Goal: Task Accomplishment & Management: Manage account settings

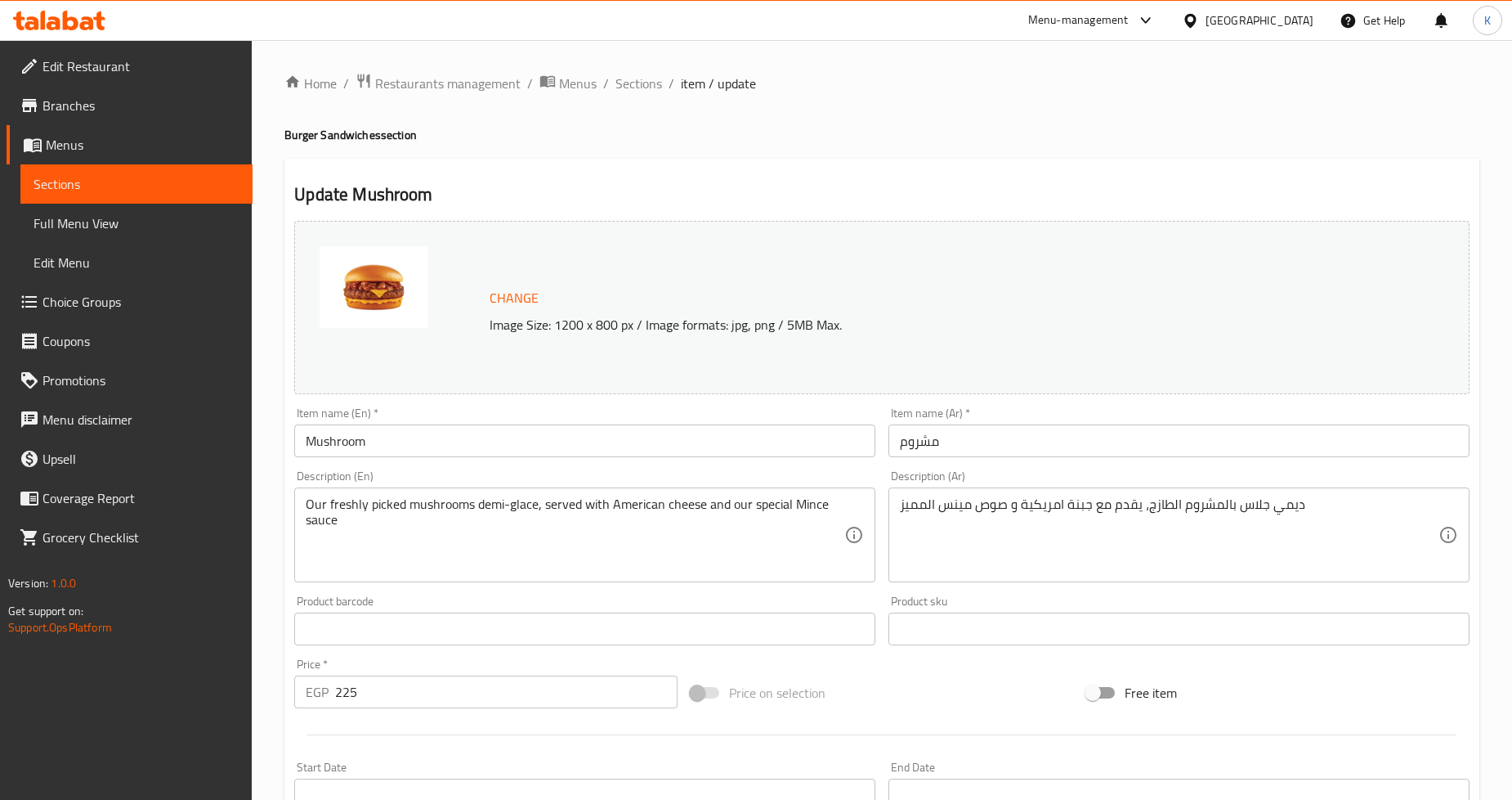
click at [926, 329] on p "Image Size: 1200 x 800 px / Image formats: jpg, png / 5MB Max." at bounding box center [905, 325] width 843 height 20
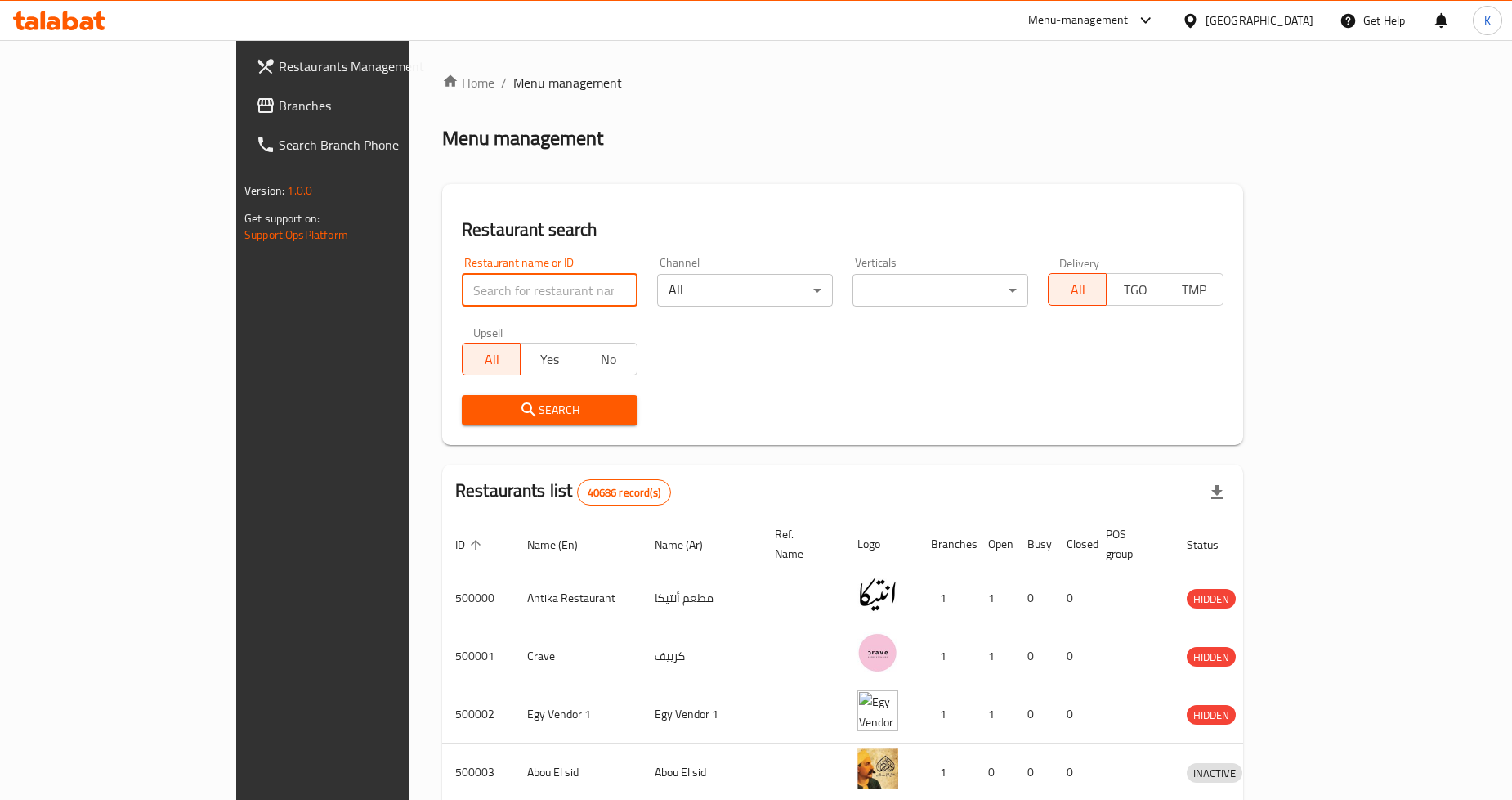
click at [527, 290] on input "search" at bounding box center [550, 290] width 176 height 33
type input "Kadoura"
click button "Search" at bounding box center [550, 410] width 176 height 30
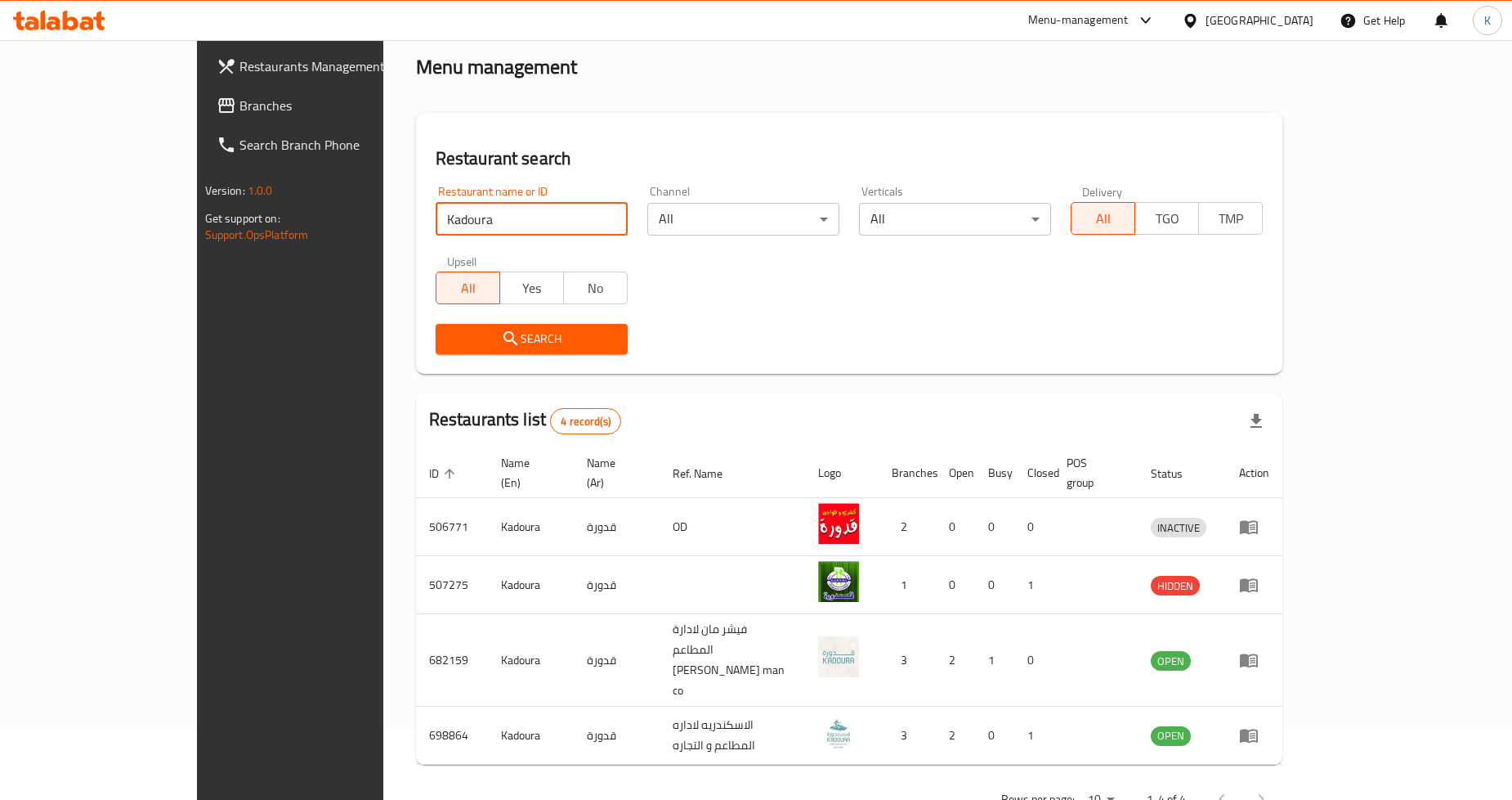
scroll to position [72, 0]
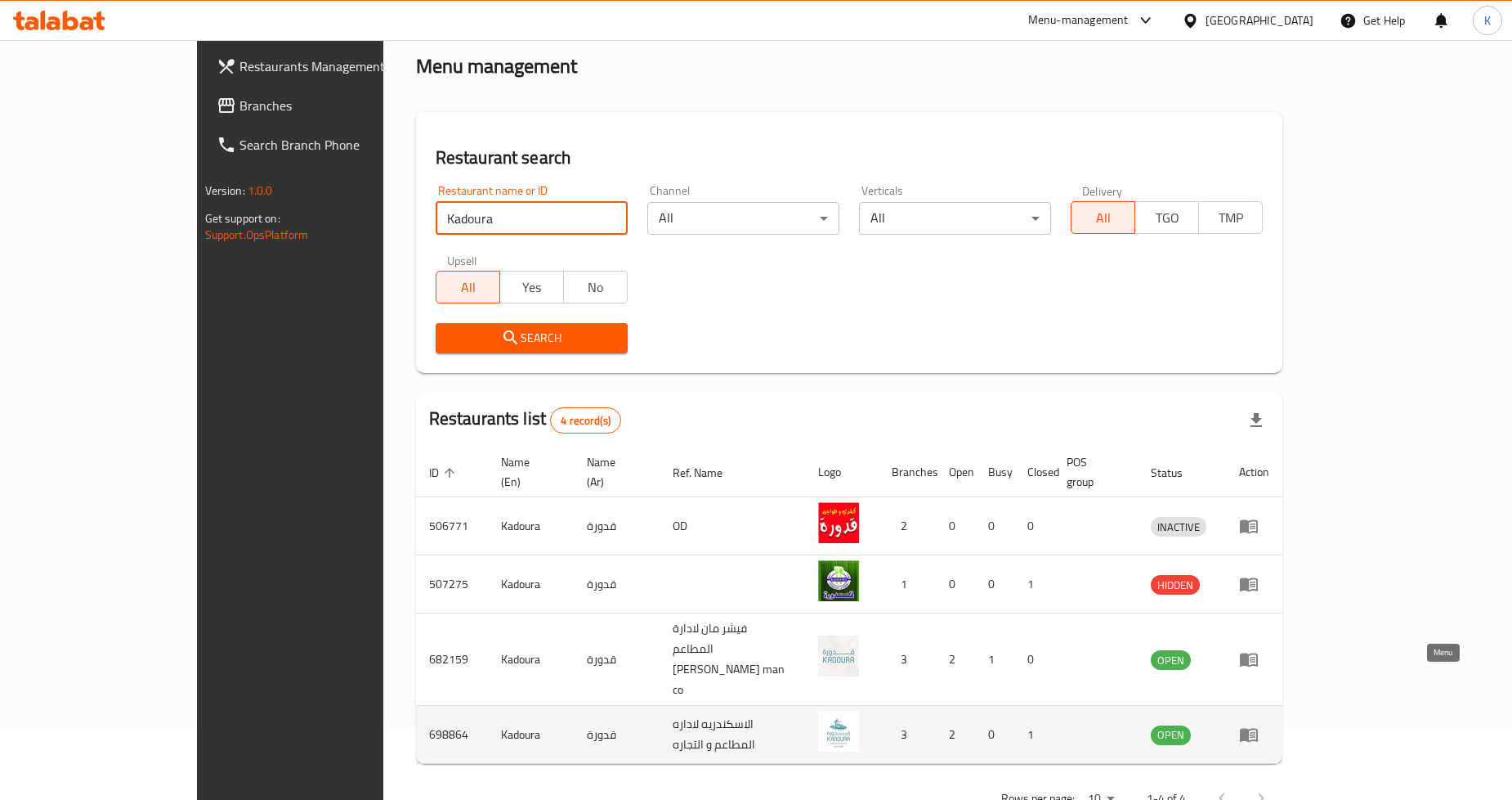
click at [1259, 725] on icon "enhanced table" at bounding box center [1249, 734] width 20 height 20
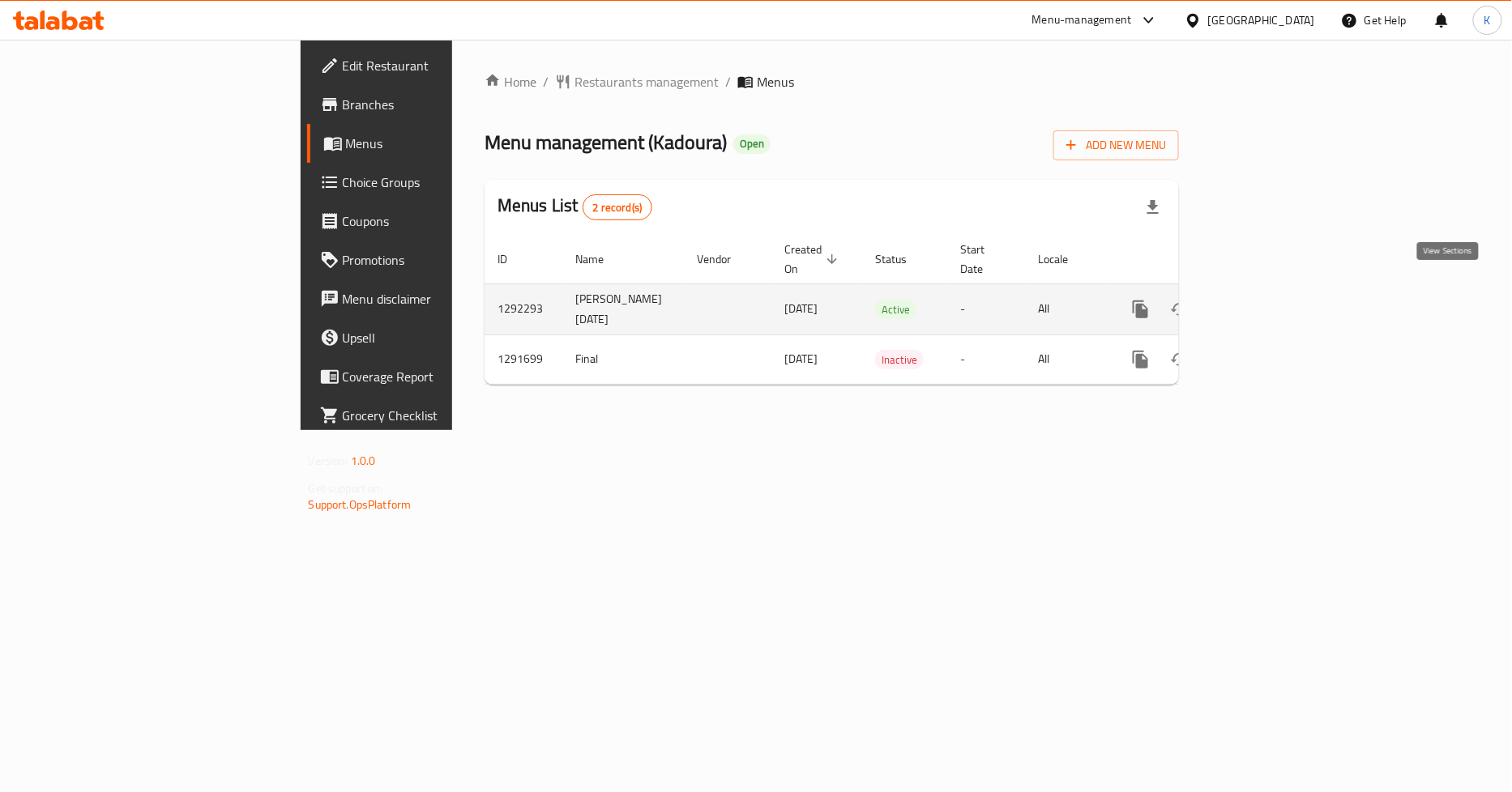
click at [1267, 300] on icon "enhanced table" at bounding box center [1257, 310] width 20 height 20
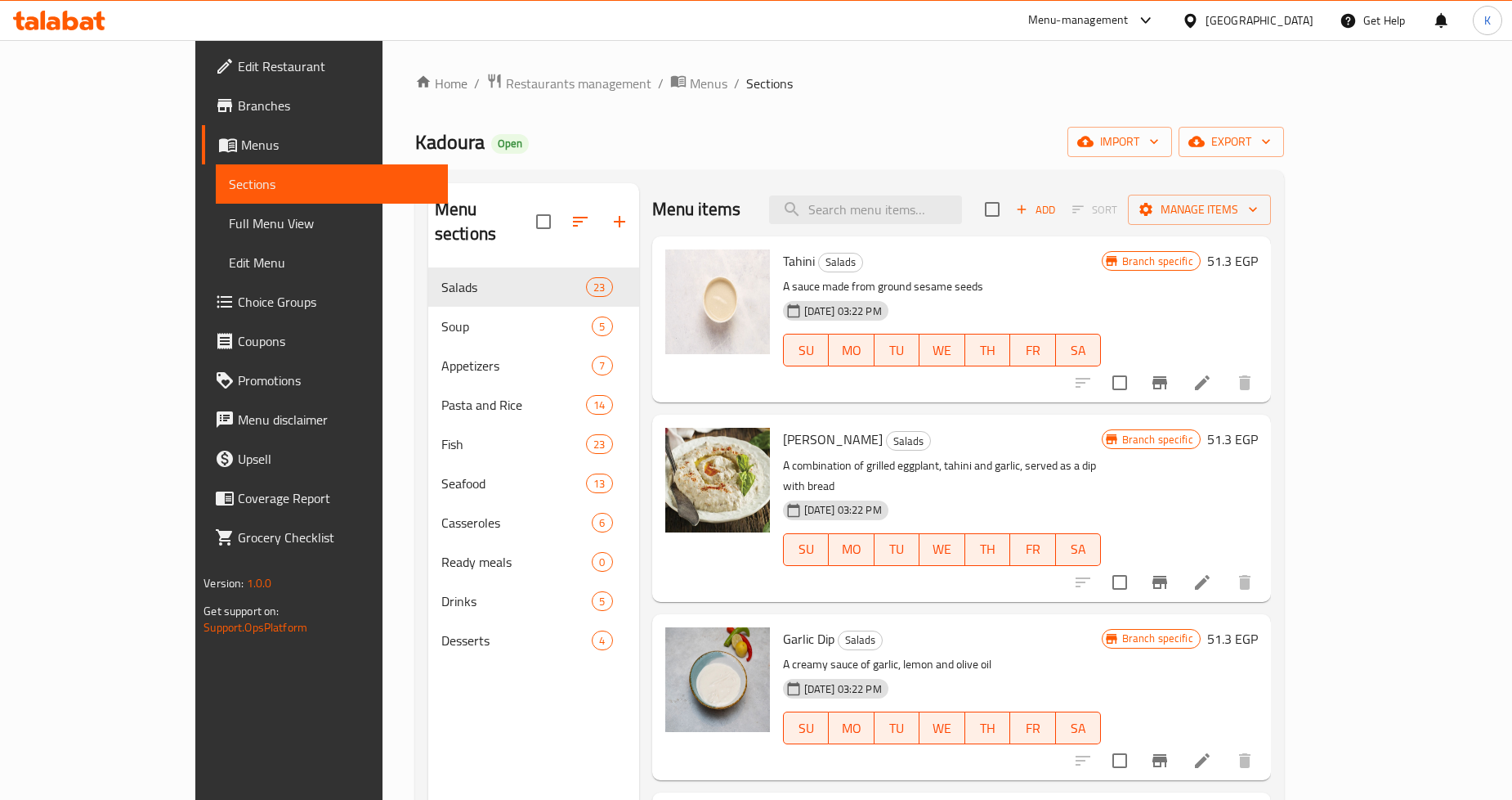
click at [1170, 390] on icon "Branch-specific-item" at bounding box center [1160, 383] width 20 height 20
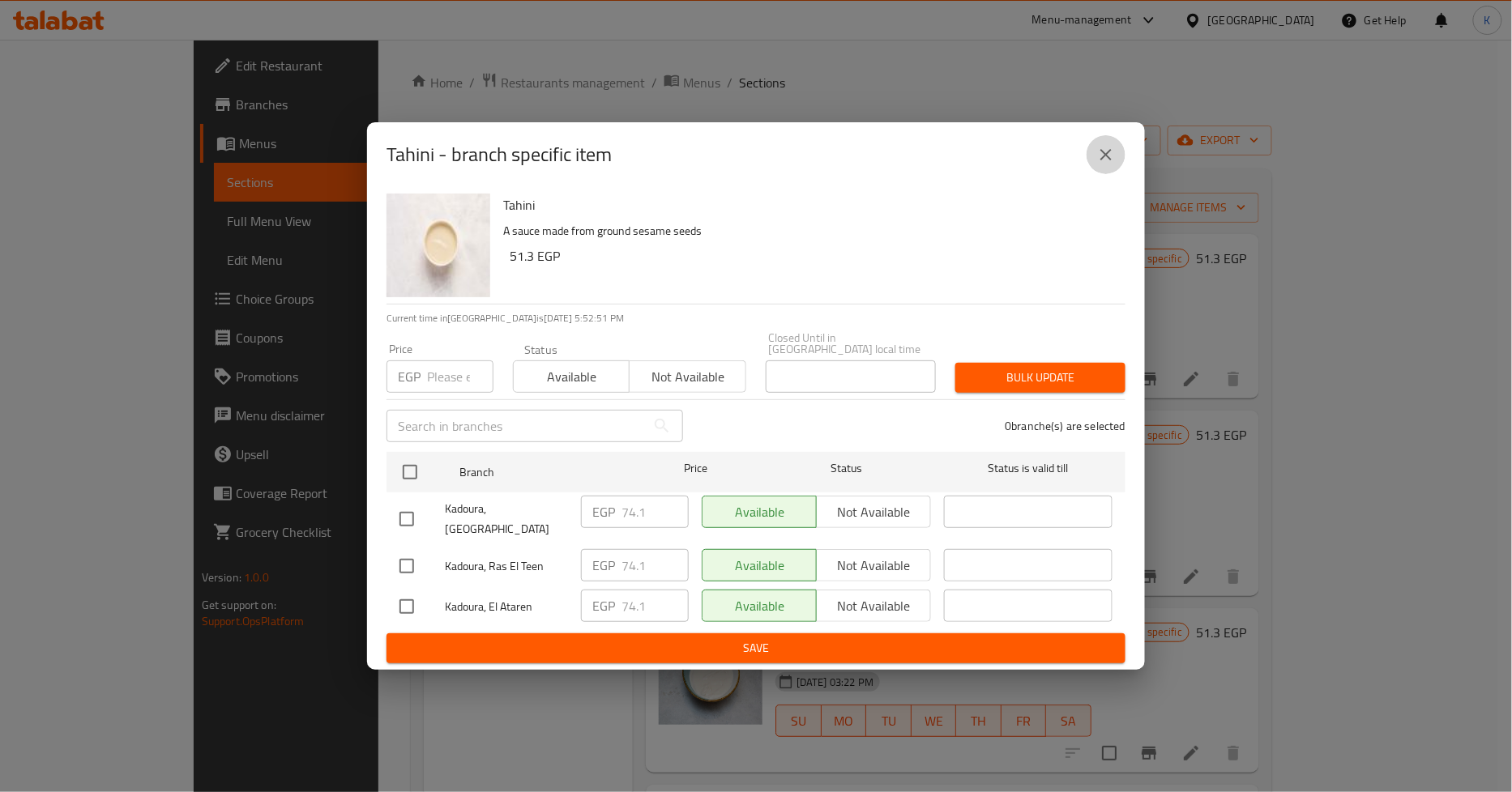
click at [1112, 160] on icon "close" at bounding box center [1106, 155] width 20 height 20
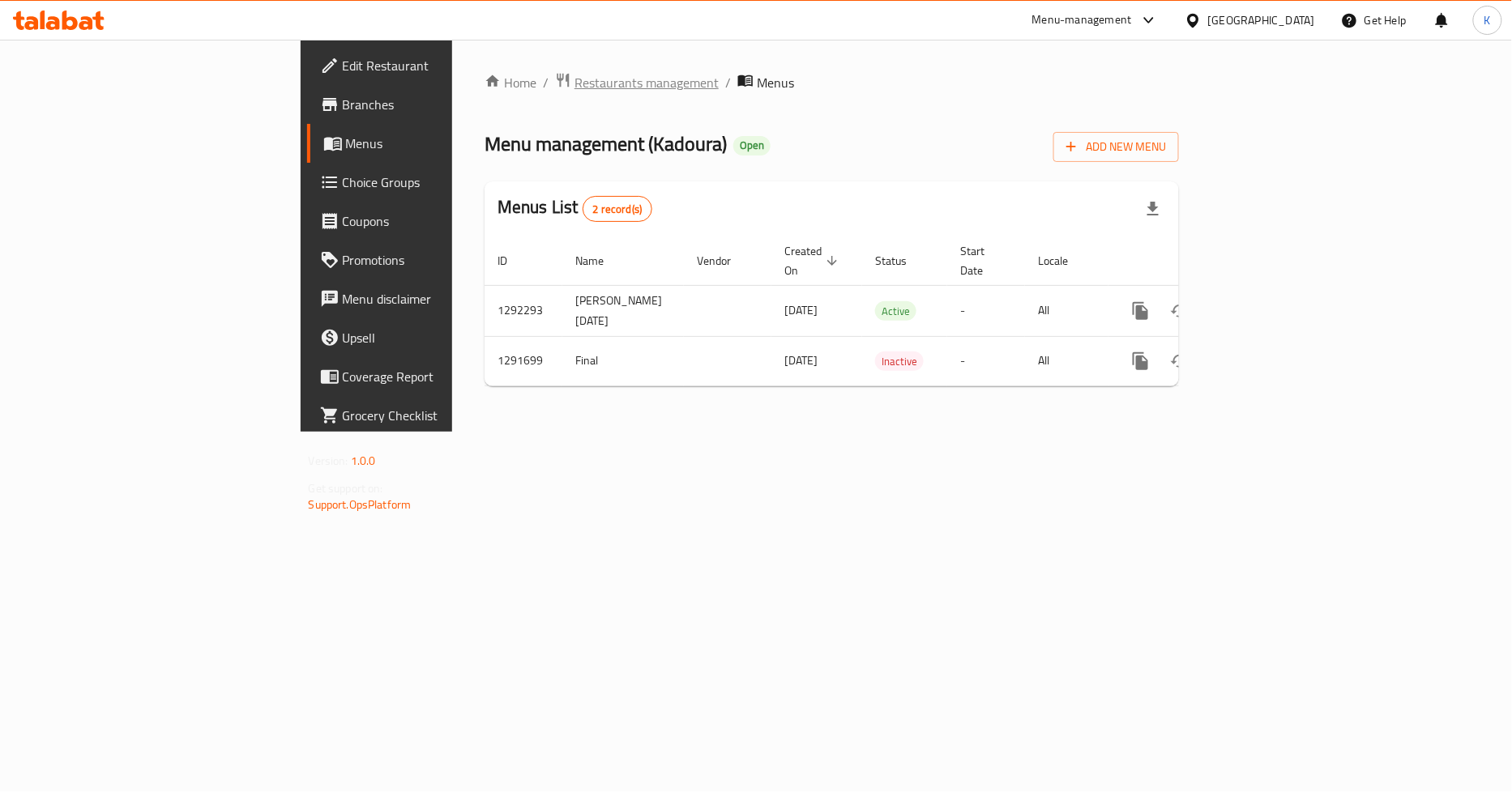
click at [574, 84] on span "Restaurants management" at bounding box center [646, 83] width 145 height 20
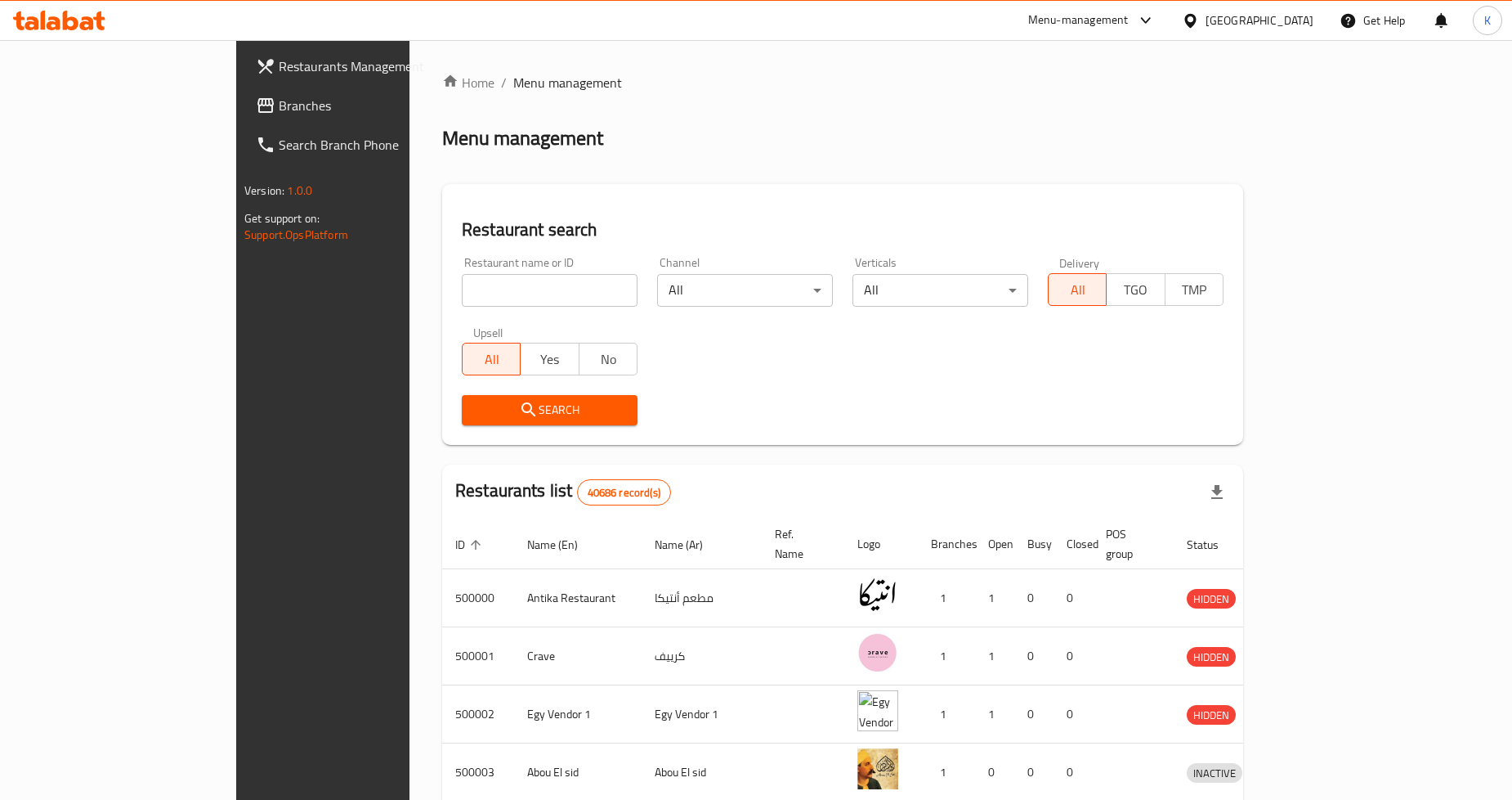
click at [495, 319] on div "Upsell All Yes No" at bounding box center [550, 350] width 195 height 68
click at [499, 305] on input "search" at bounding box center [550, 290] width 176 height 33
type input "Kadoura"
click button "Search" at bounding box center [550, 410] width 176 height 30
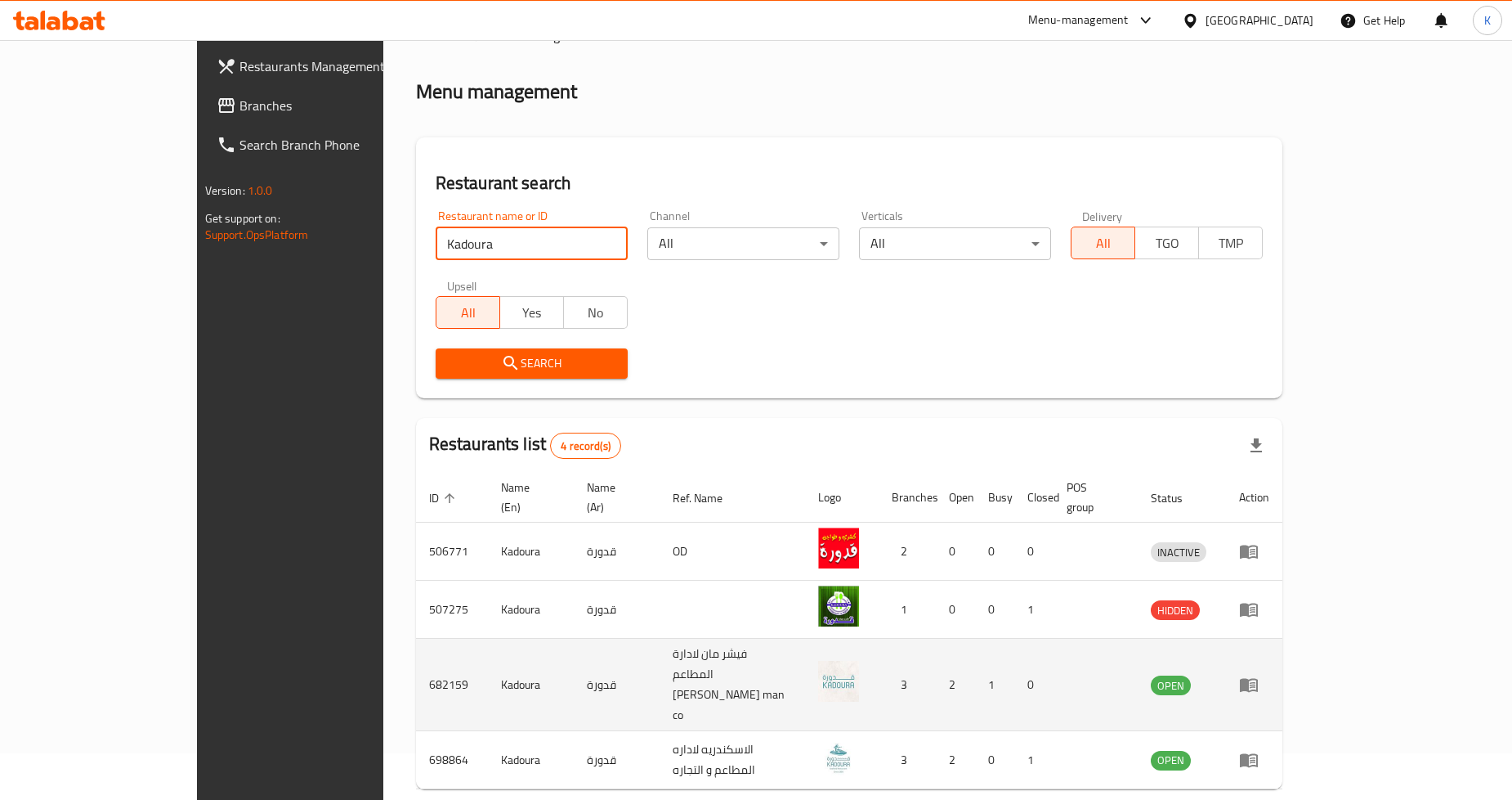
scroll to position [72, 0]
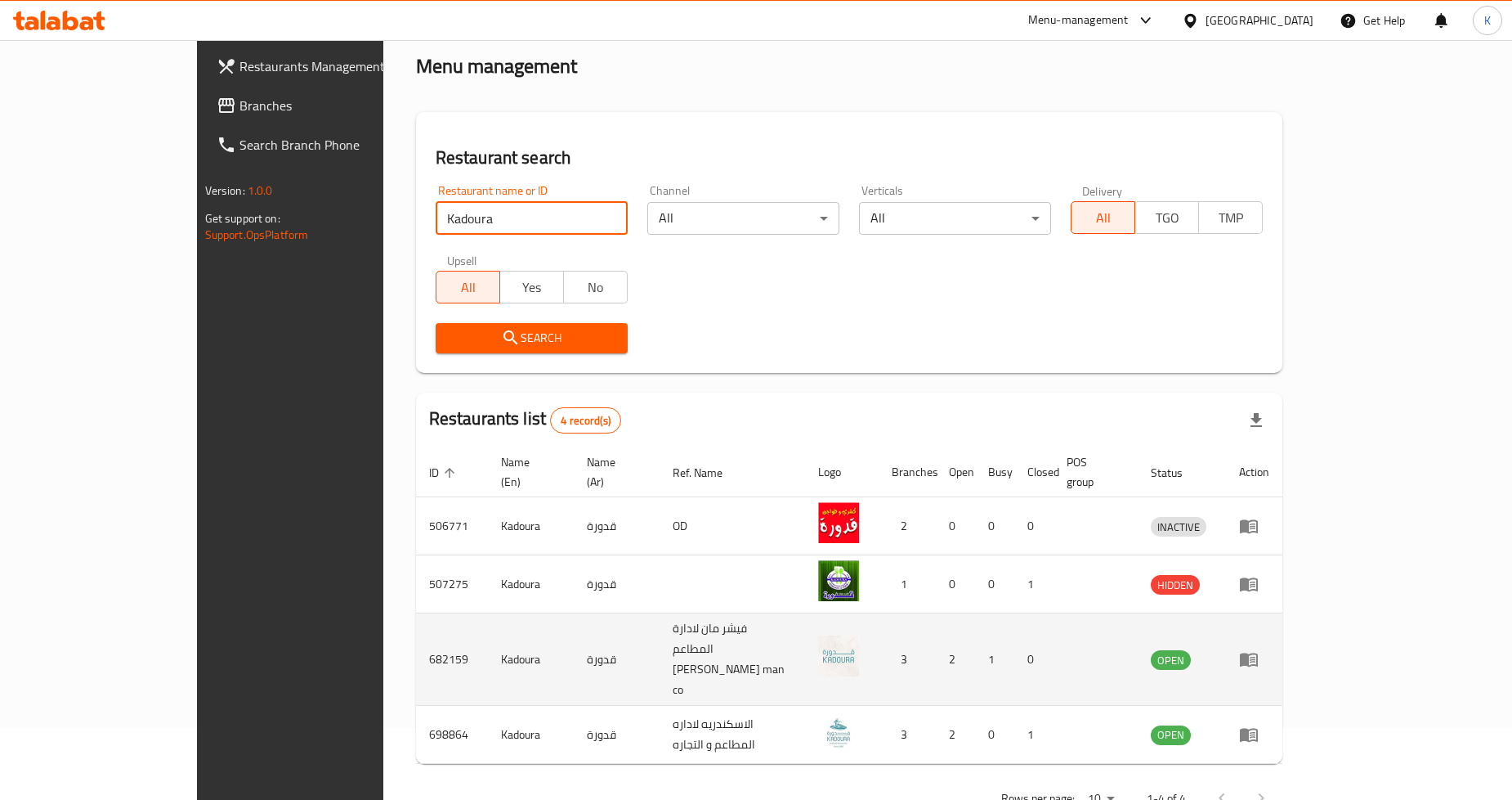
click at [1259, 649] on icon "enhanced table" at bounding box center [1249, 659] width 20 height 20
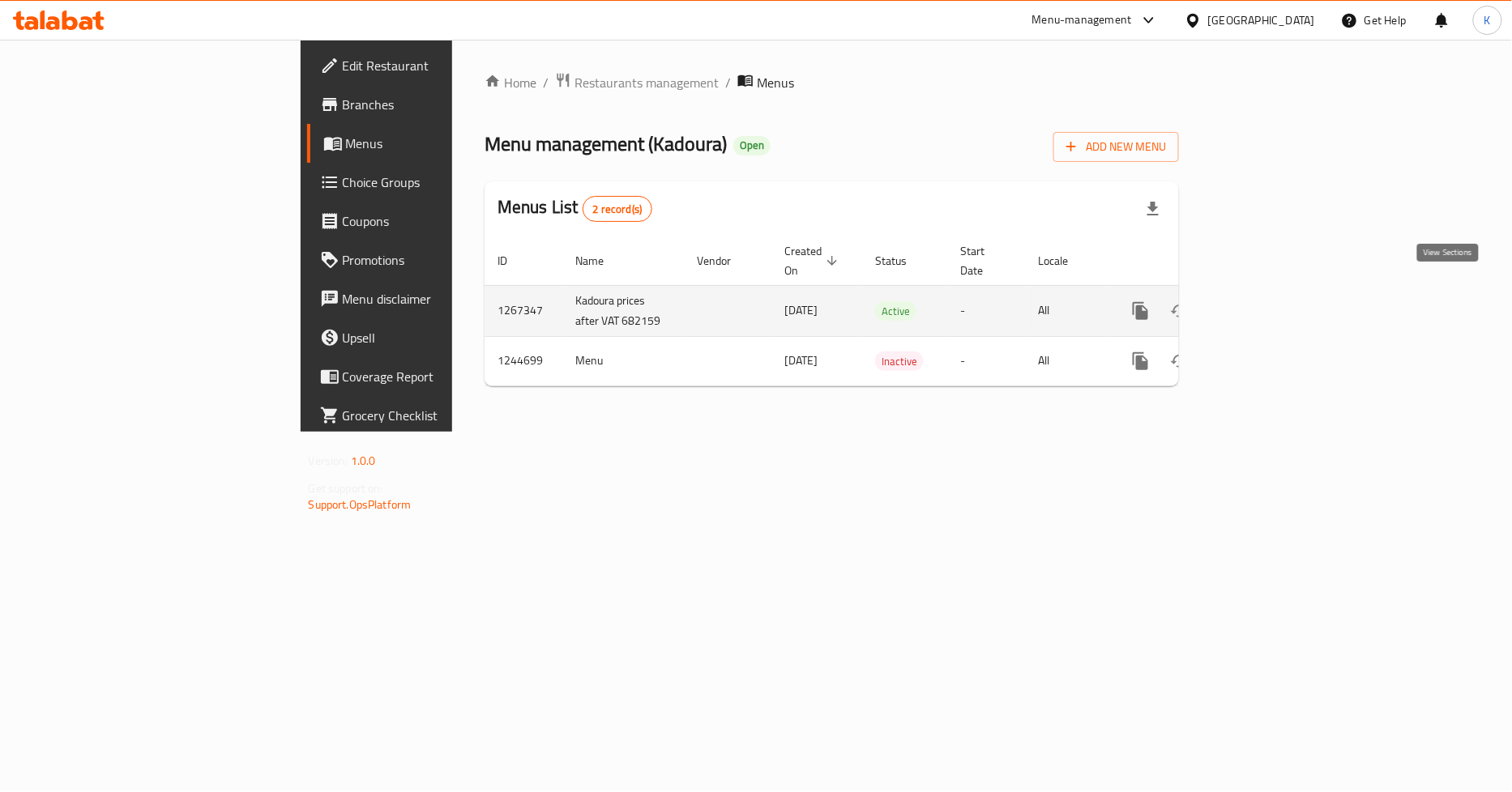
click at [1267, 302] on icon "enhanced table" at bounding box center [1257, 311] width 20 height 20
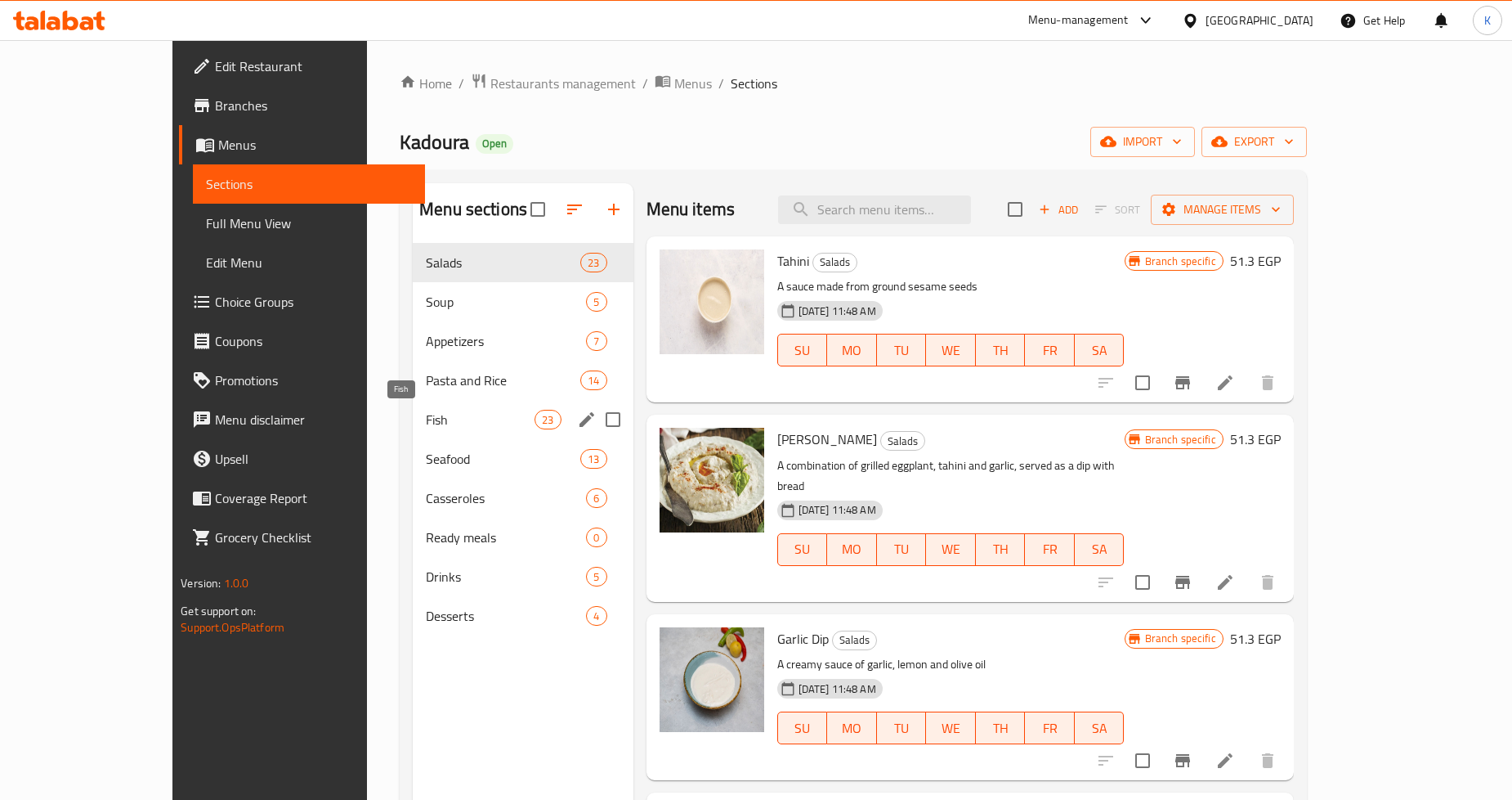
click at [426, 415] on span "Fish" at bounding box center [480, 420] width 109 height 20
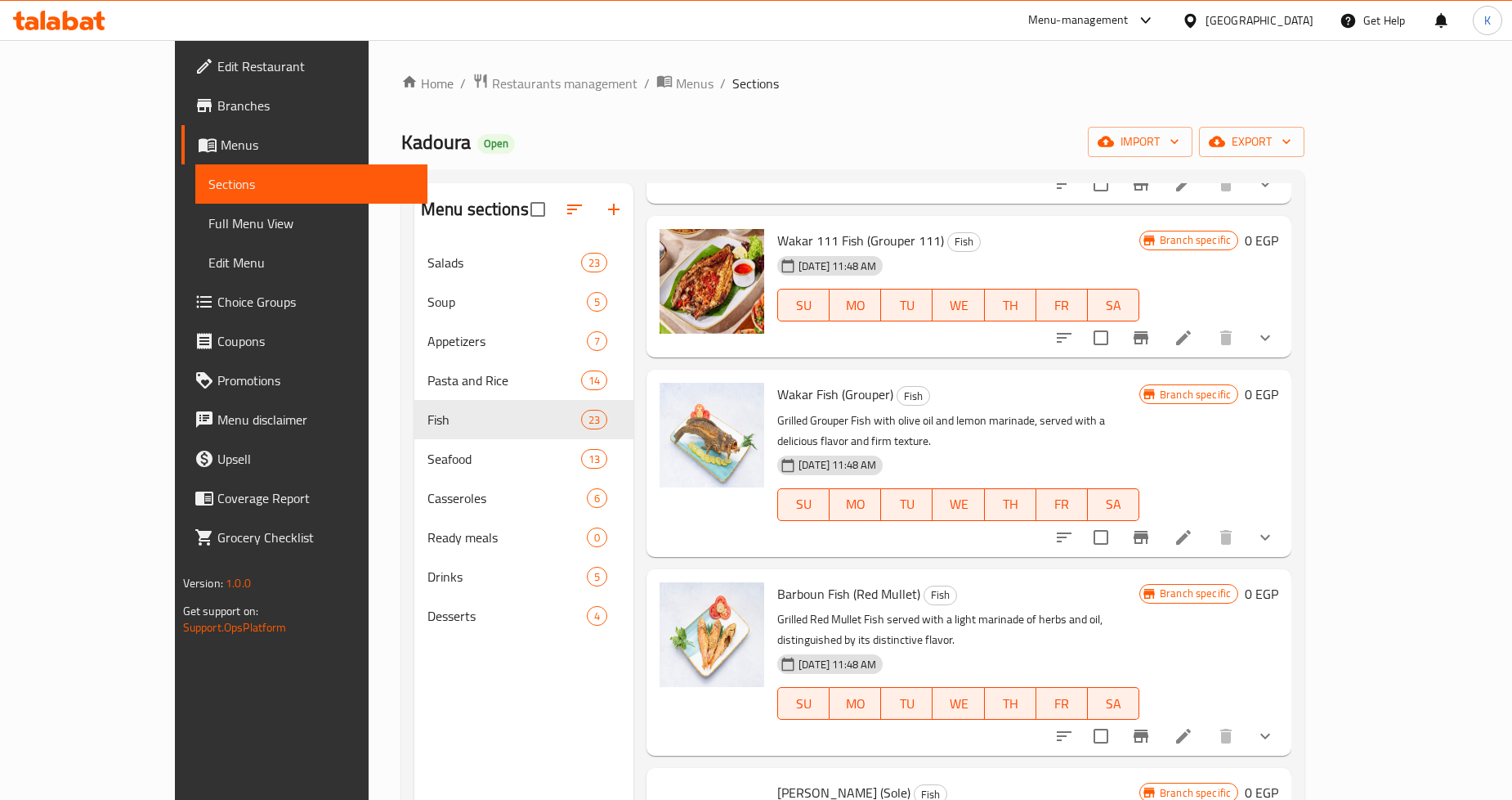
scroll to position [1544, 0]
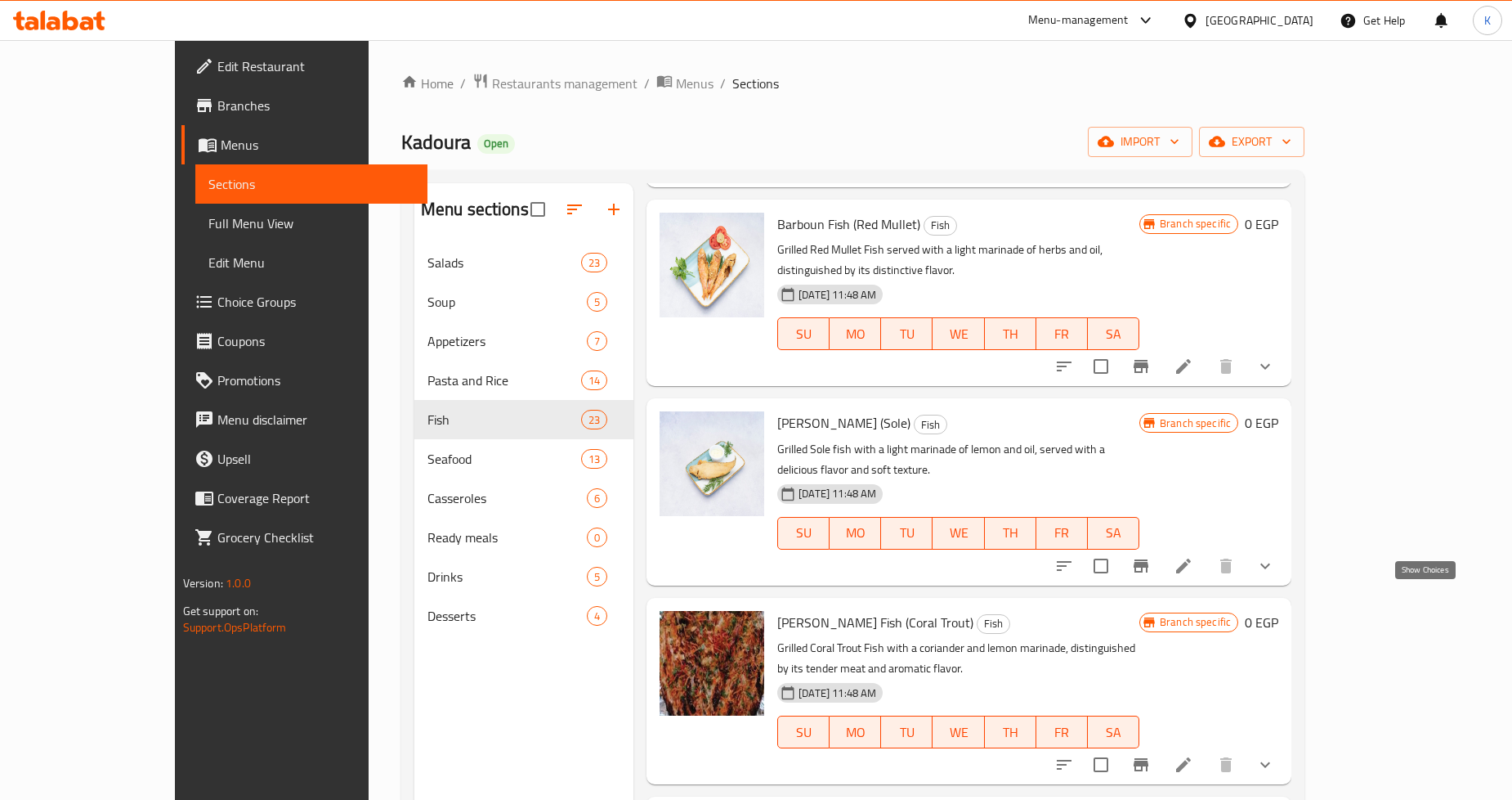
click at [1276, 755] on icon "show more" at bounding box center [1266, 765] width 20 height 20
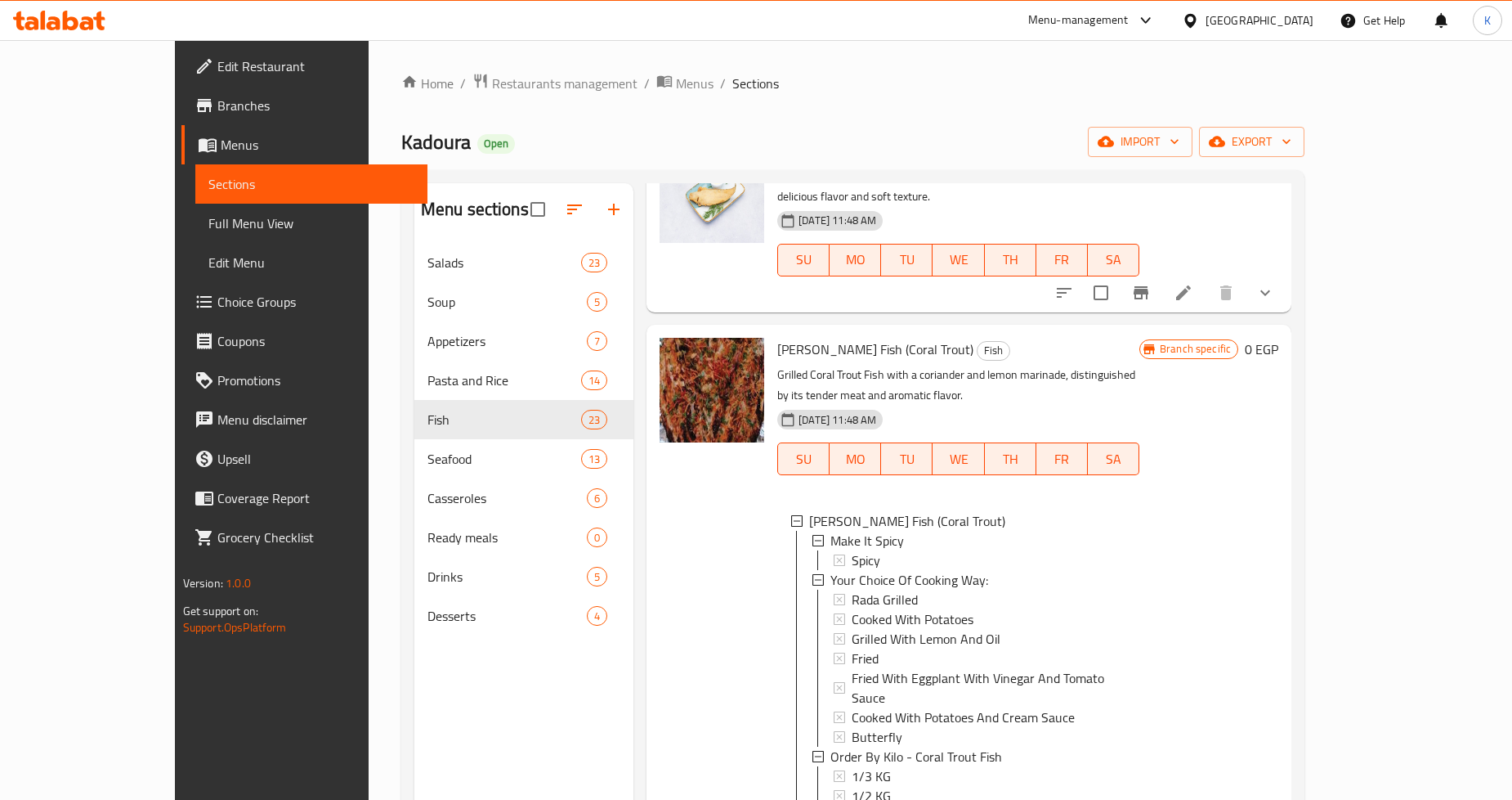
scroll to position [1727, 0]
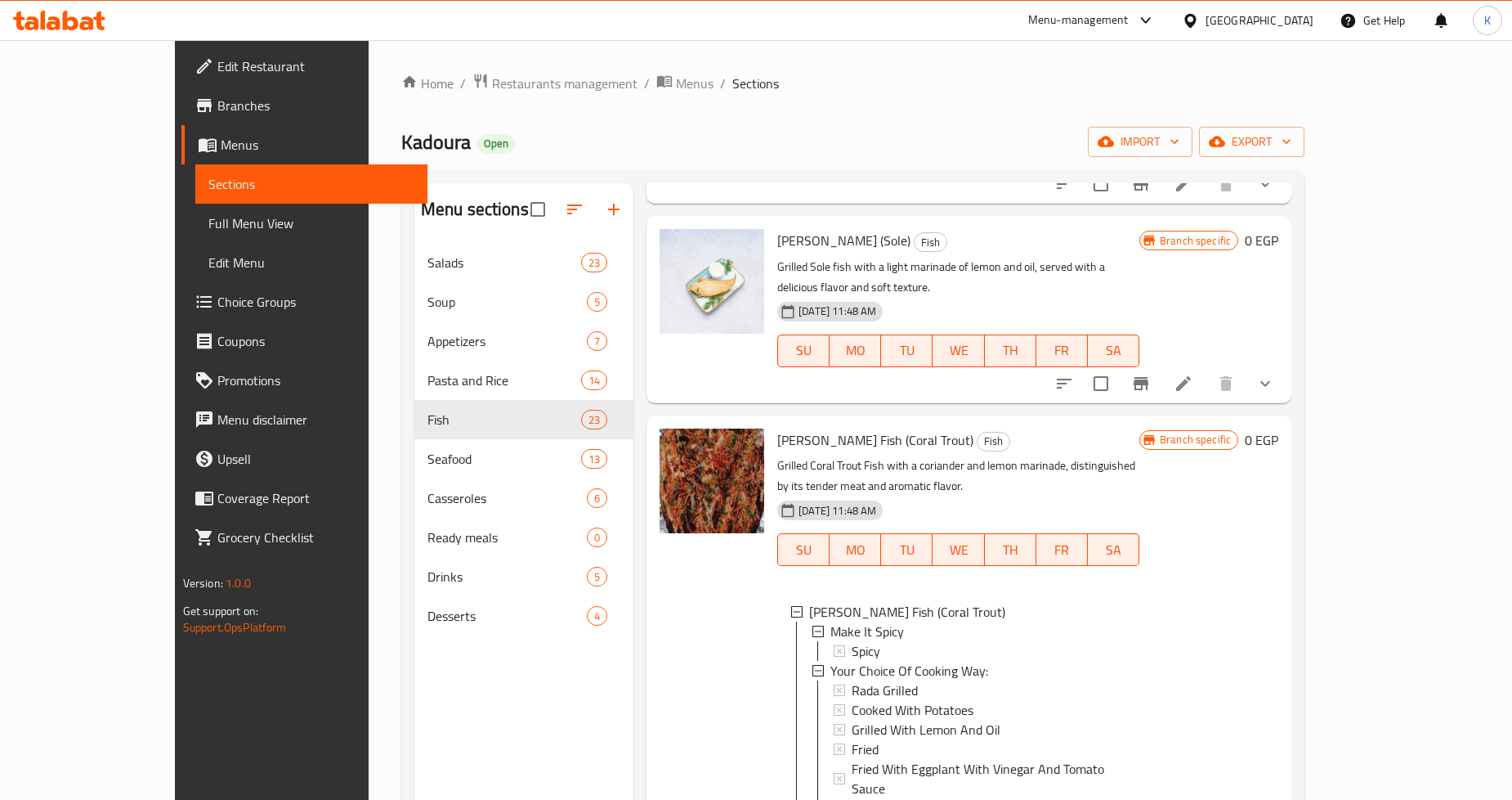
click at [1285, 364] on button "show more" at bounding box center [1266, 384] width 40 height 40
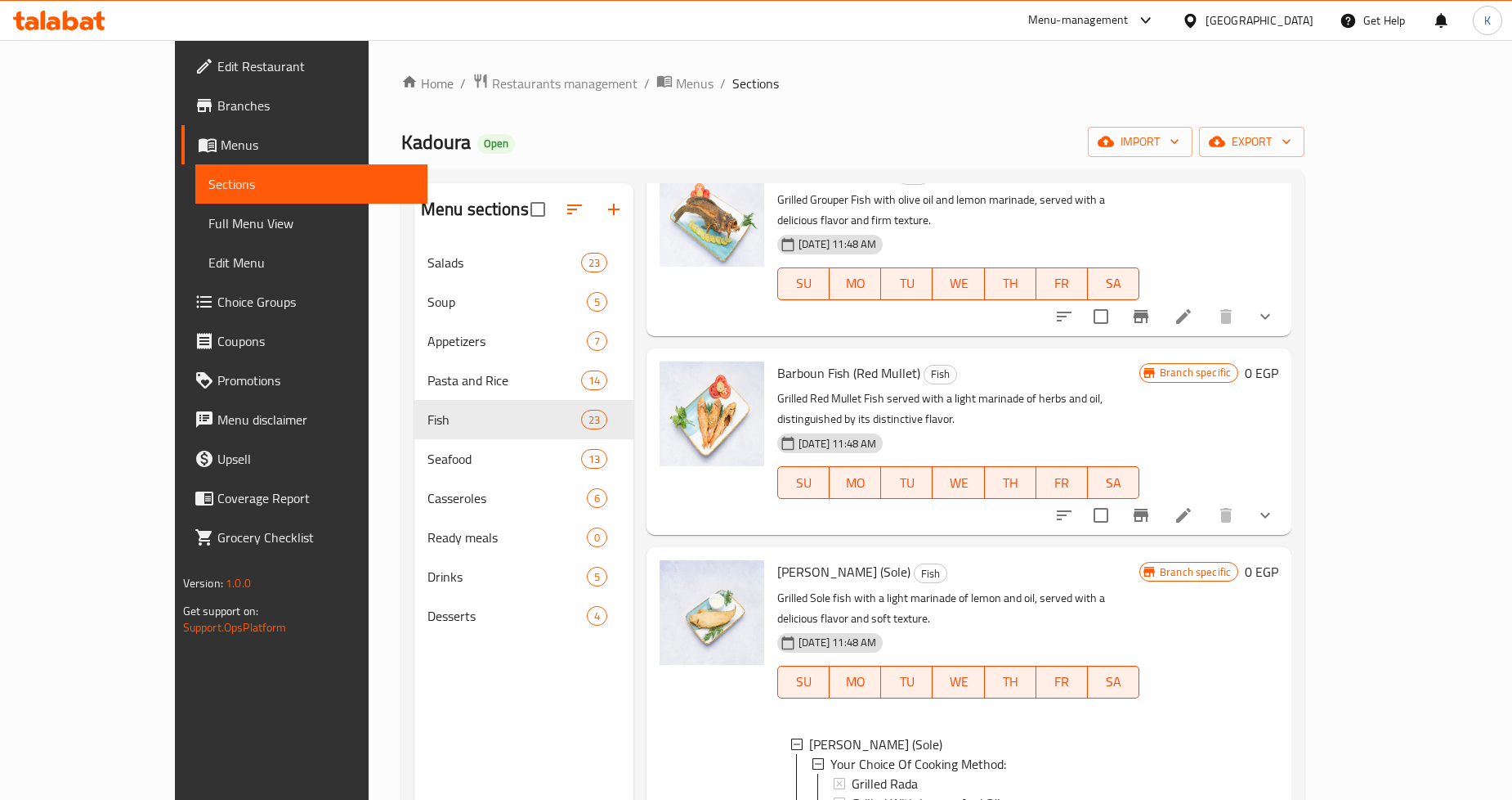
scroll to position [1181, 0]
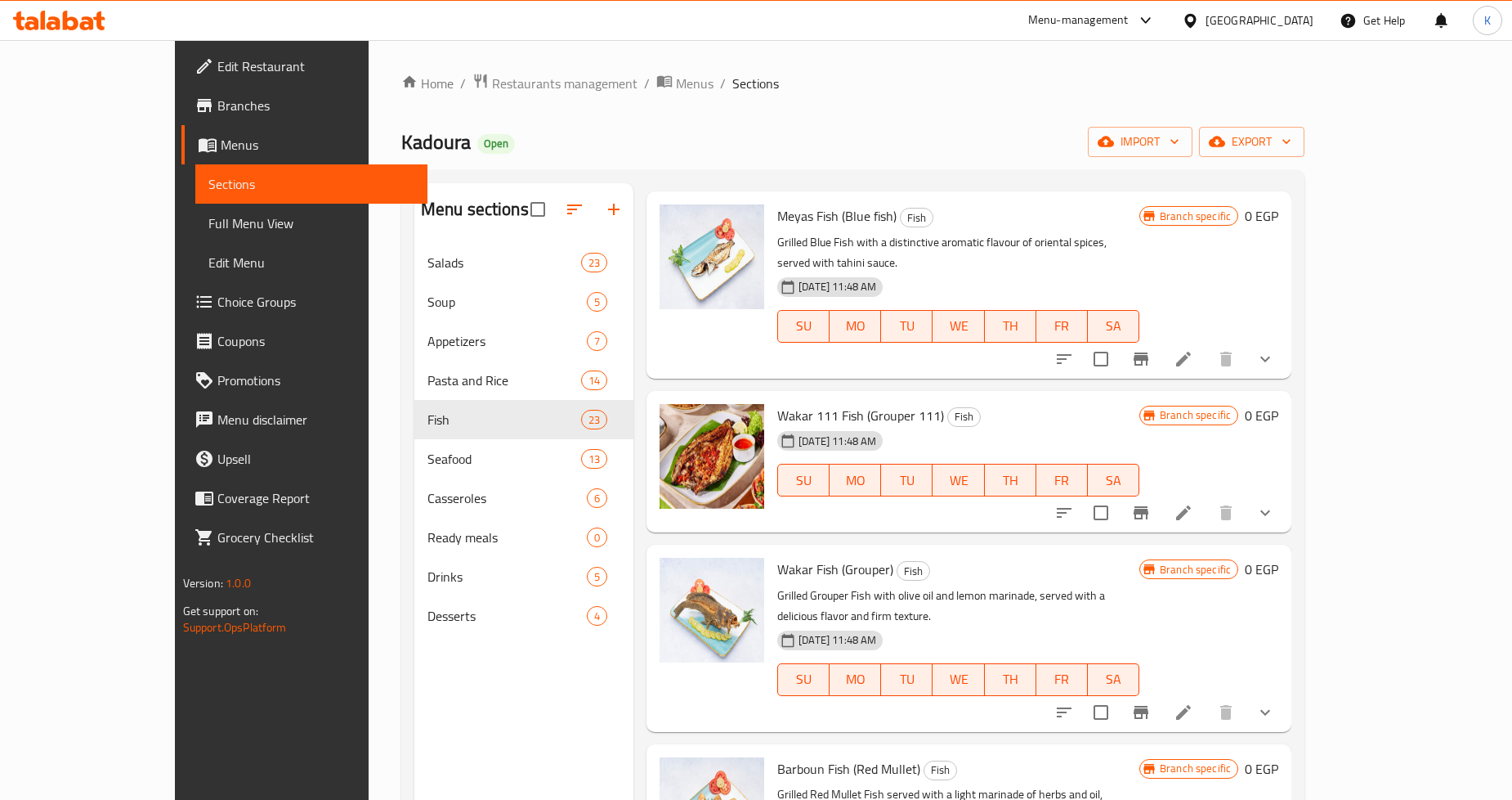
click at [1271, 709] on icon "show more" at bounding box center [1266, 712] width 10 height 6
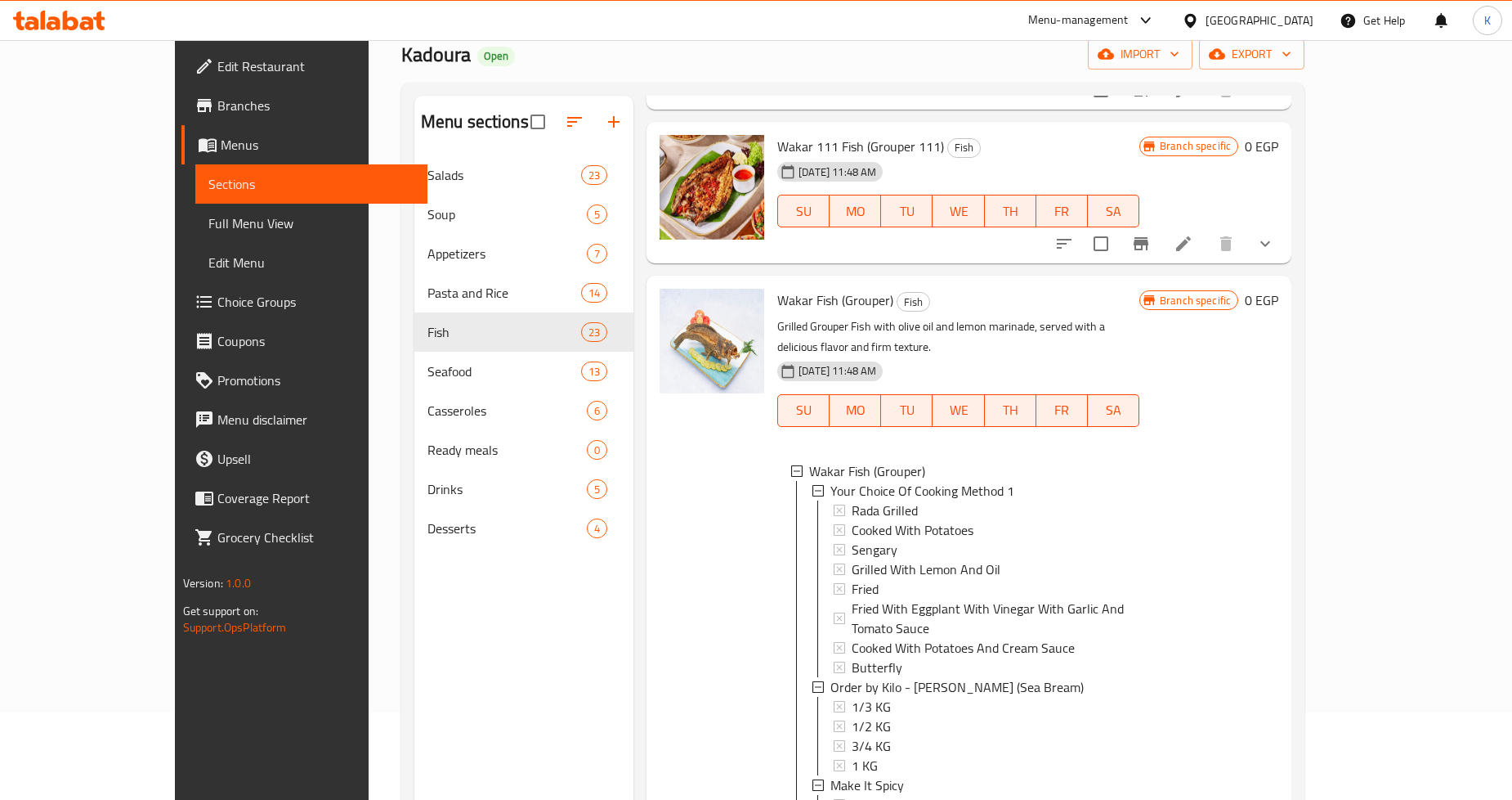
scroll to position [182, 0]
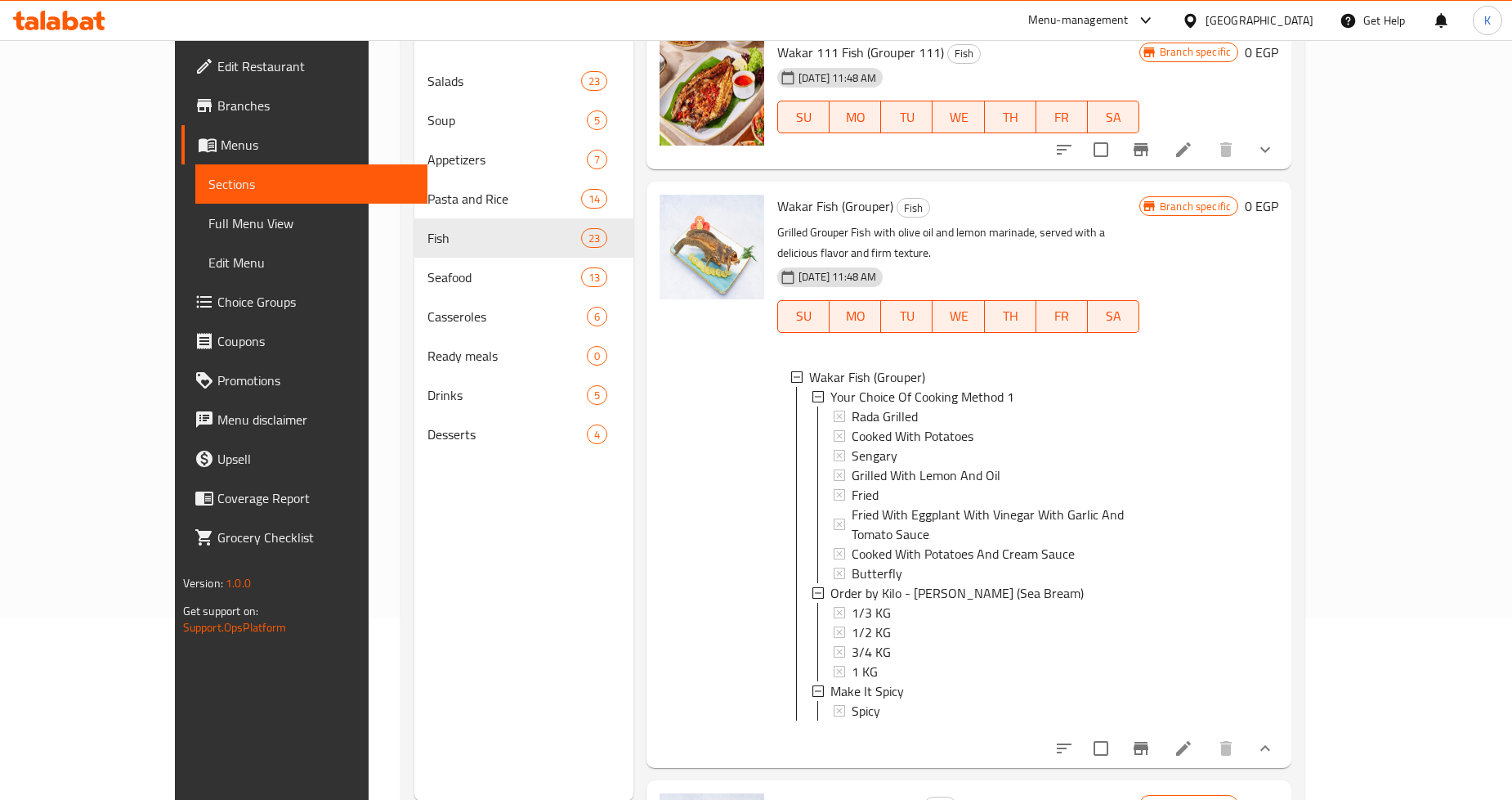
click at [1206, 733] on li at bounding box center [1184, 748] width 46 height 30
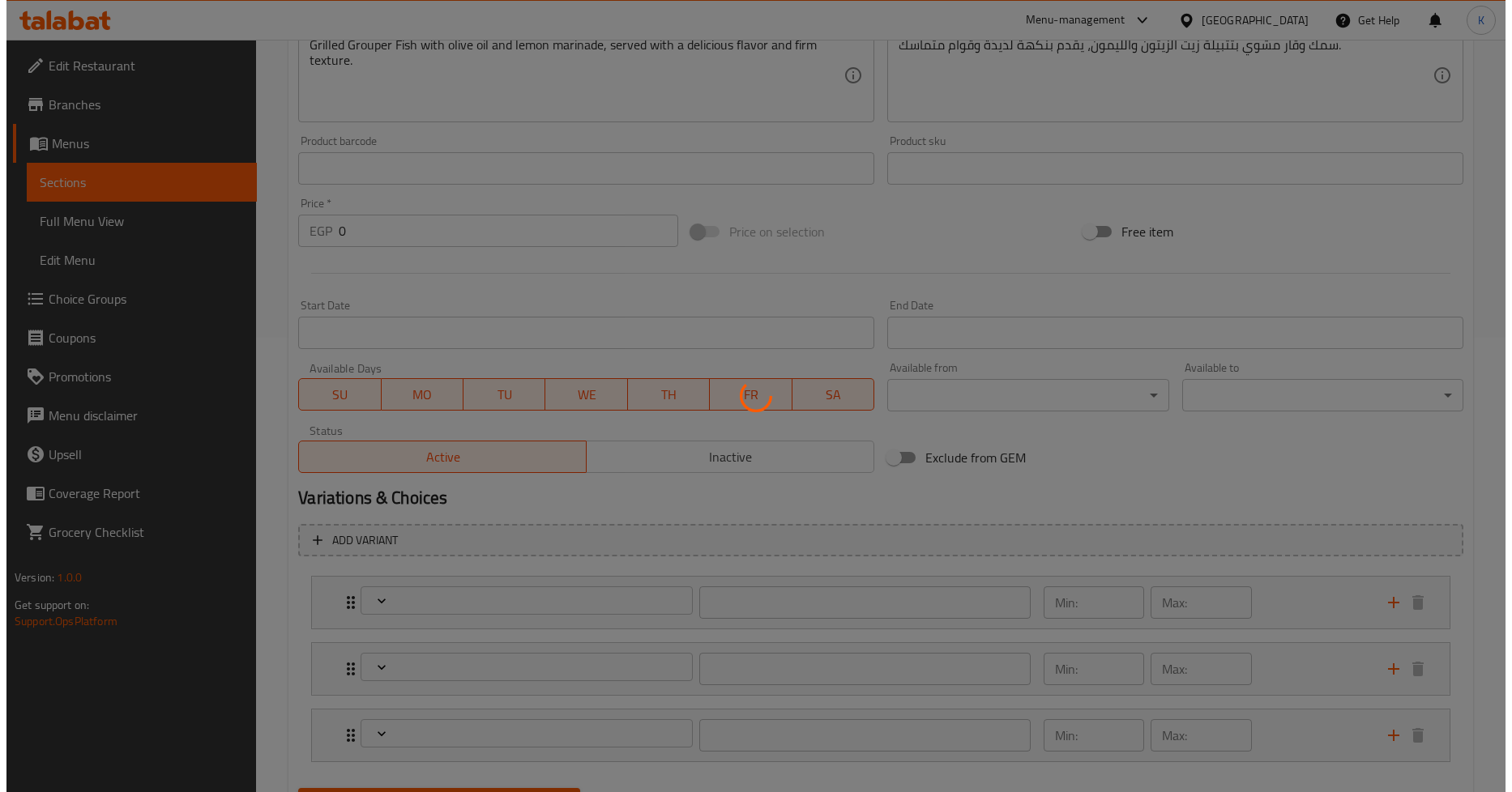
scroll to position [533, 0]
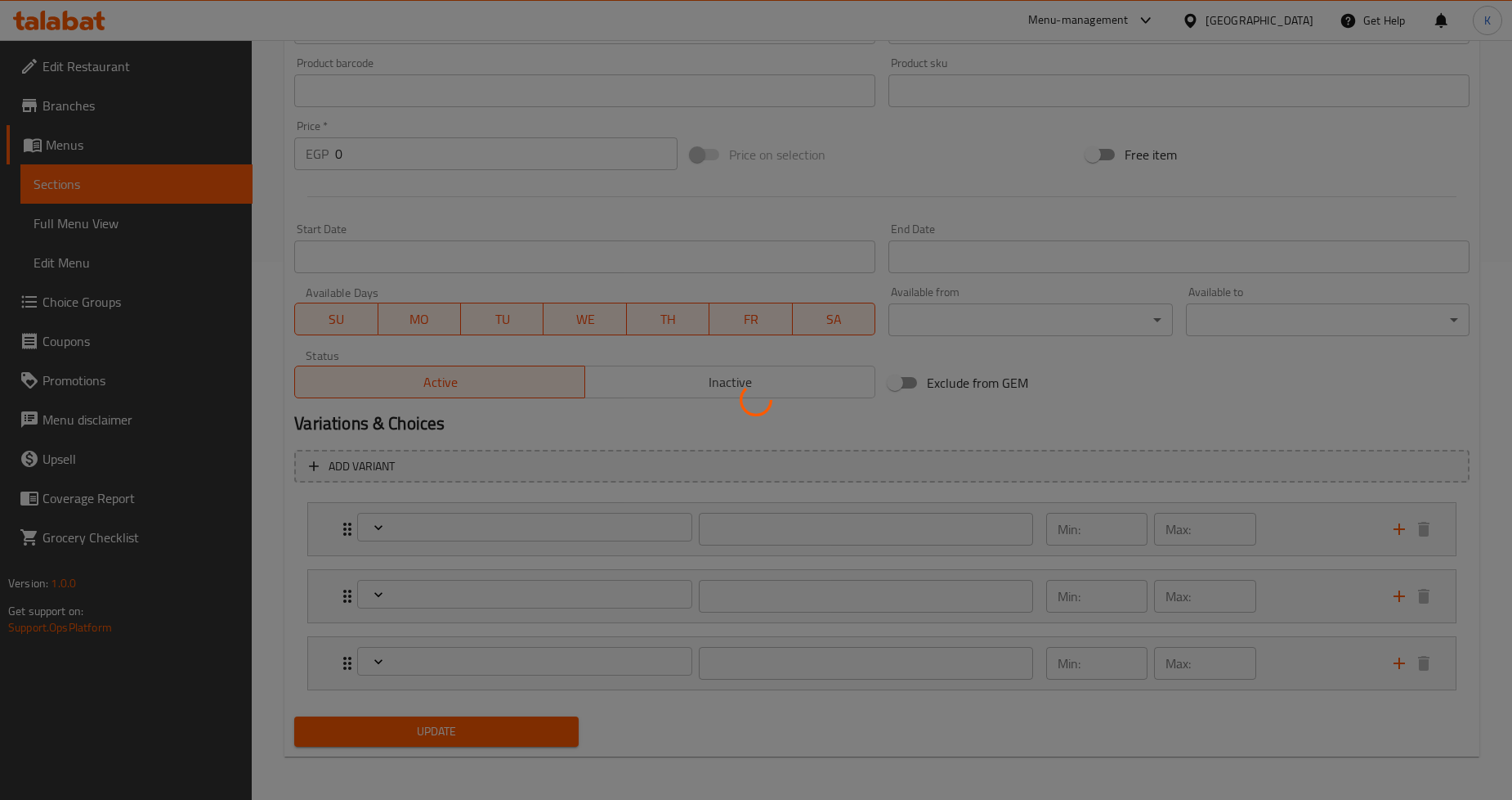
type input "1إختيارك من طريقة الطهي"
type input "1"
type input "السعر حسب الكيلو - سمك دينيس"
type input "1"
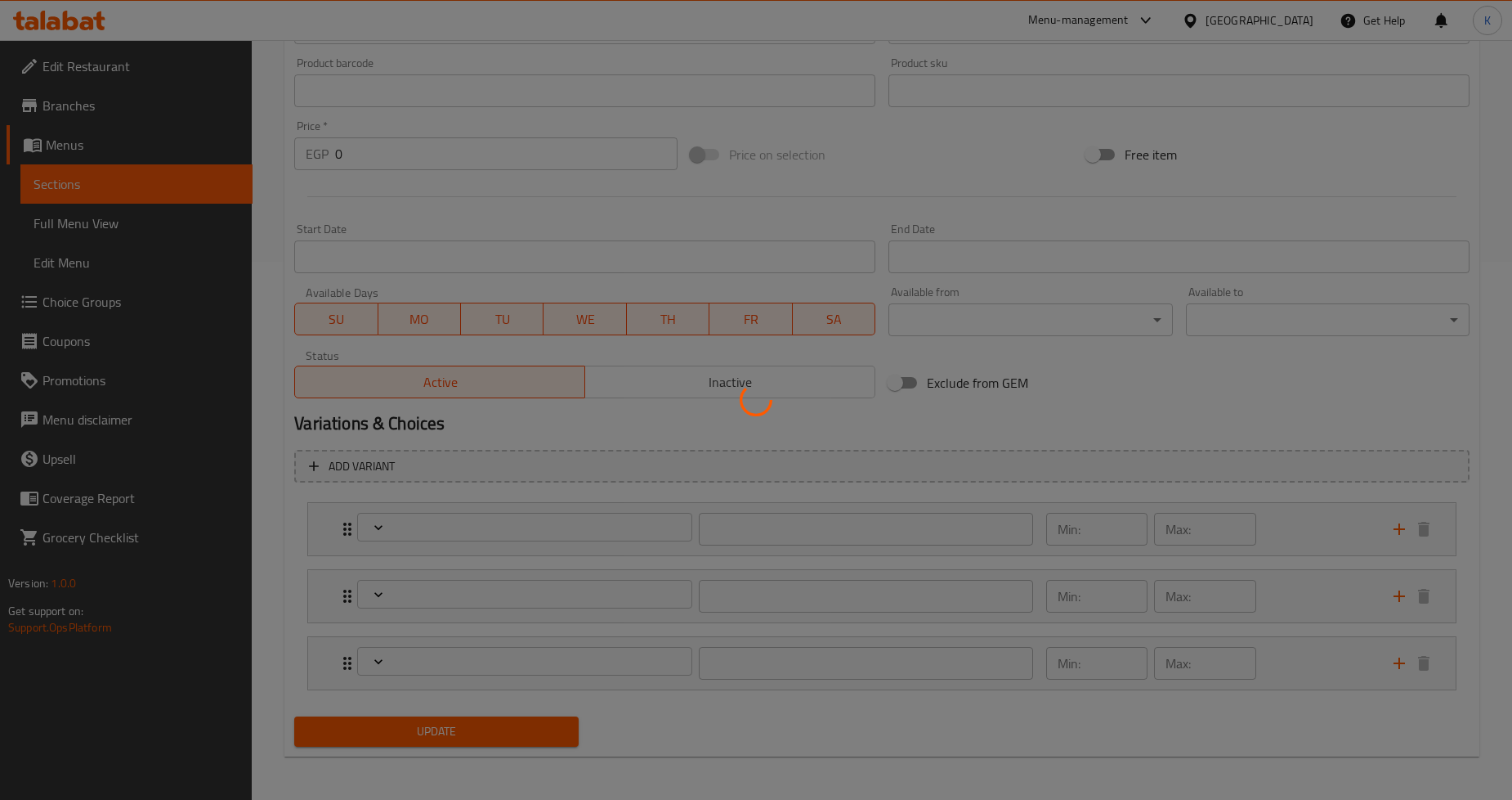
type input "1"
type input "اجعله حار"
type input "0"
type input "1"
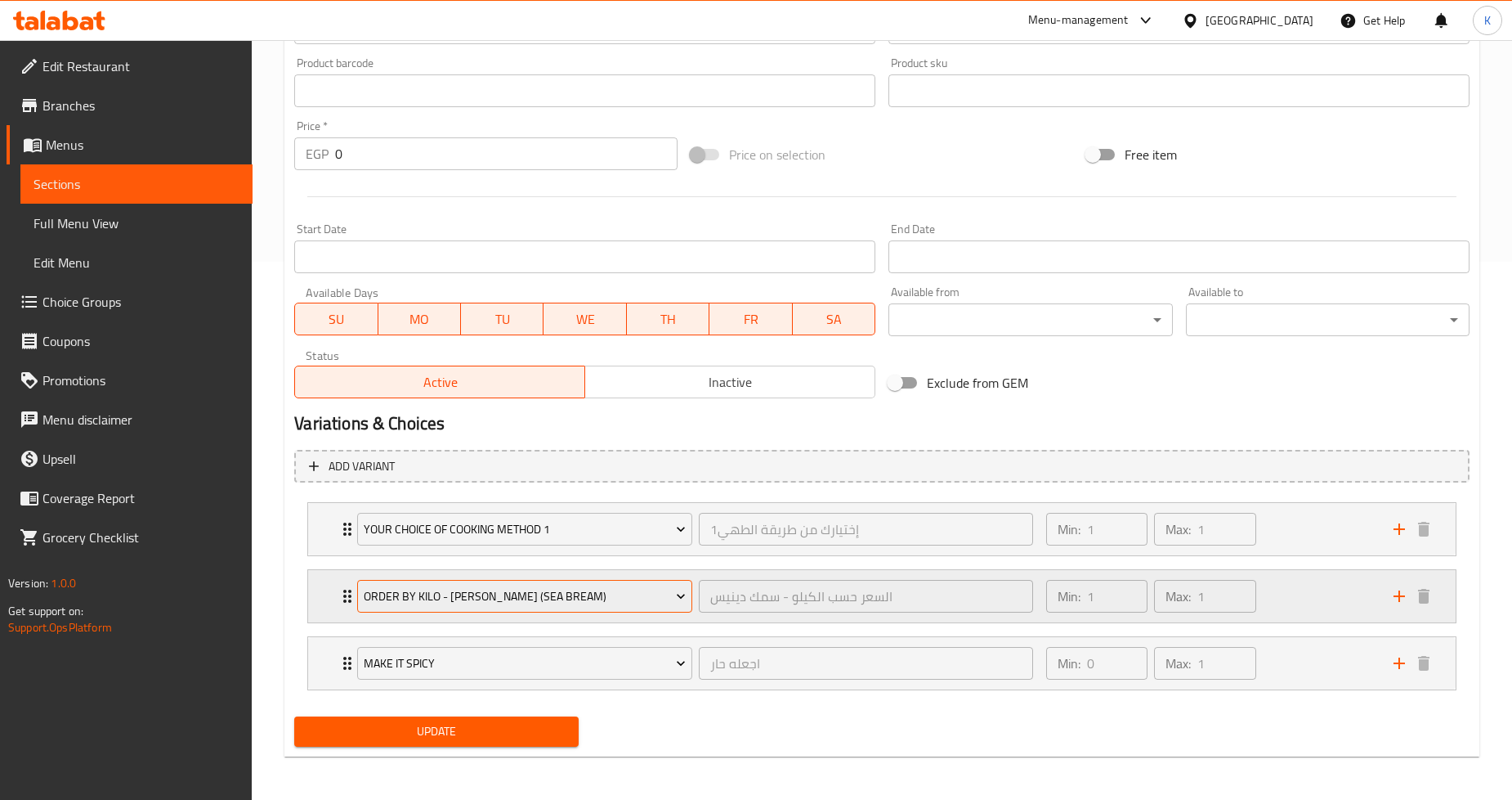
click at [602, 595] on span "Order by Kilo - [PERSON_NAME] (Sea Bream)" at bounding box center [525, 597] width 322 height 21
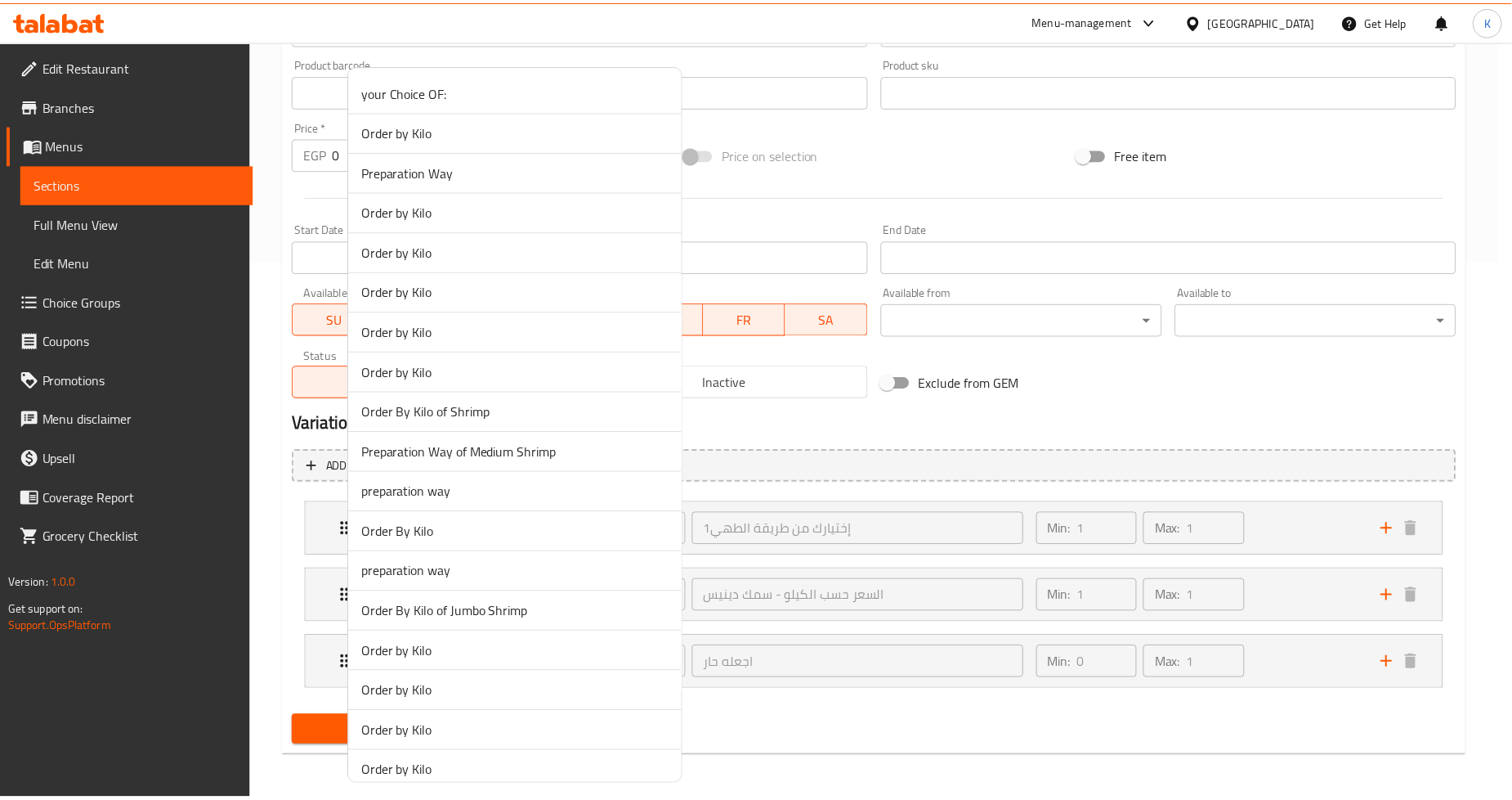
scroll to position [3908, 0]
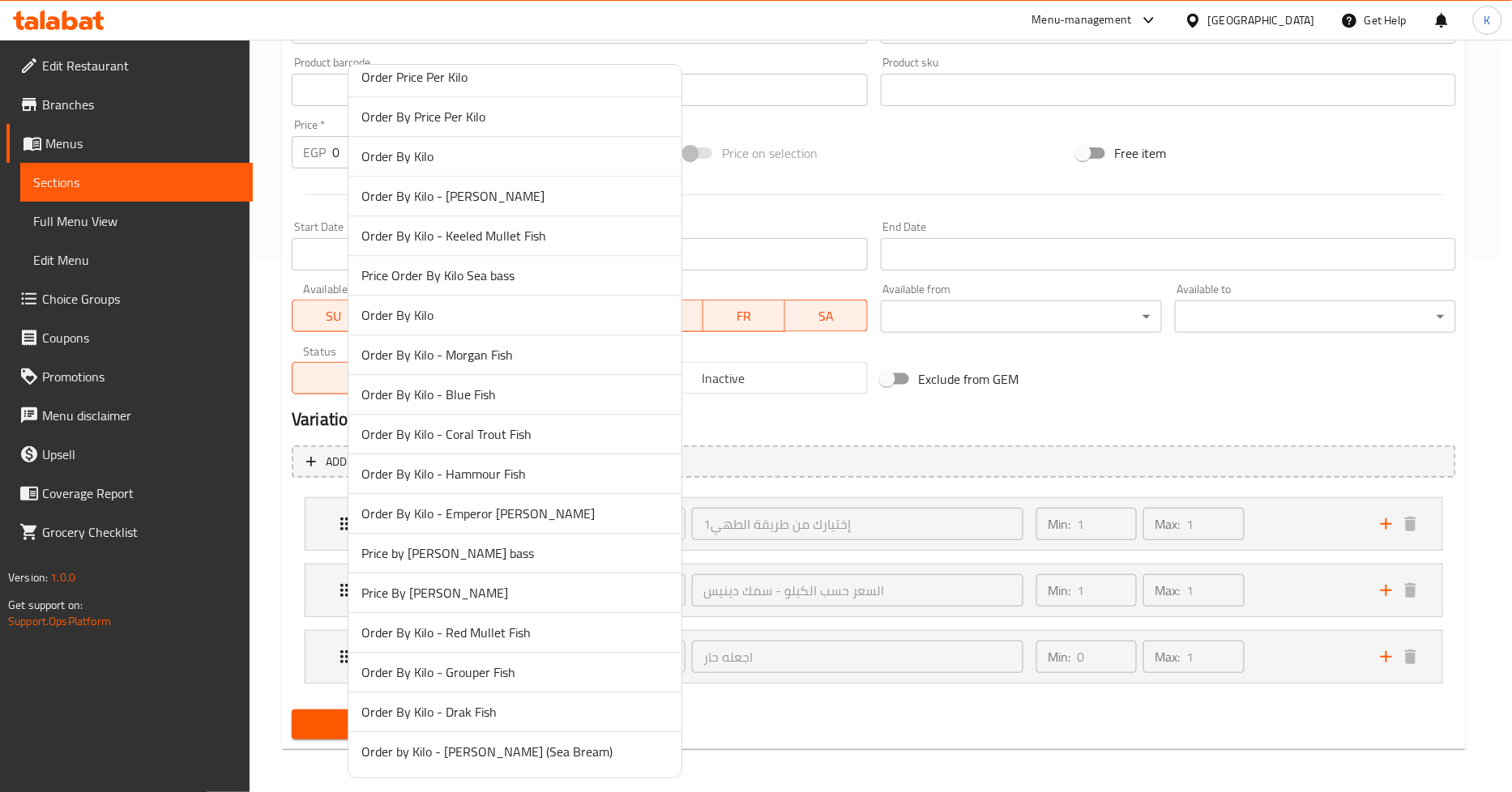
click at [435, 592] on span "Price By [PERSON_NAME]" at bounding box center [515, 593] width 307 height 20
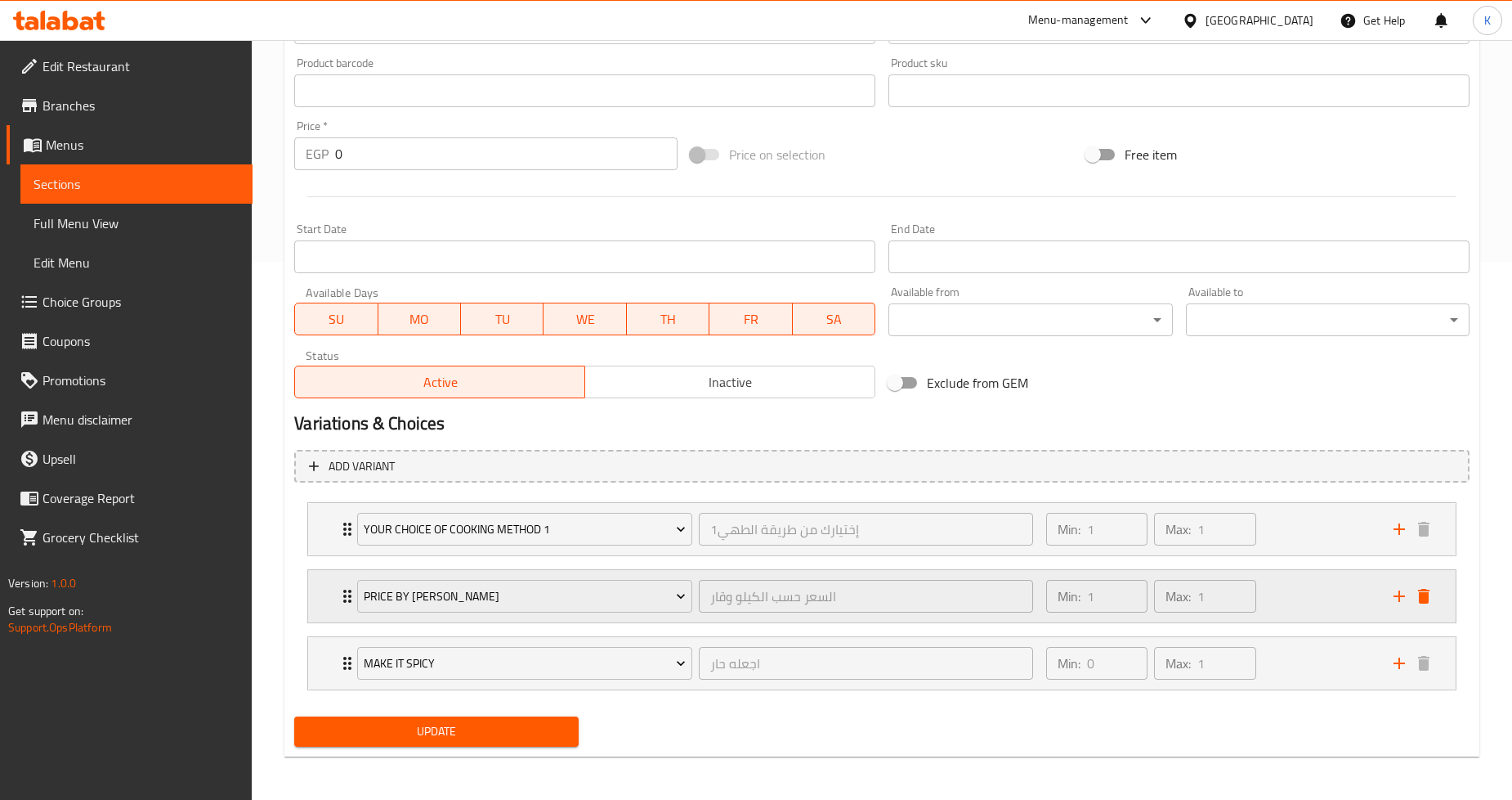
click at [1298, 600] on div "Min: 1 ​ Max: 1 ​" at bounding box center [1210, 596] width 347 height 53
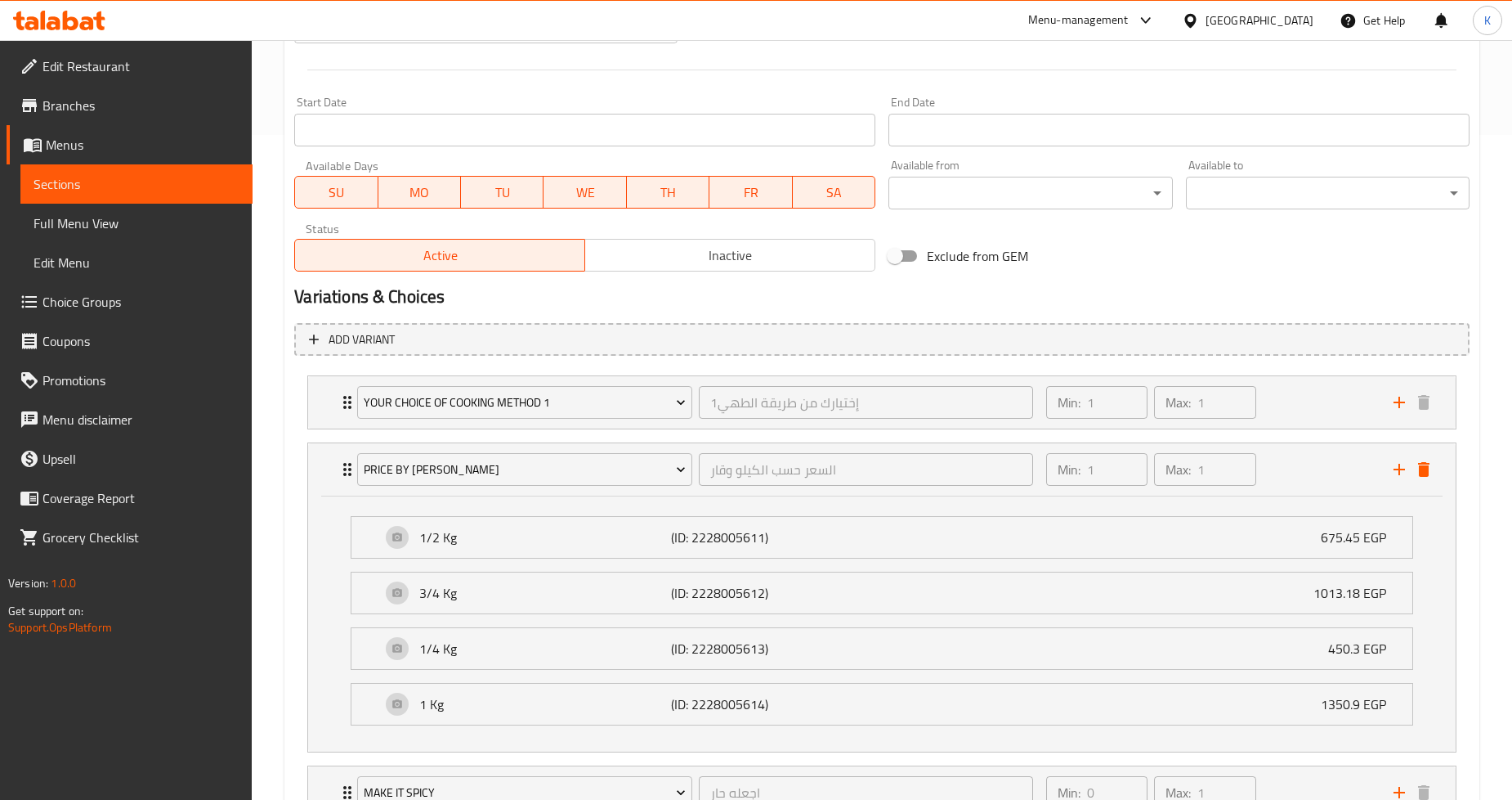
scroll to position [727, 0]
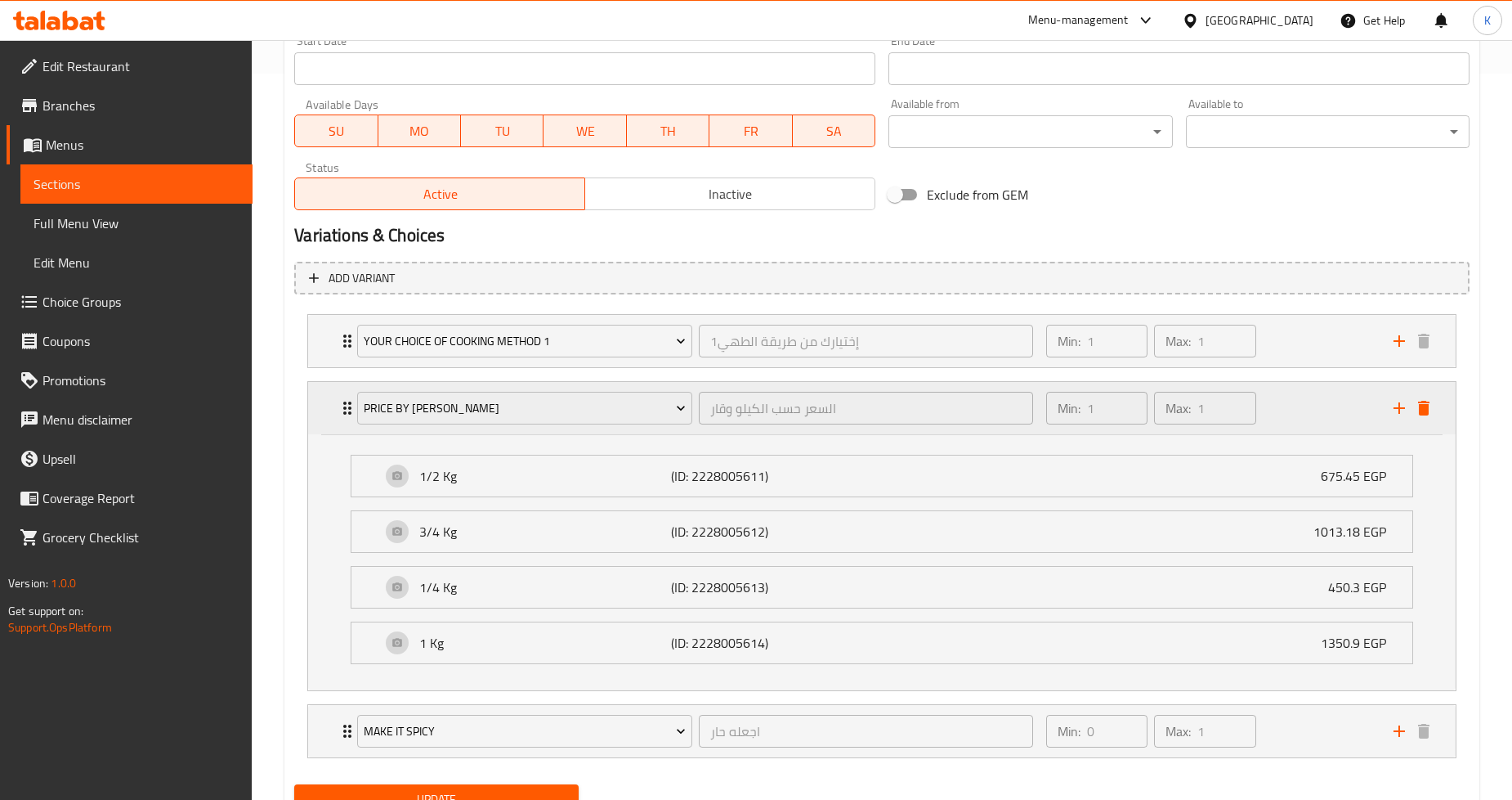
click at [1273, 404] on div "Min: 1 ​ Max: 1 ​" at bounding box center [1210, 408] width 347 height 53
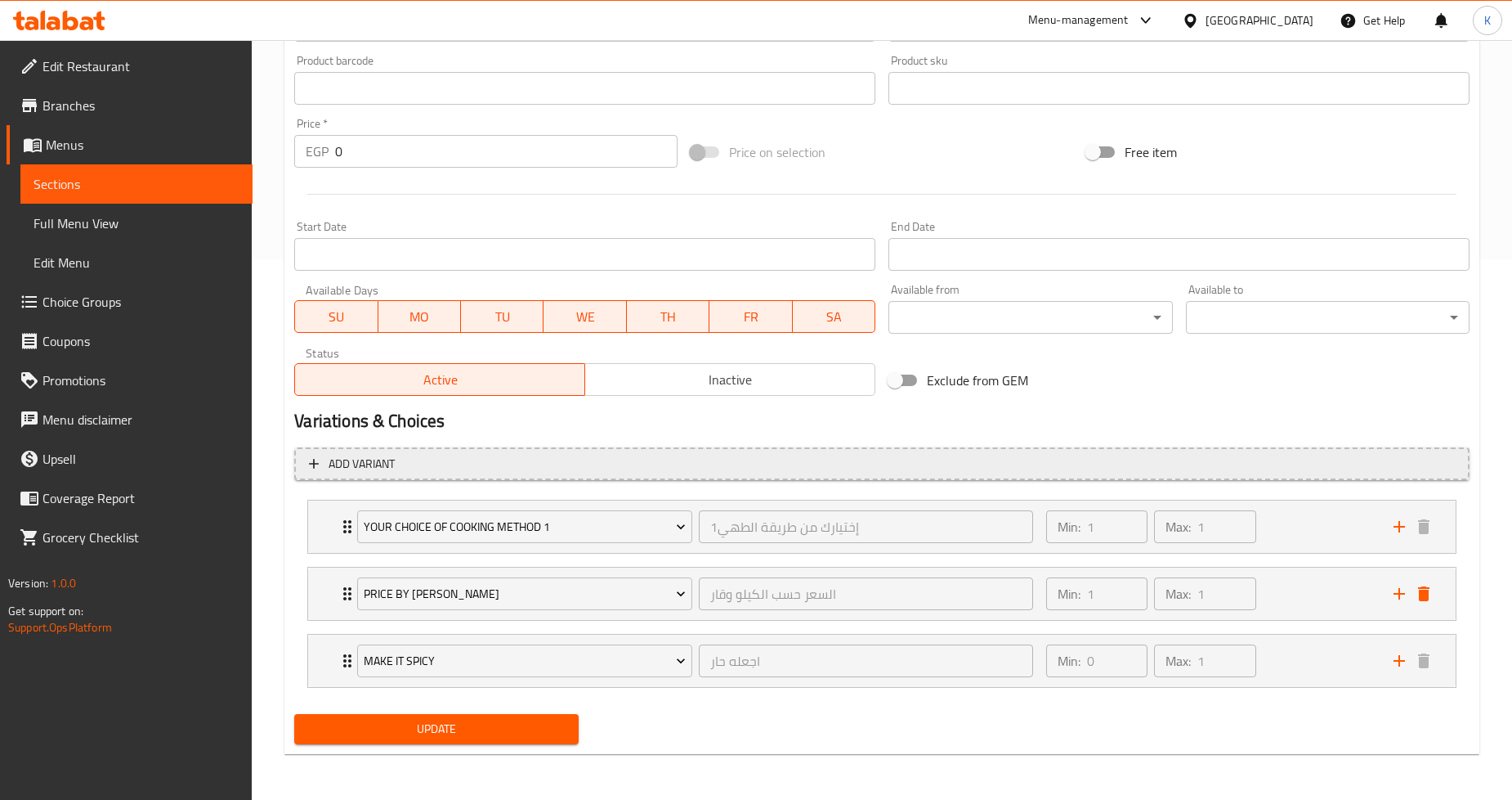
scroll to position [538, 0]
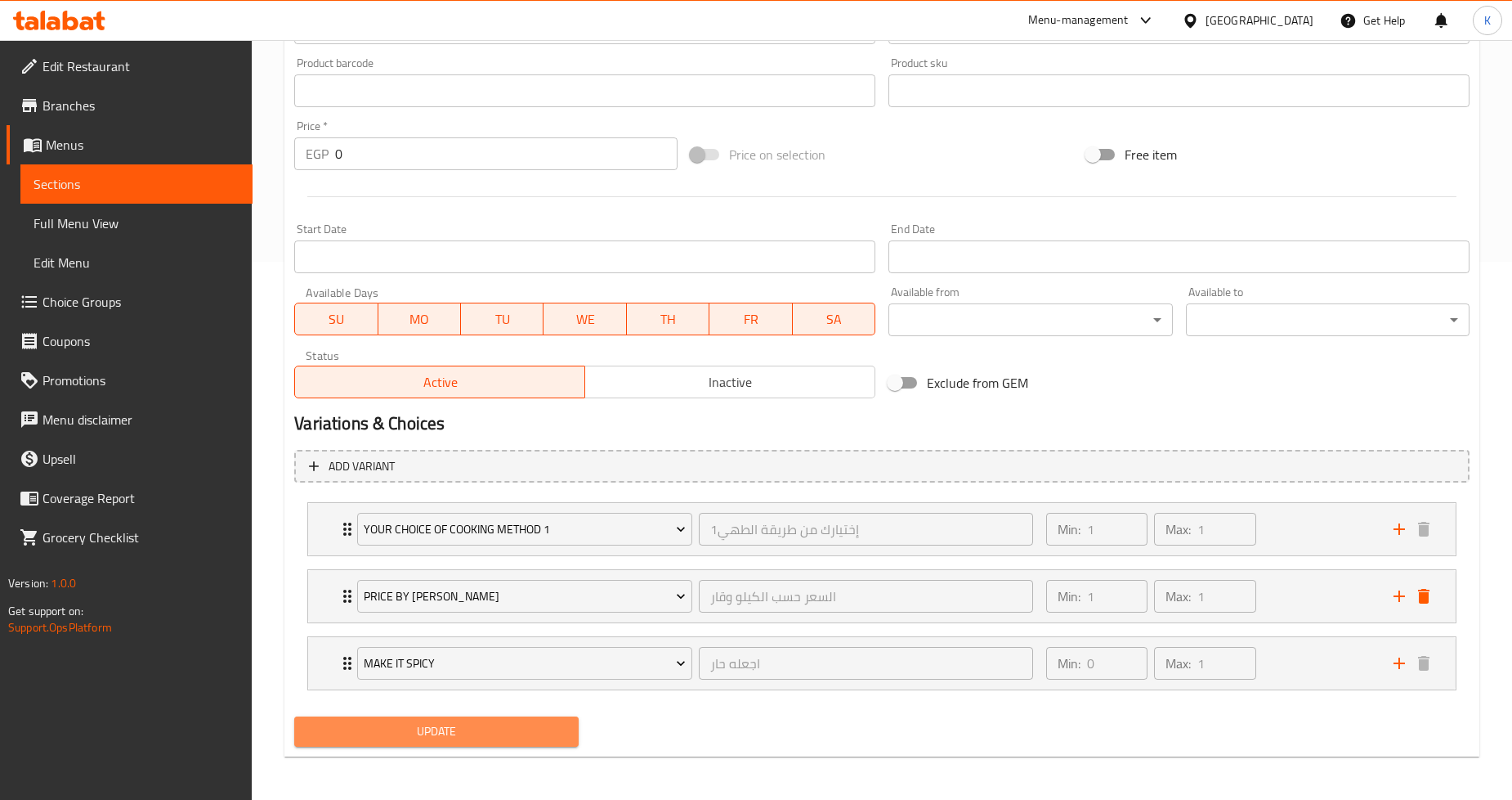
click at [510, 731] on span "Update" at bounding box center [437, 732] width 258 height 21
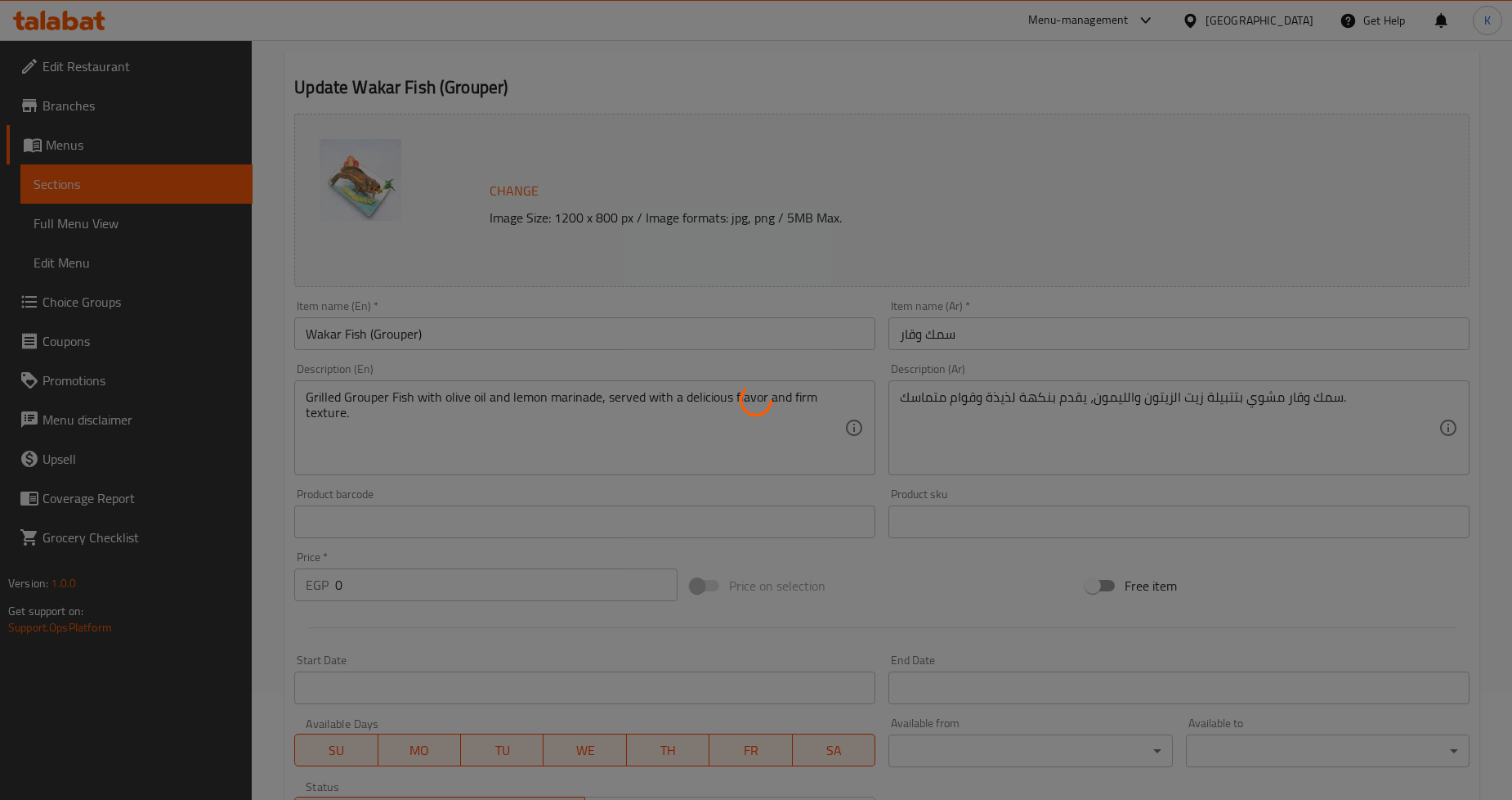
scroll to position [0, 0]
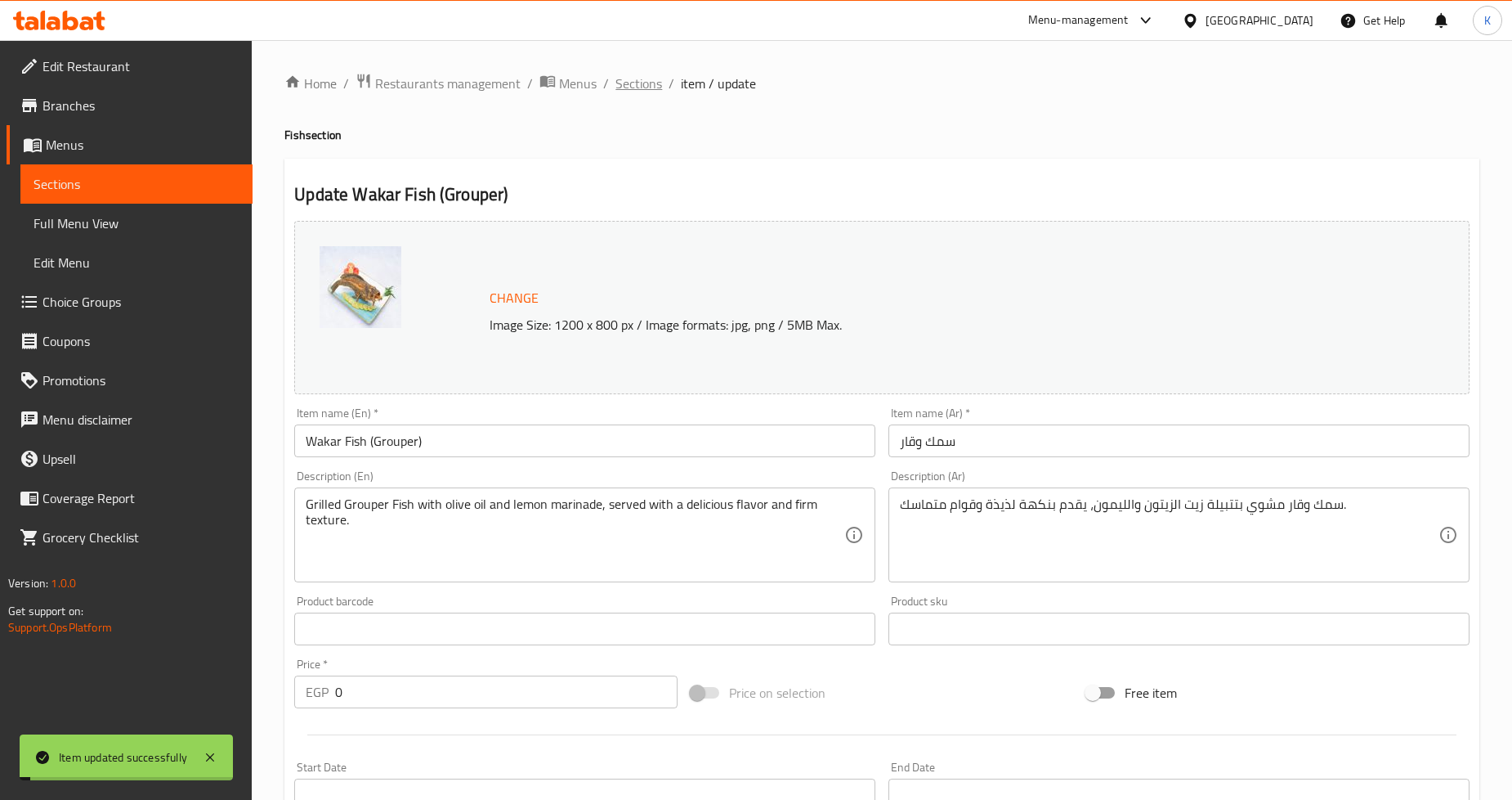
click at [630, 86] on span "Sections" at bounding box center [639, 83] width 47 height 20
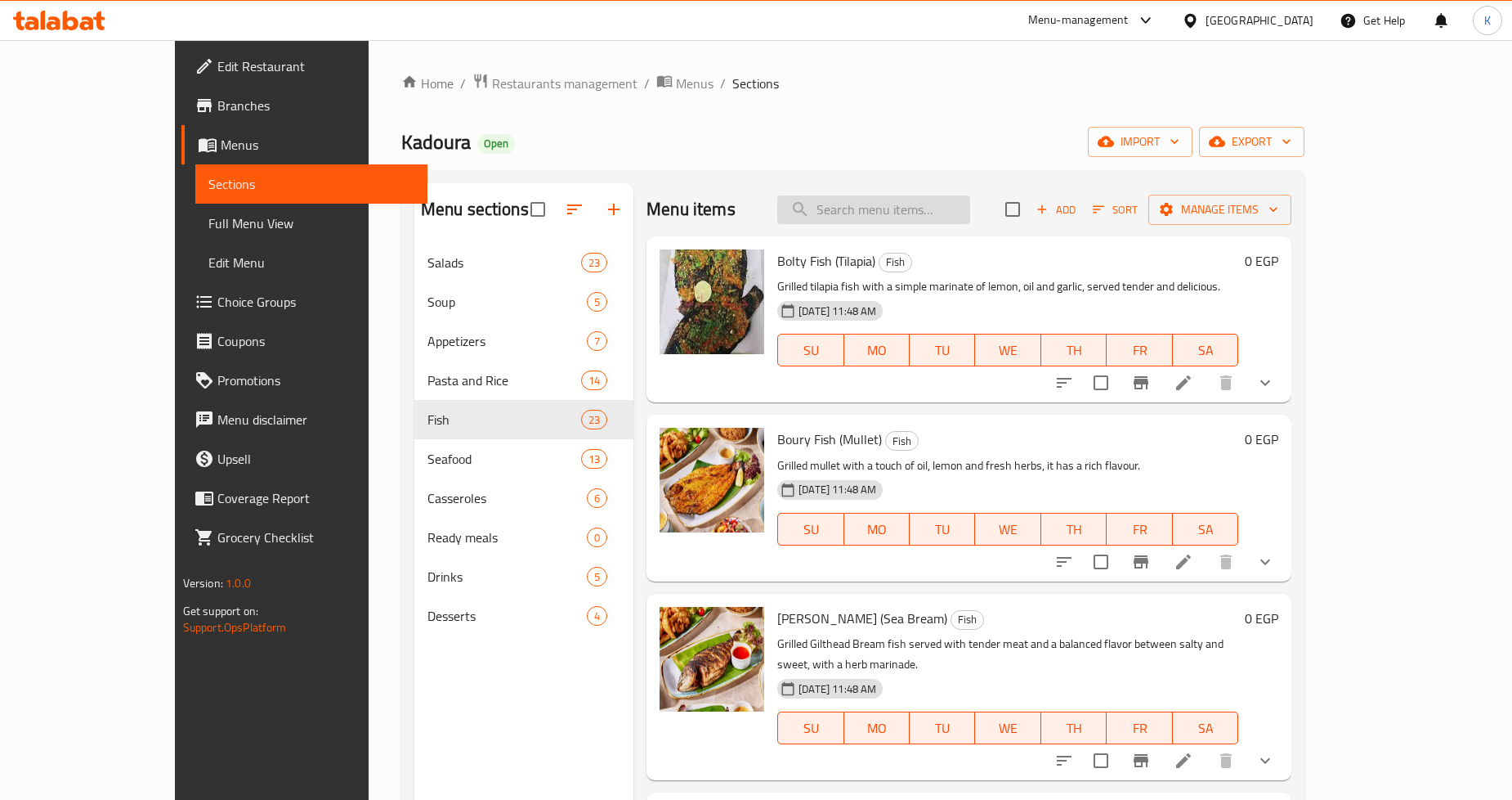
click at [963, 198] on input "search" at bounding box center [874, 209] width 192 height 29
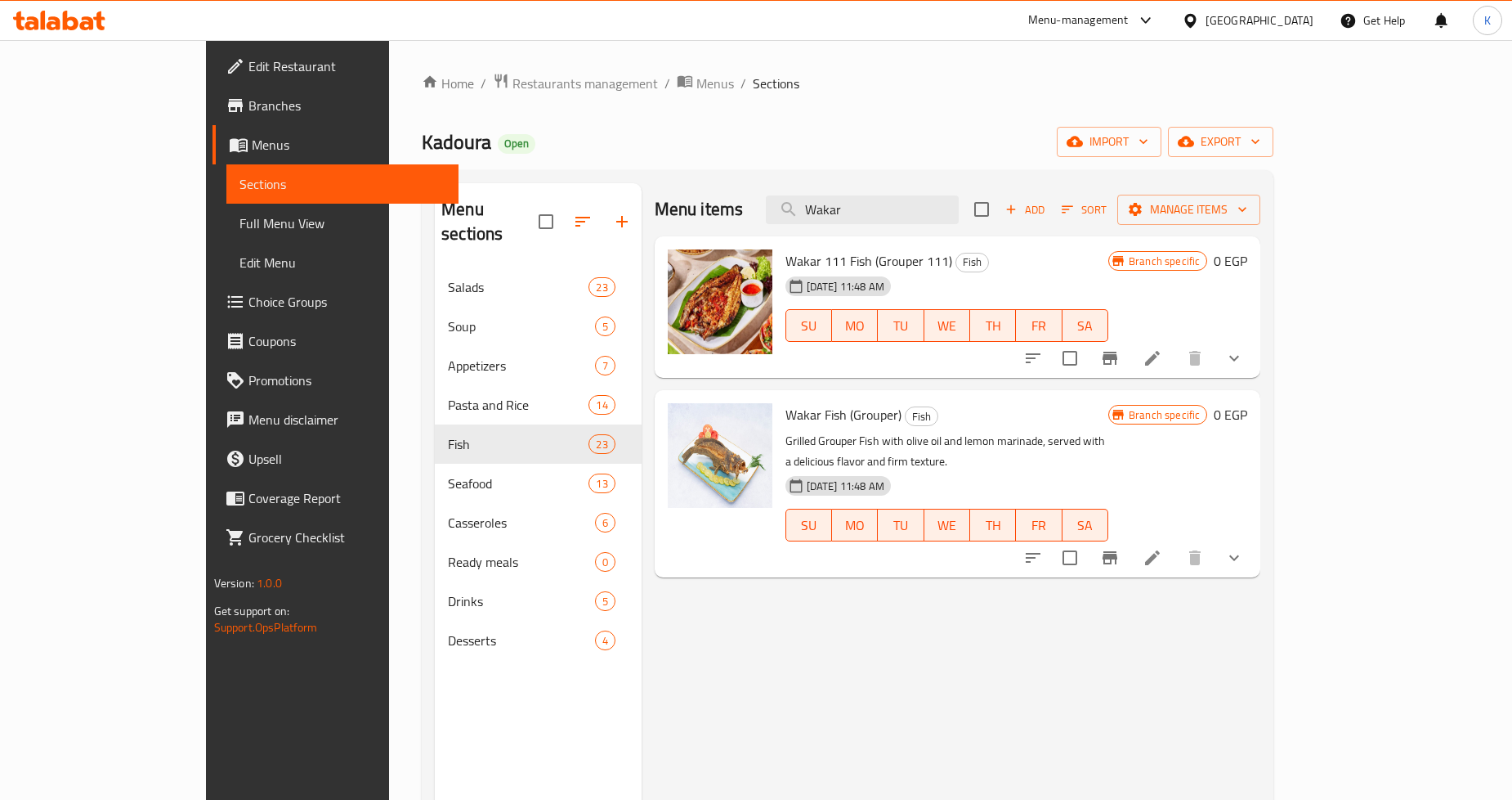
type input "Wakar"
click at [1244, 366] on icon "show more" at bounding box center [1234, 358] width 20 height 20
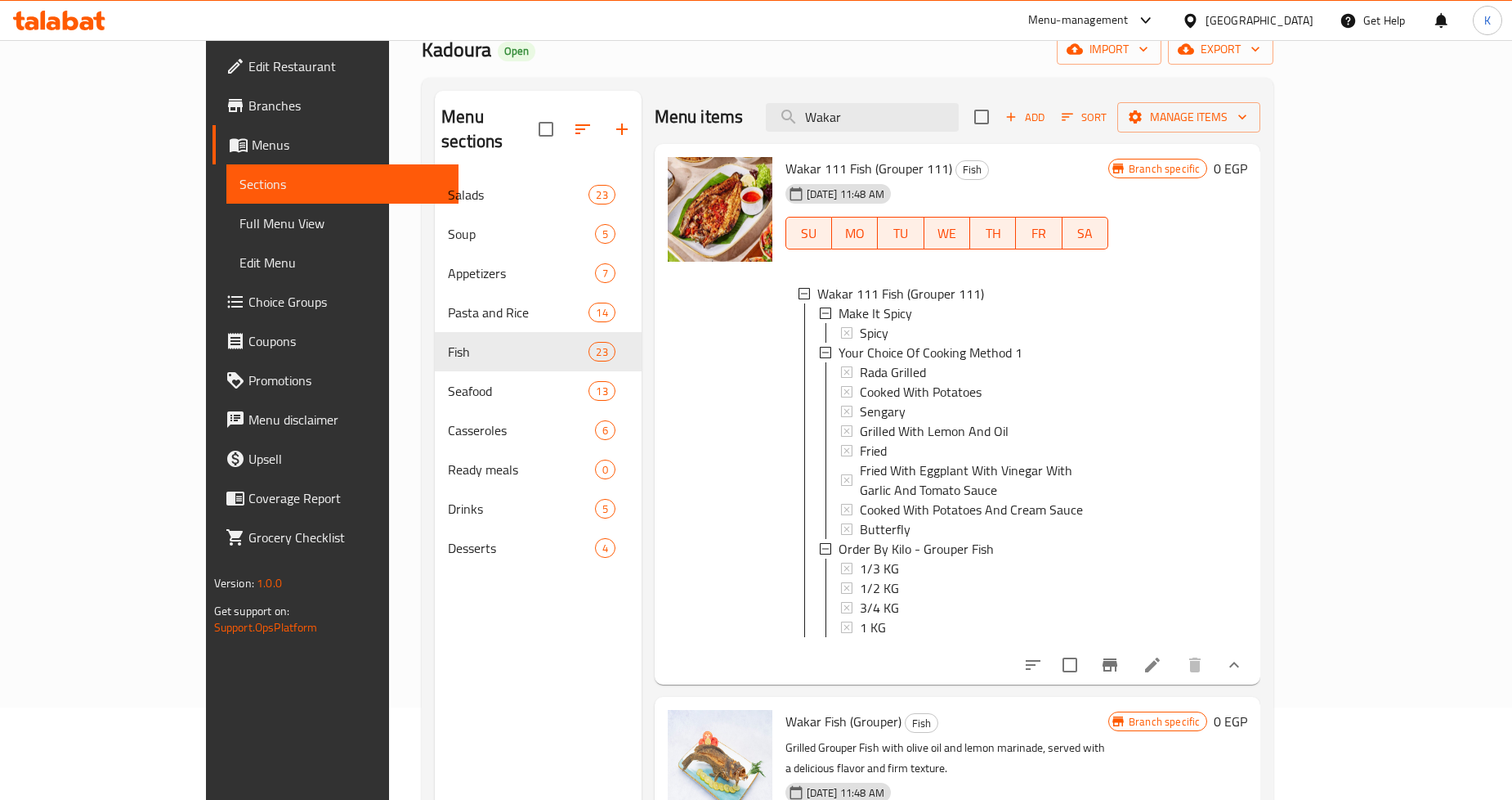
scroll to position [182, 0]
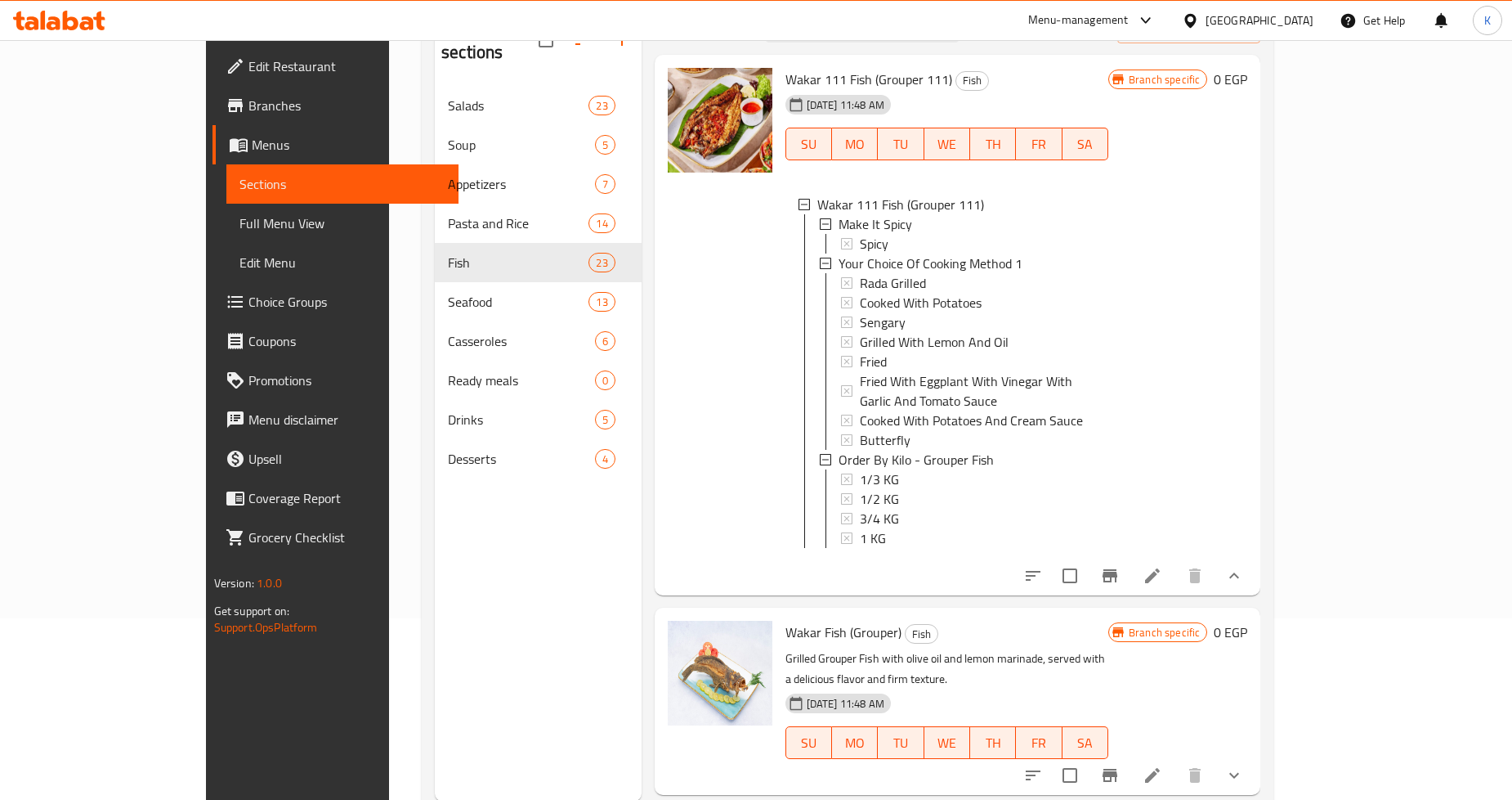
click at [1244, 765] on icon "show more" at bounding box center [1234, 775] width 20 height 20
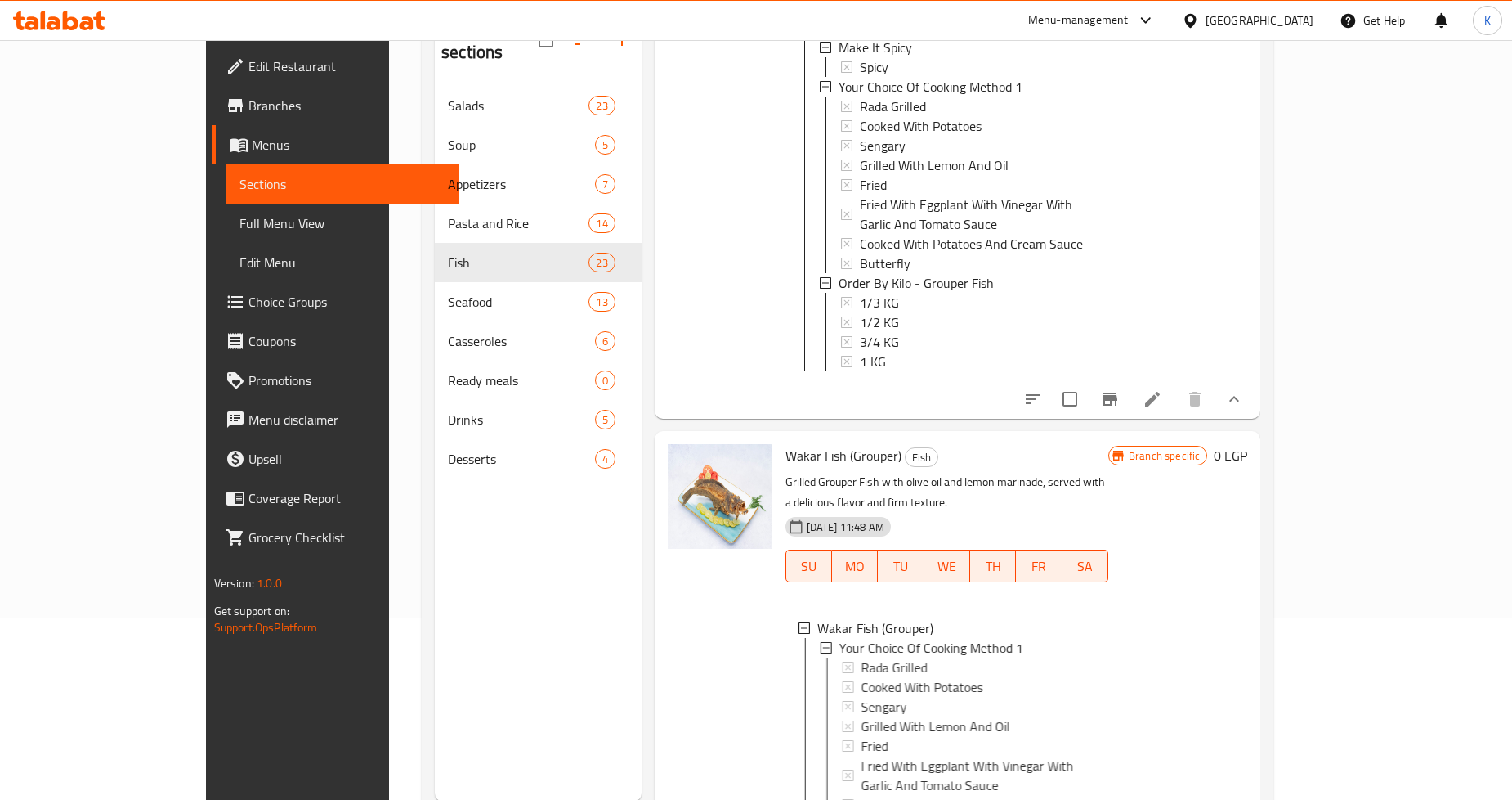
scroll to position [358, 0]
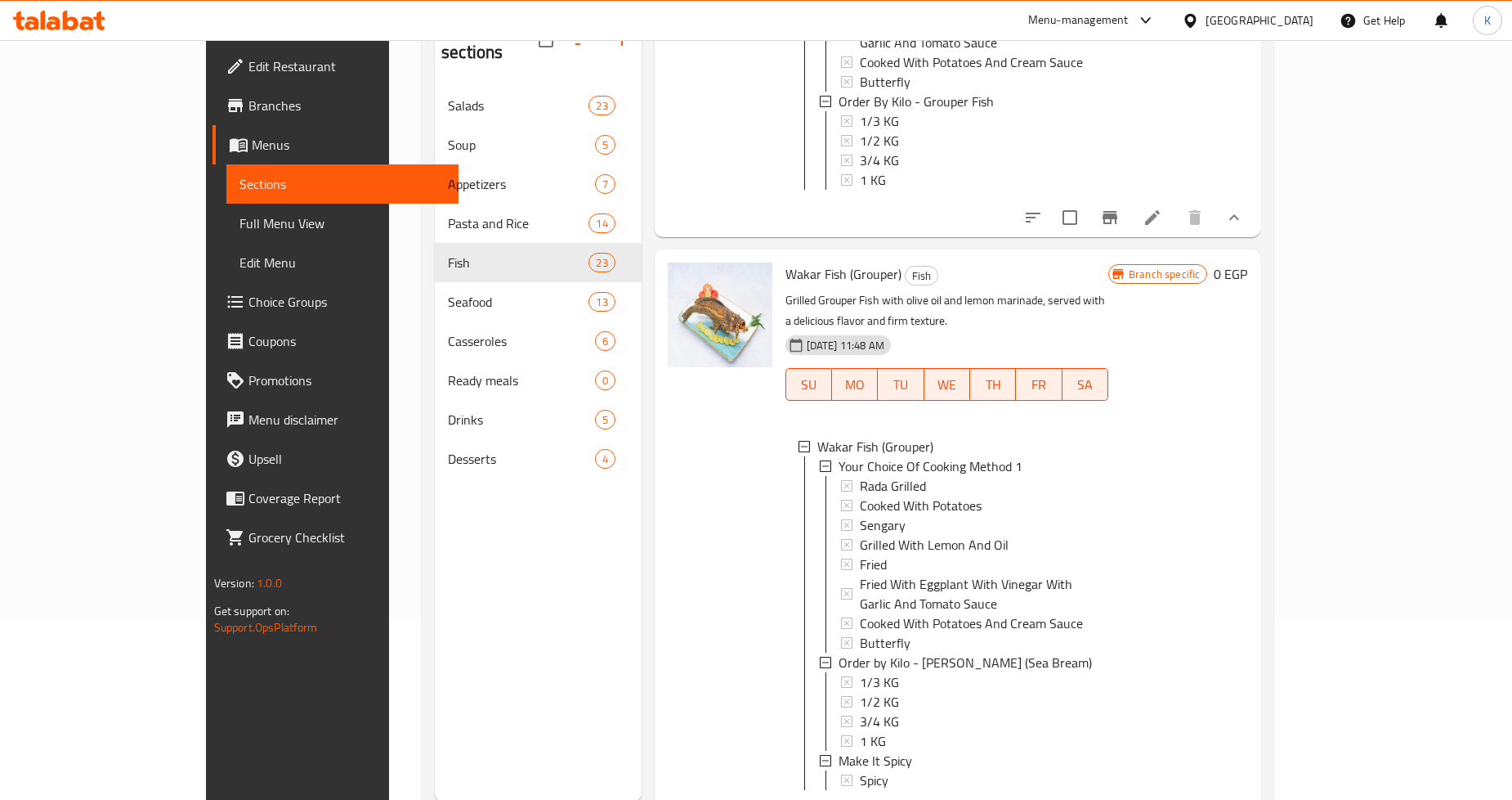
click at [673, 570] on div at bounding box center [720, 542] width 118 height 573
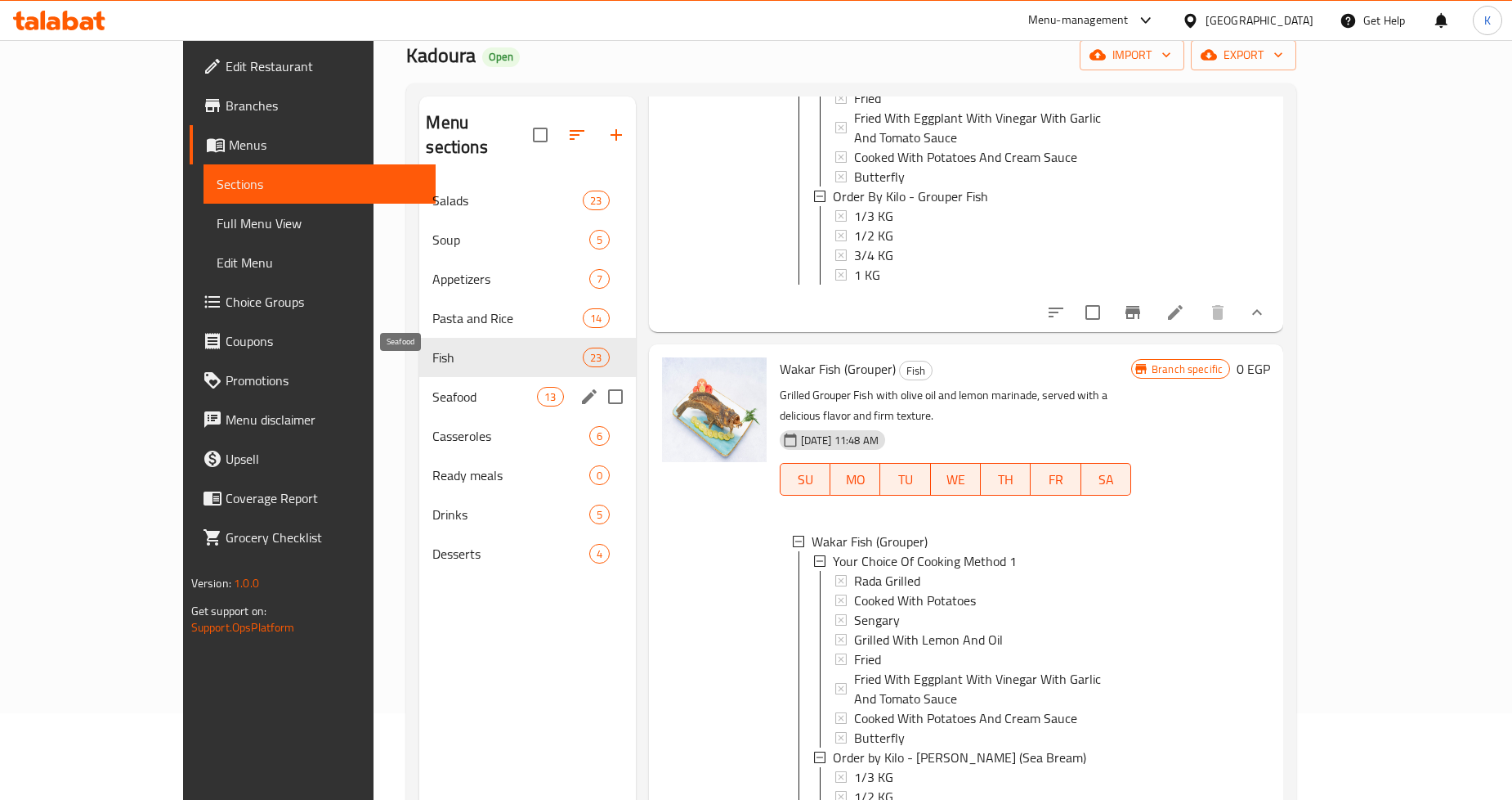
scroll to position [0, 0]
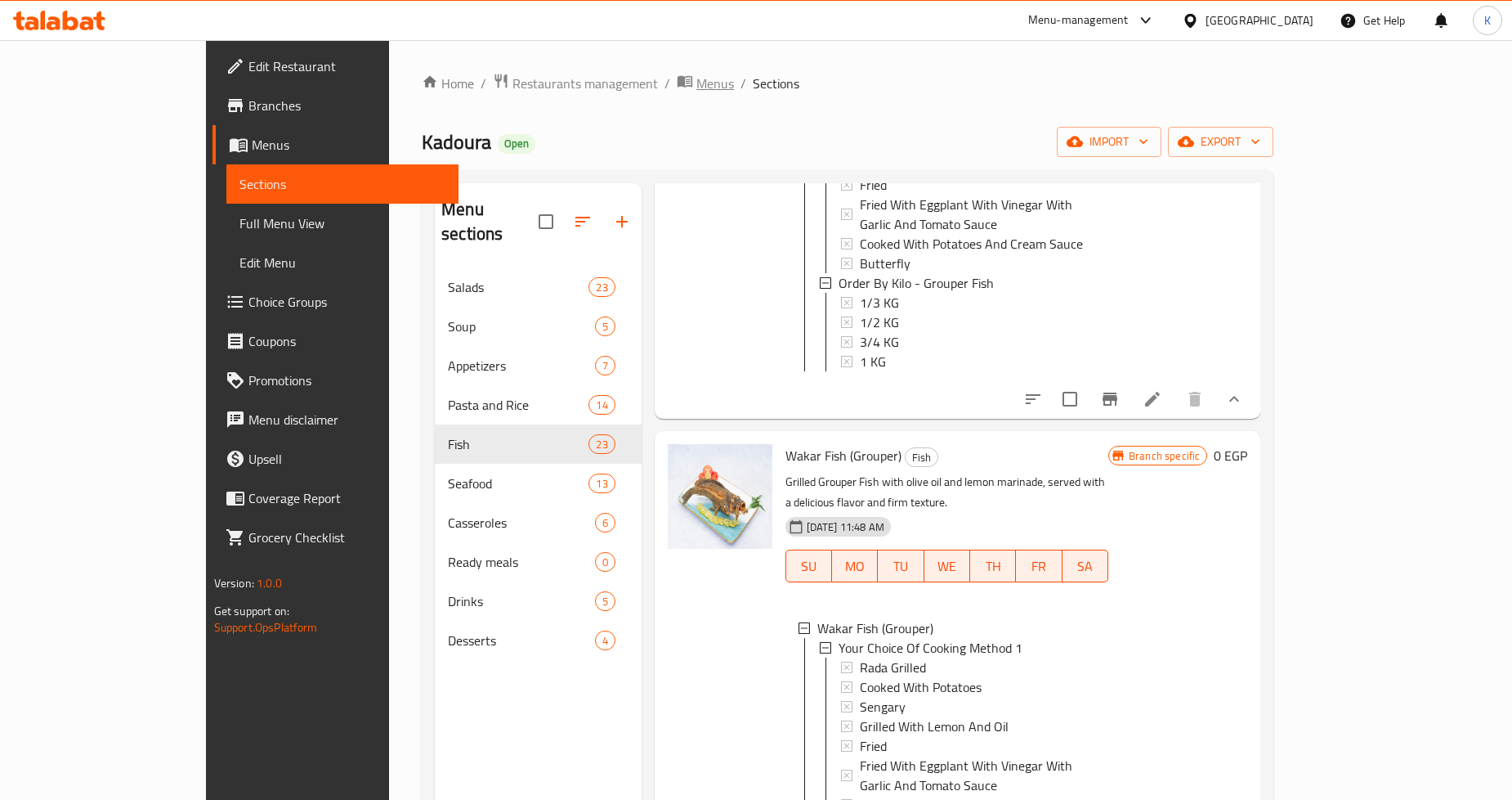
click at [696, 73] on span "Menus" at bounding box center [715, 83] width 38 height 20
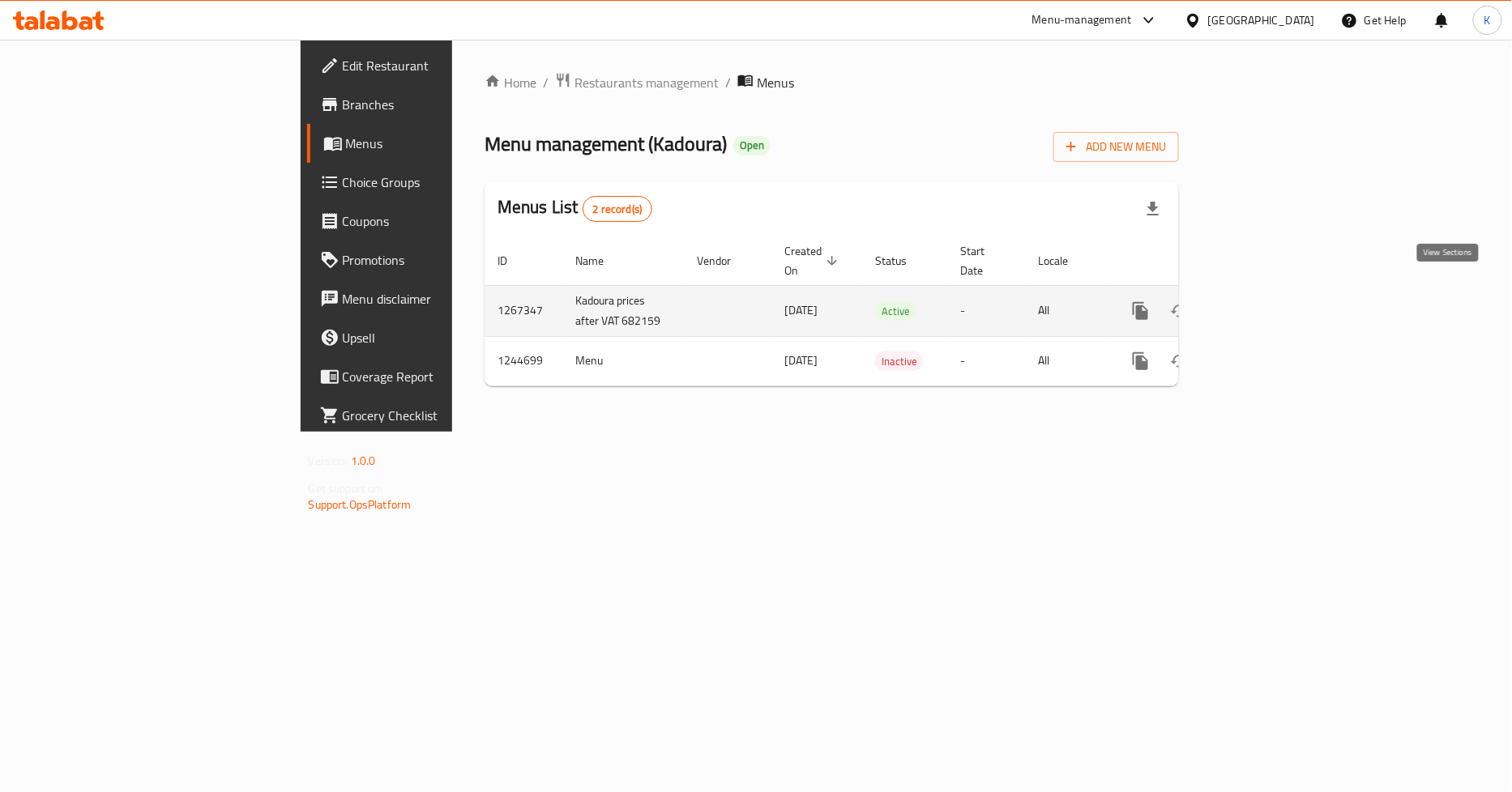
click at [1277, 293] on link "enhanced table" at bounding box center [1257, 311] width 39 height 39
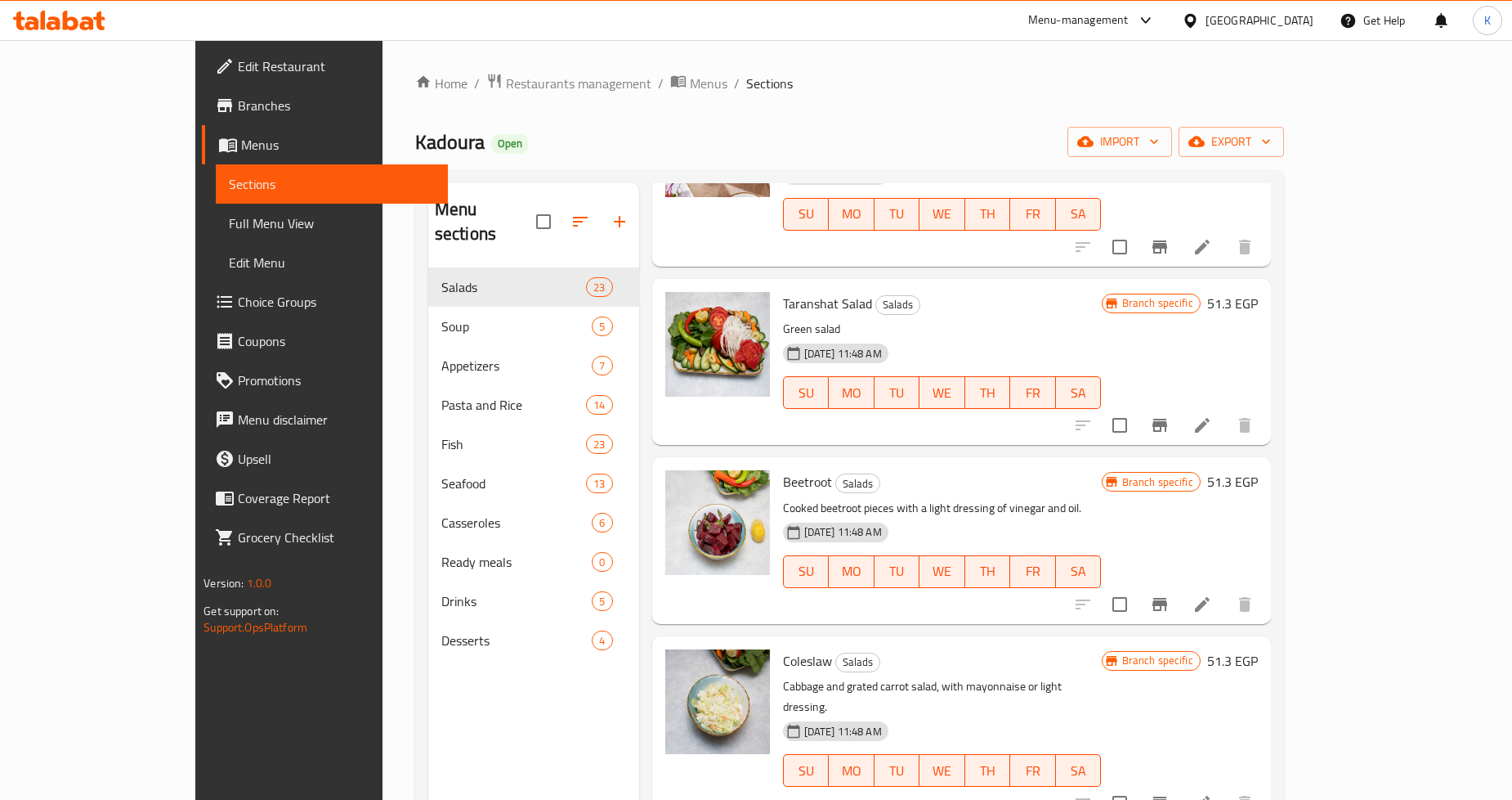
scroll to position [727, 0]
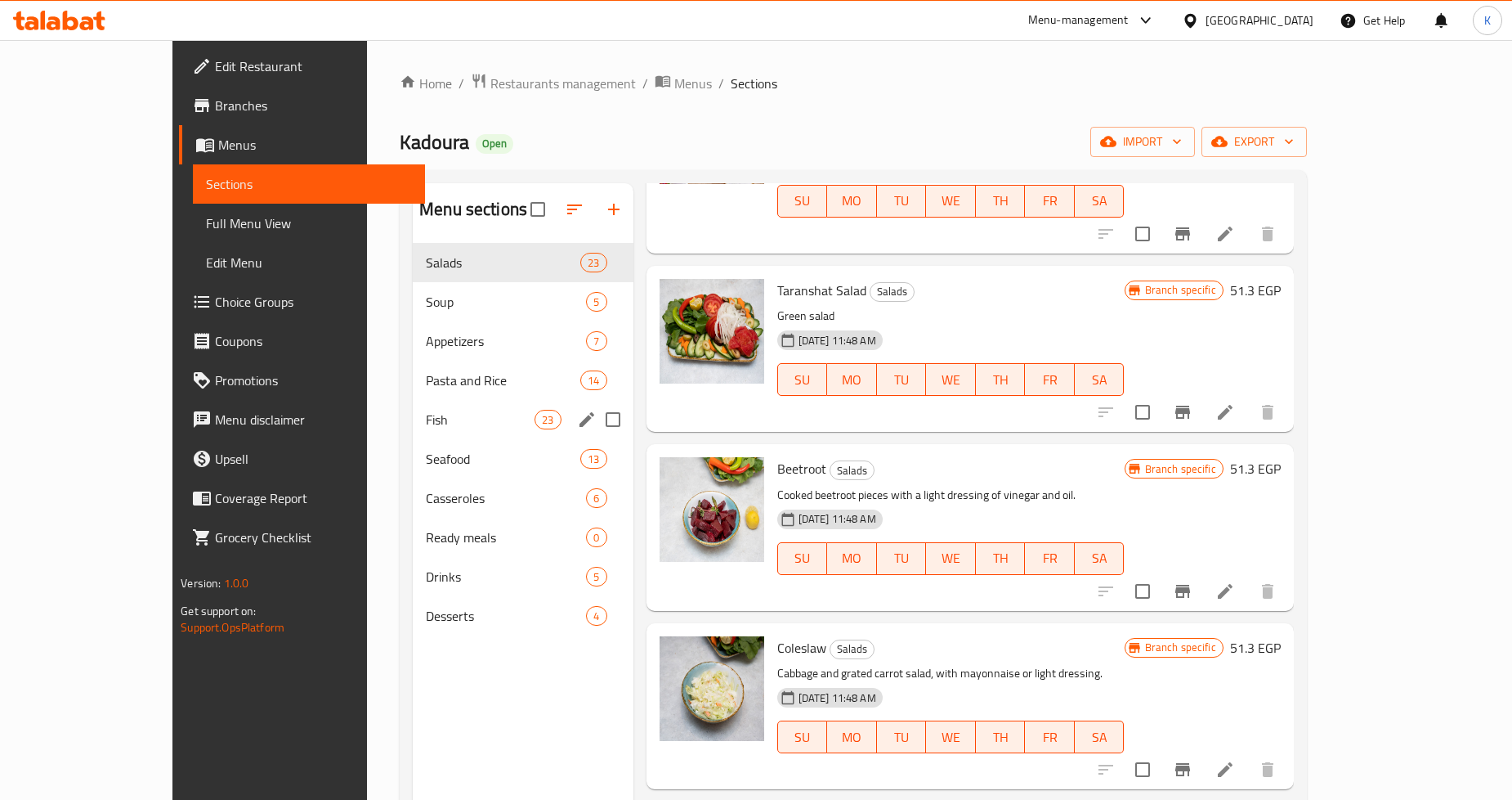
click at [426, 412] on span "Fish" at bounding box center [480, 420] width 109 height 20
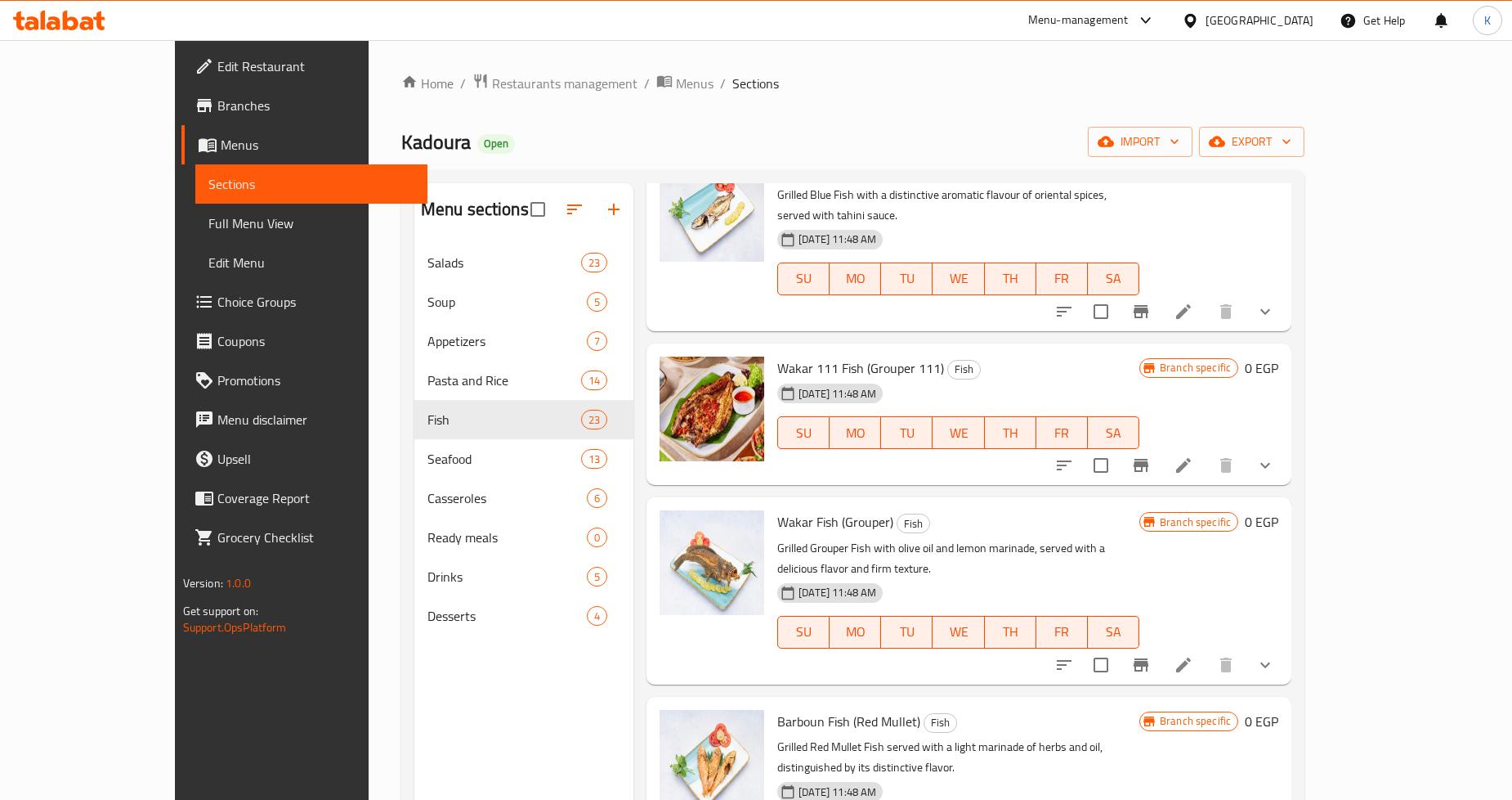
scroll to position [1090, 0]
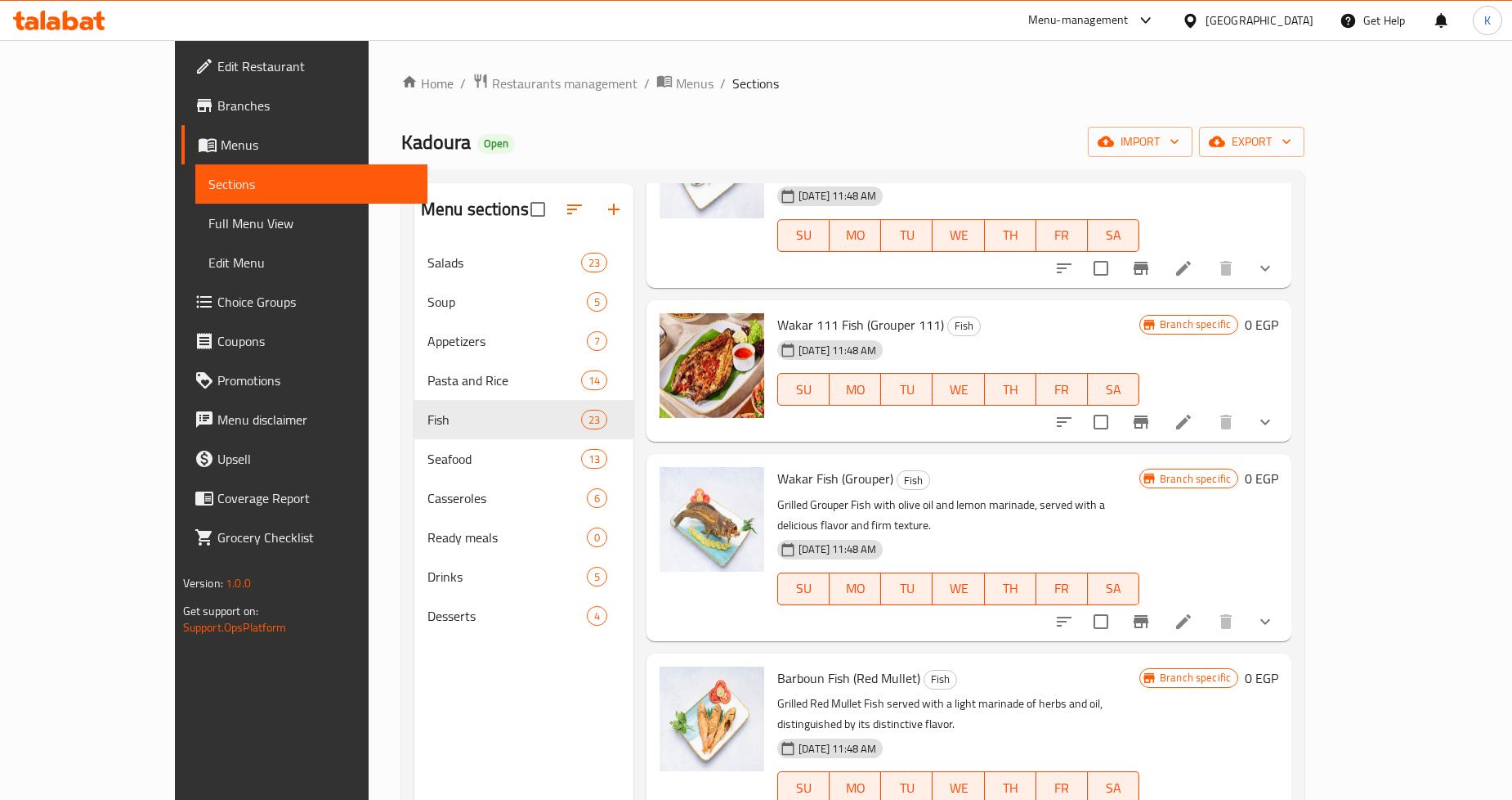
click at [1276, 611] on icon "show more" at bounding box center [1266, 621] width 20 height 20
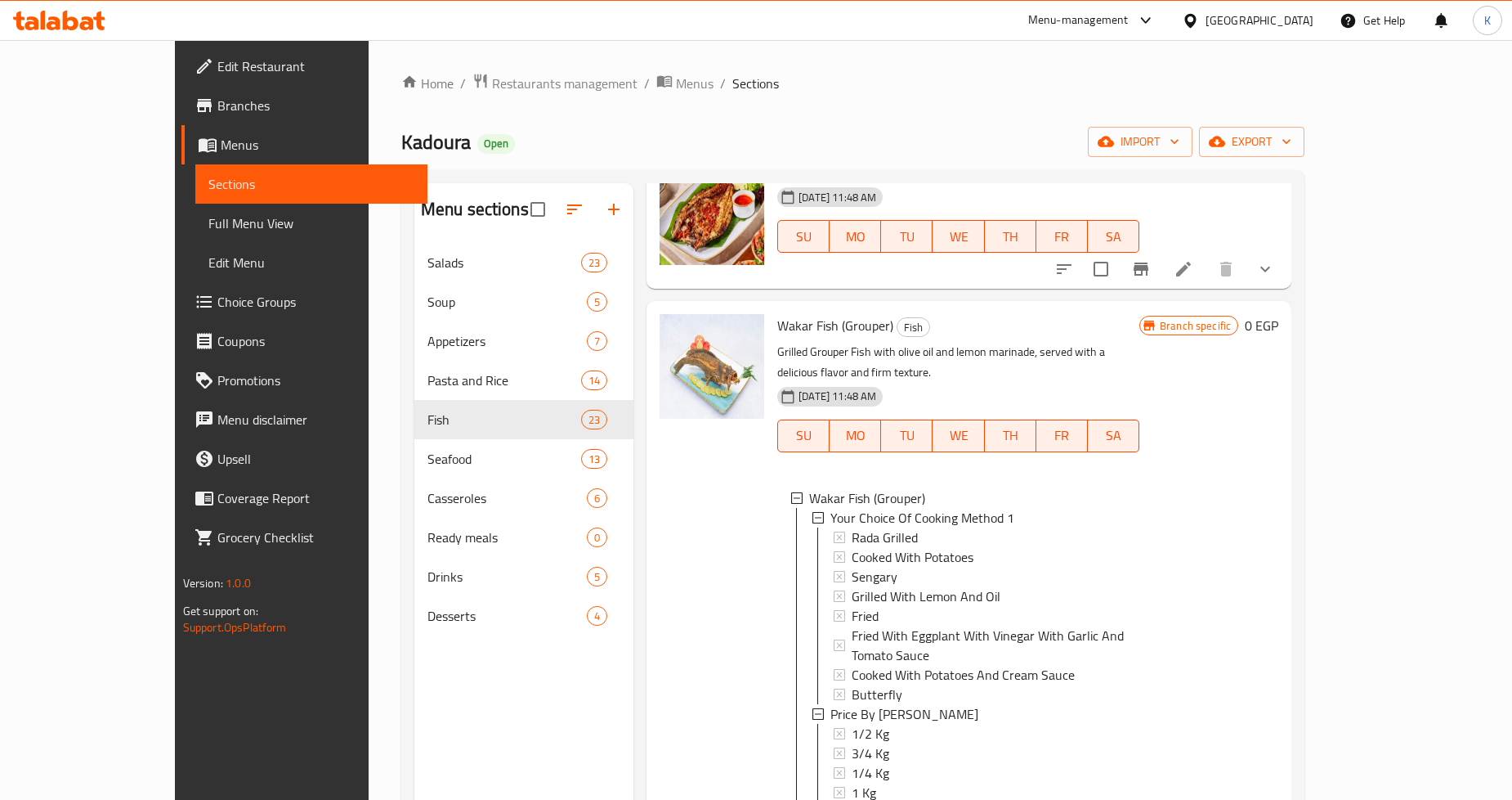
scroll to position [1271, 0]
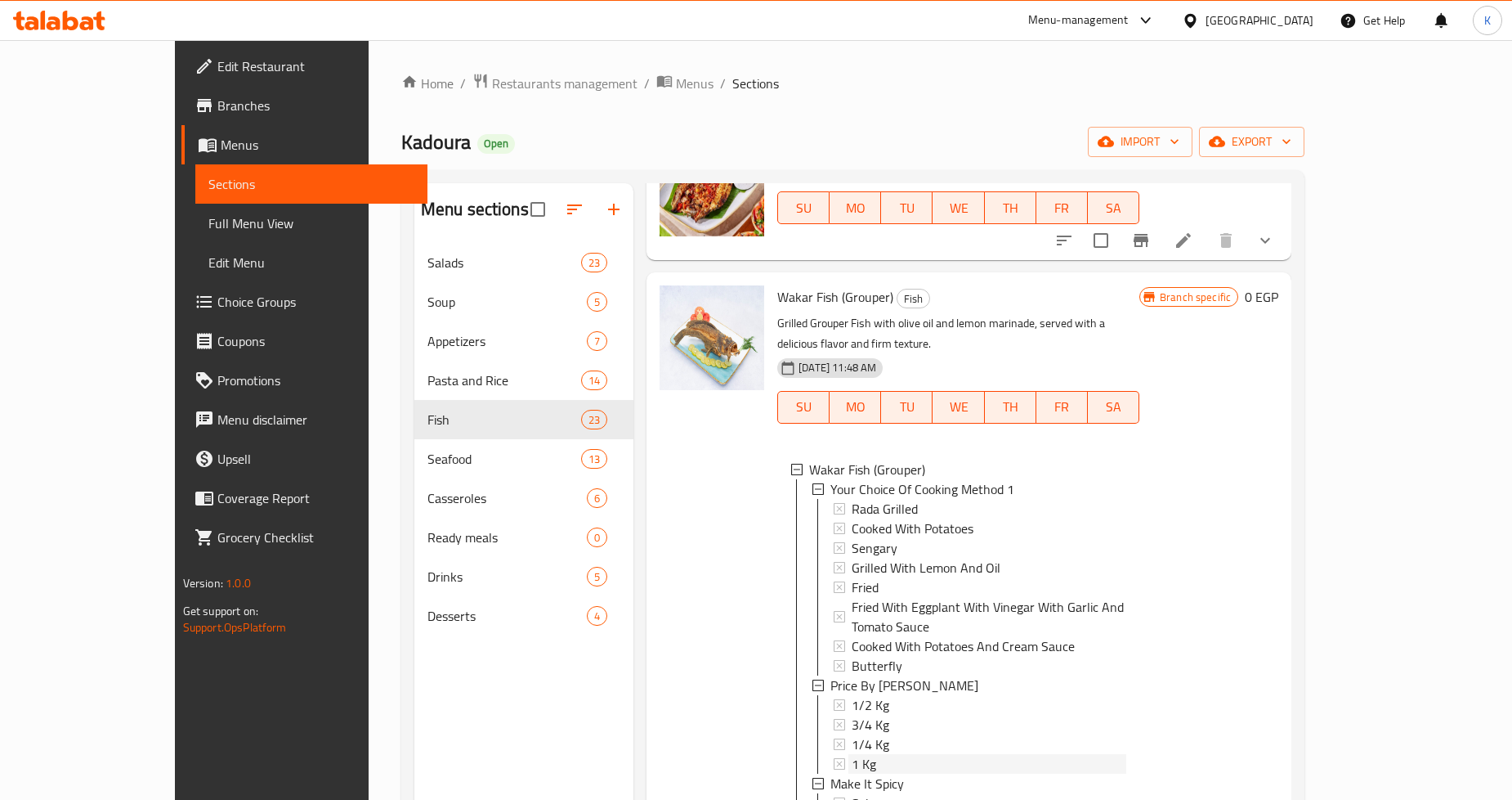
click at [852, 754] on div "1 Kg" at bounding box center [989, 764] width 275 height 20
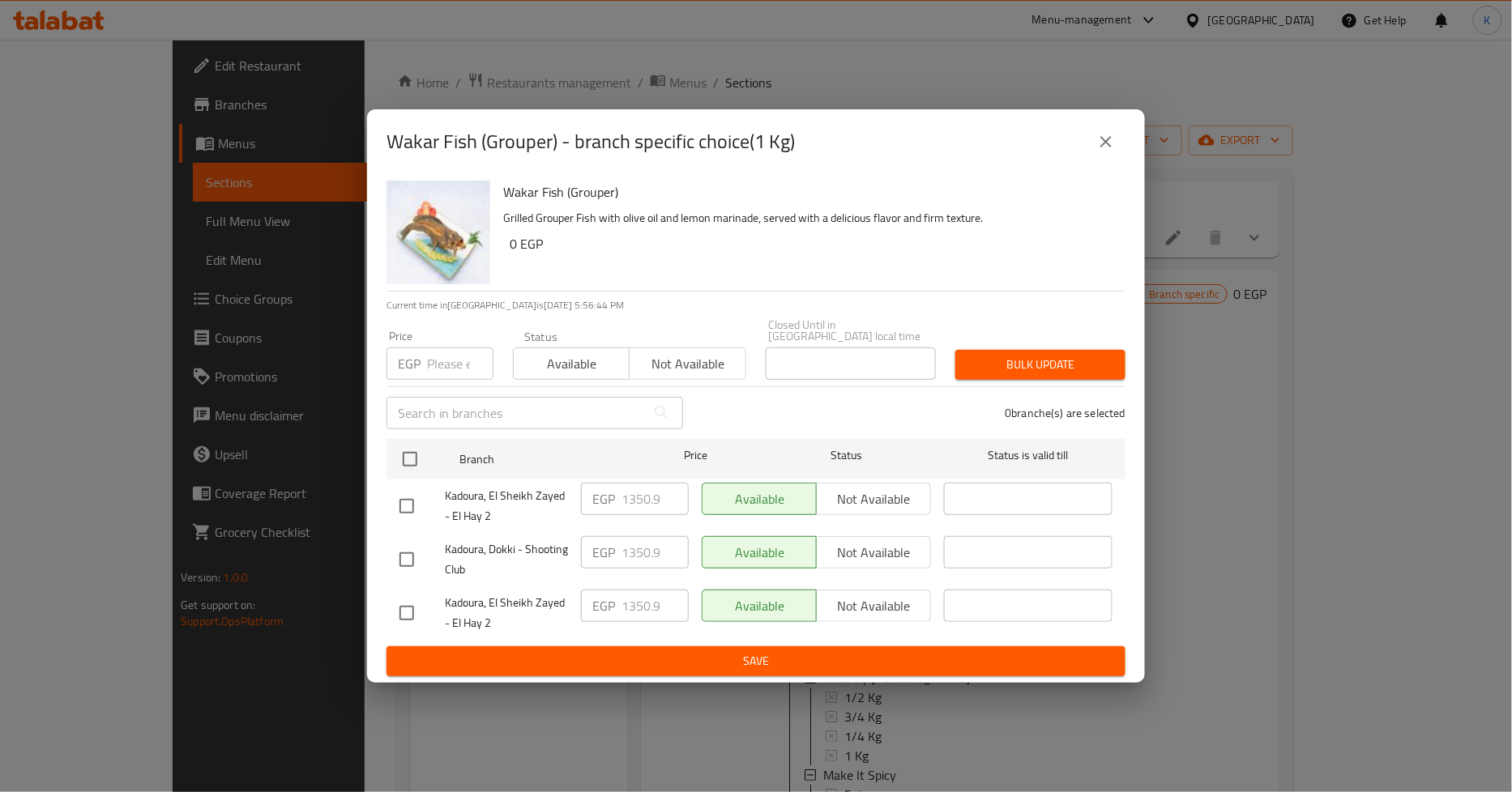
click at [1095, 140] on button "close" at bounding box center [1106, 141] width 39 height 39
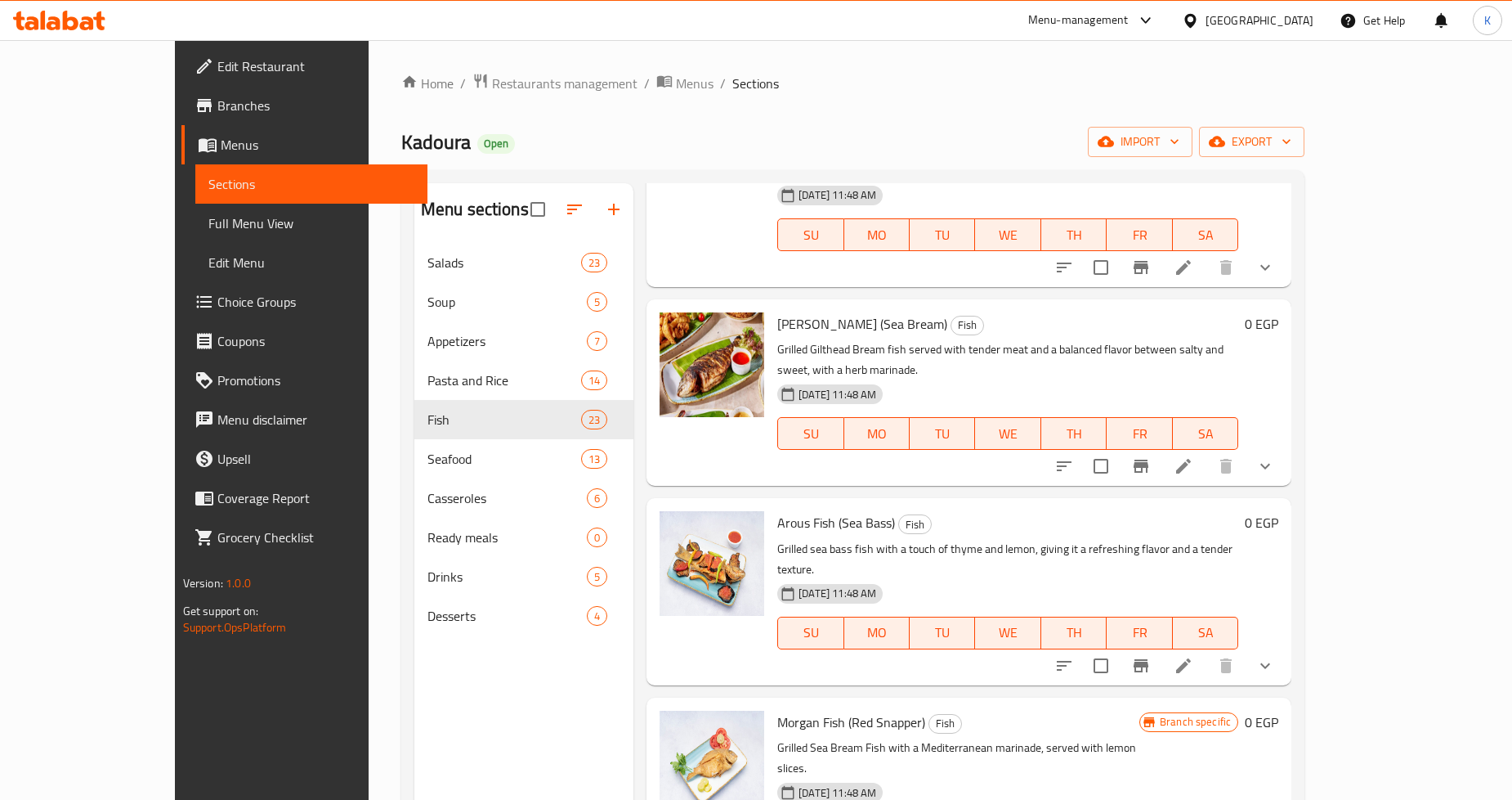
scroll to position [0, 0]
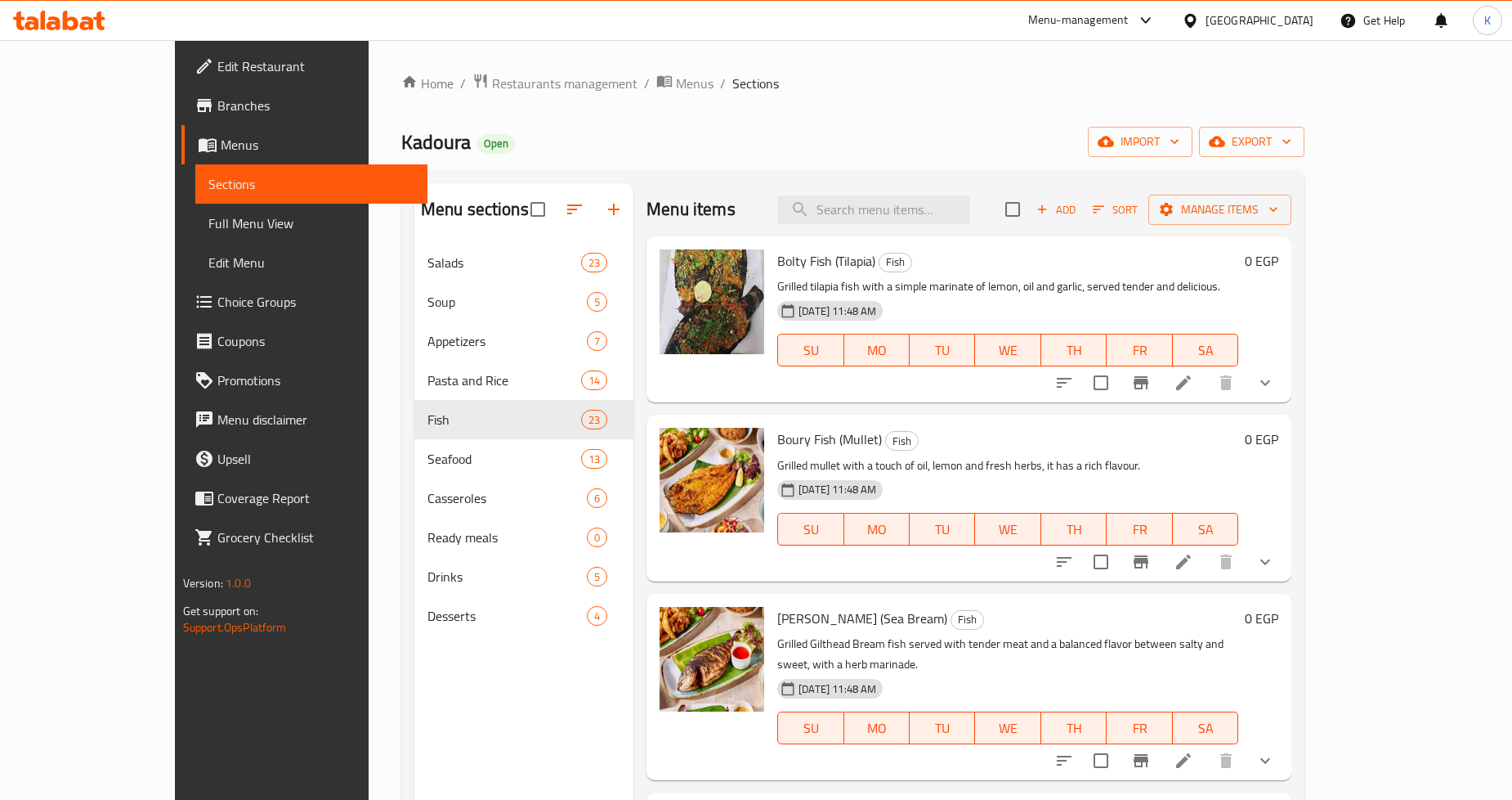
click at [1276, 387] on icon "show more" at bounding box center [1266, 383] width 20 height 20
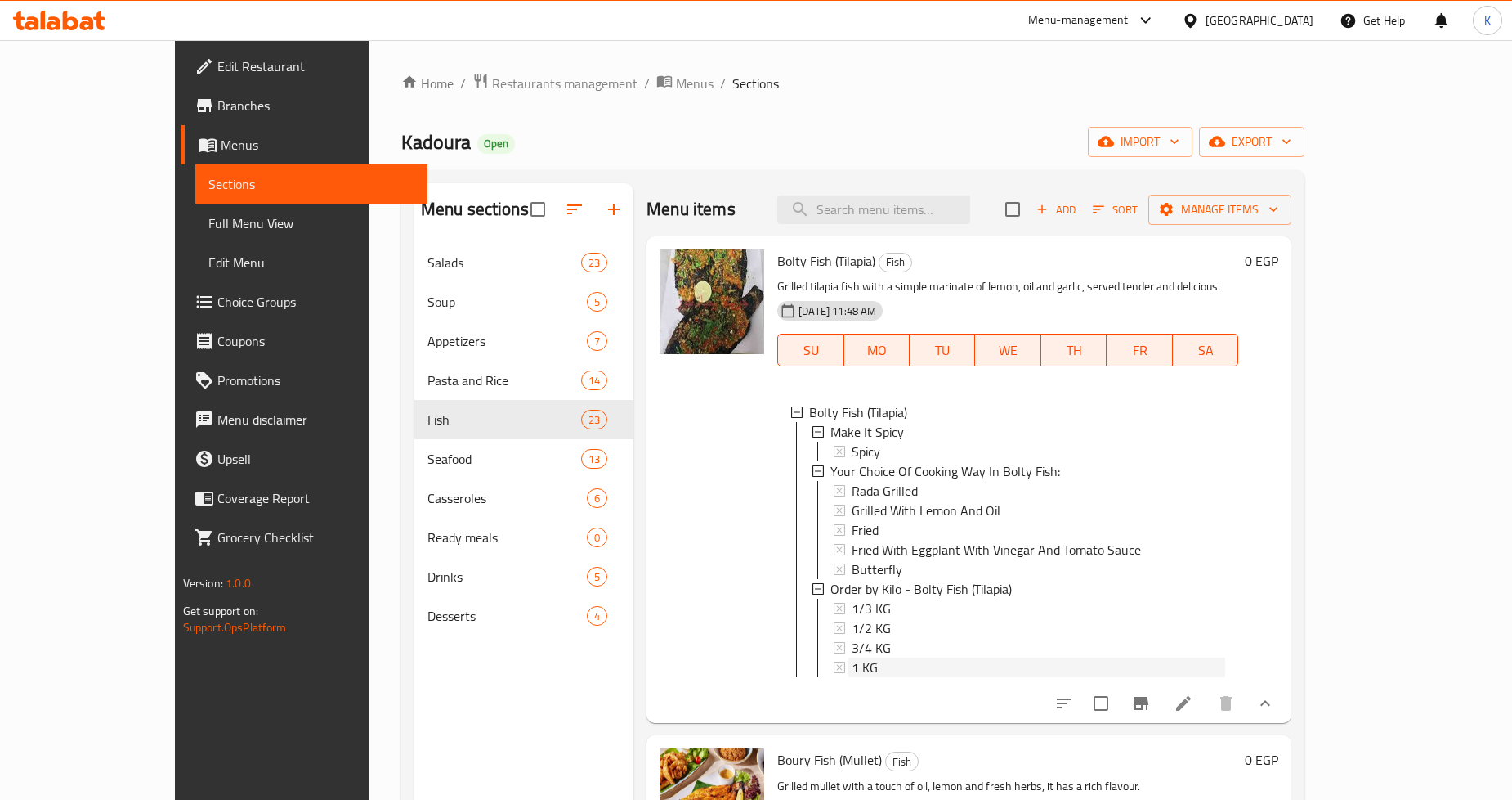
click at [852, 672] on span "1 KG" at bounding box center [865, 668] width 26 height 20
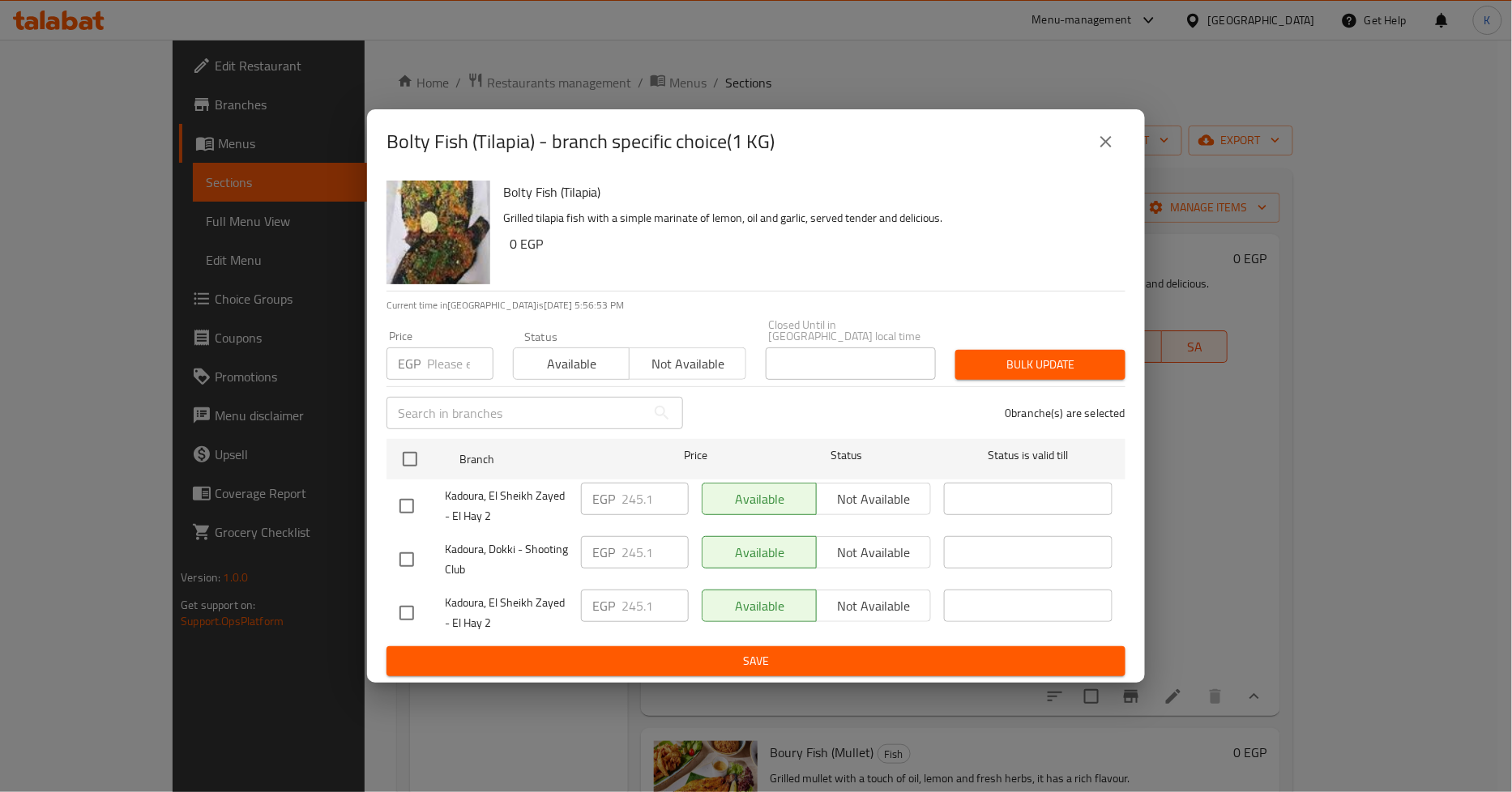
click at [1079, 161] on div "Bolty Fish (Tilapia) - branch specific choice(1 KG)" at bounding box center [756, 141] width 739 height 39
click at [1104, 136] on button "close" at bounding box center [1106, 141] width 39 height 39
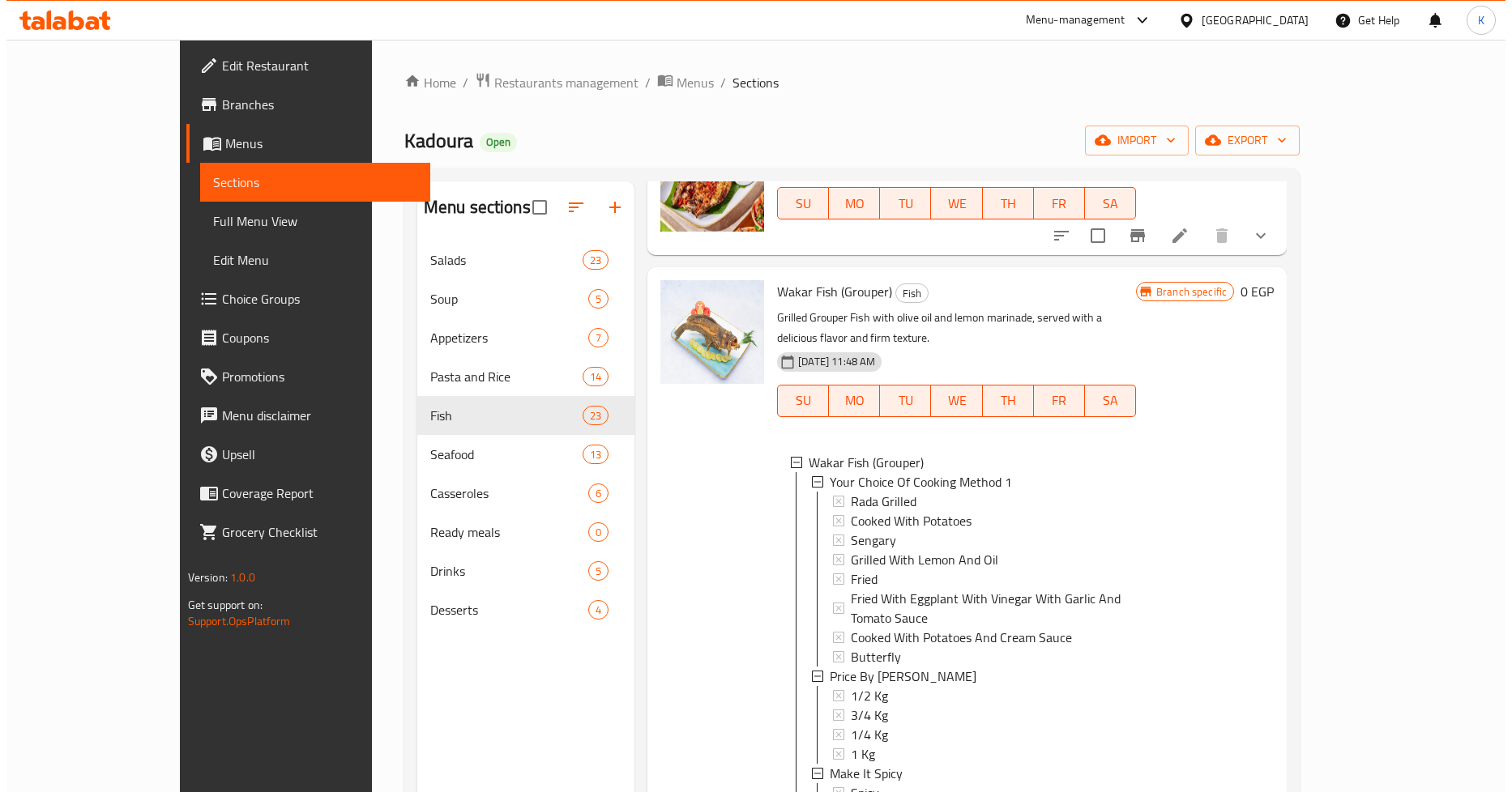
scroll to position [1619, 0]
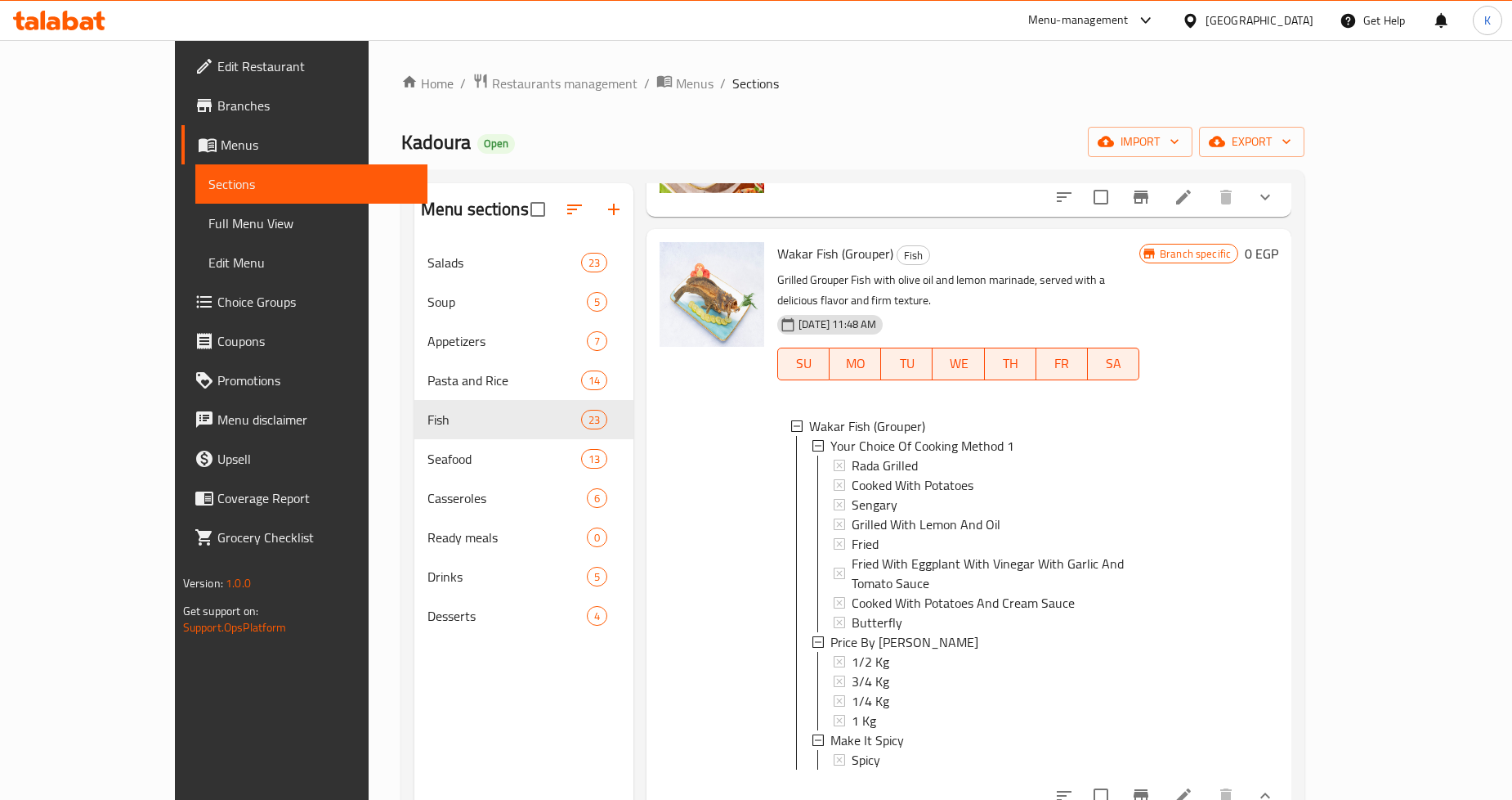
click at [852, 711] on div "1 Kg" at bounding box center [989, 721] width 275 height 20
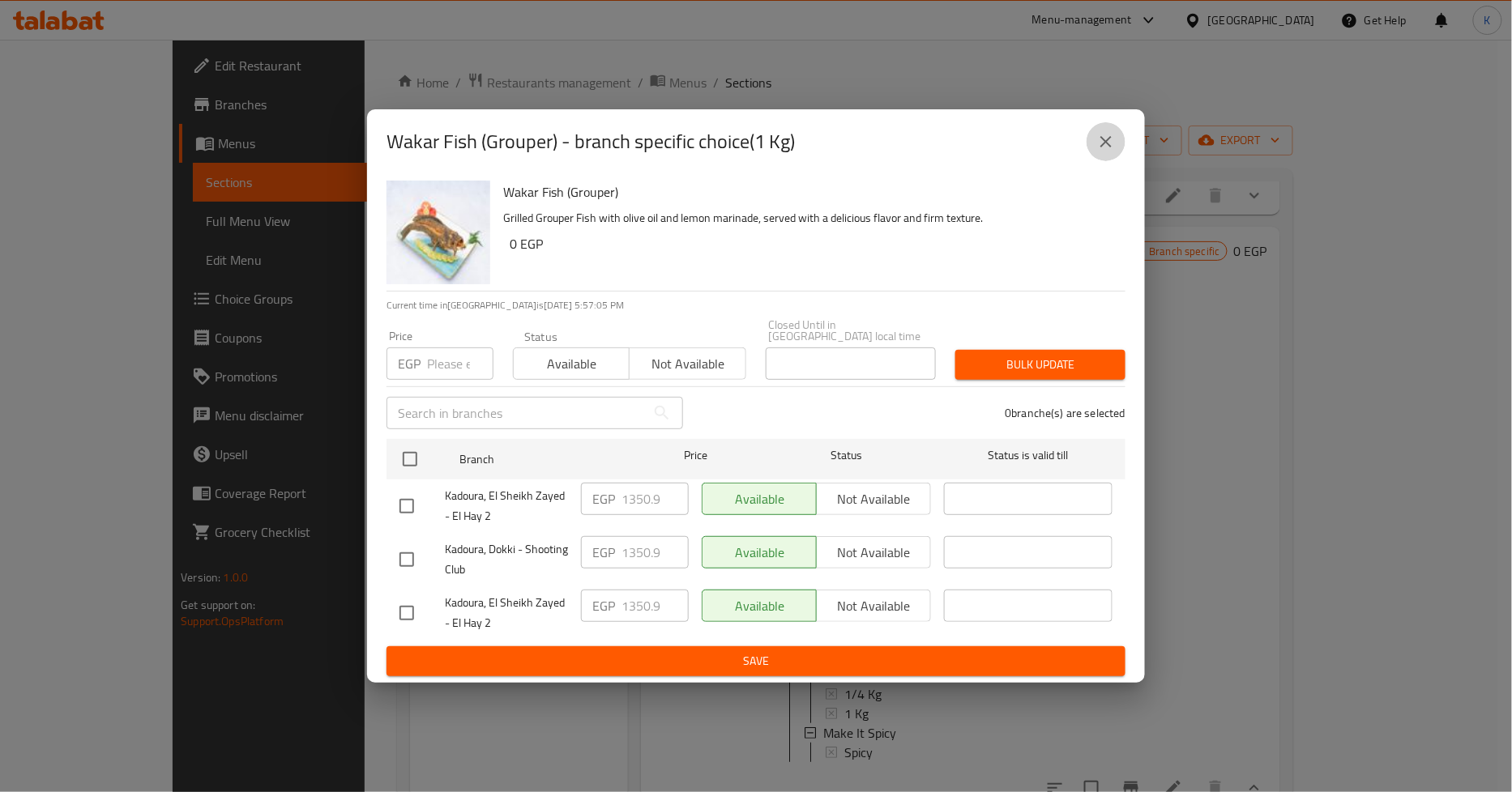
click at [1097, 147] on icon "close" at bounding box center [1106, 141] width 20 height 20
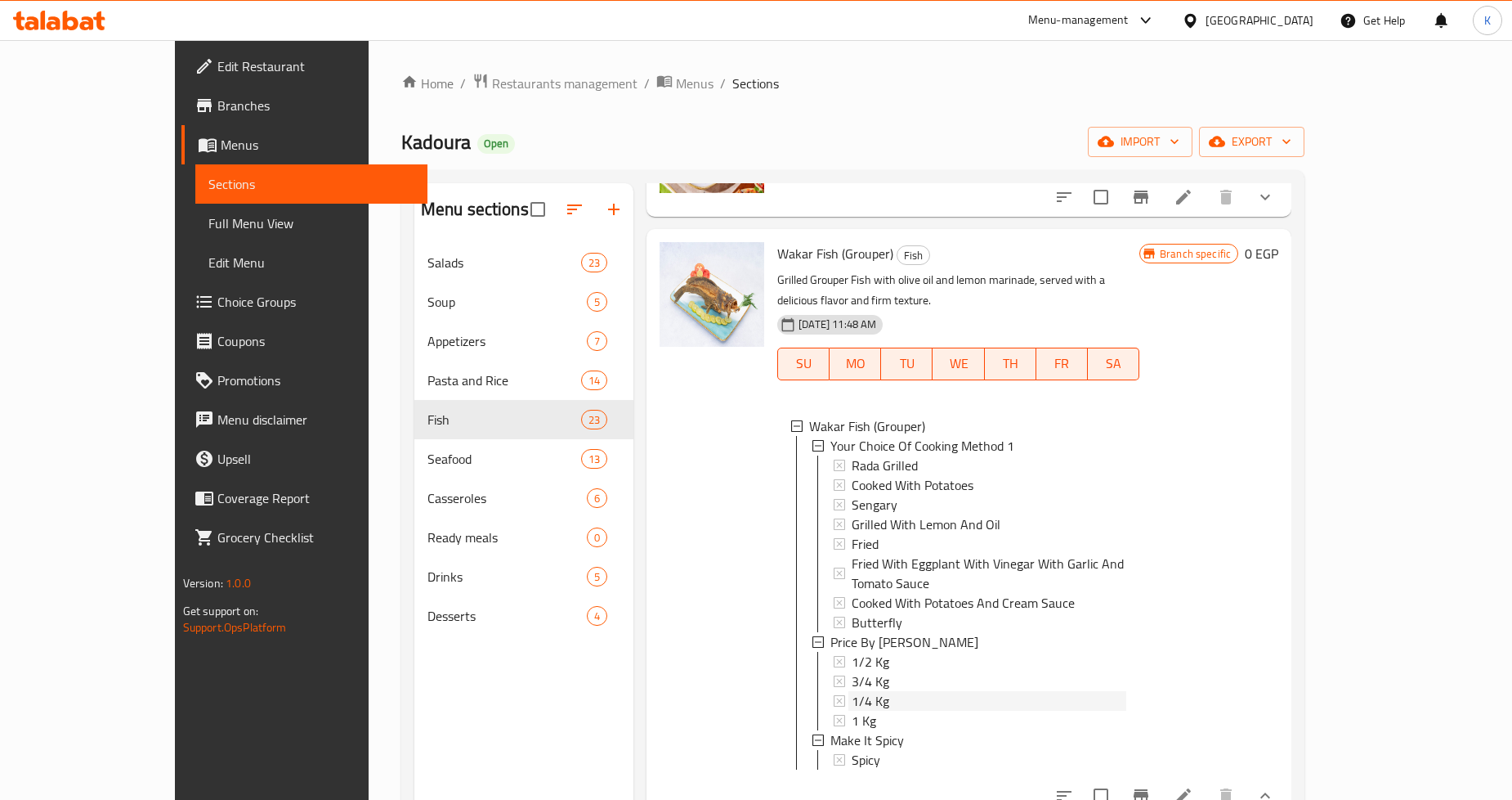
click at [852, 691] on span "1/4 Kg" at bounding box center [871, 701] width 38 height 20
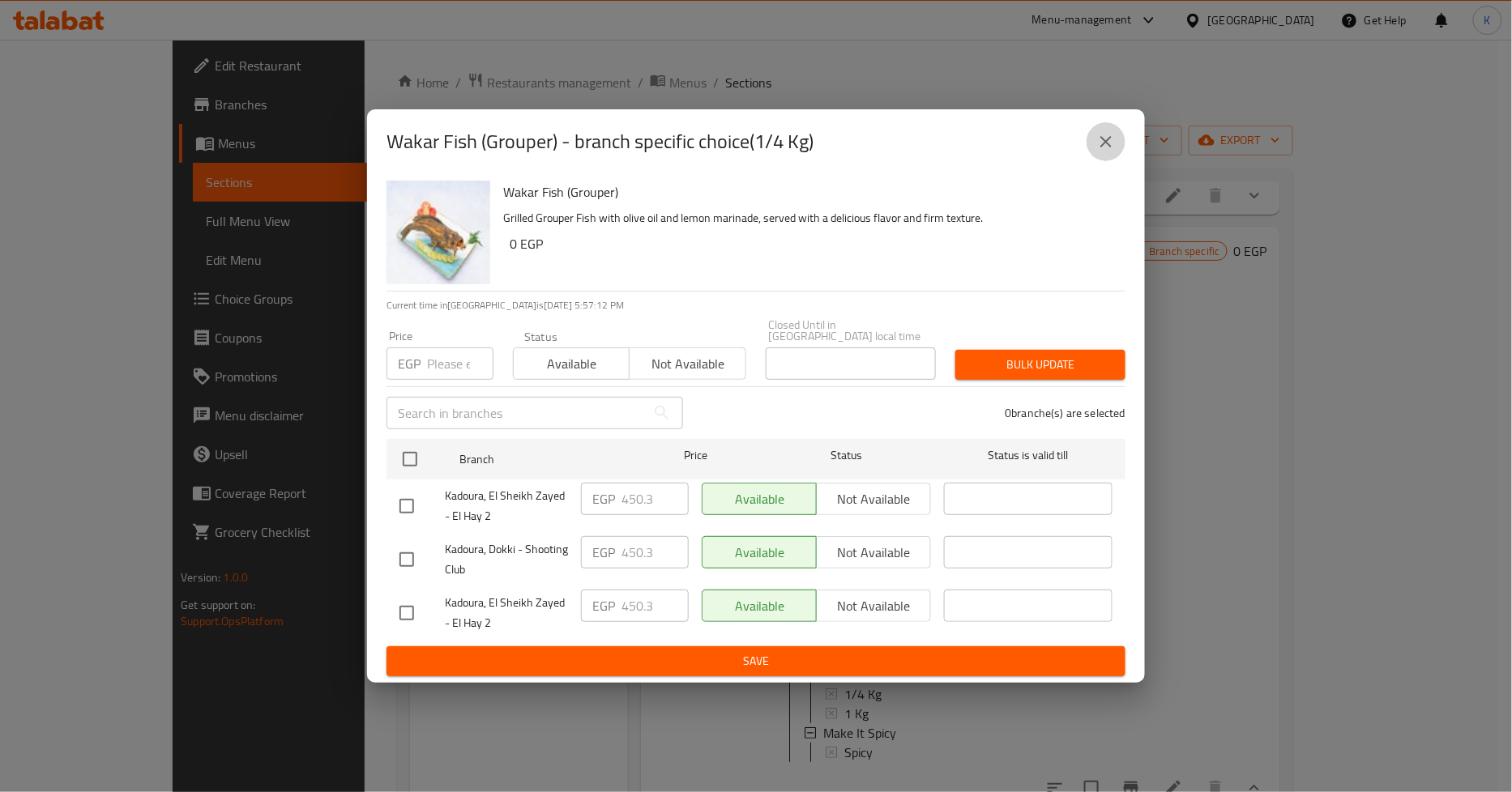
click at [1104, 146] on icon "close" at bounding box center [1106, 141] width 12 height 12
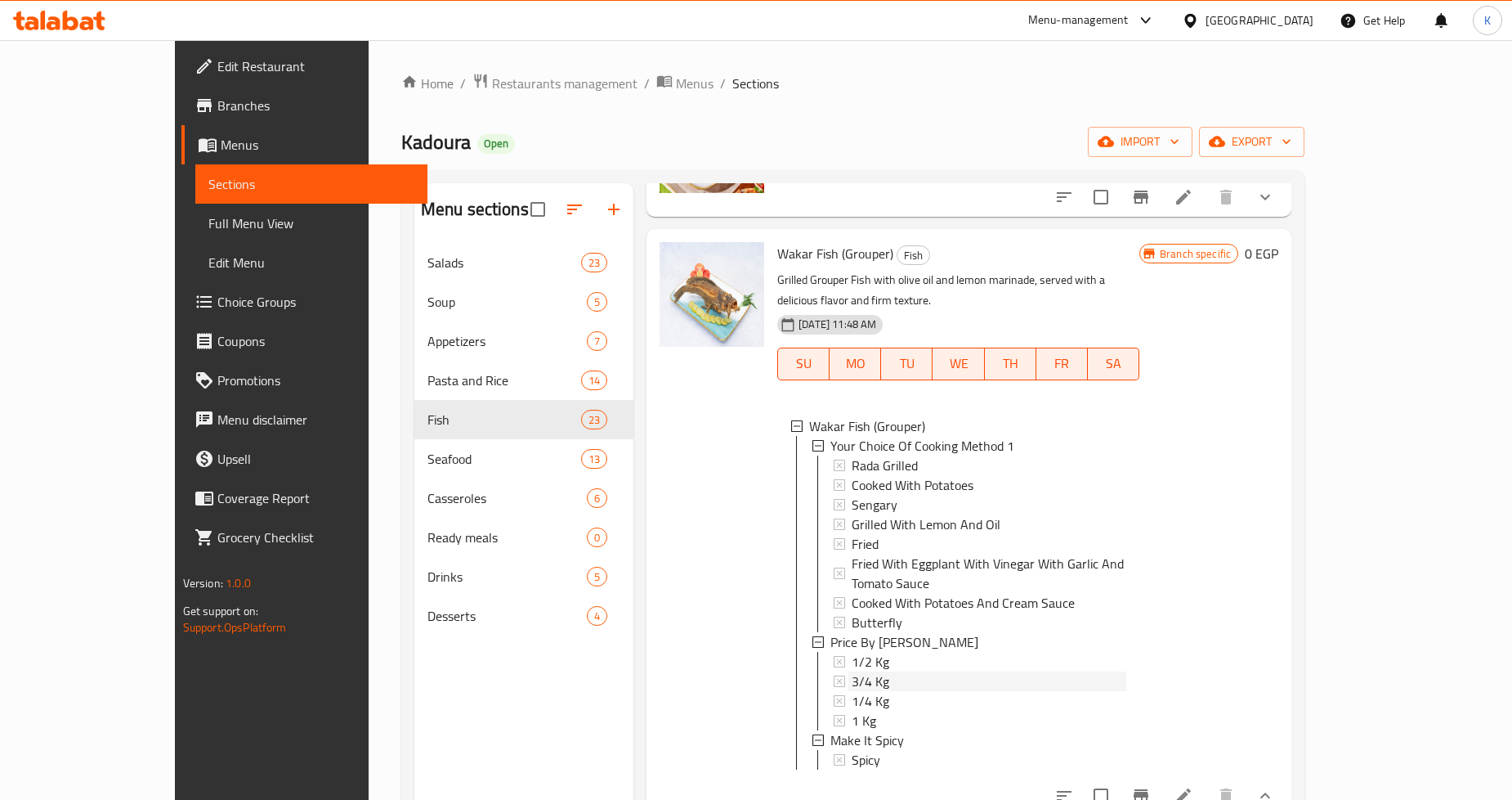
click at [852, 672] on div "3/4 Kg" at bounding box center [989, 682] width 275 height 20
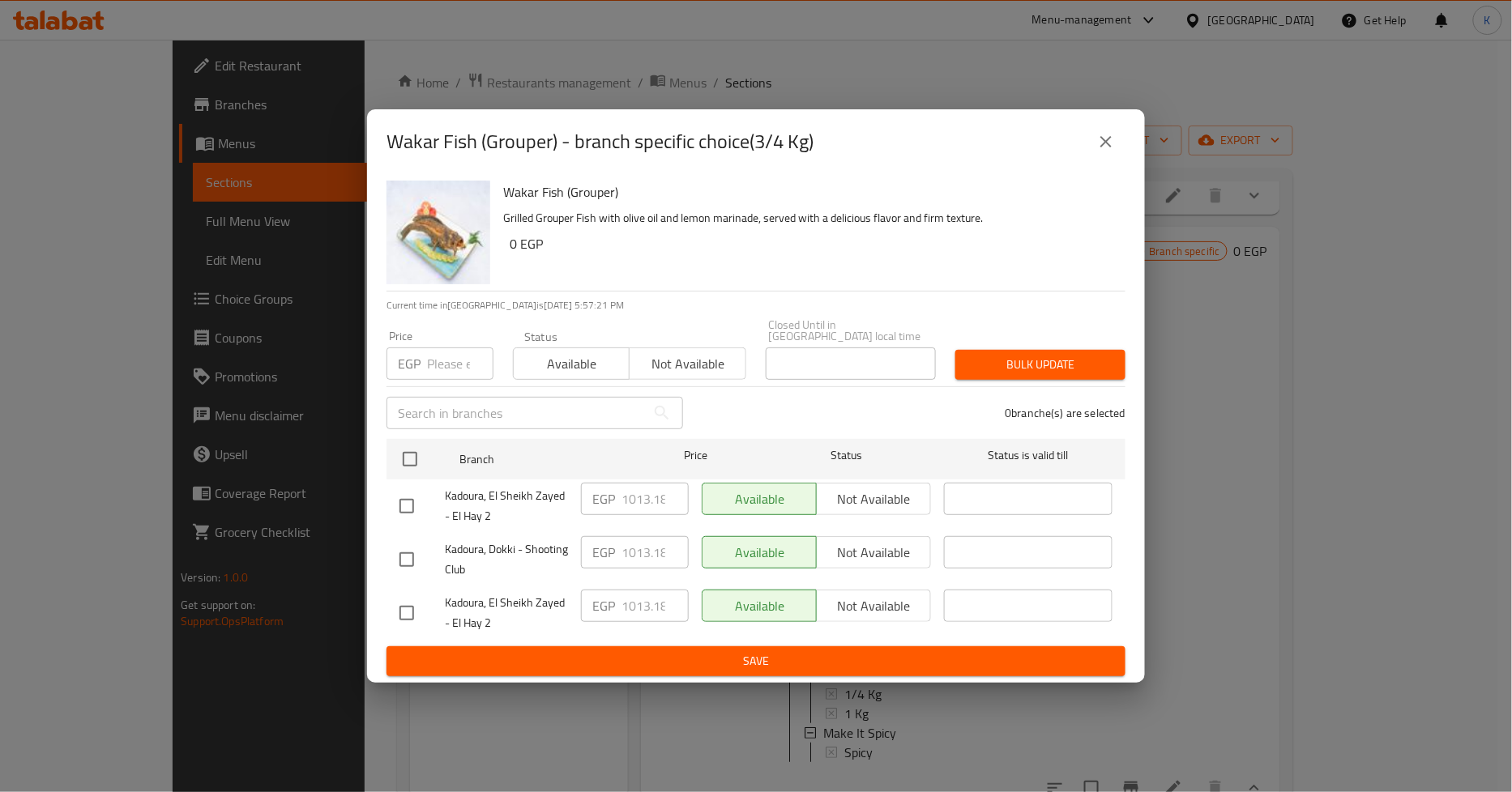
scroll to position [0, 2]
click at [449, 361] on input "number" at bounding box center [460, 364] width 67 height 32
paste input "1013.18"
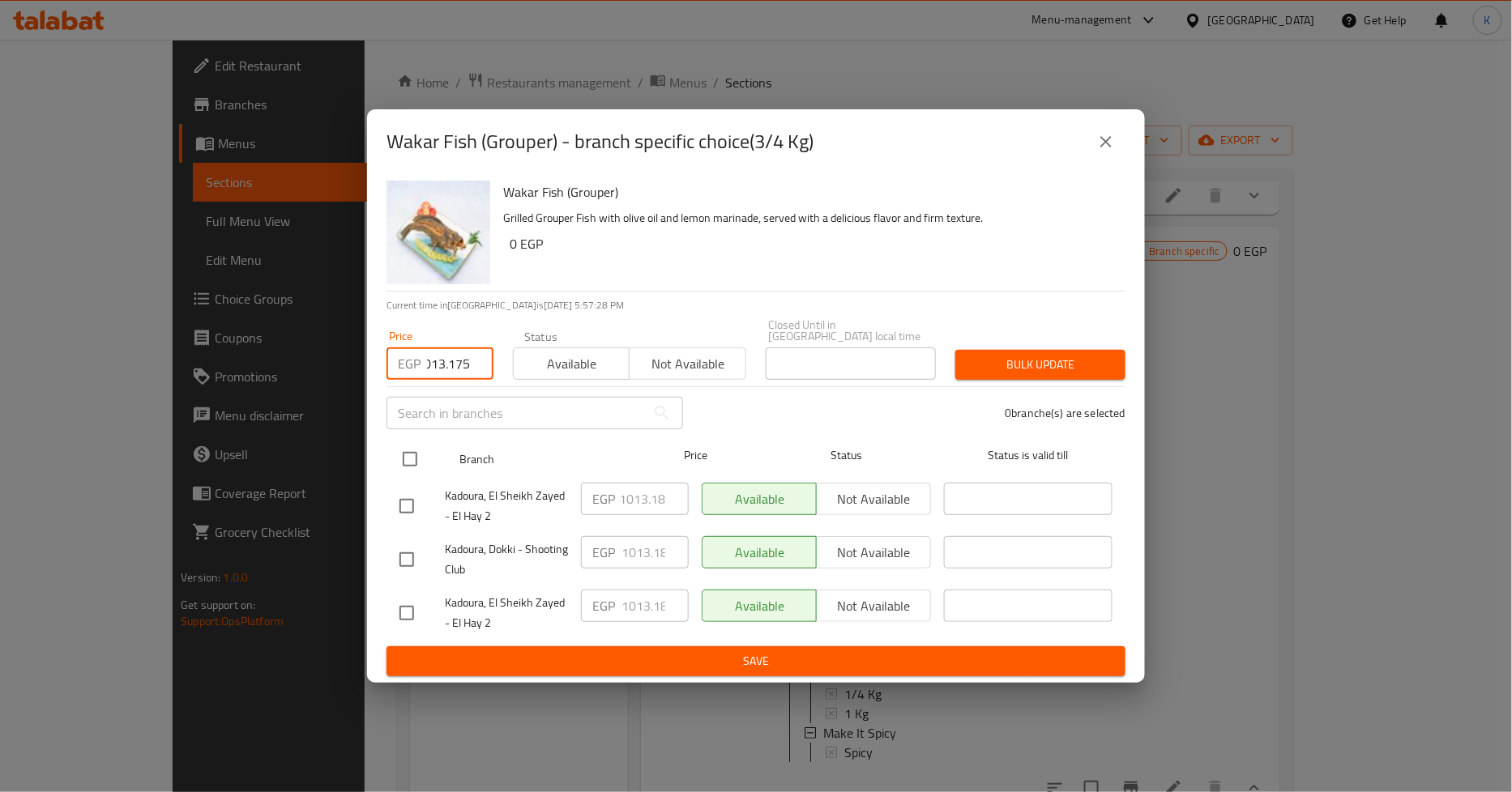
type input "1013.175"
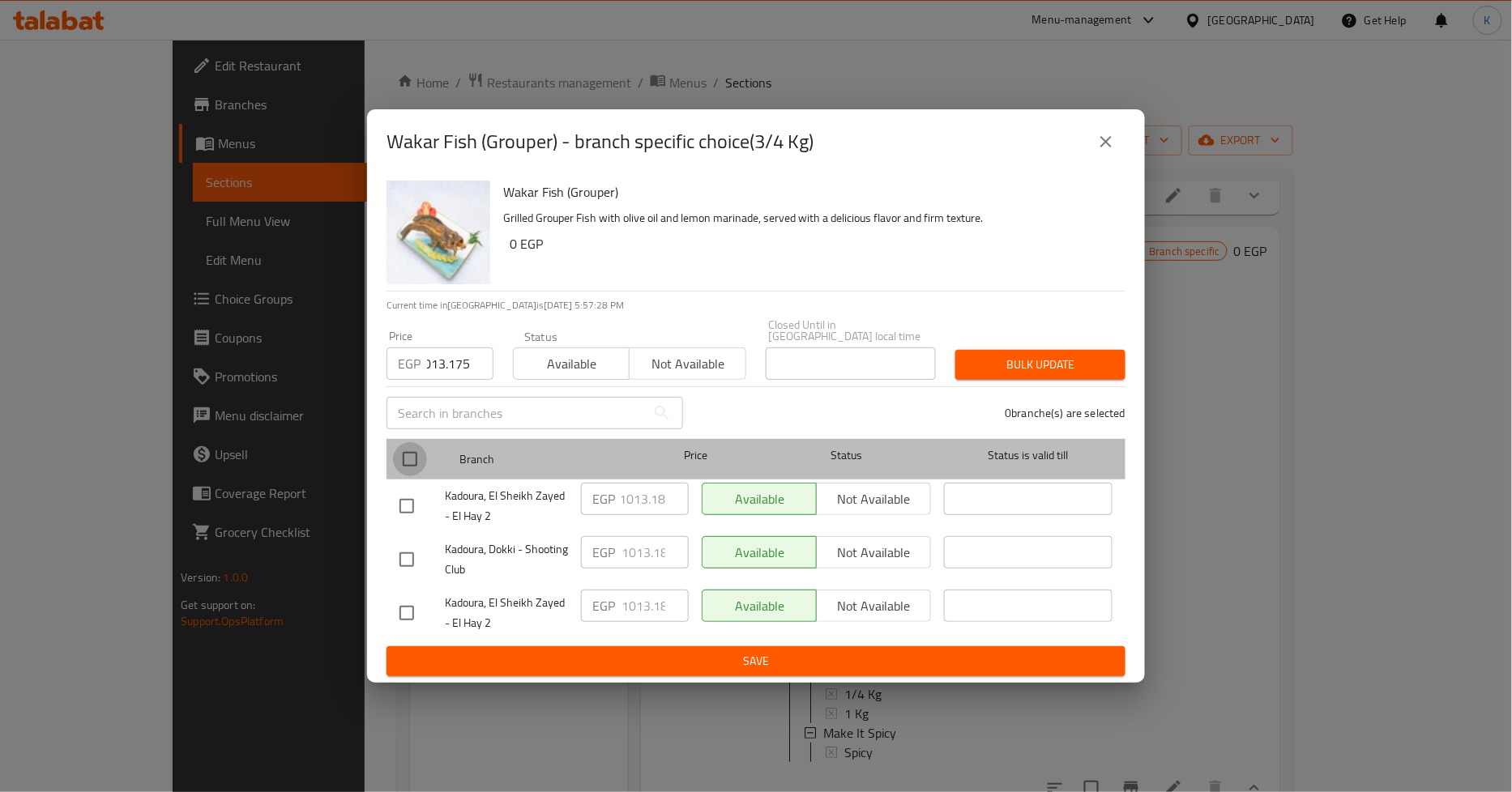
drag, startPoint x: 417, startPoint y: 451, endPoint x: 480, endPoint y: 437, distance: 64.5
click at [417, 451] on input "checkbox" at bounding box center [410, 459] width 34 height 34
checkbox input "true"
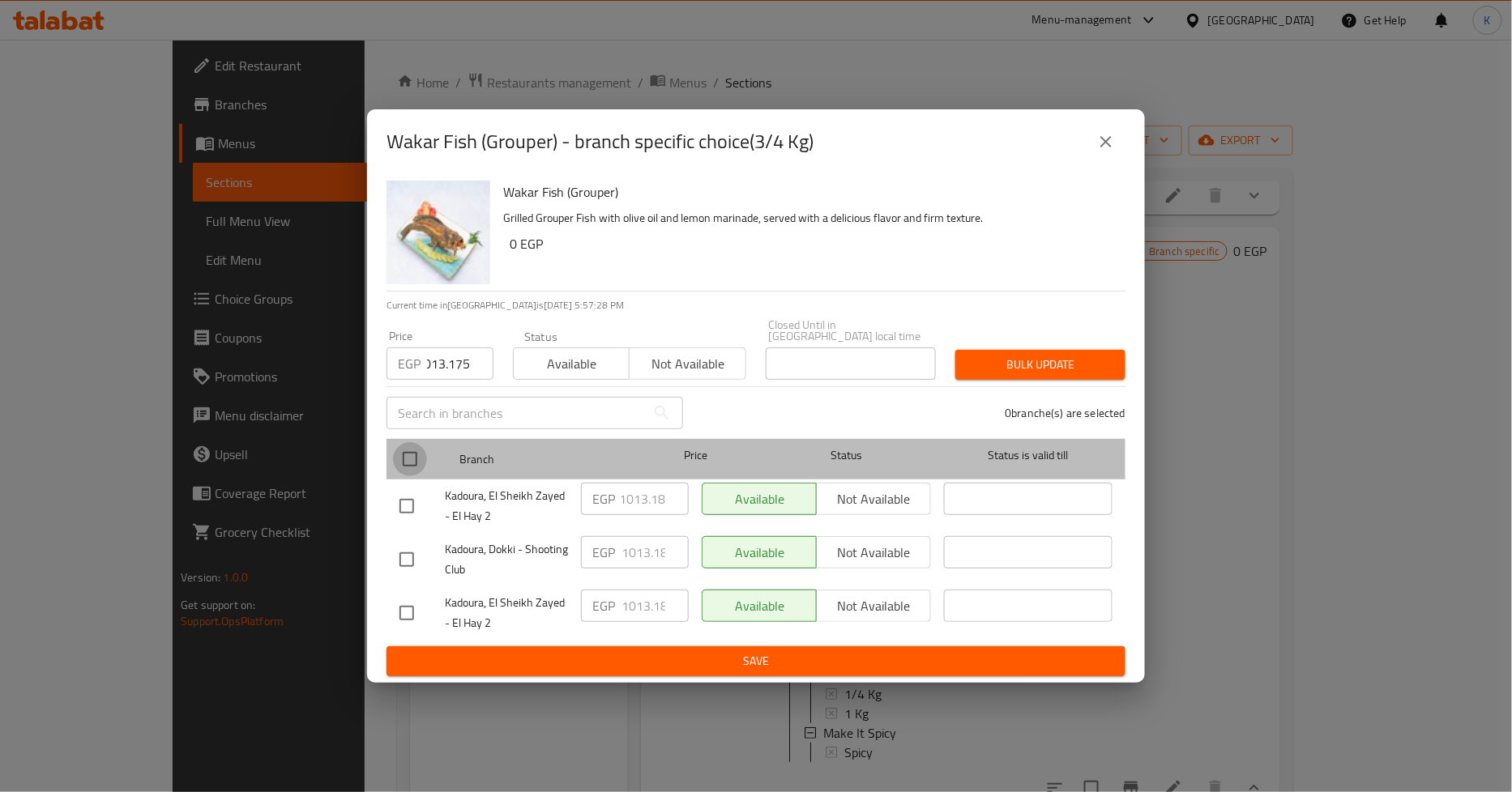
checkbox input "true"
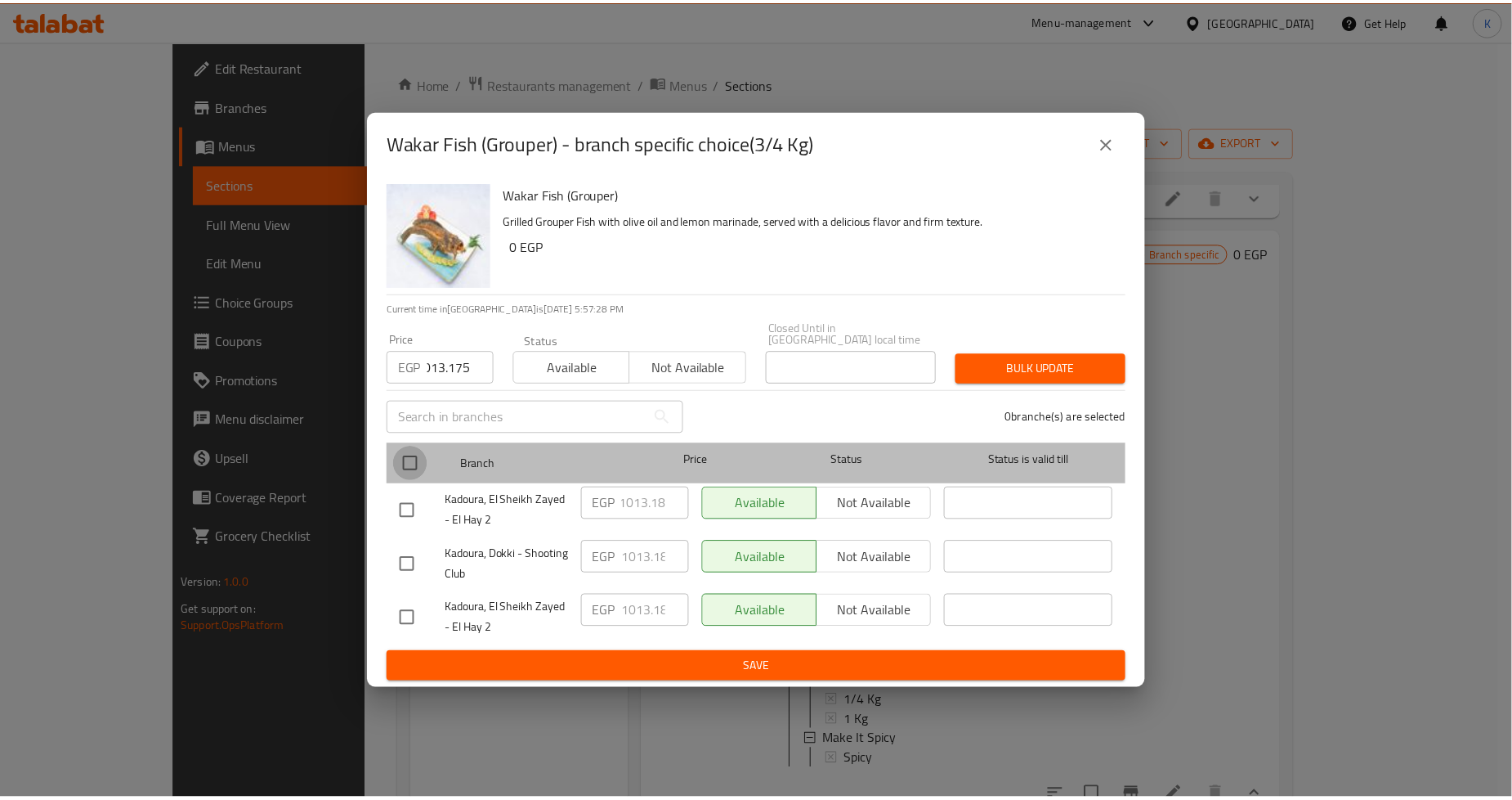
scroll to position [0, 0]
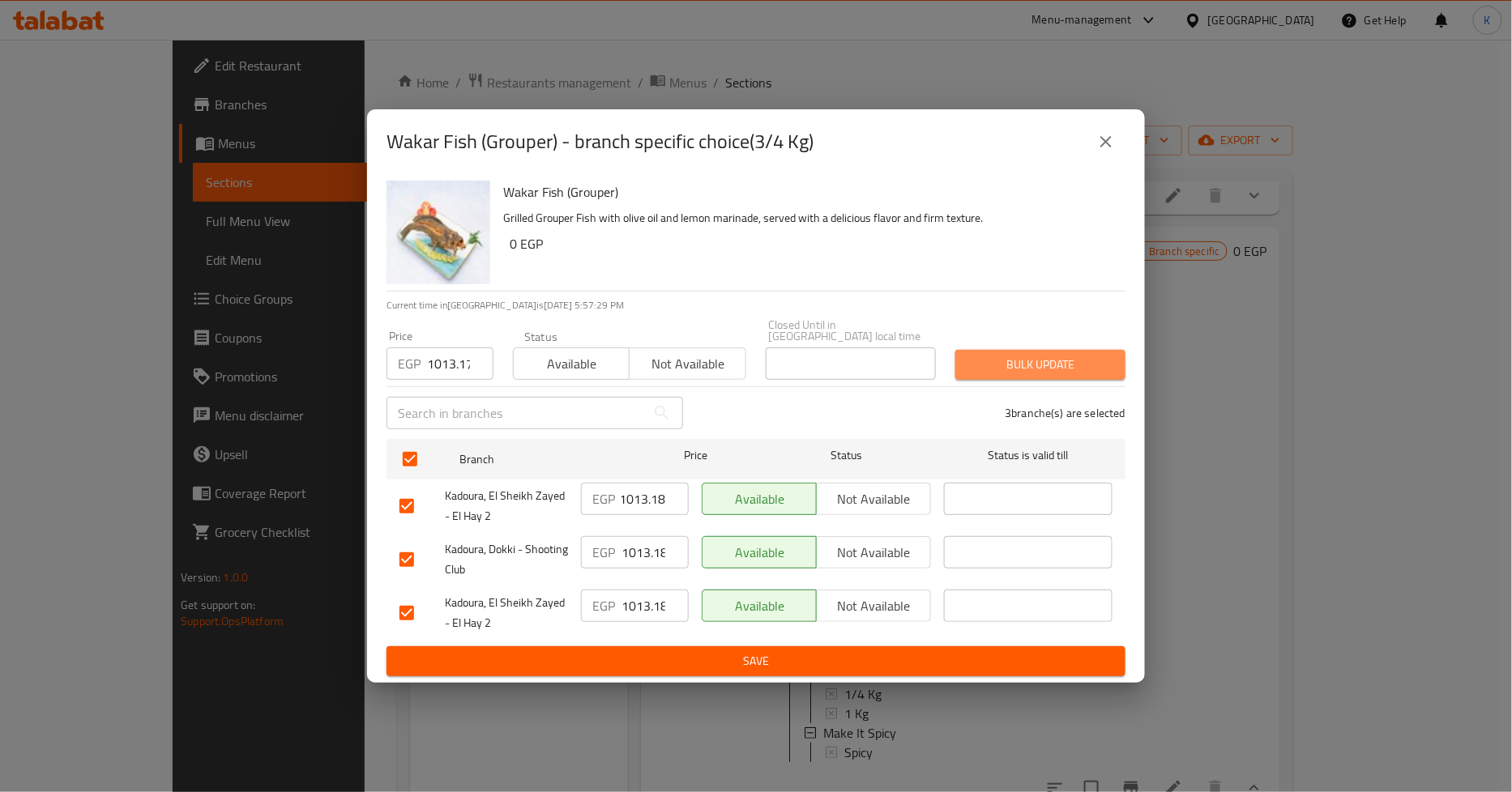
click at [1033, 360] on span "Bulk update" at bounding box center [1040, 365] width 145 height 21
click at [1094, 141] on button "close" at bounding box center [1106, 141] width 39 height 39
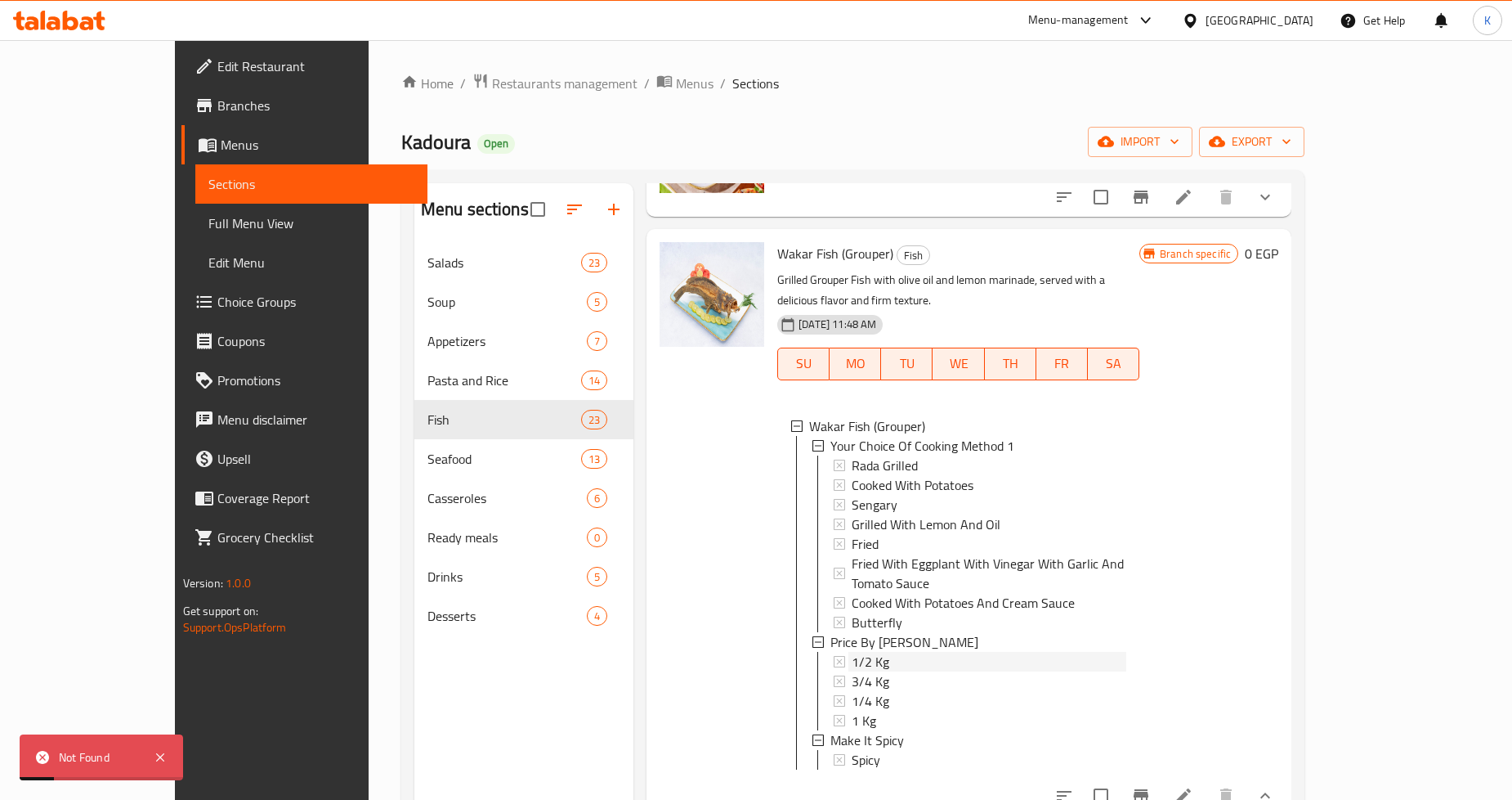
click at [852, 652] on span "1/2 Kg" at bounding box center [871, 662] width 38 height 20
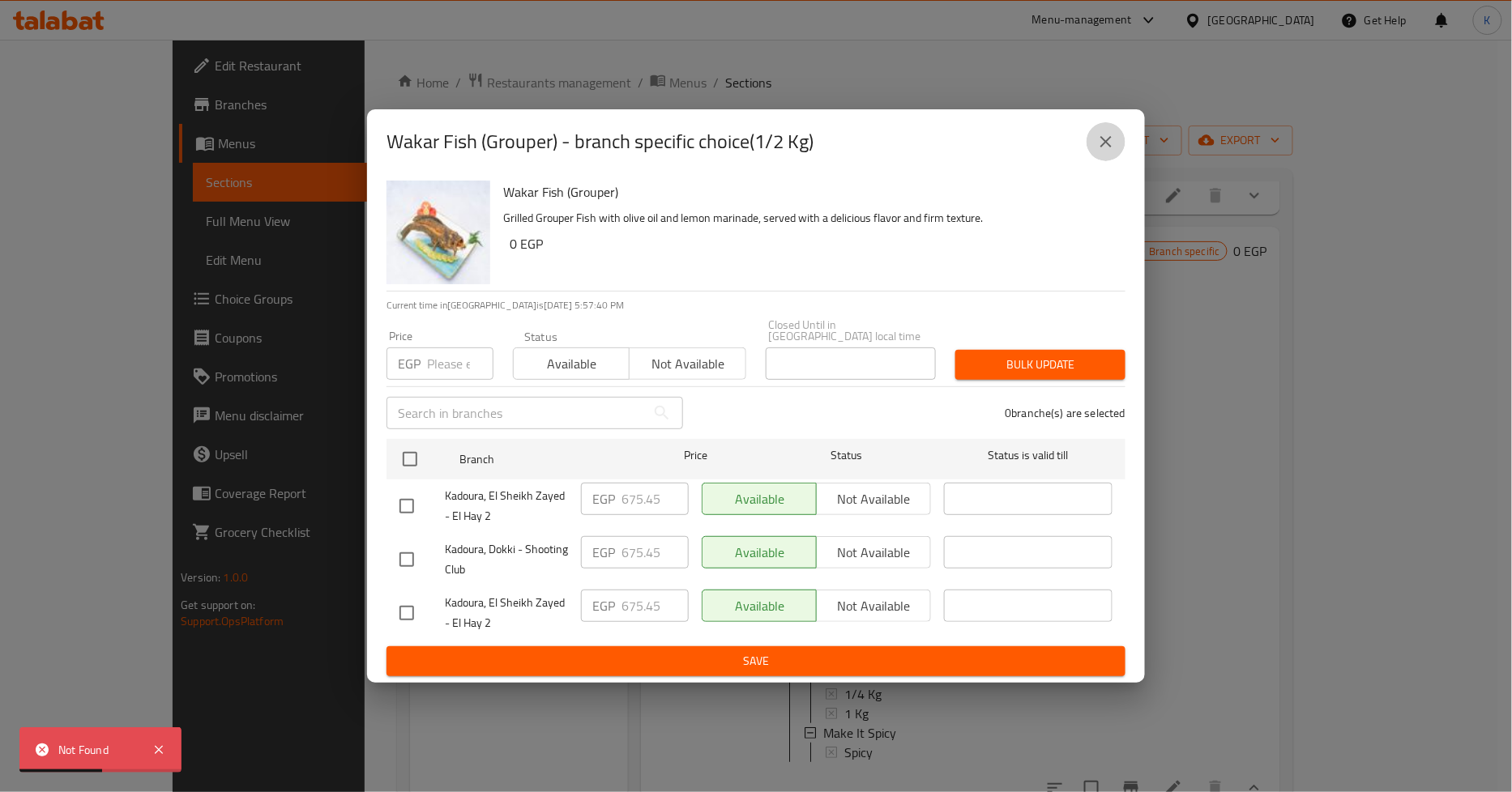
click at [1089, 140] on button "close" at bounding box center [1106, 141] width 39 height 39
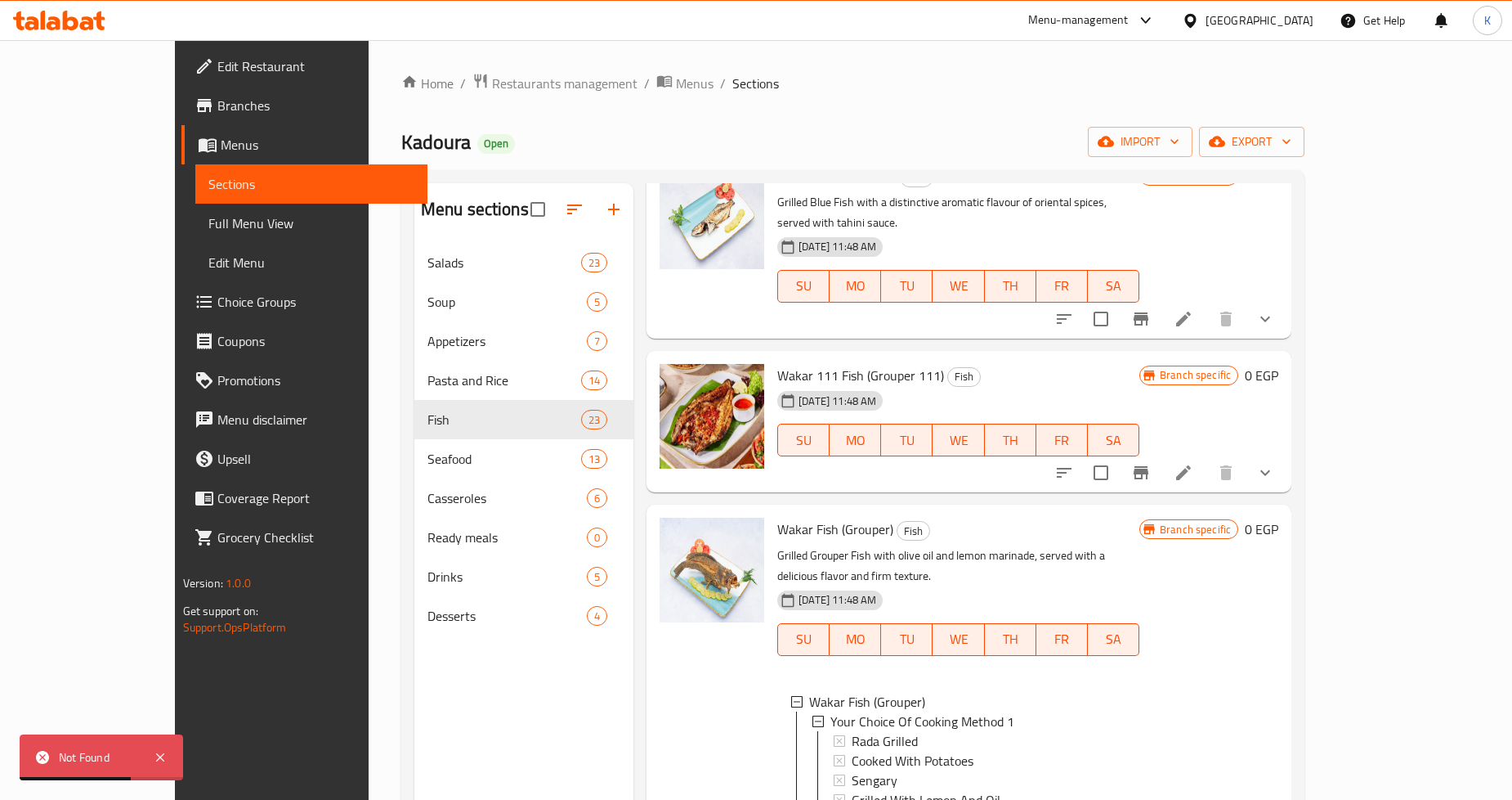
scroll to position [1271, 0]
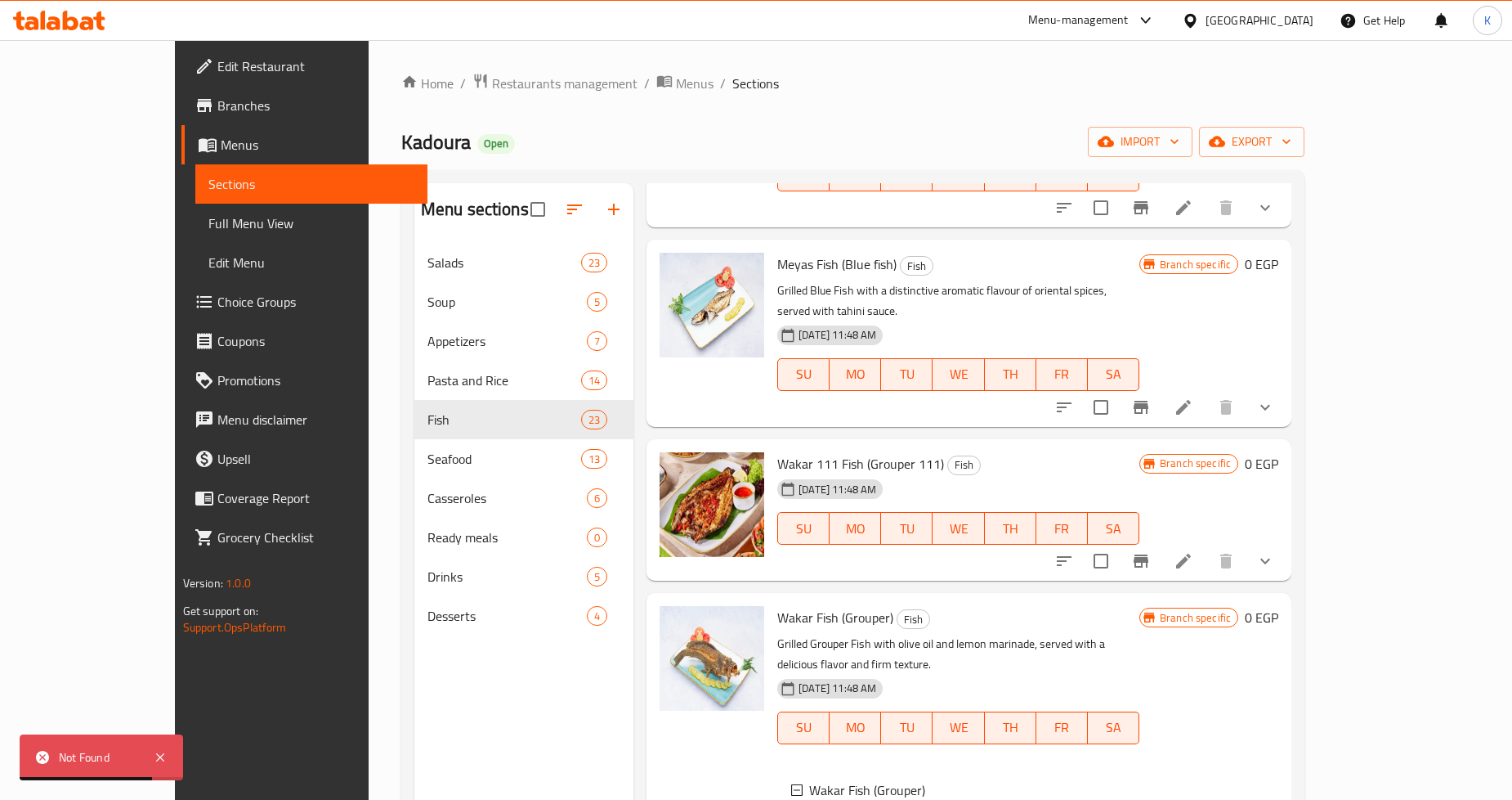
click at [1276, 551] on icon "show more" at bounding box center [1266, 561] width 20 height 20
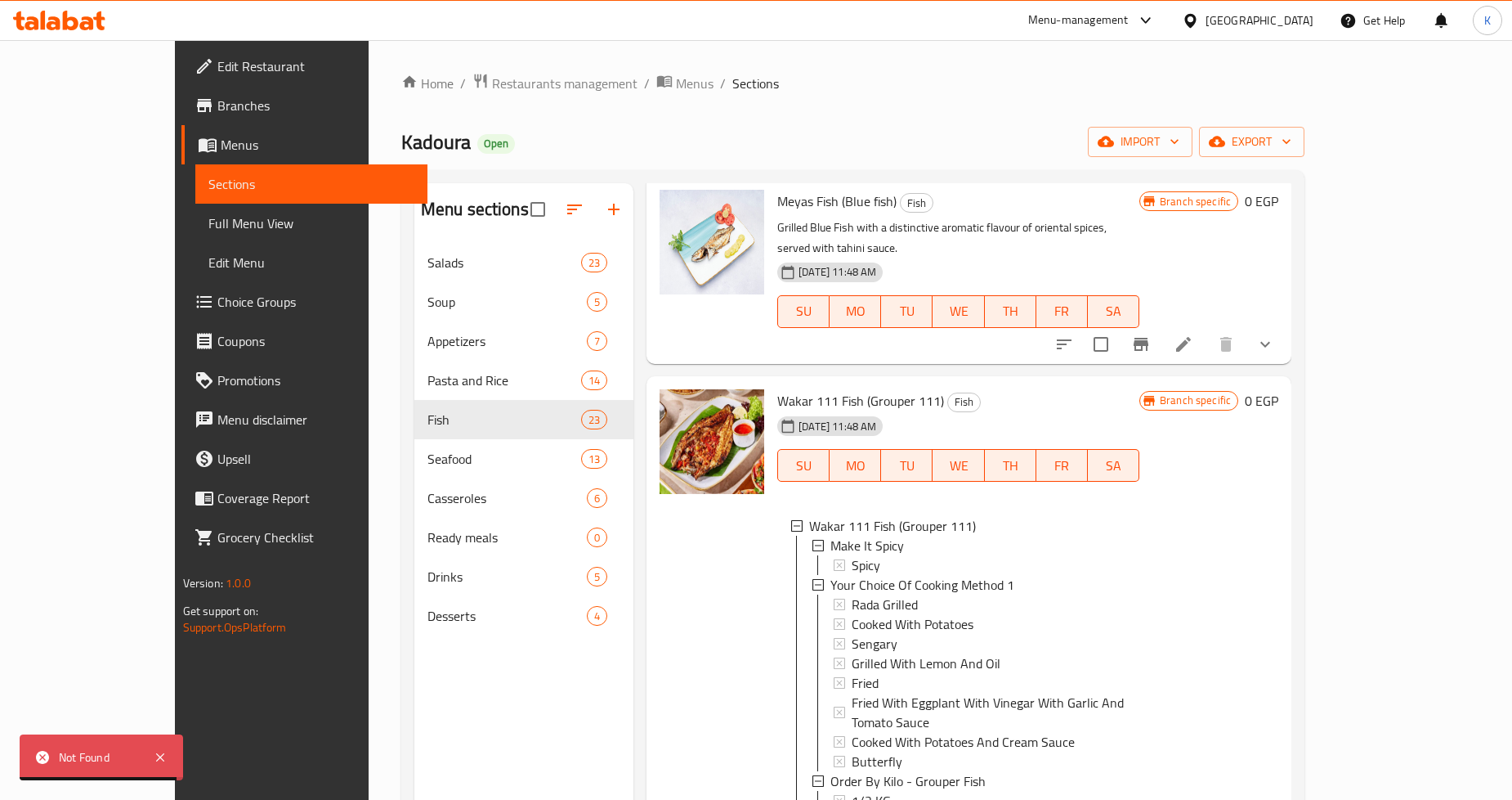
scroll to position [1363, 0]
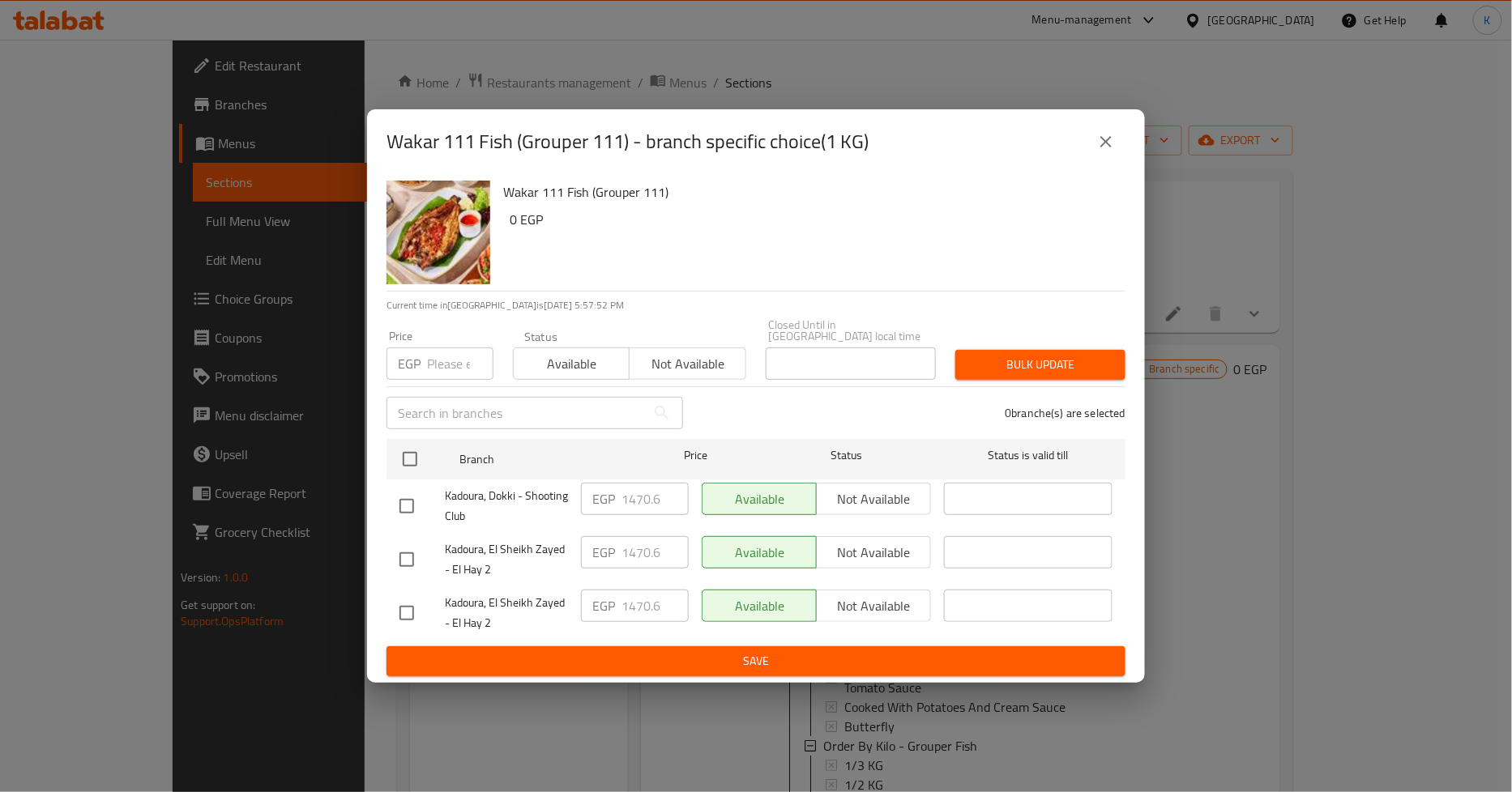
click at [1121, 136] on div "Wakar 111 Fish (Grouper 111) - branch specific choice(1 KG)" at bounding box center [756, 141] width 739 height 39
click at [1099, 151] on icon "close" at bounding box center [1106, 141] width 20 height 20
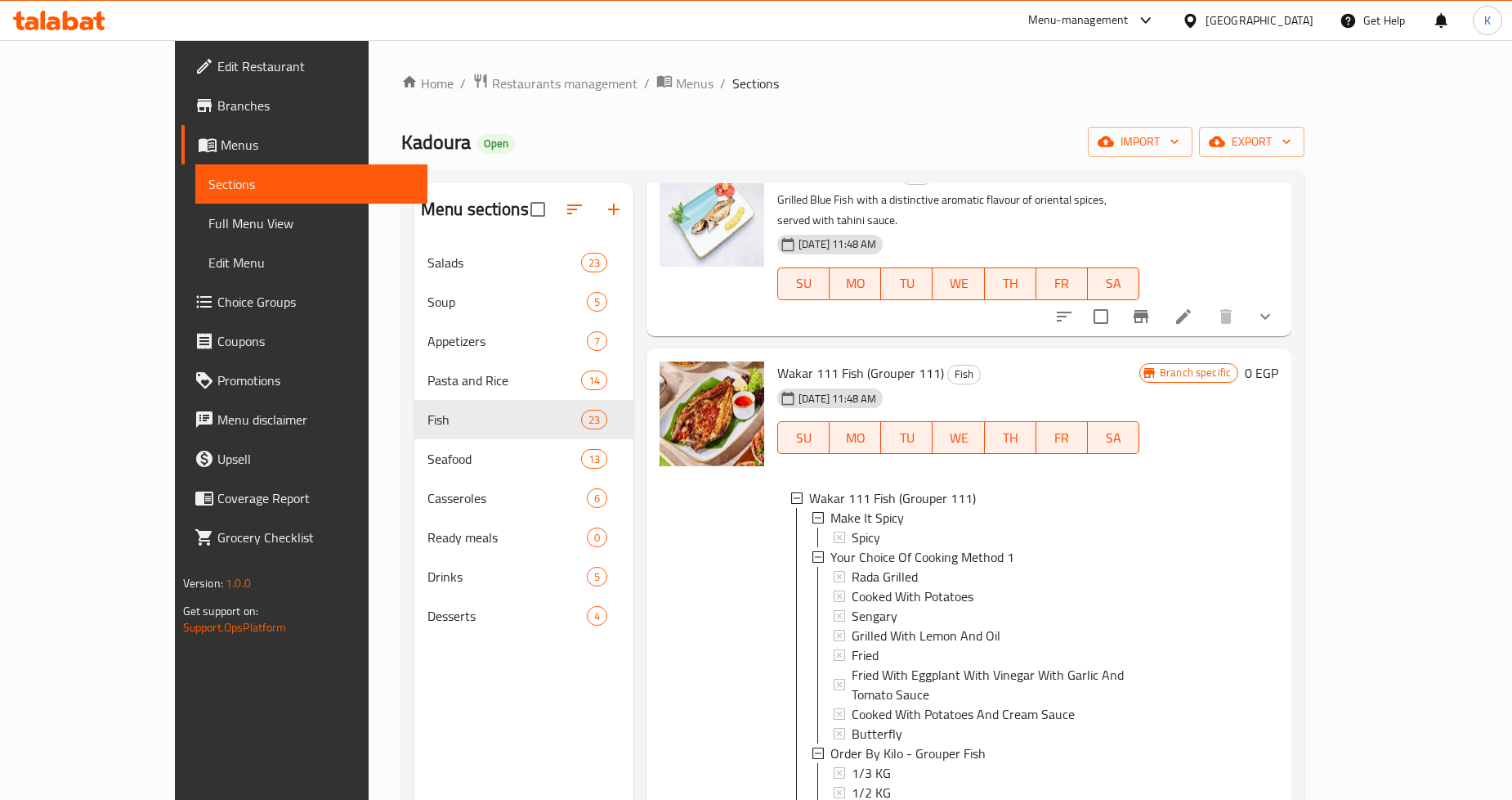
click at [852, 799] on div "3/4 KG" at bounding box center [989, 812] width 275 height 20
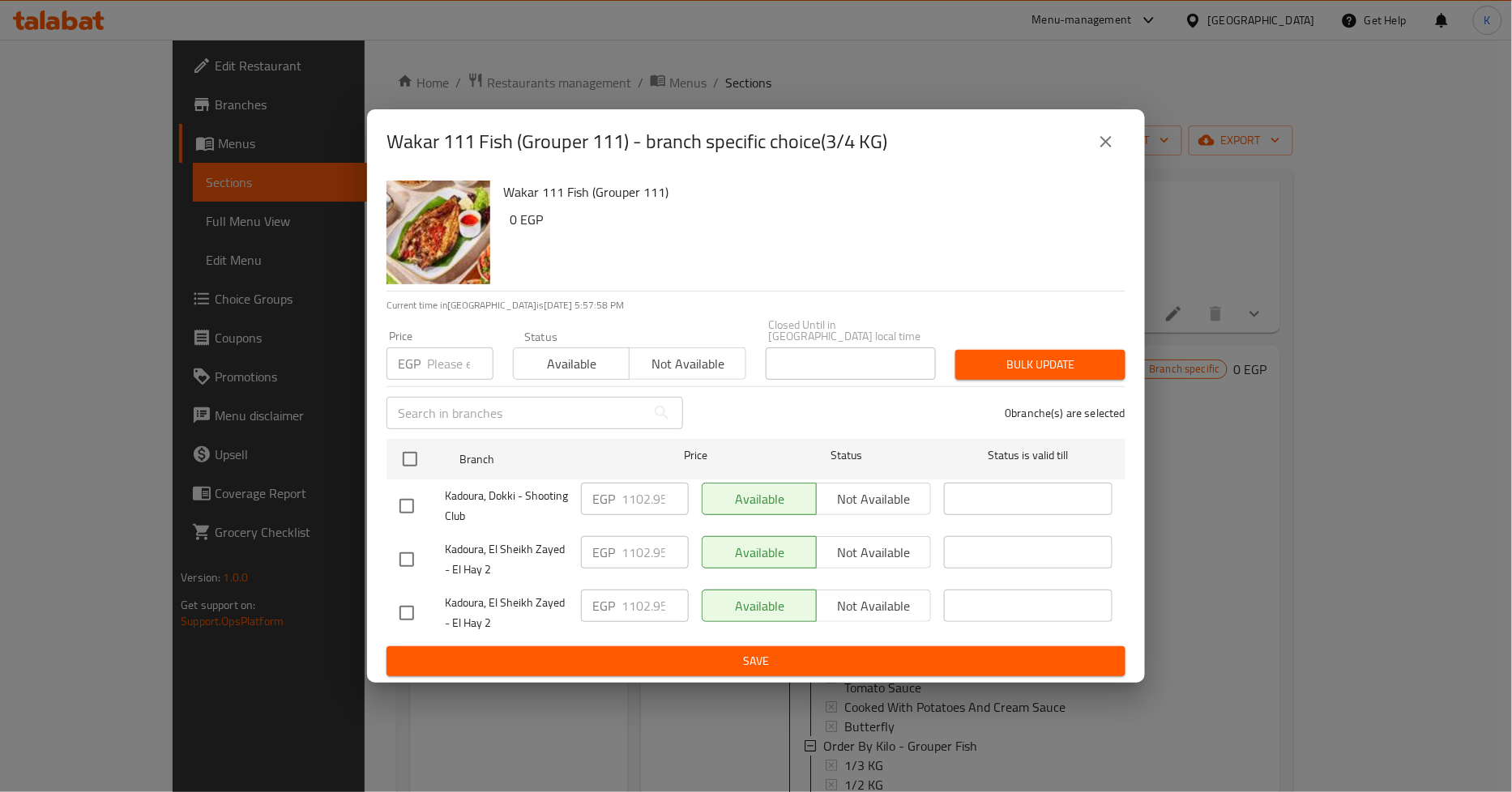
click at [1108, 147] on icon "close" at bounding box center [1106, 141] width 12 height 12
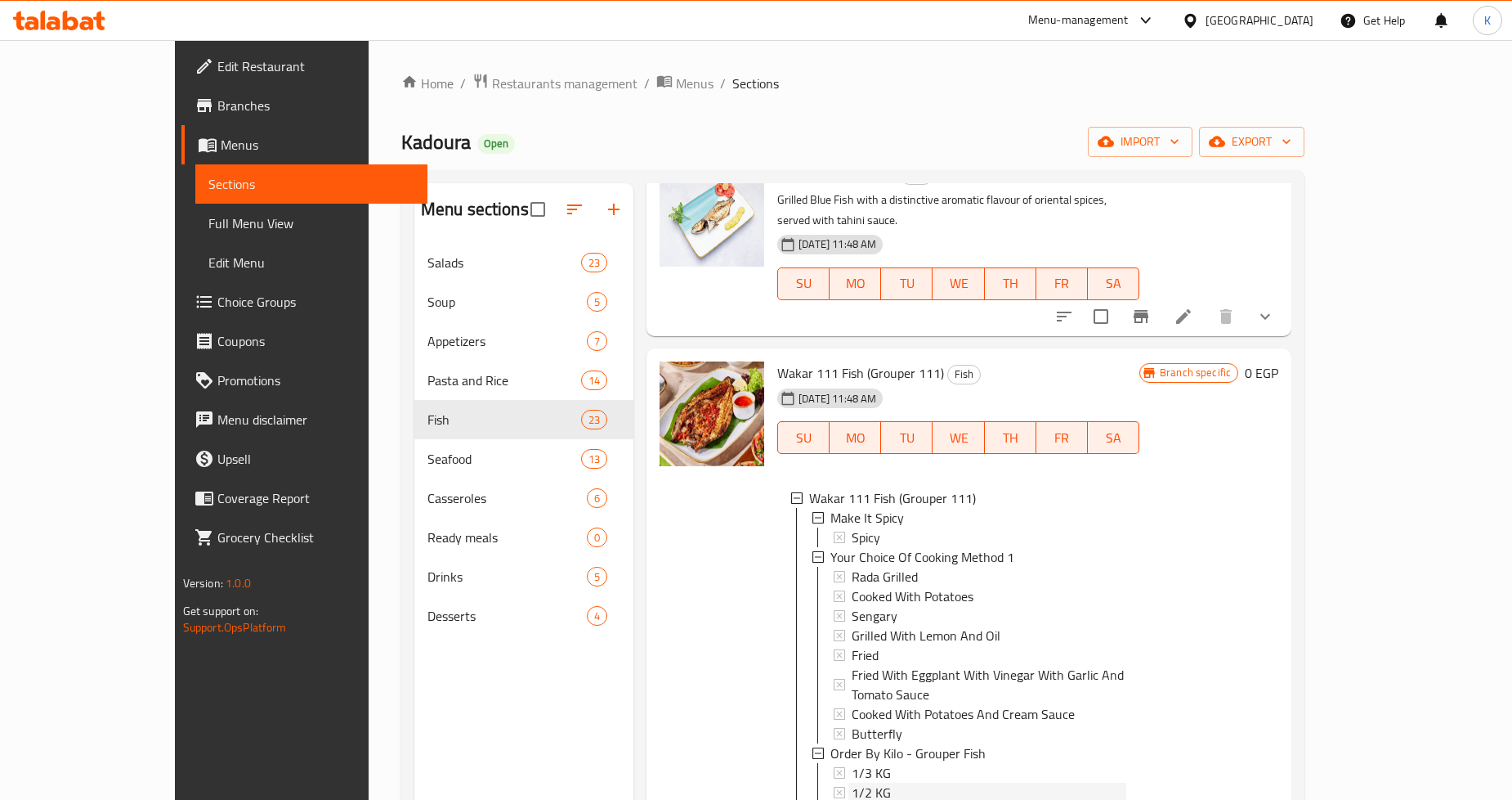
click at [852, 783] on div "1/2 KG" at bounding box center [989, 793] width 275 height 20
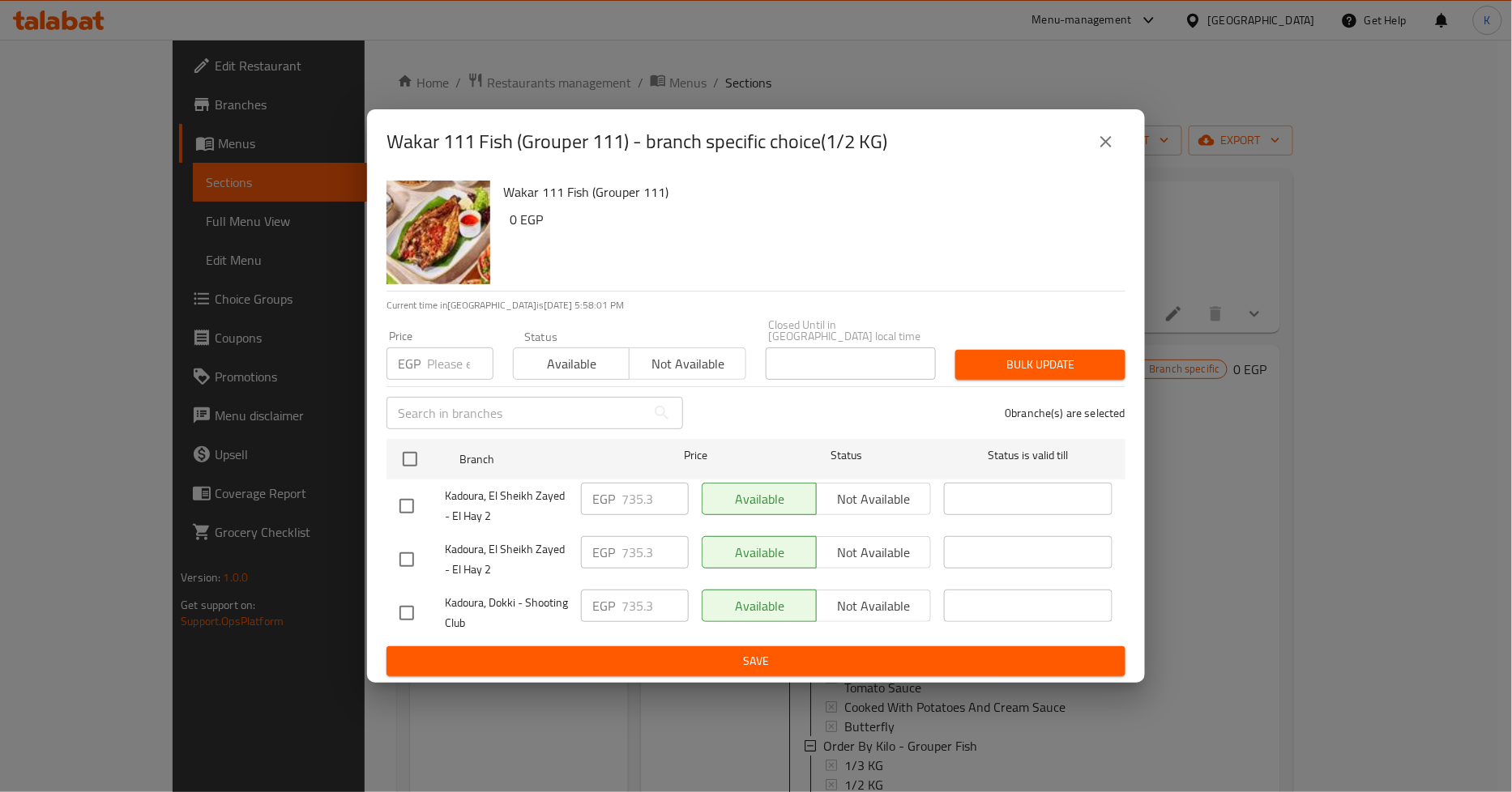
click at [1111, 147] on icon "close" at bounding box center [1106, 141] width 12 height 12
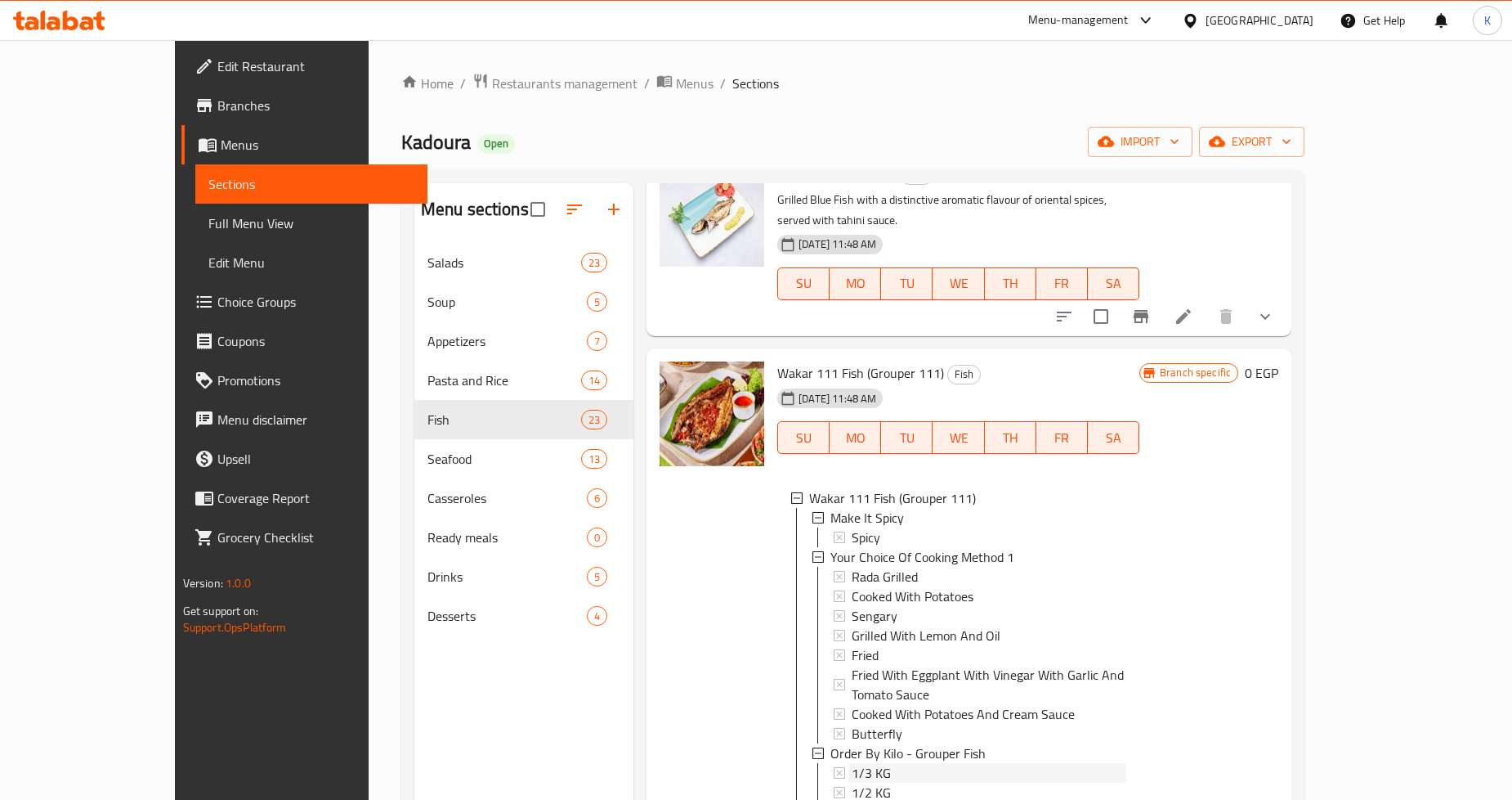
click at [852, 763] on div "1/3 KG" at bounding box center [989, 773] width 275 height 20
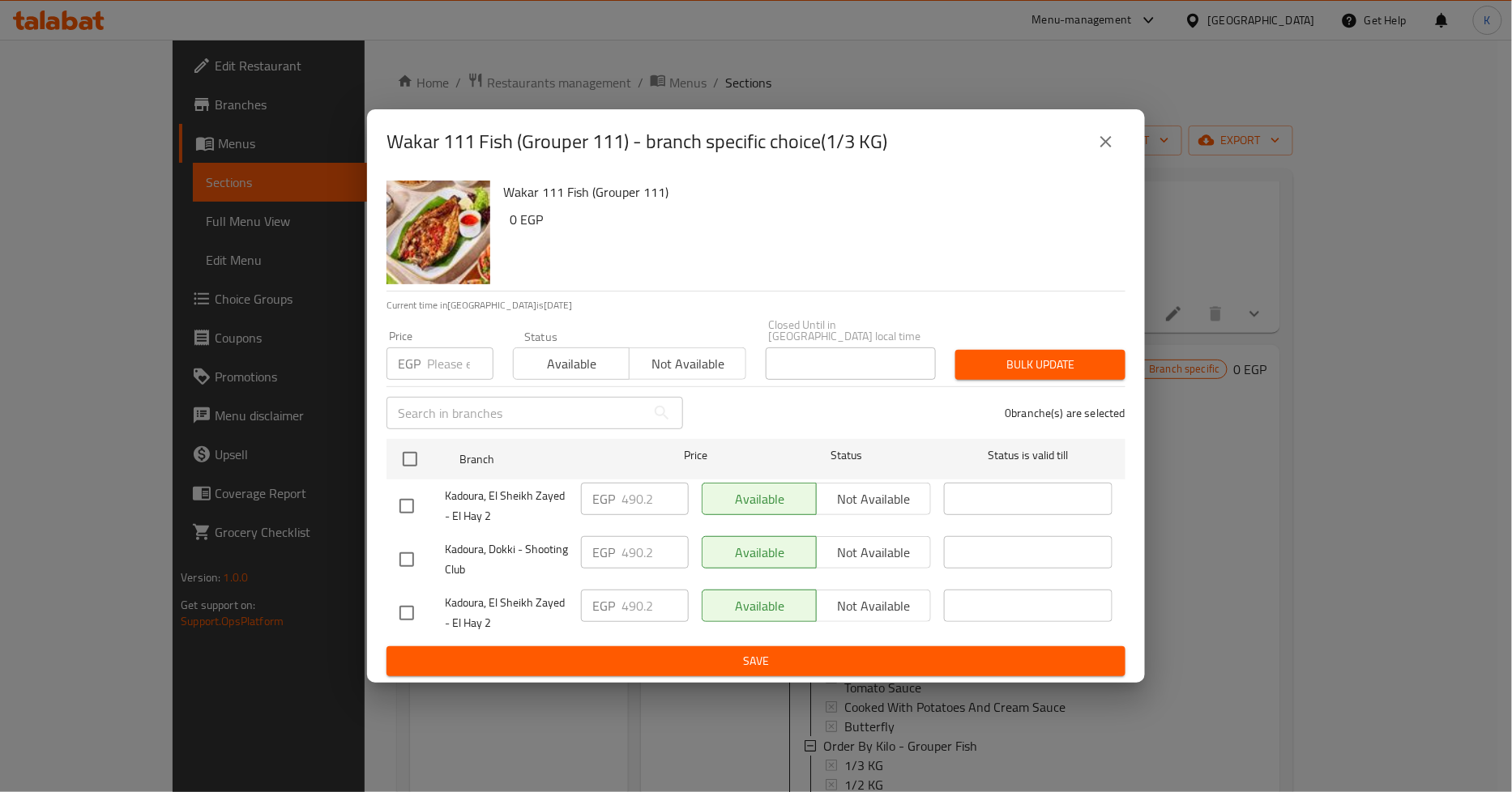
click at [1110, 144] on icon "close" at bounding box center [1106, 141] width 12 height 12
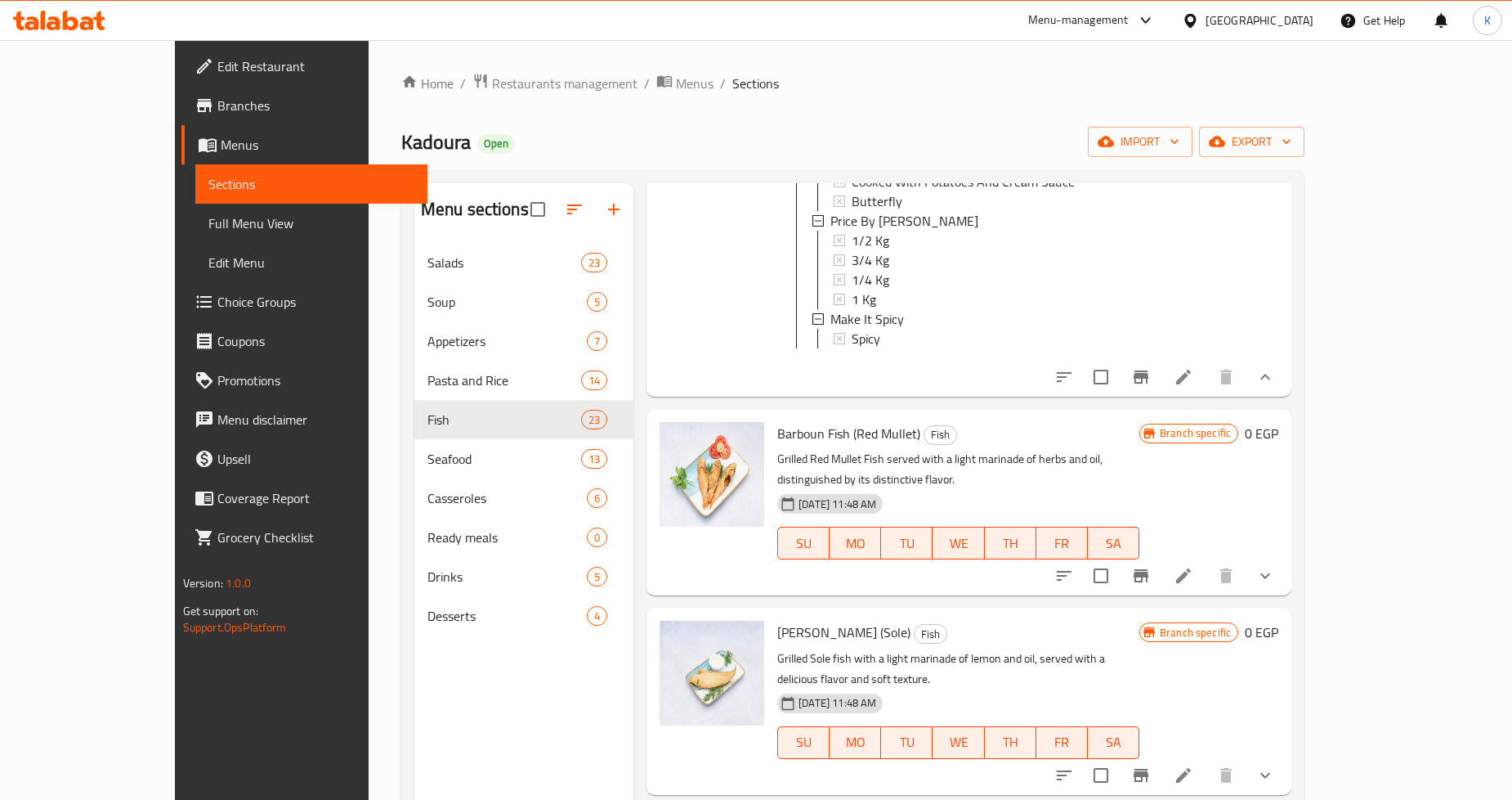
scroll to position [2089, 0]
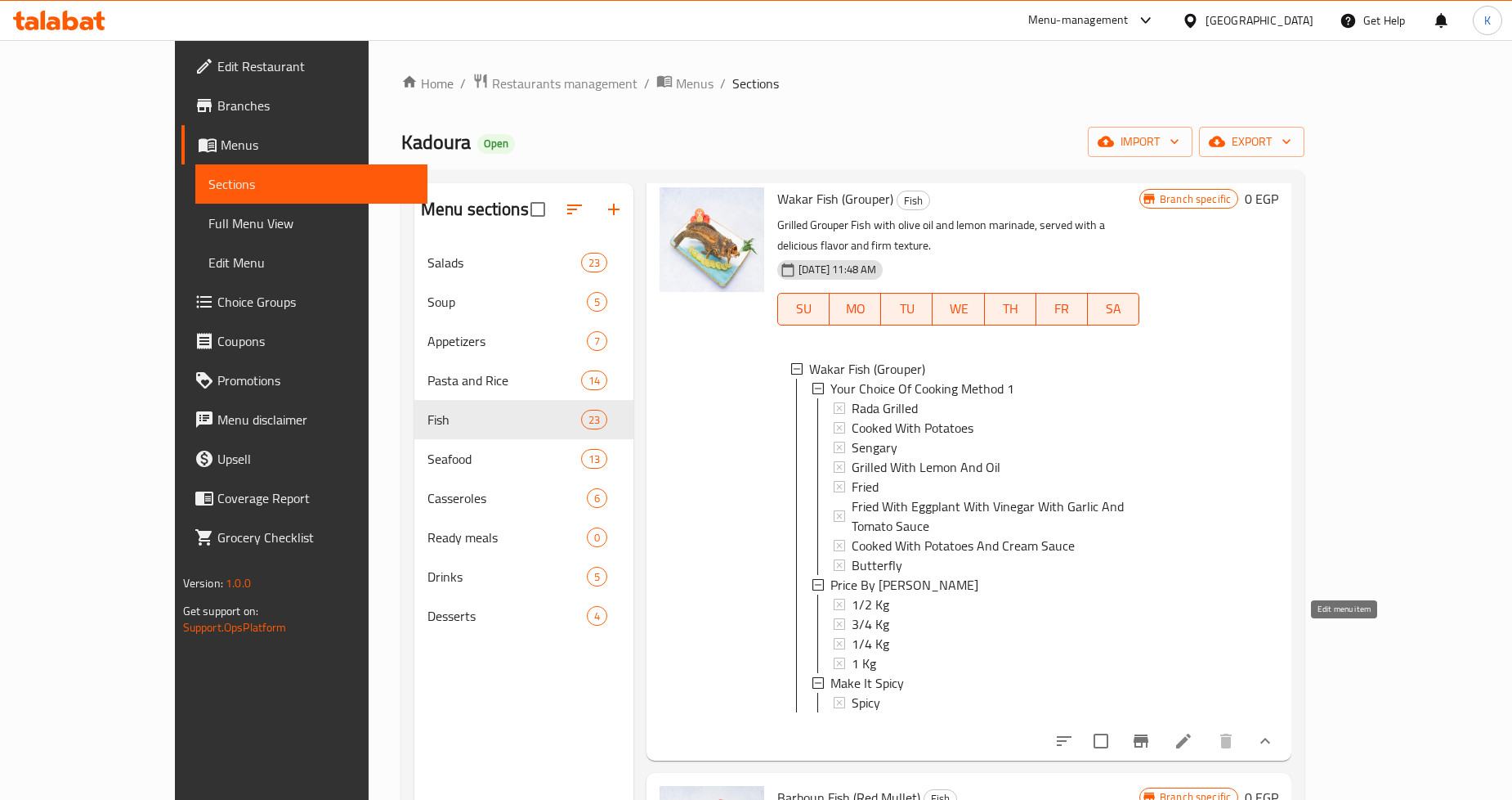
click at [1192, 733] on icon at bounding box center [1184, 740] width 15 height 15
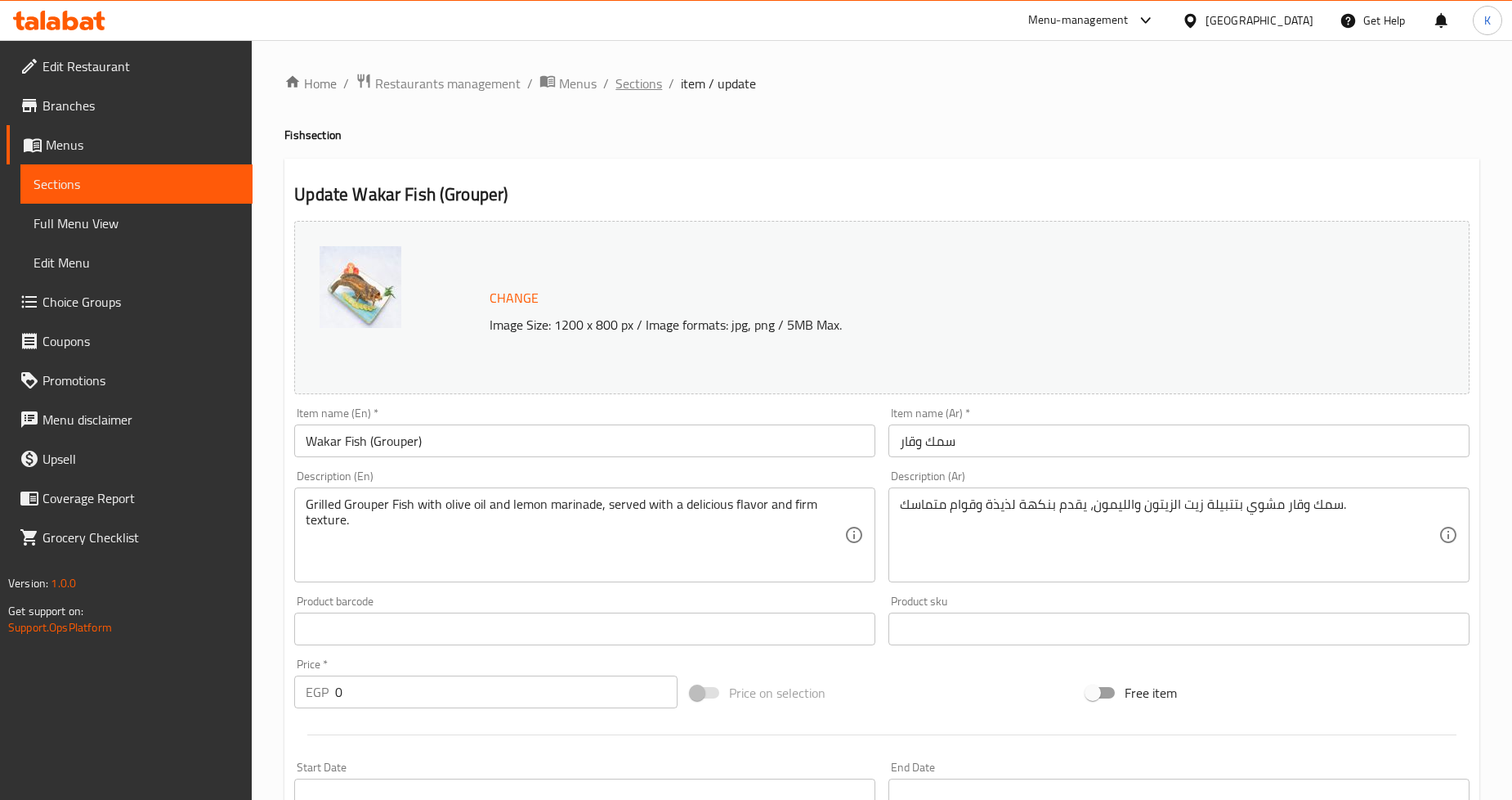
click at [643, 77] on span "Sections" at bounding box center [639, 83] width 47 height 20
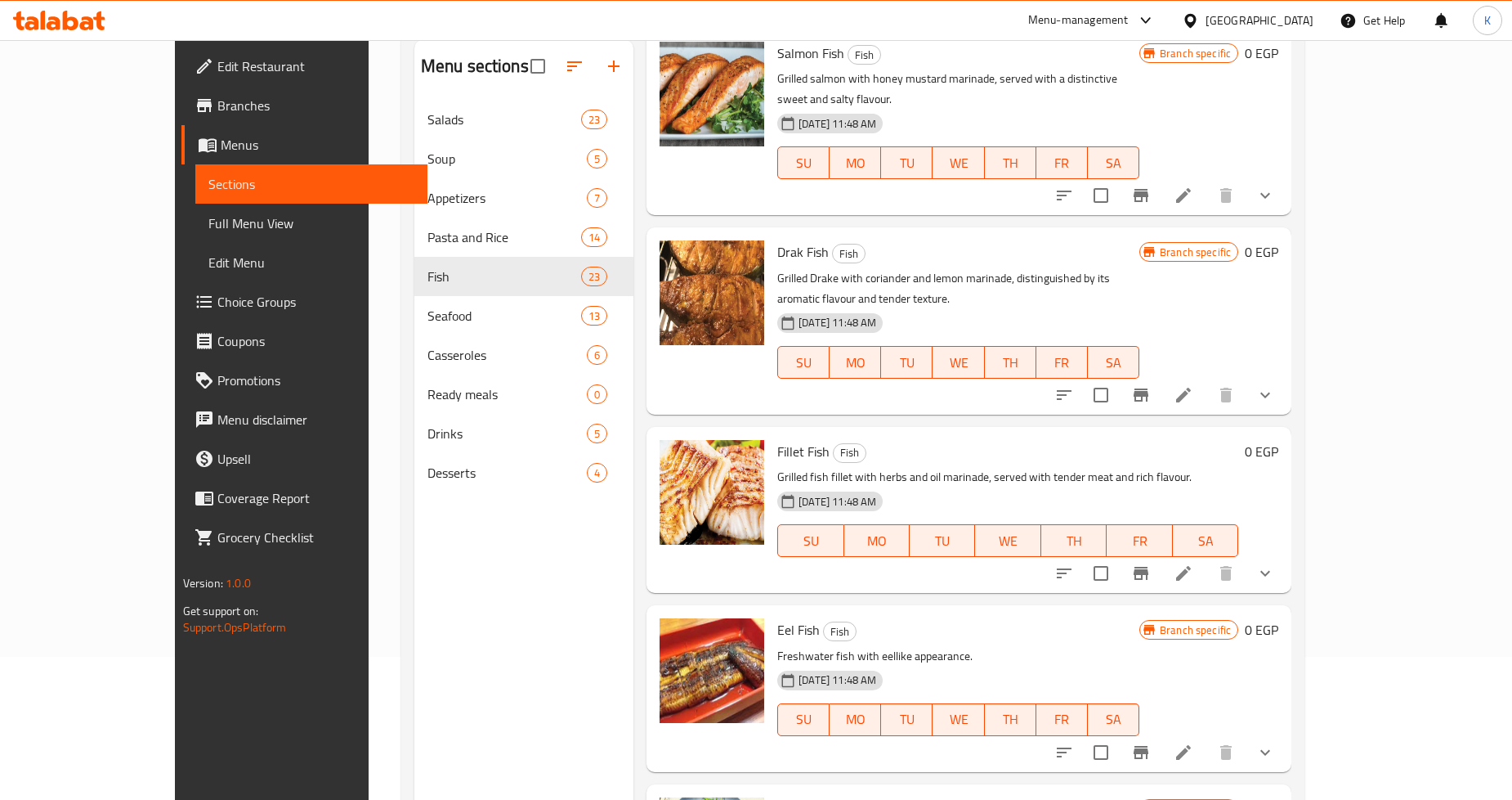
scroll to position [229, 0]
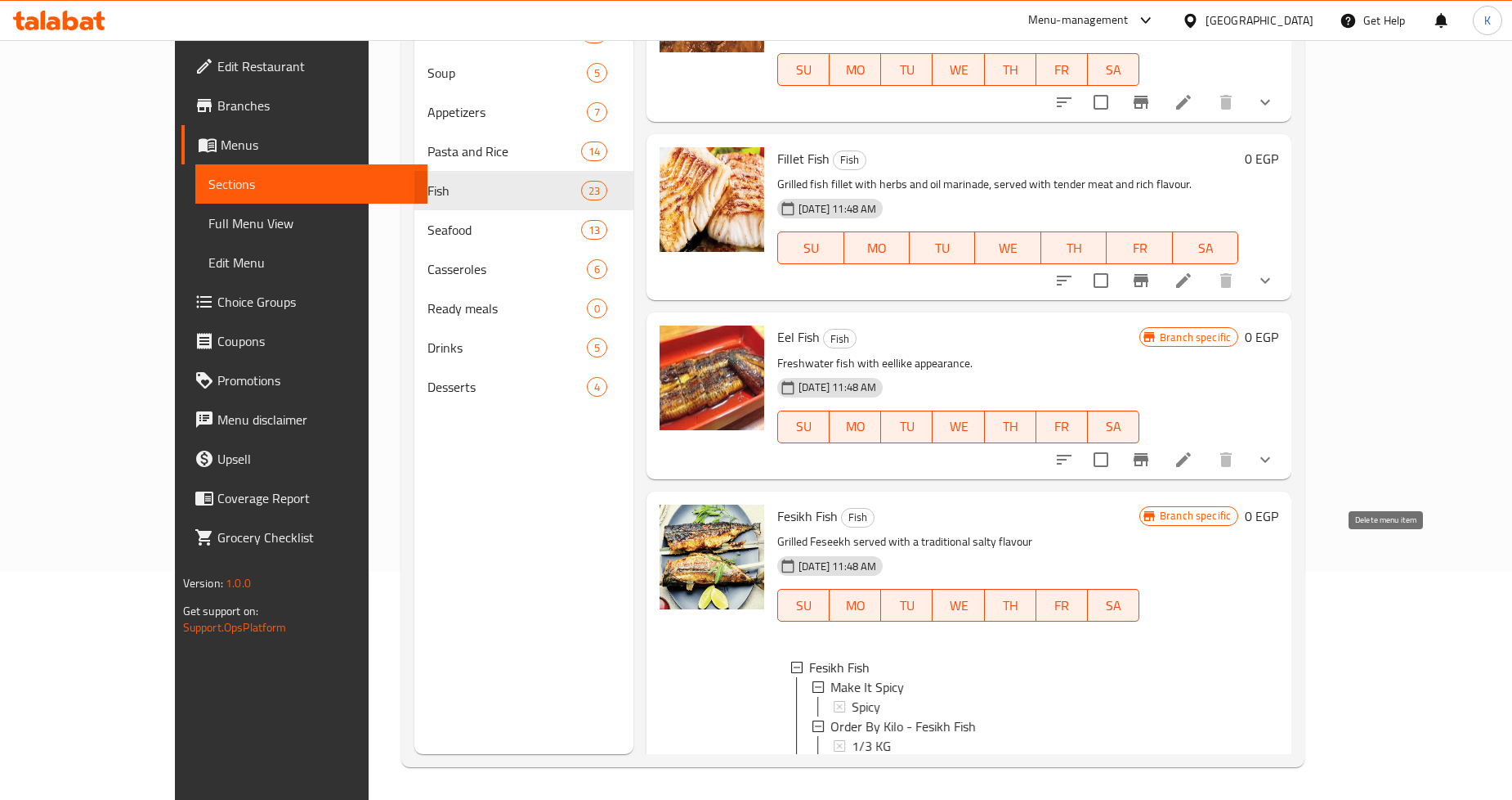
scroll to position [3516, 0]
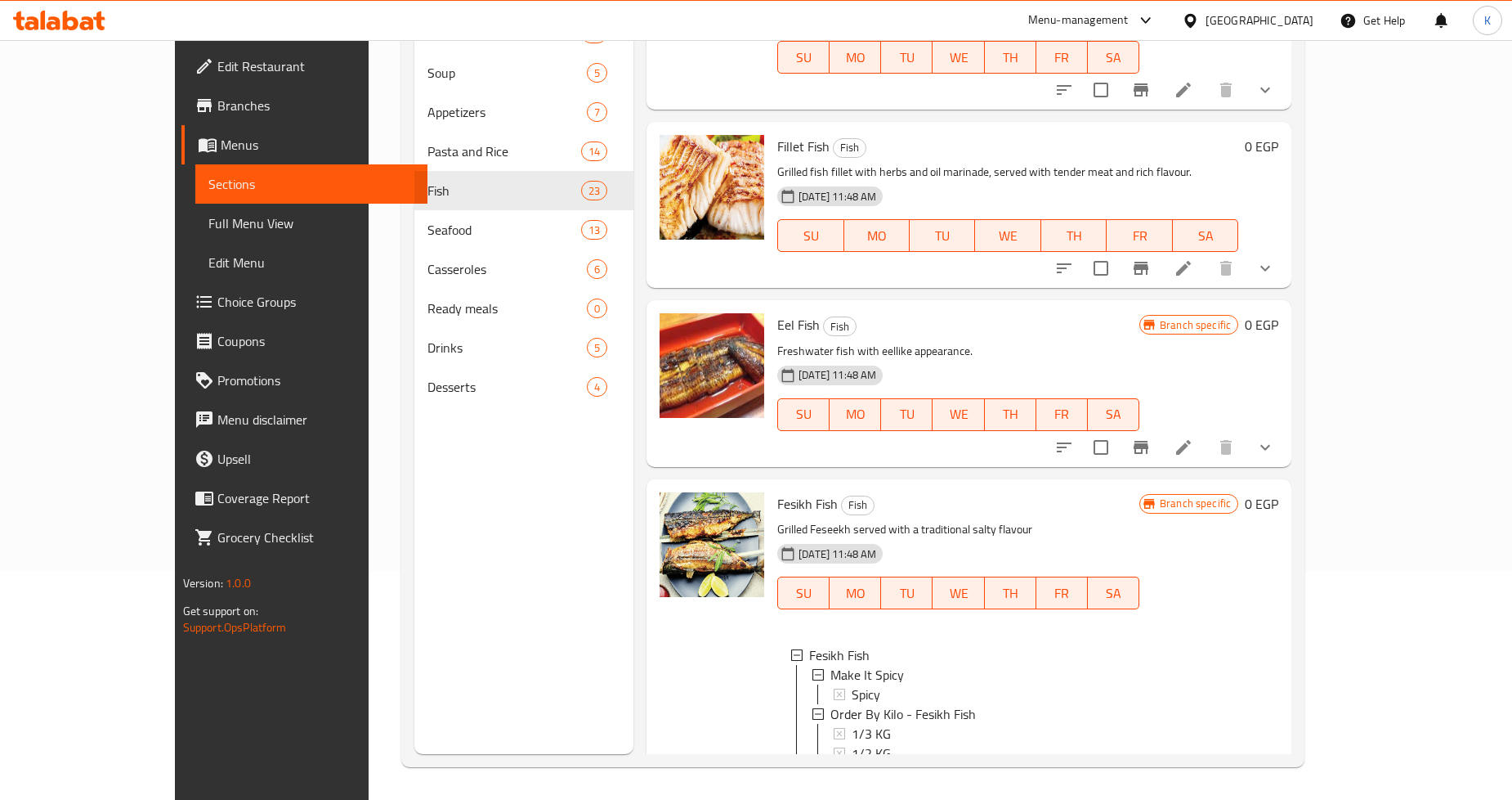
scroll to position [3335, 0]
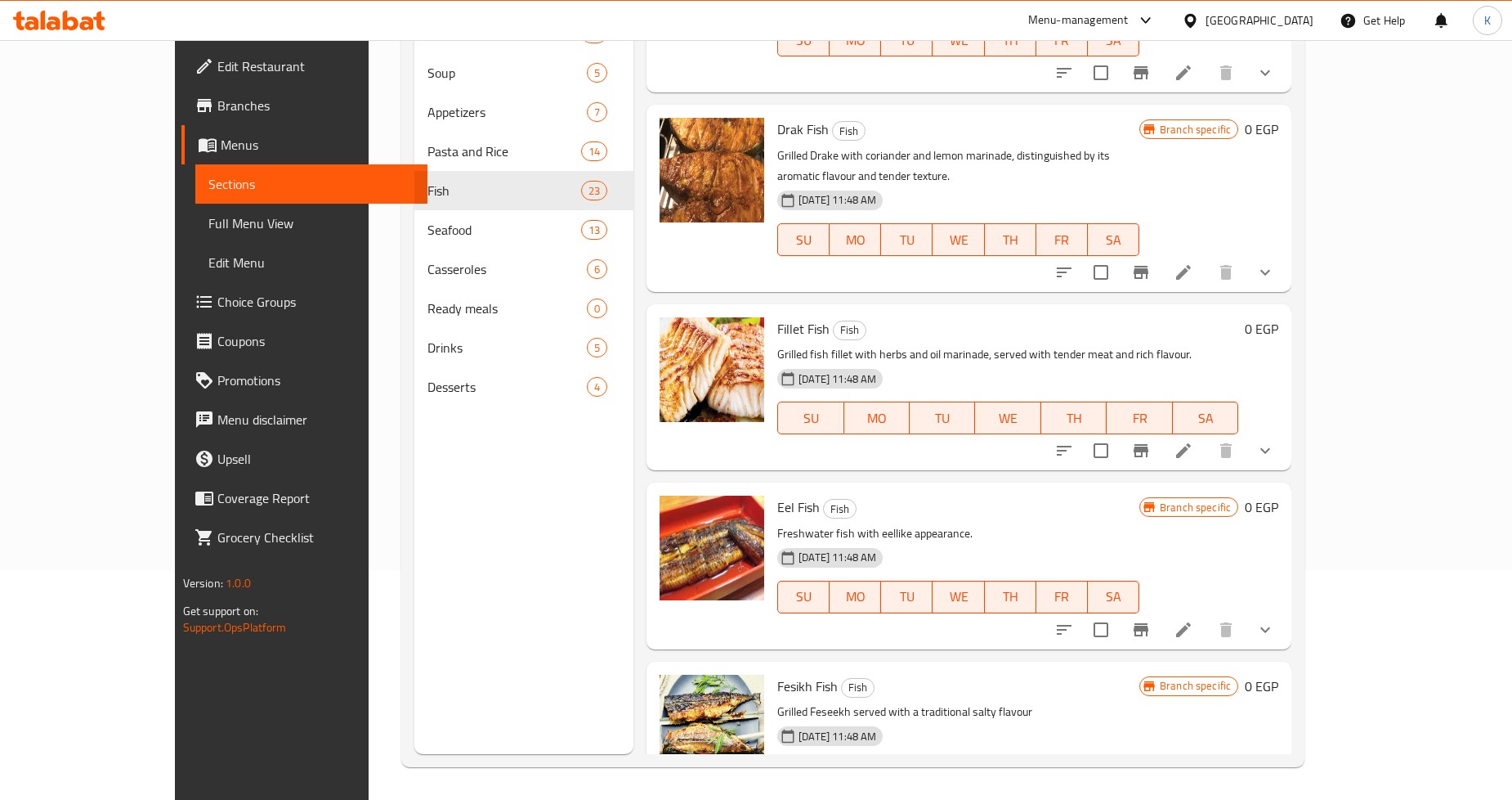
click at [1276, 620] on icon "show more" at bounding box center [1266, 630] width 20 height 20
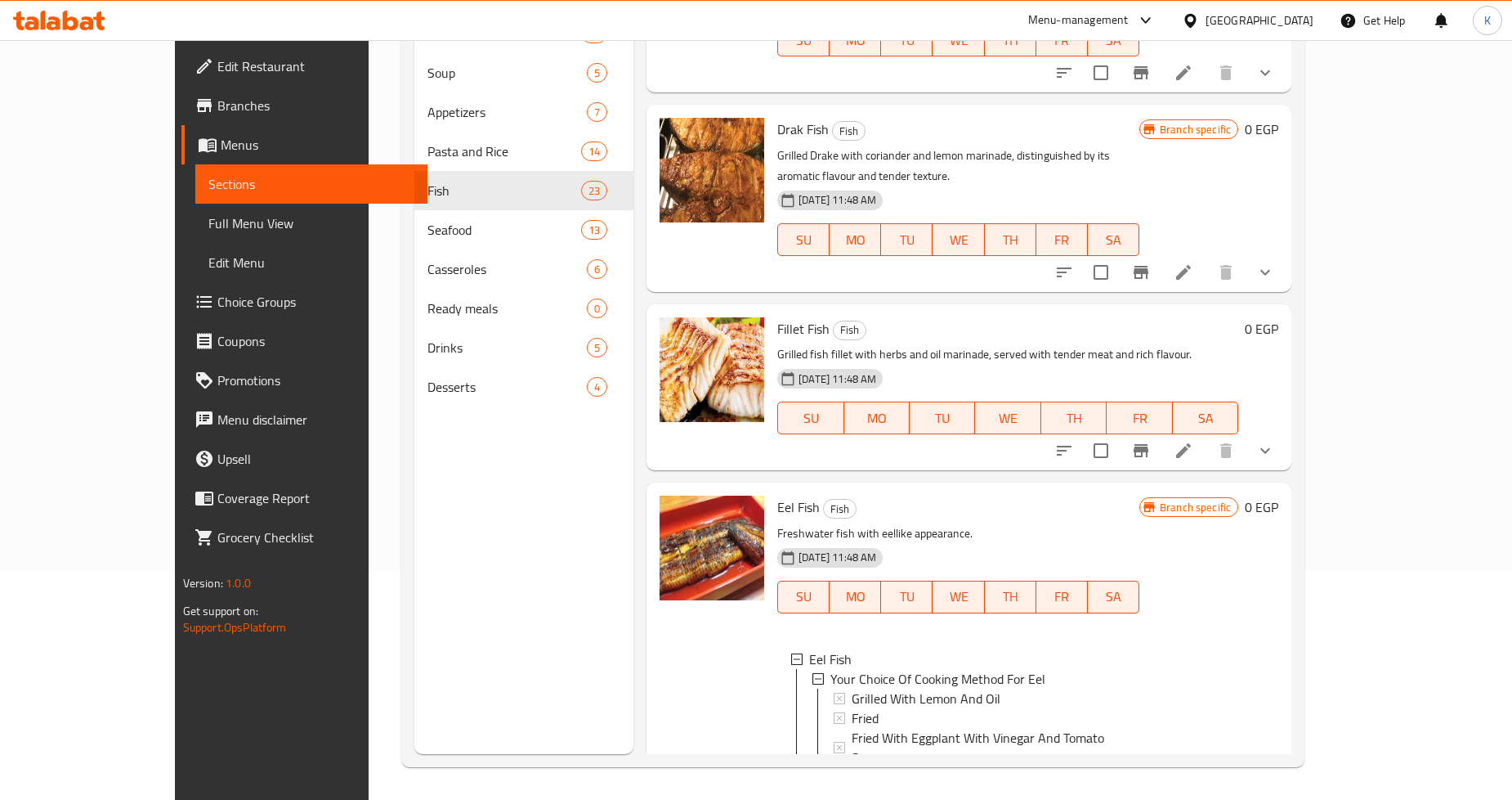
click at [1285, 431] on button "show more" at bounding box center [1266, 451] width 40 height 40
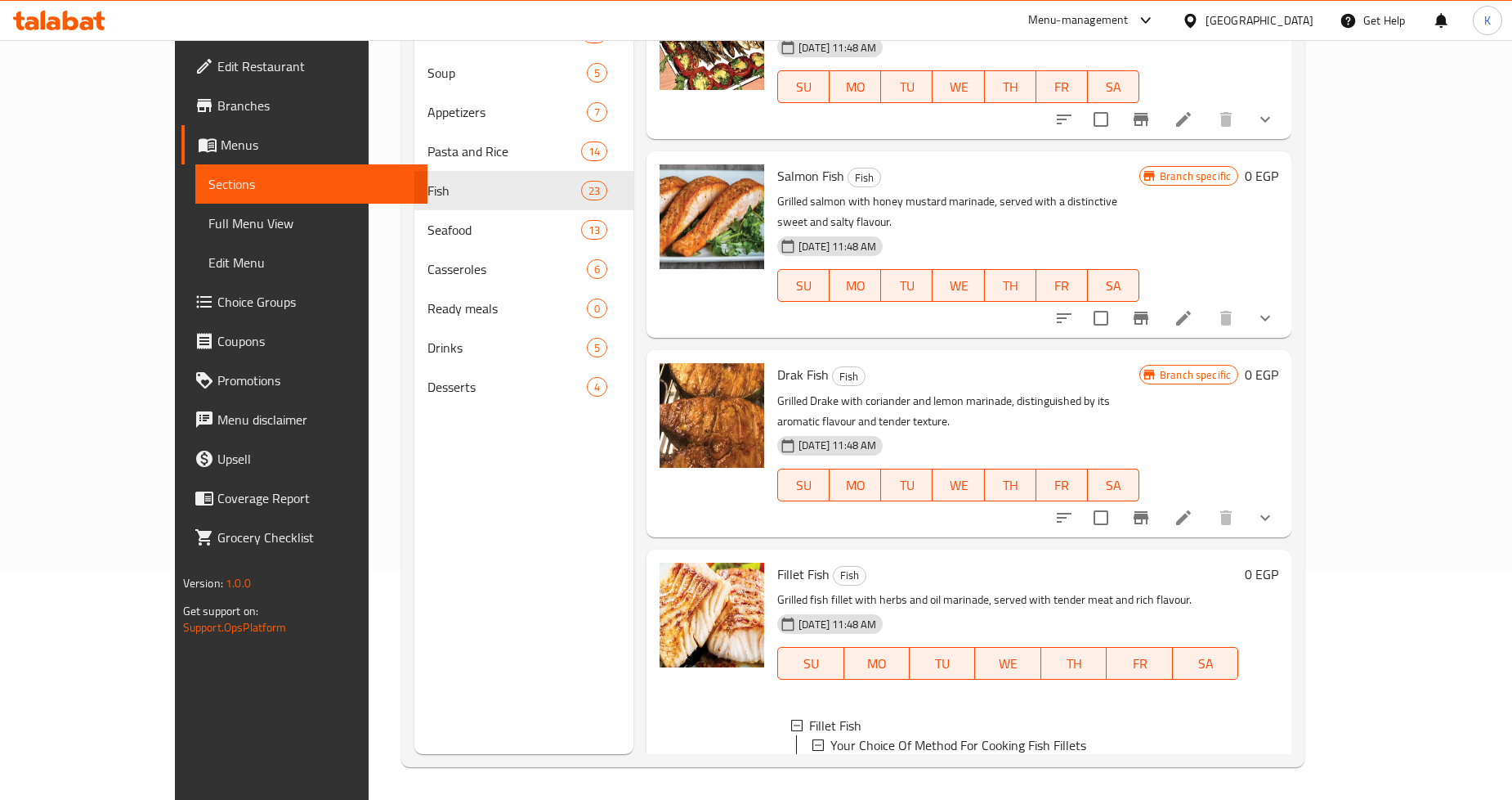
scroll to position [3063, 0]
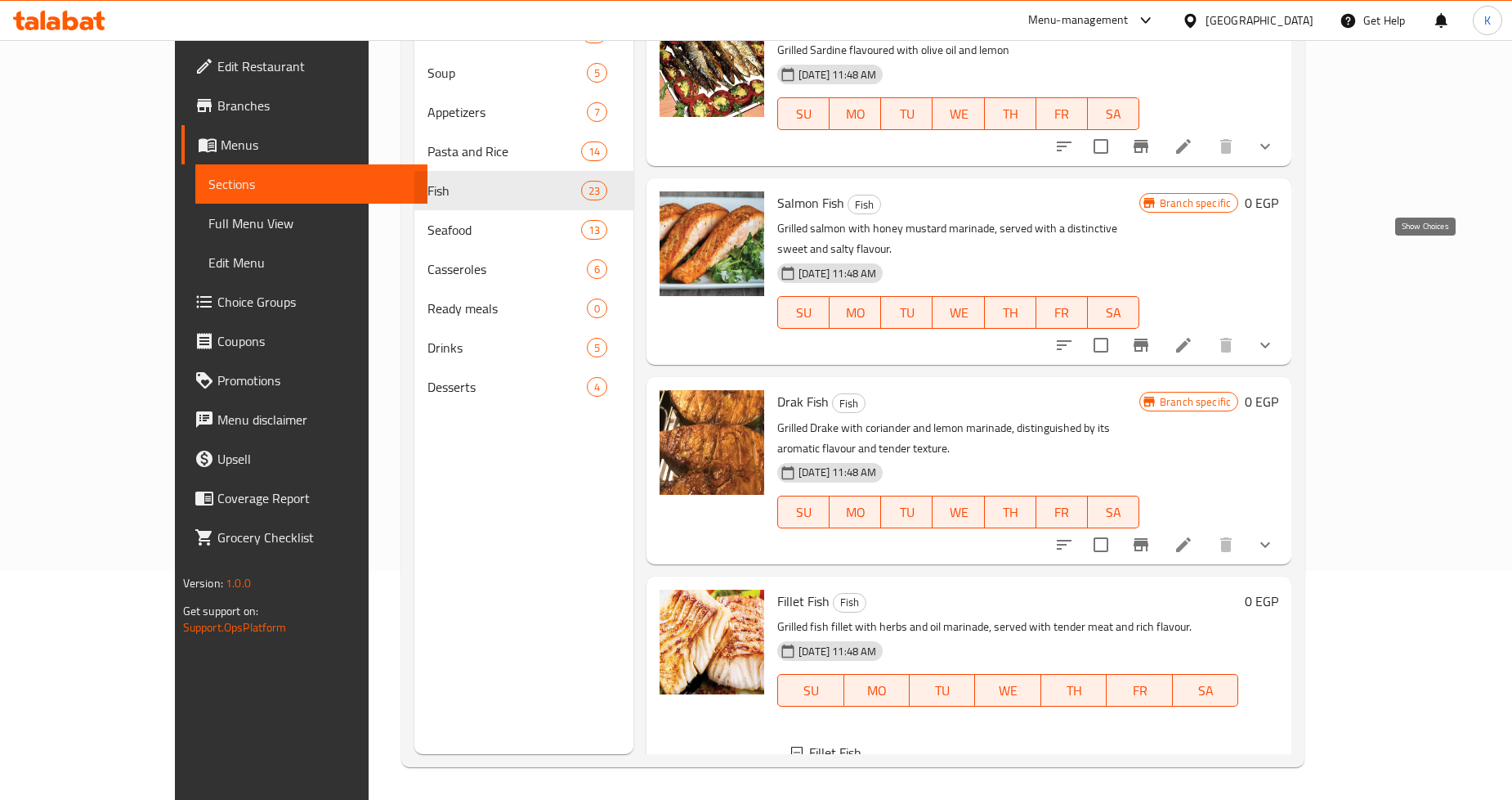
click at [1276, 535] on icon "show more" at bounding box center [1266, 545] width 20 height 20
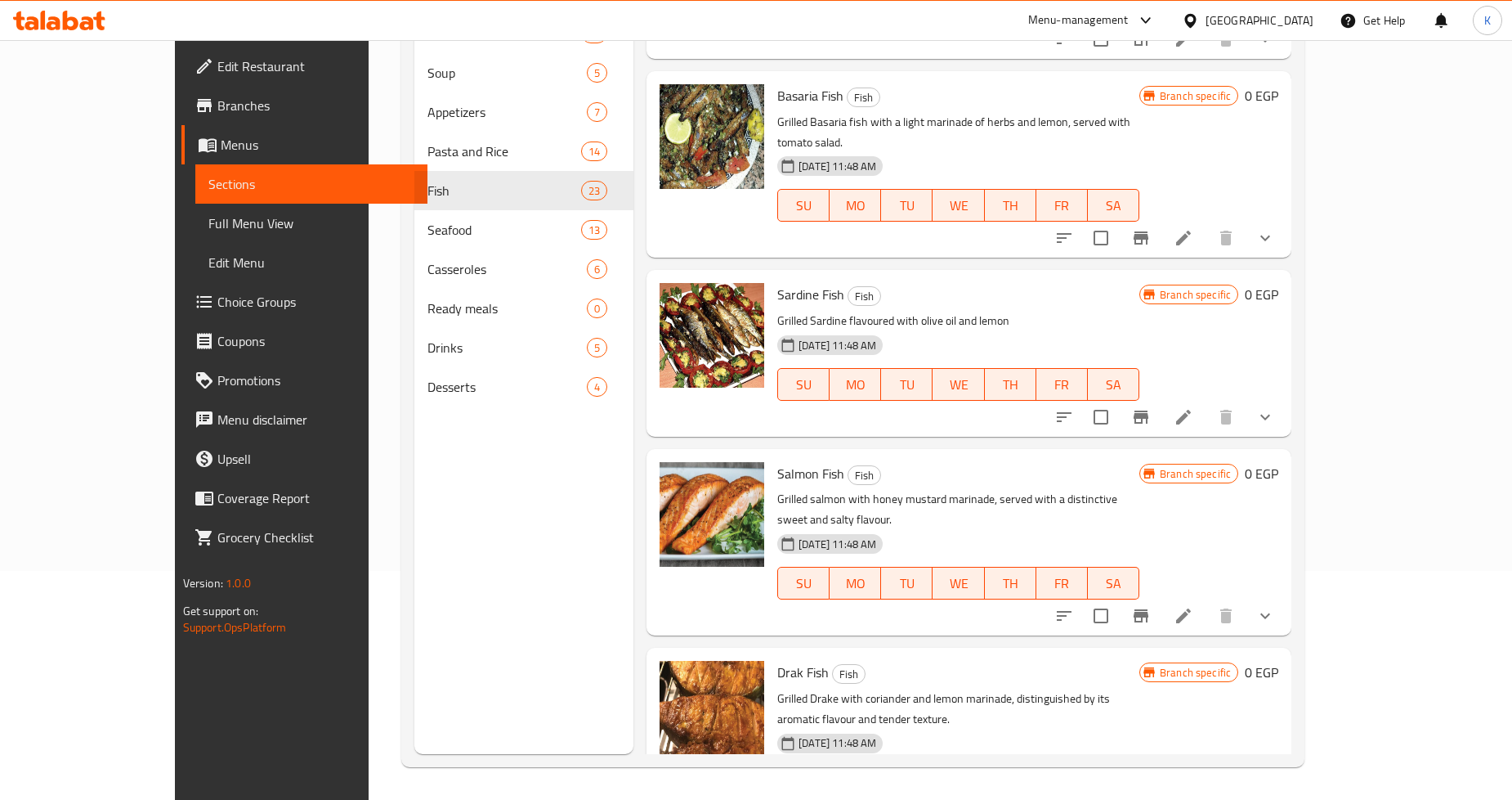
scroll to position [2791, 0]
click at [1285, 598] on button "show more" at bounding box center [1266, 617] width 40 height 40
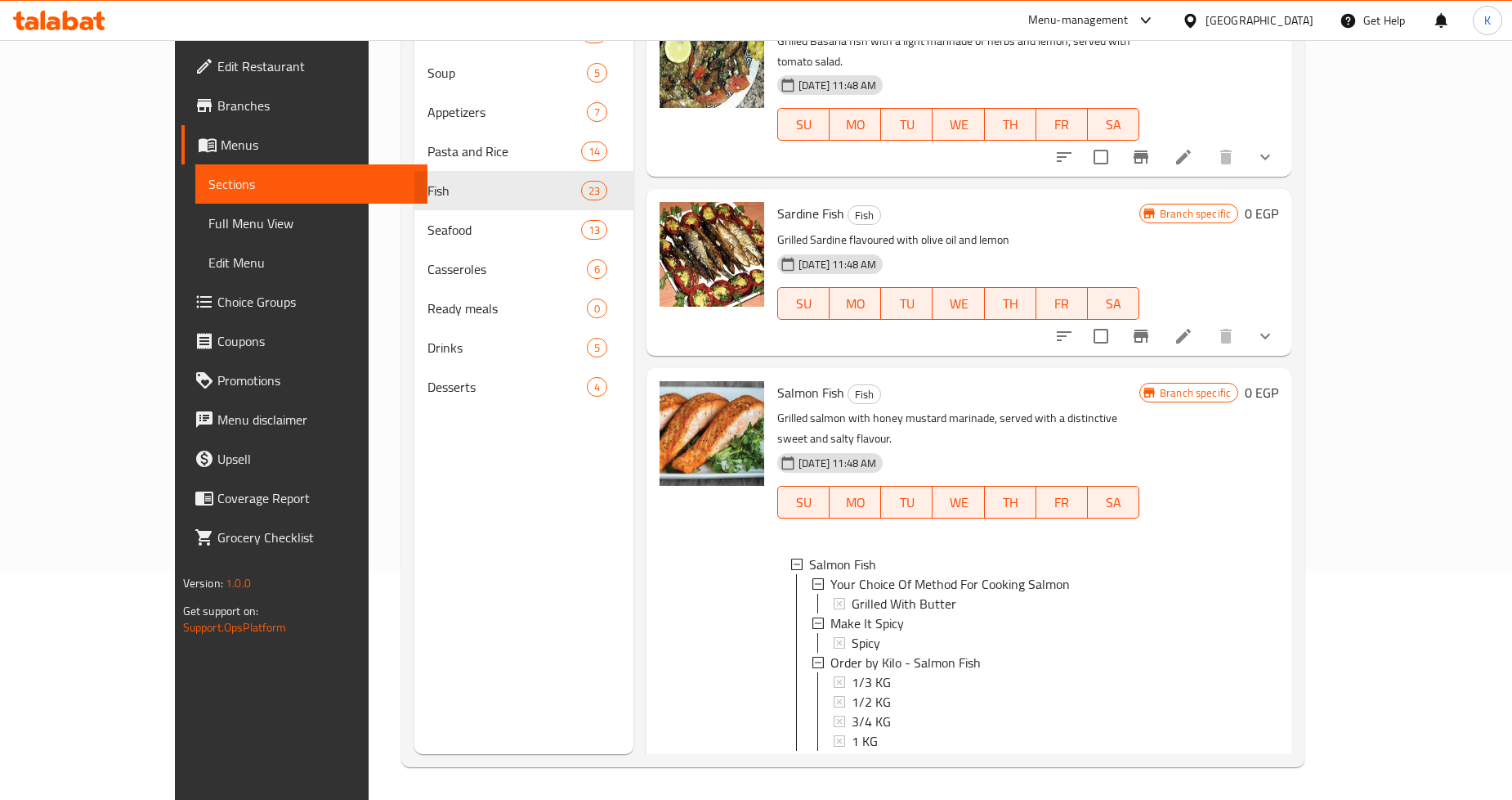
scroll to position [2847, 0]
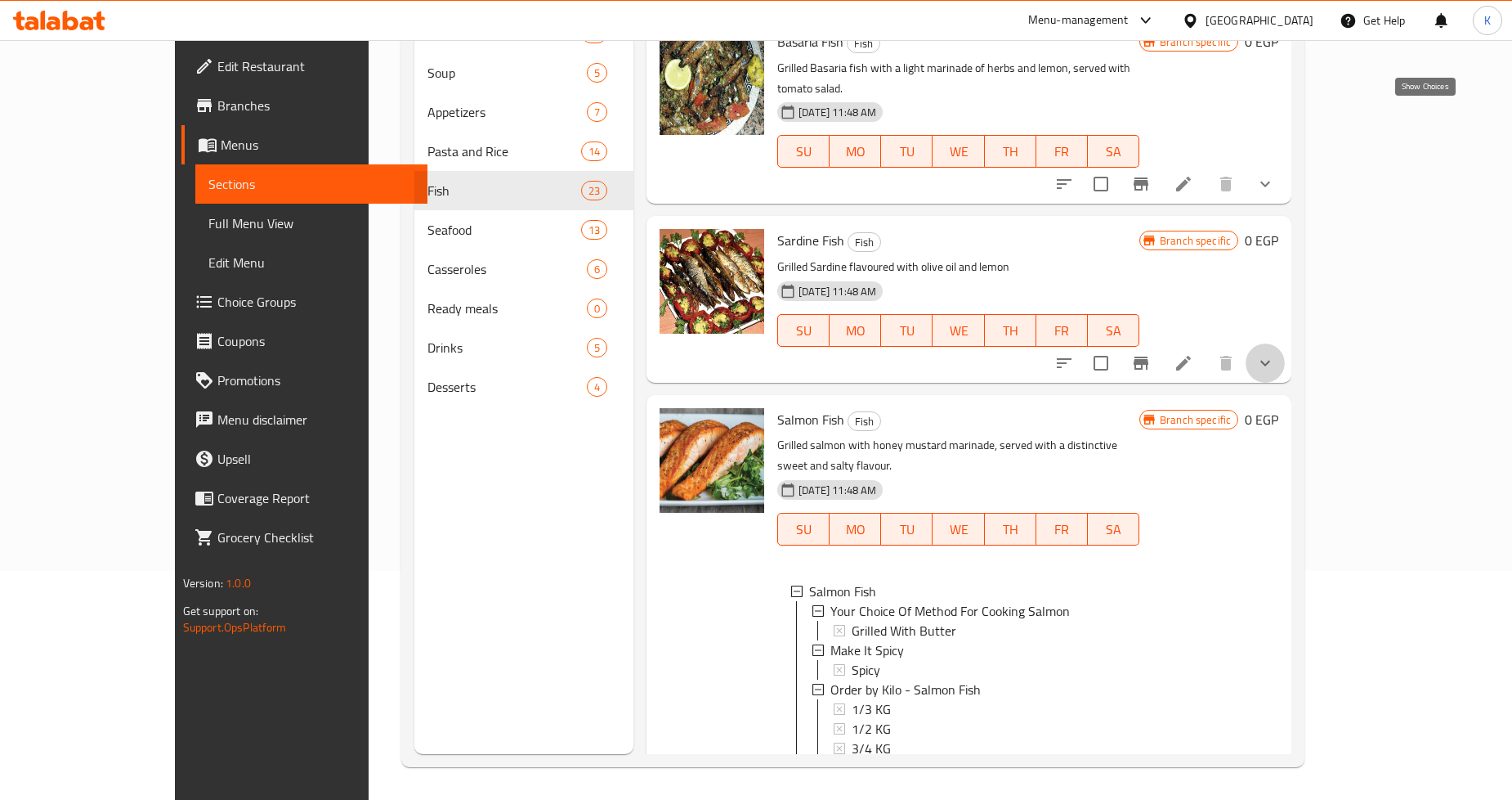
click at [1276, 353] on icon "show more" at bounding box center [1266, 363] width 20 height 20
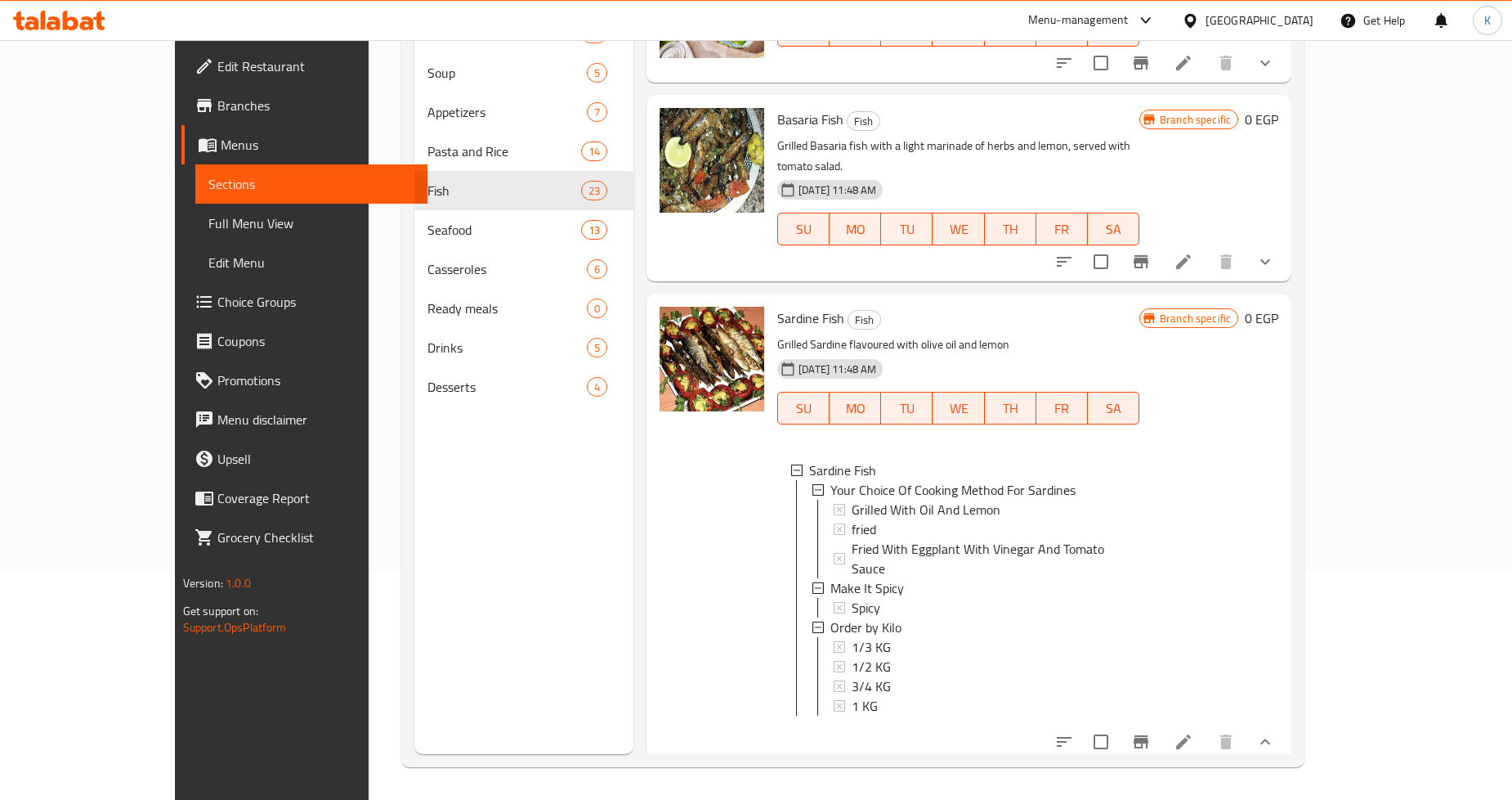
scroll to position [2664, 0]
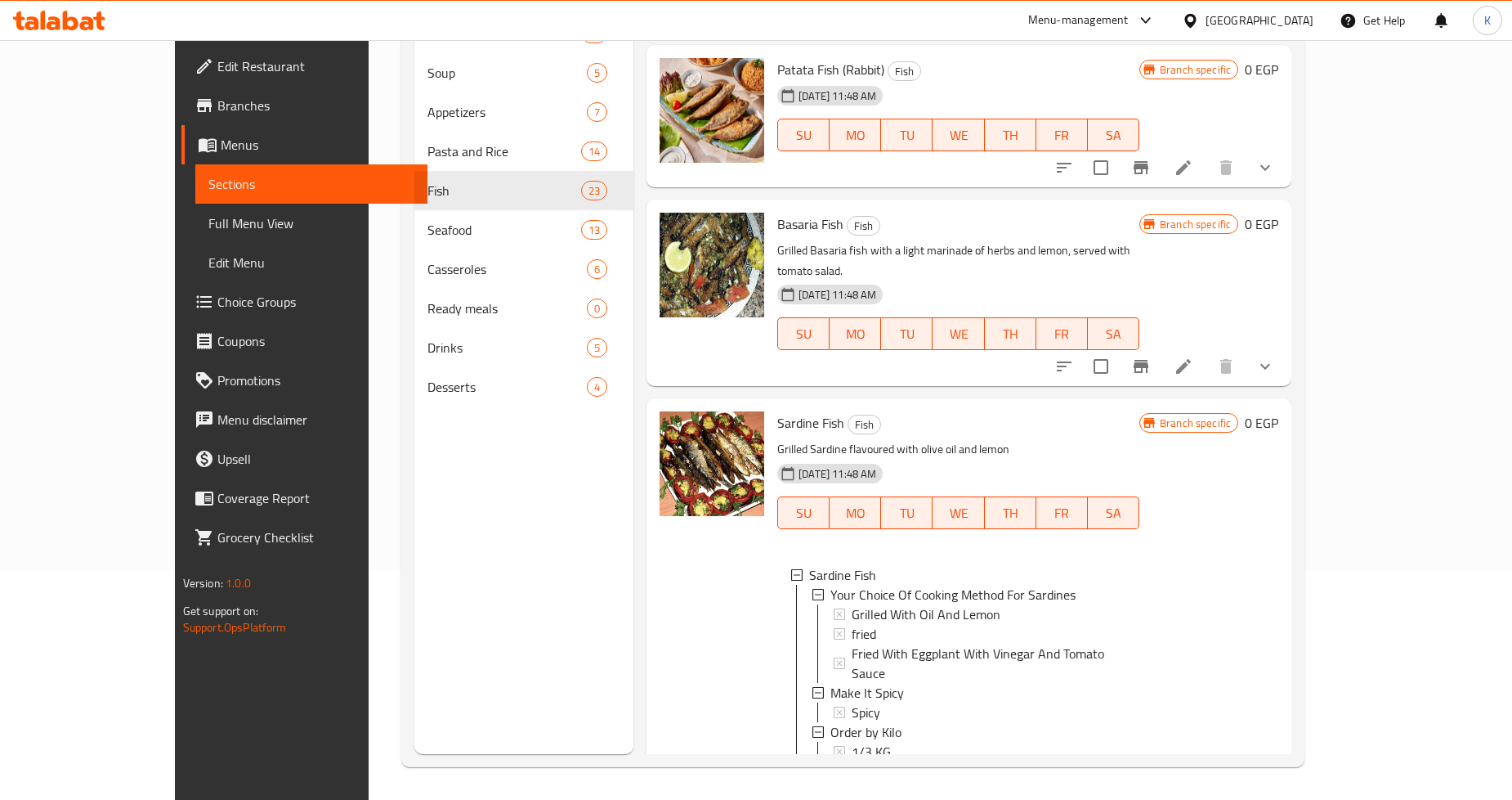
click at [852, 799] on div "1 KG" at bounding box center [989, 811] width 275 height 20
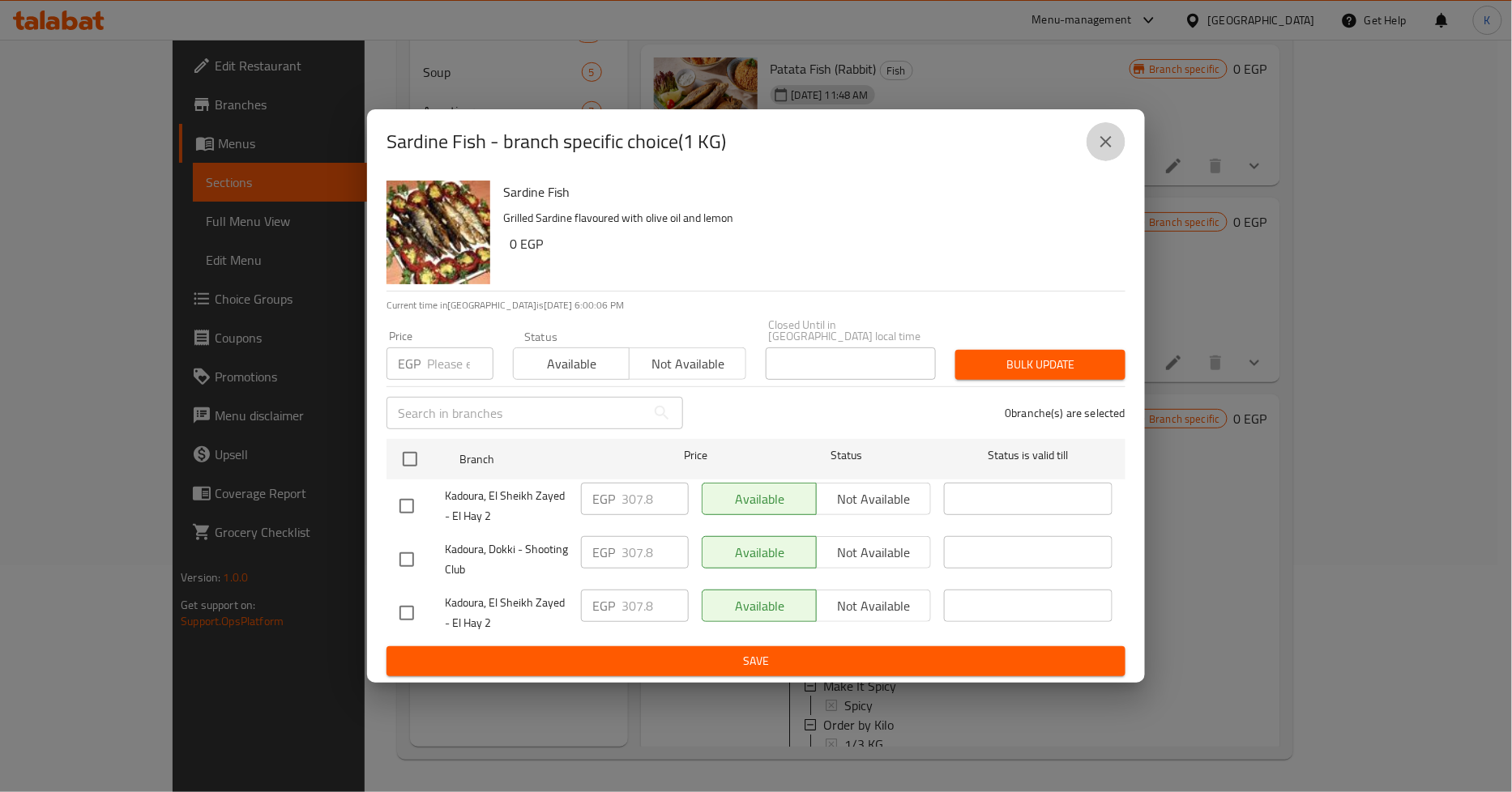
click at [1106, 151] on icon "close" at bounding box center [1106, 141] width 20 height 20
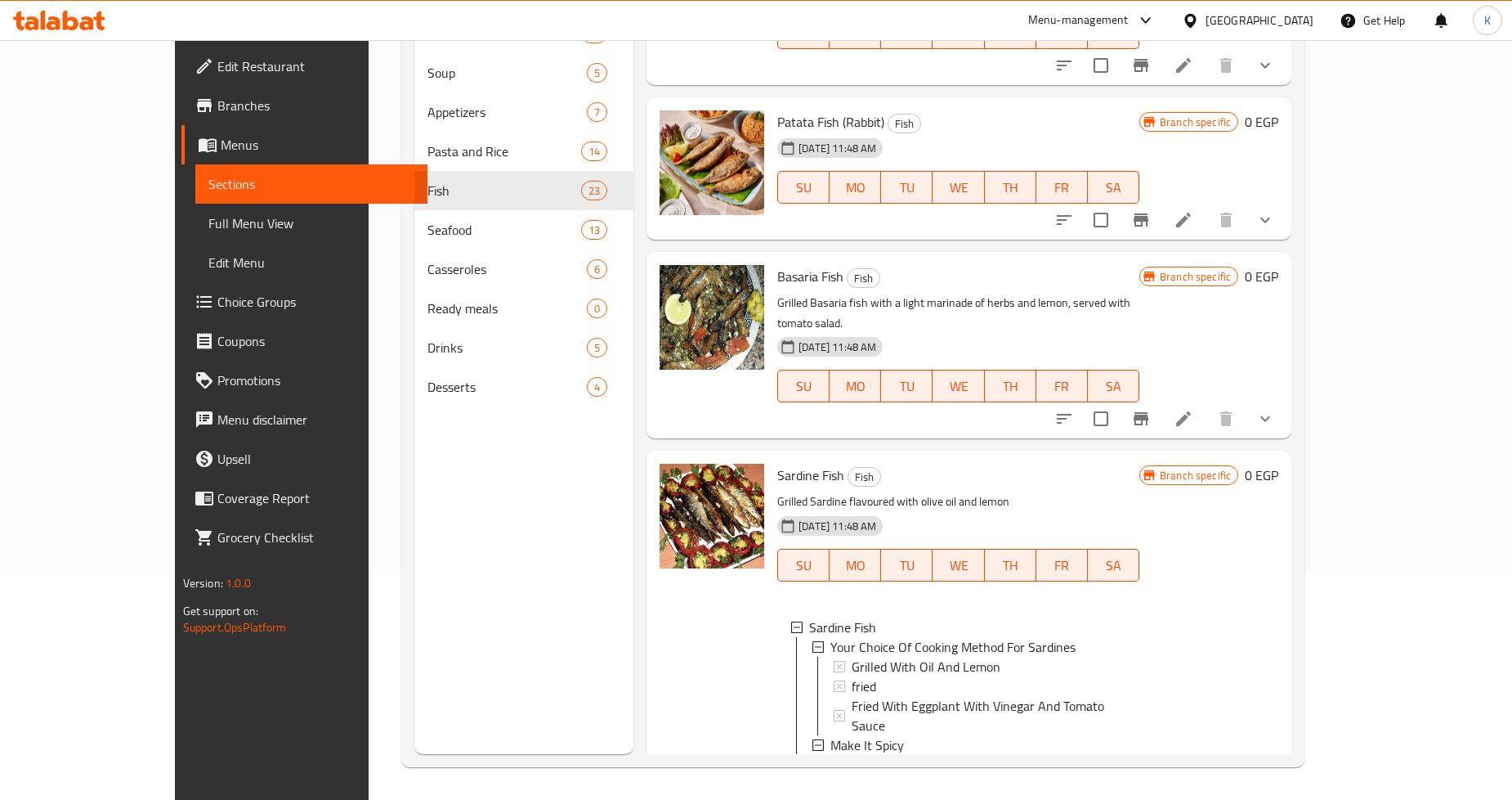
scroll to position [2573, 0]
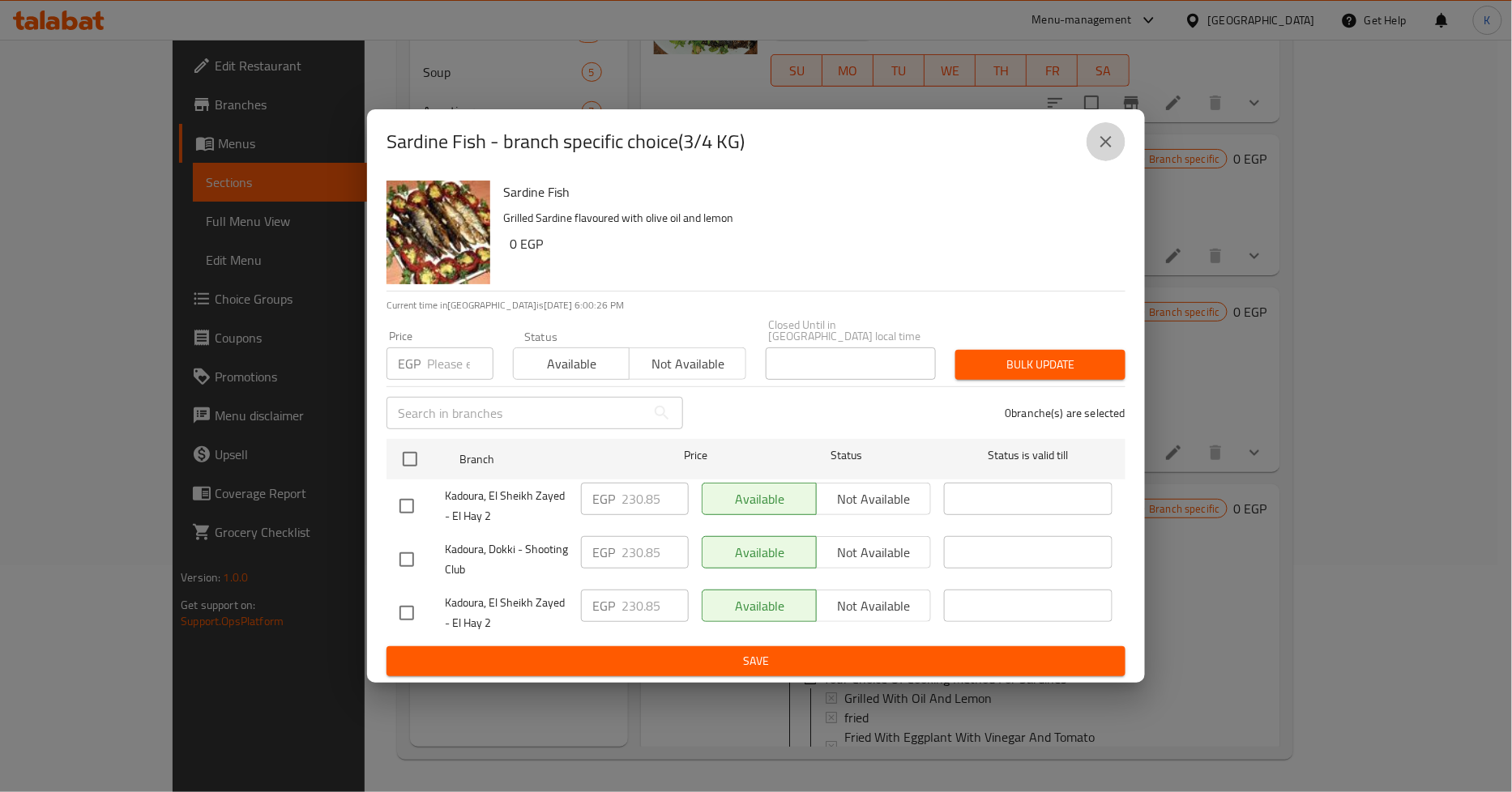
click at [1110, 146] on icon "close" at bounding box center [1106, 141] width 20 height 20
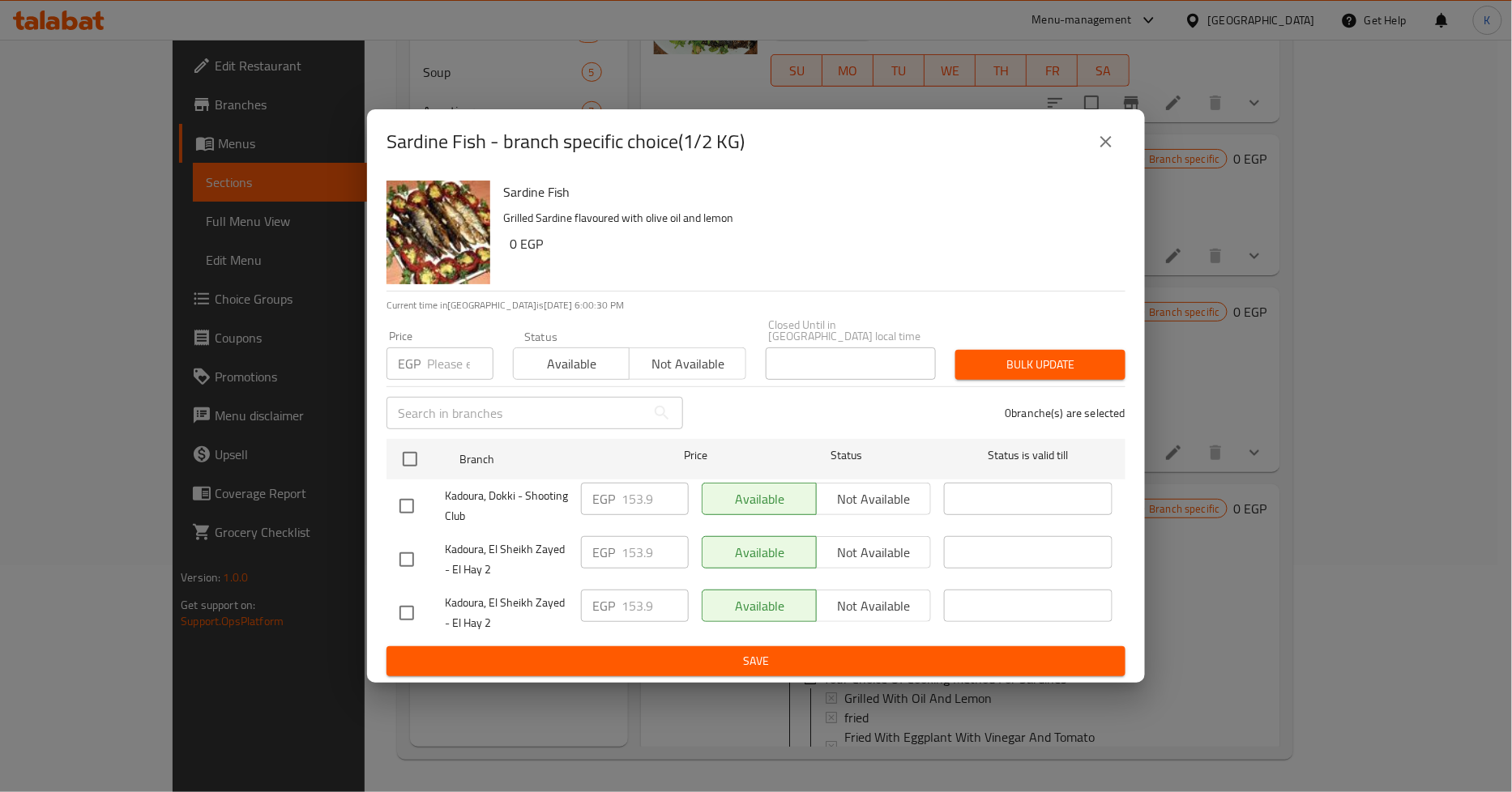
click at [1112, 143] on icon "close" at bounding box center [1106, 141] width 20 height 20
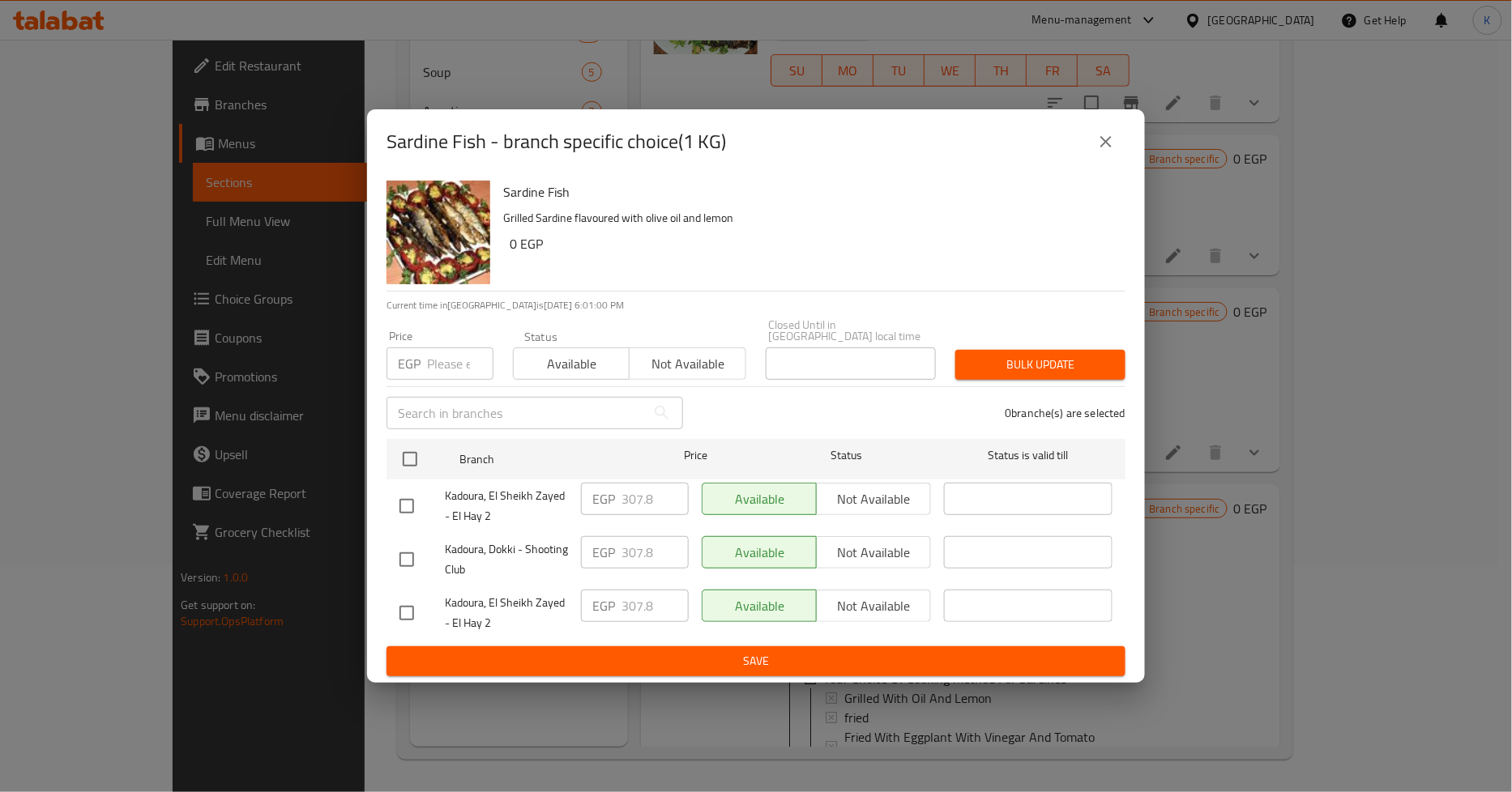
click at [1103, 151] on icon "close" at bounding box center [1106, 141] width 20 height 20
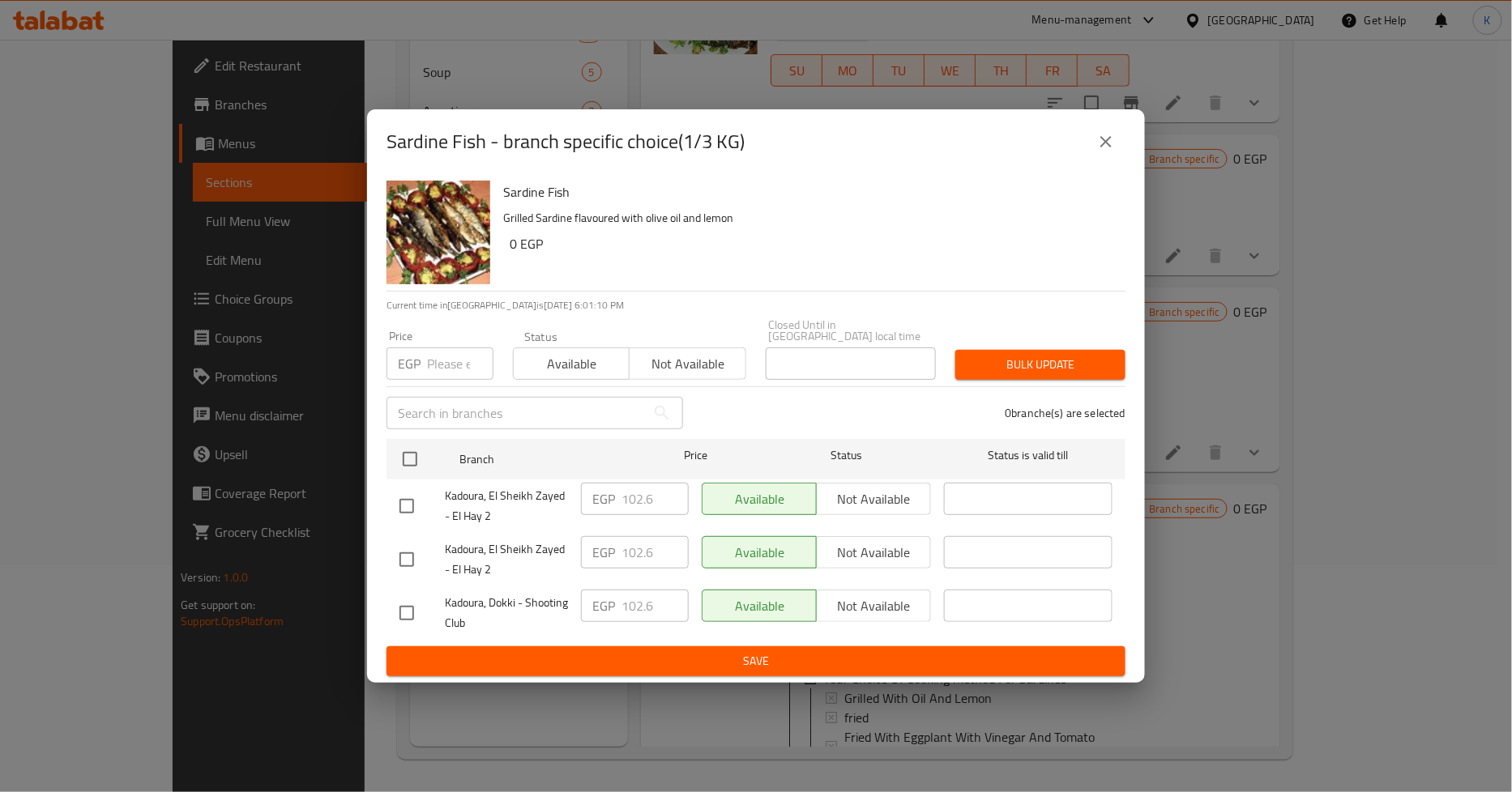
click at [1114, 138] on icon "close" at bounding box center [1106, 141] width 20 height 20
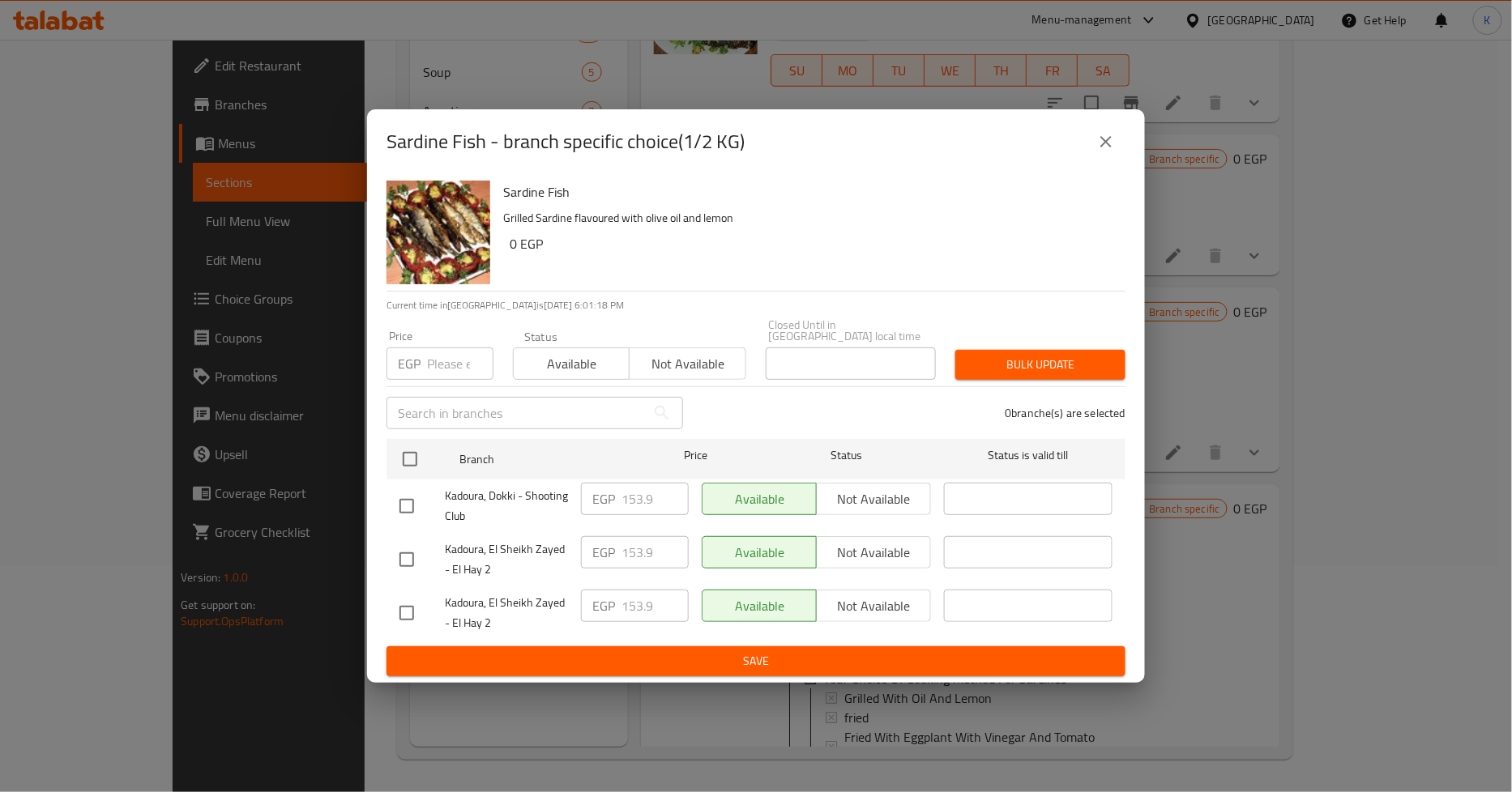
click at [1104, 147] on icon "close" at bounding box center [1106, 141] width 20 height 20
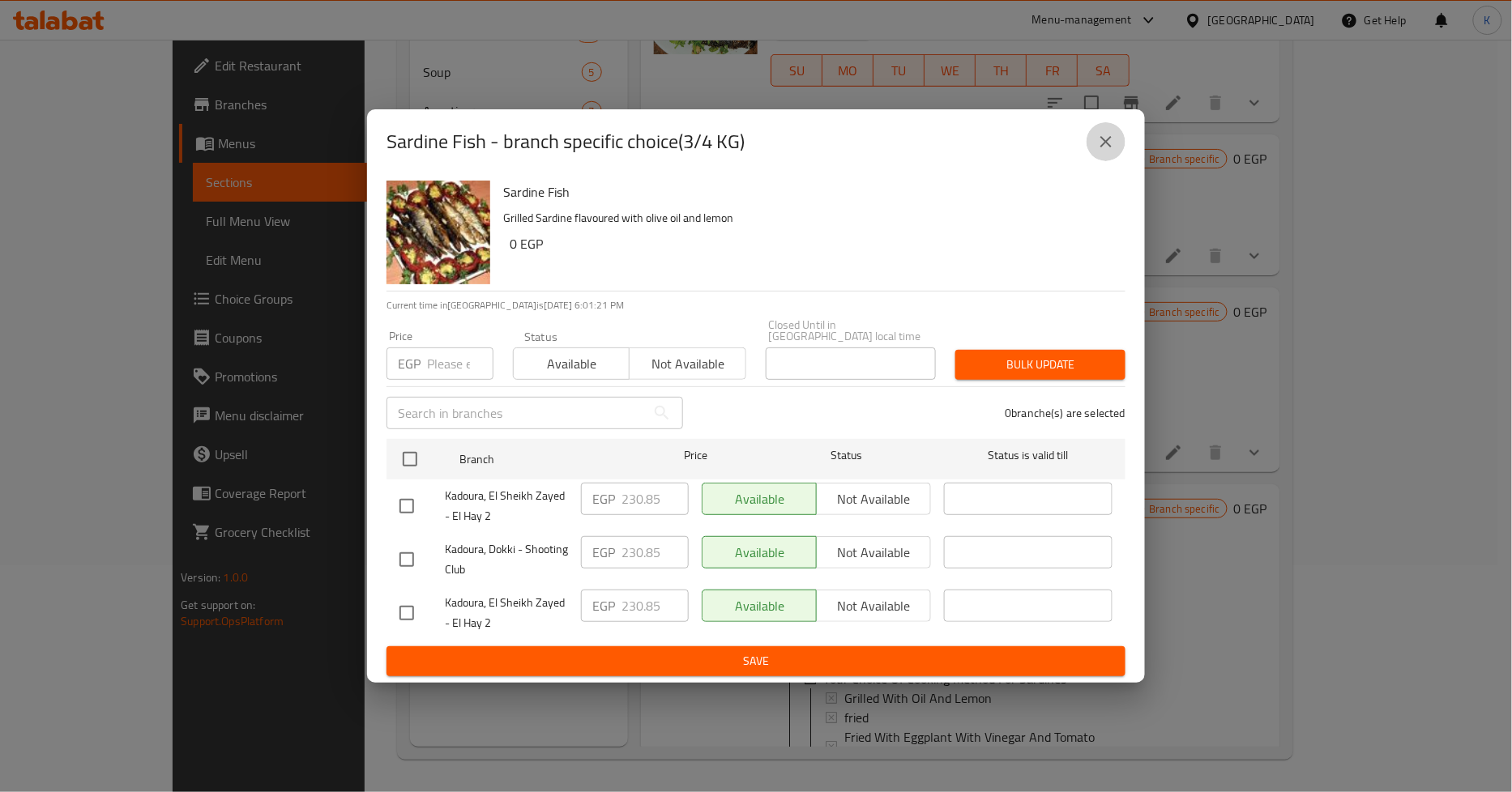
drag, startPoint x: 1088, startPoint y: 140, endPoint x: 1105, endPoint y: 141, distance: 17.0
click at [1097, 140] on button "close" at bounding box center [1106, 141] width 39 height 39
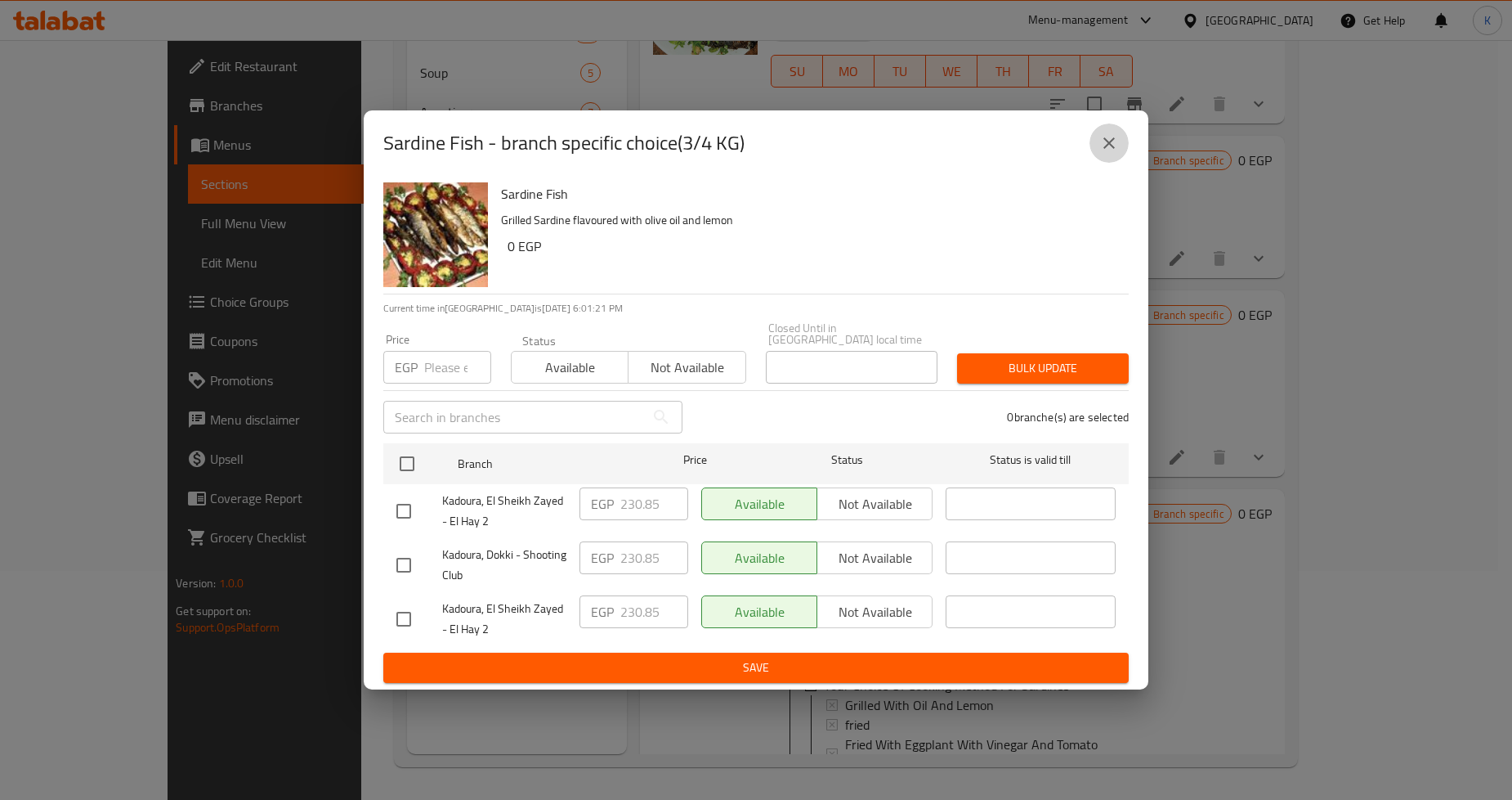
click at [1117, 369] on div "02-12-2024 11:48 AM SU MO TU WE TH FR SA" at bounding box center [951, 413] width 375 height 88
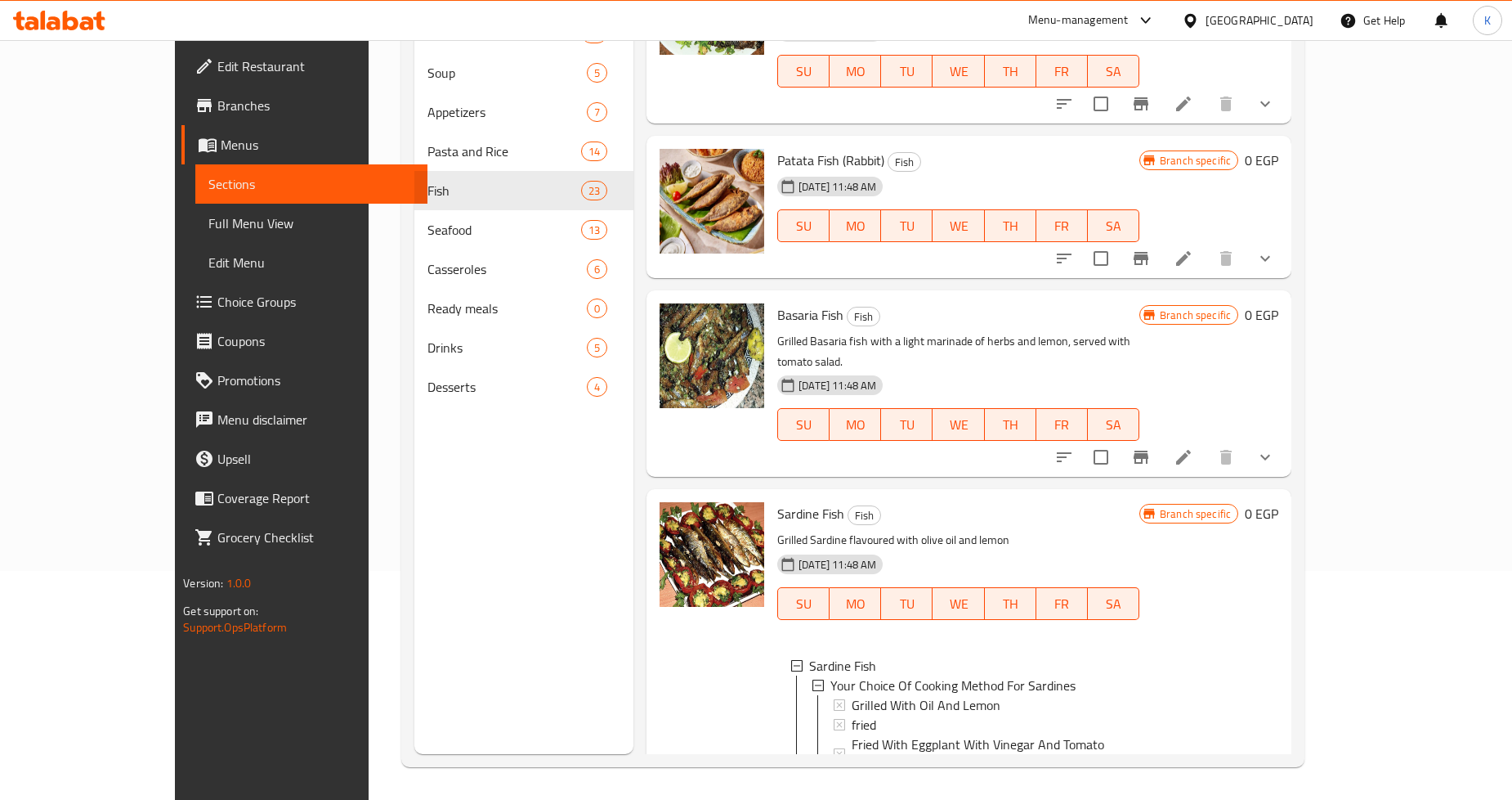
scroll to position [2392, 0]
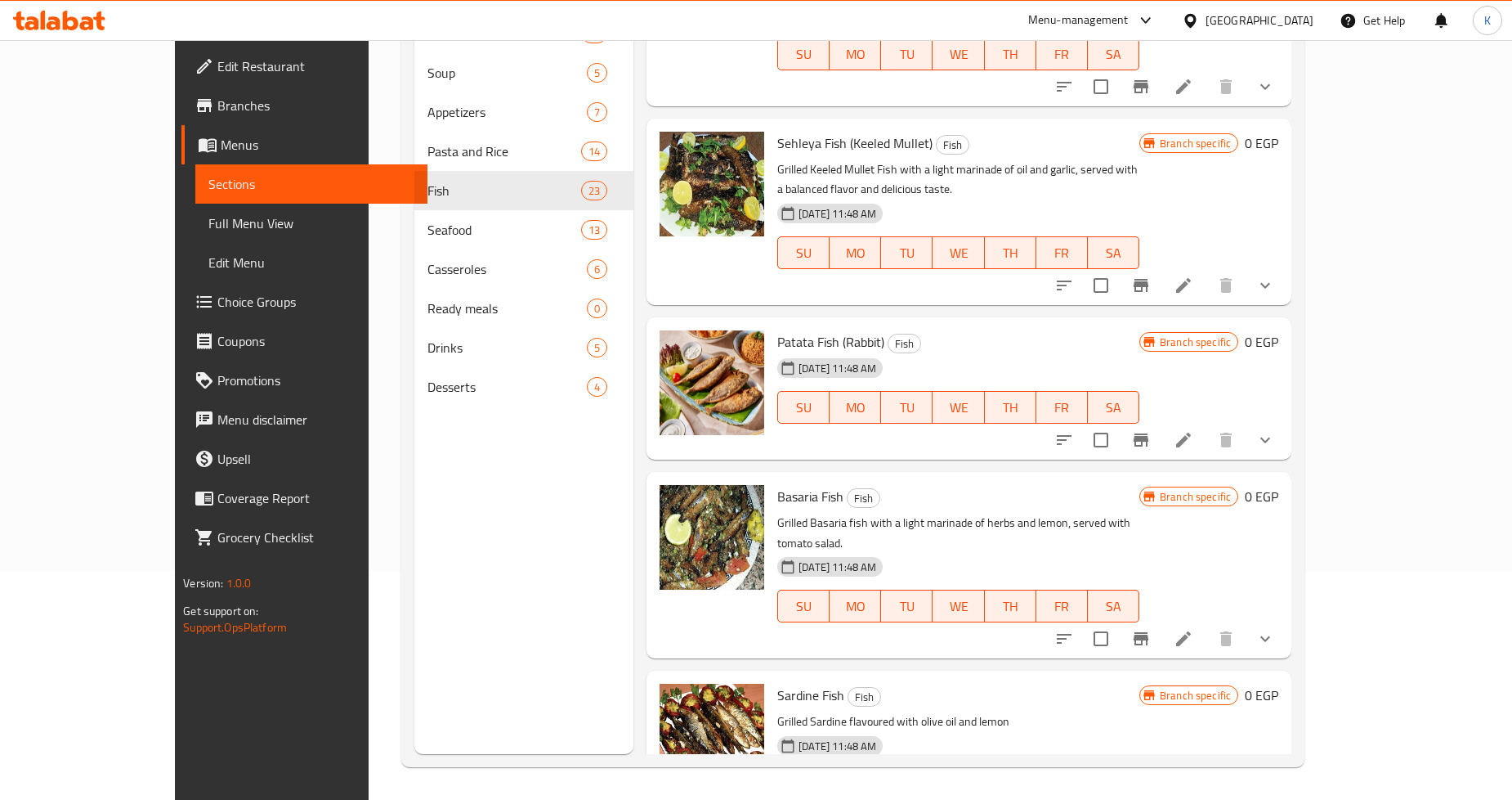
click at [1271, 636] on icon "show more" at bounding box center [1266, 639] width 10 height 6
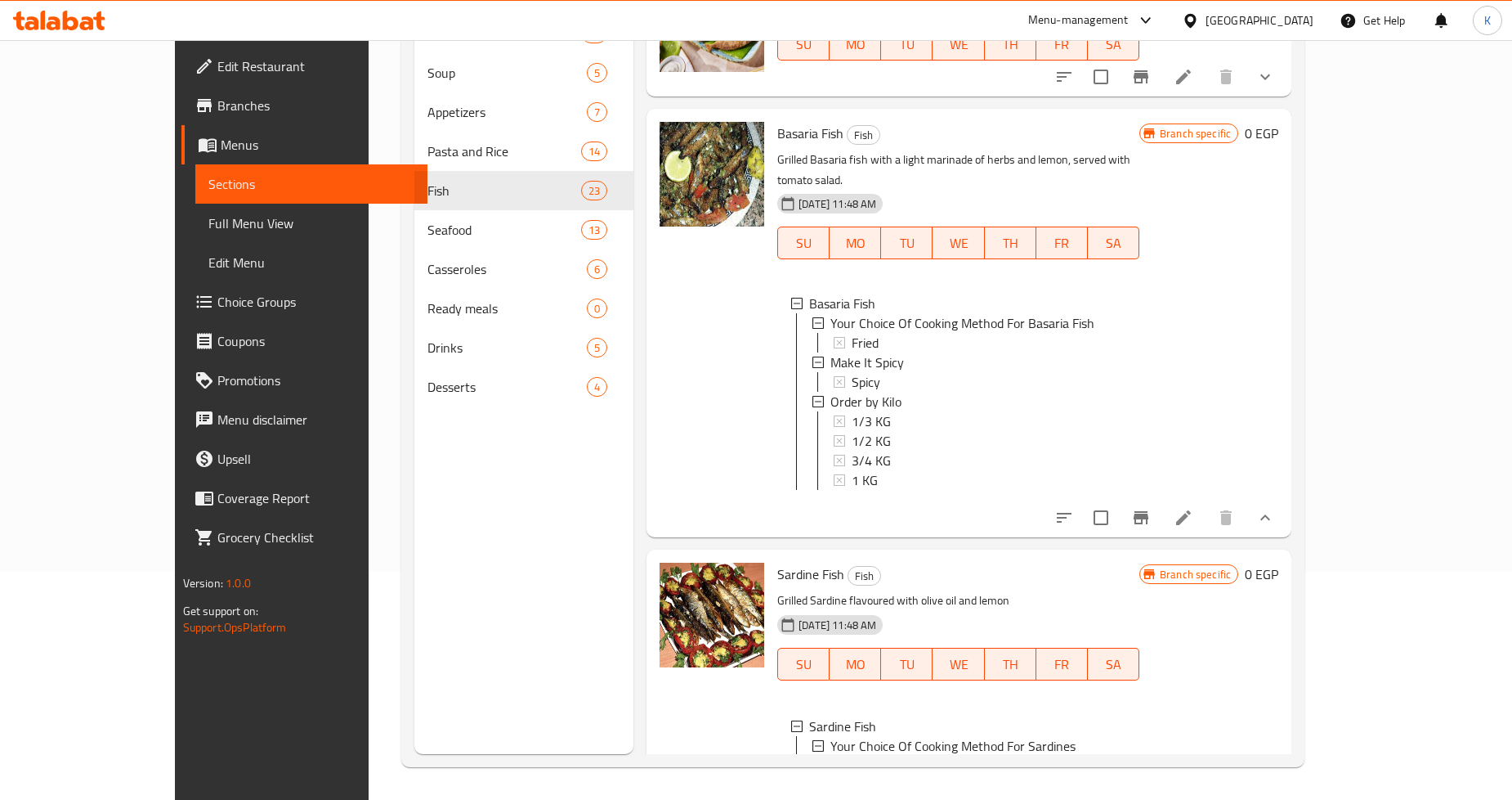
scroll to position [2664, 0]
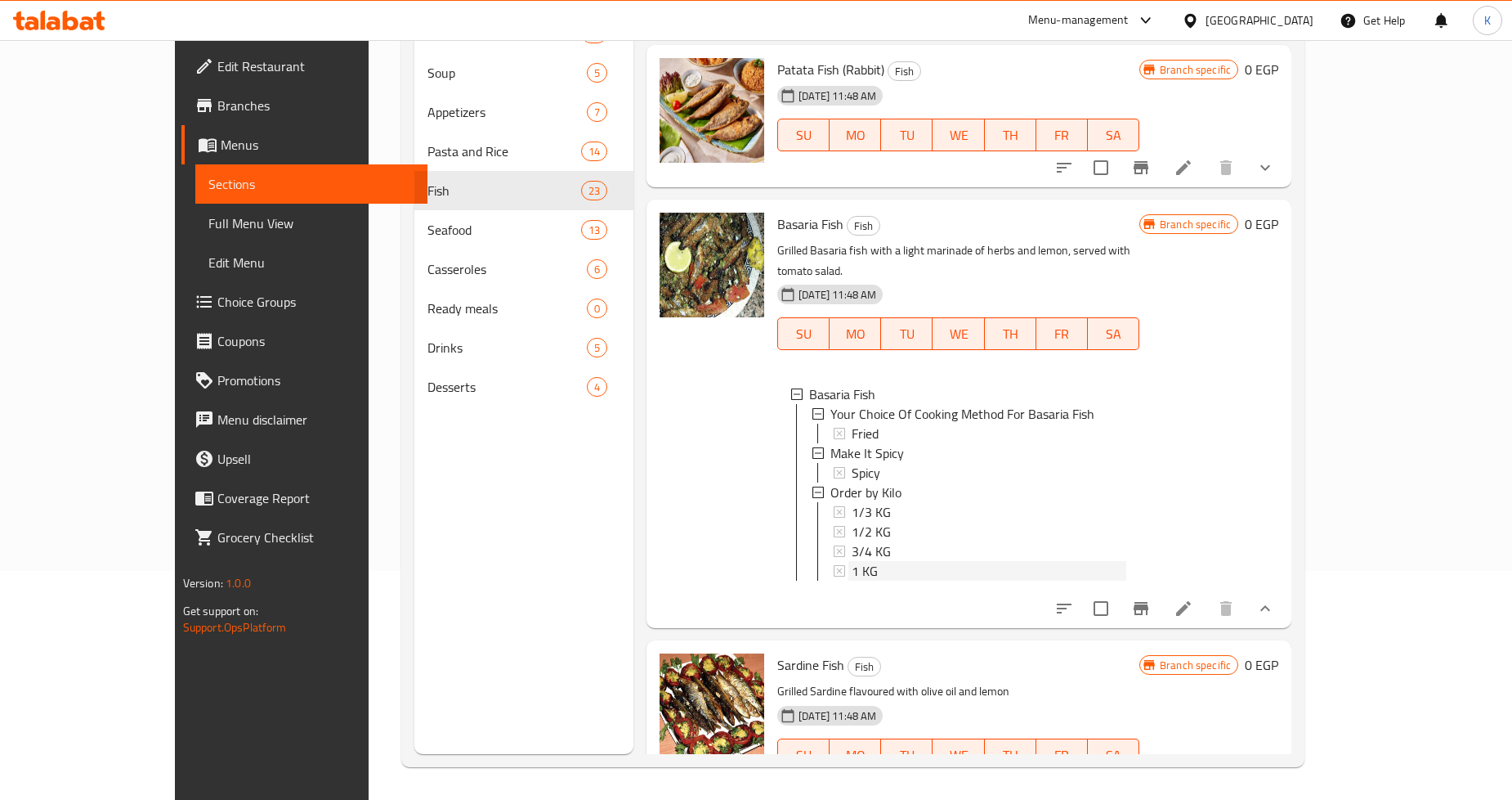
click at [854, 561] on div "1 KG" at bounding box center [989, 571] width 275 height 20
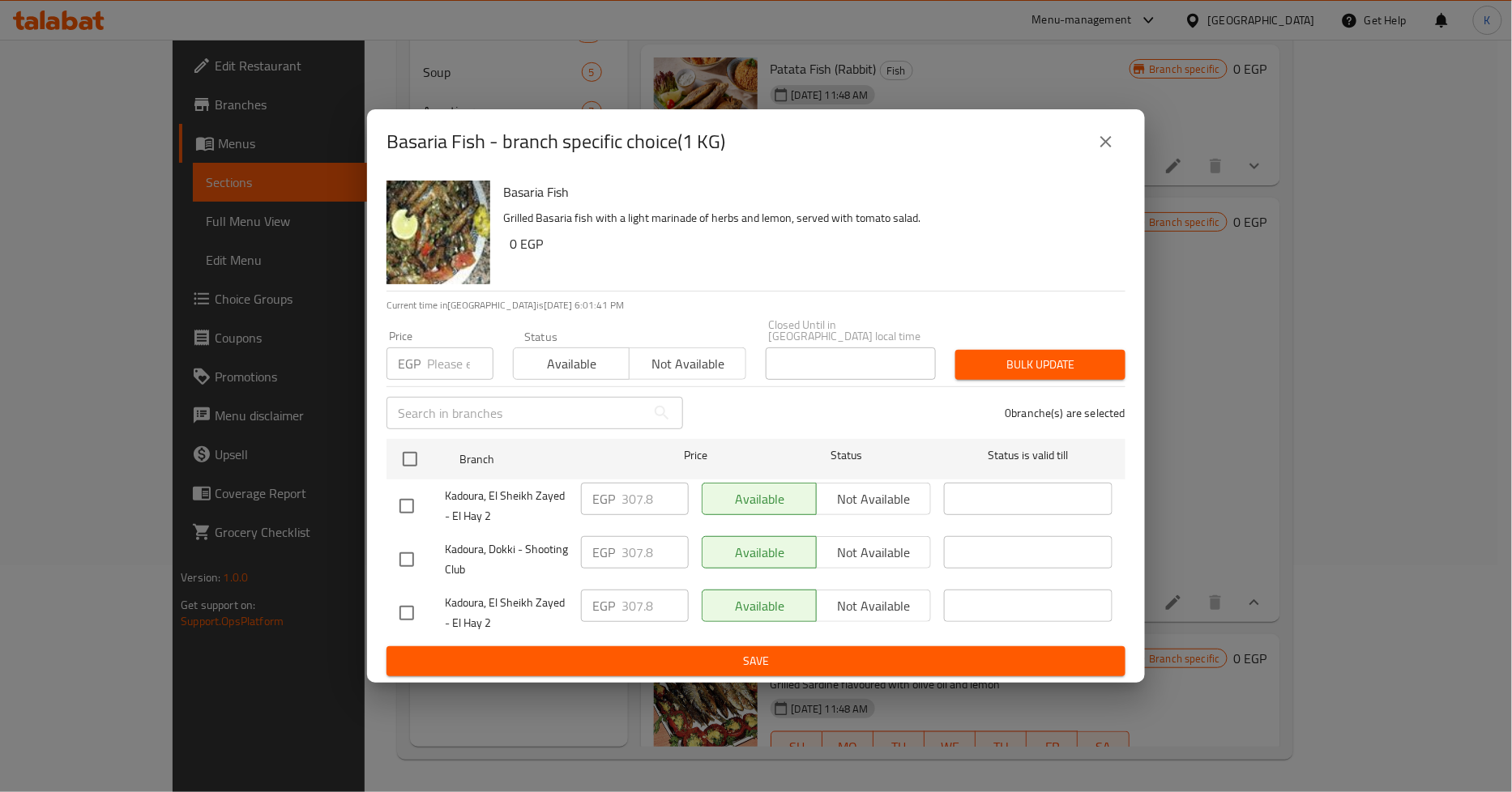
click at [1093, 149] on button "close" at bounding box center [1106, 141] width 39 height 39
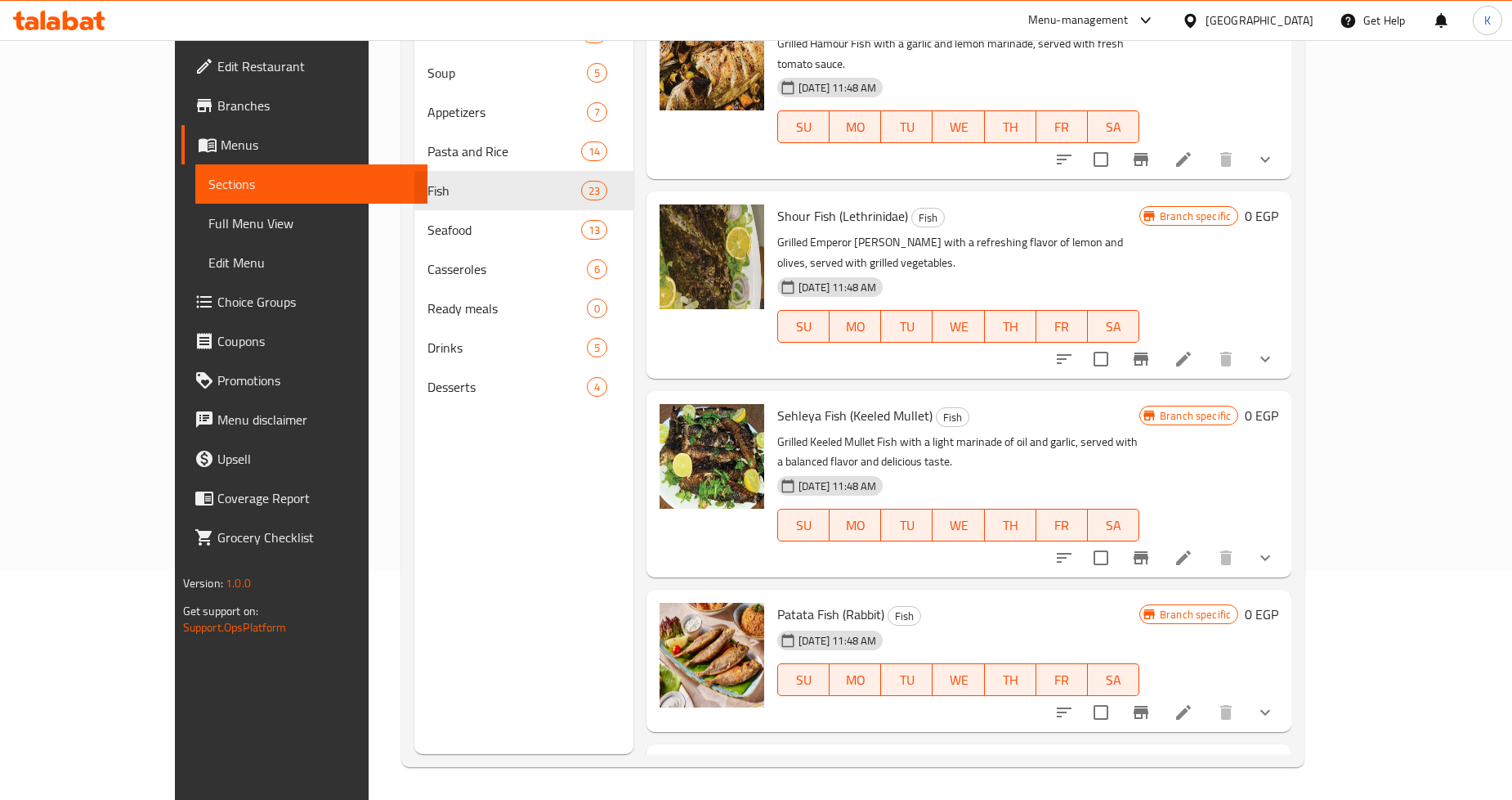
click at [1285, 693] on button "show more" at bounding box center [1266, 713] width 40 height 40
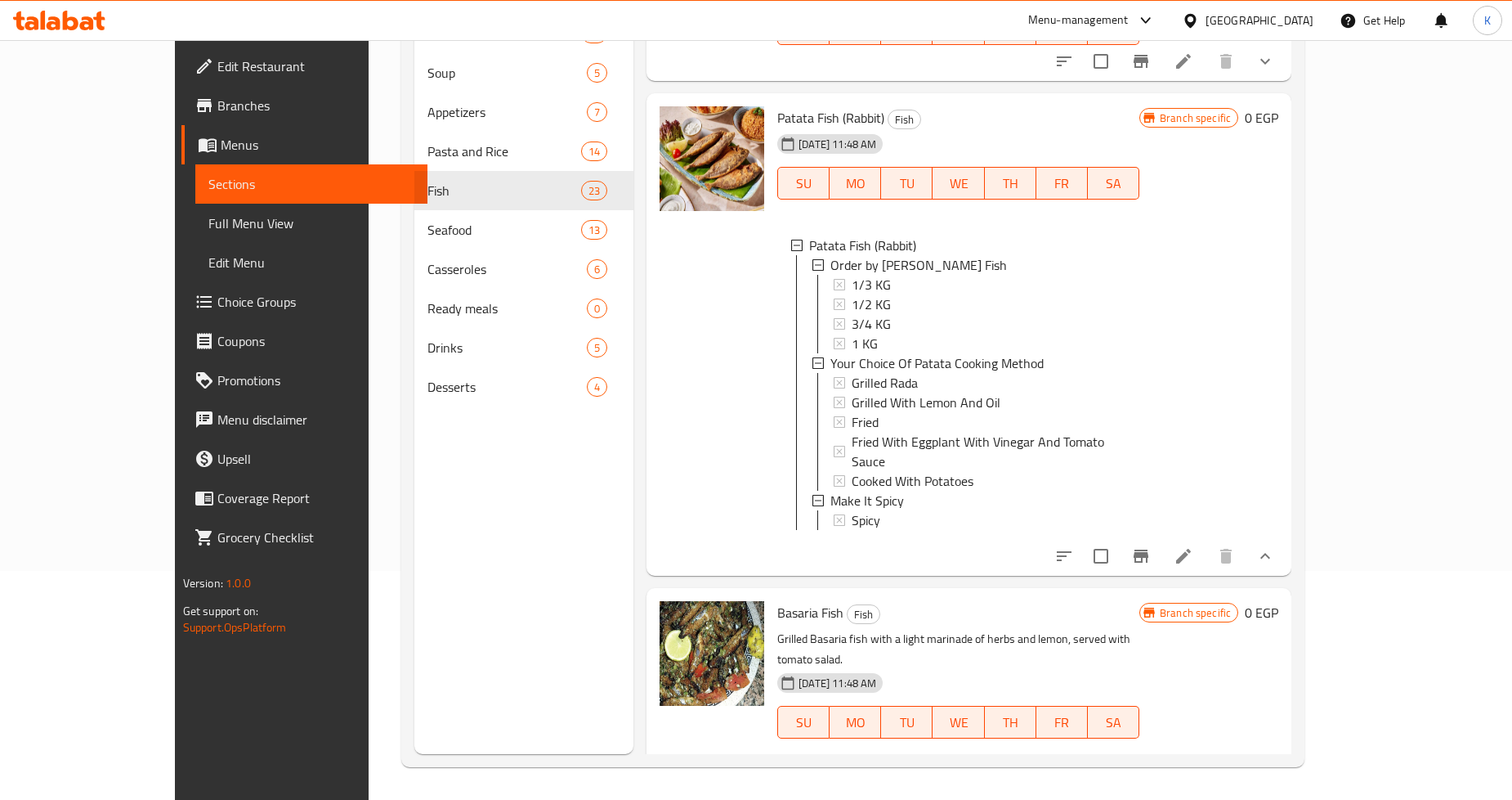
scroll to position [2391, 0]
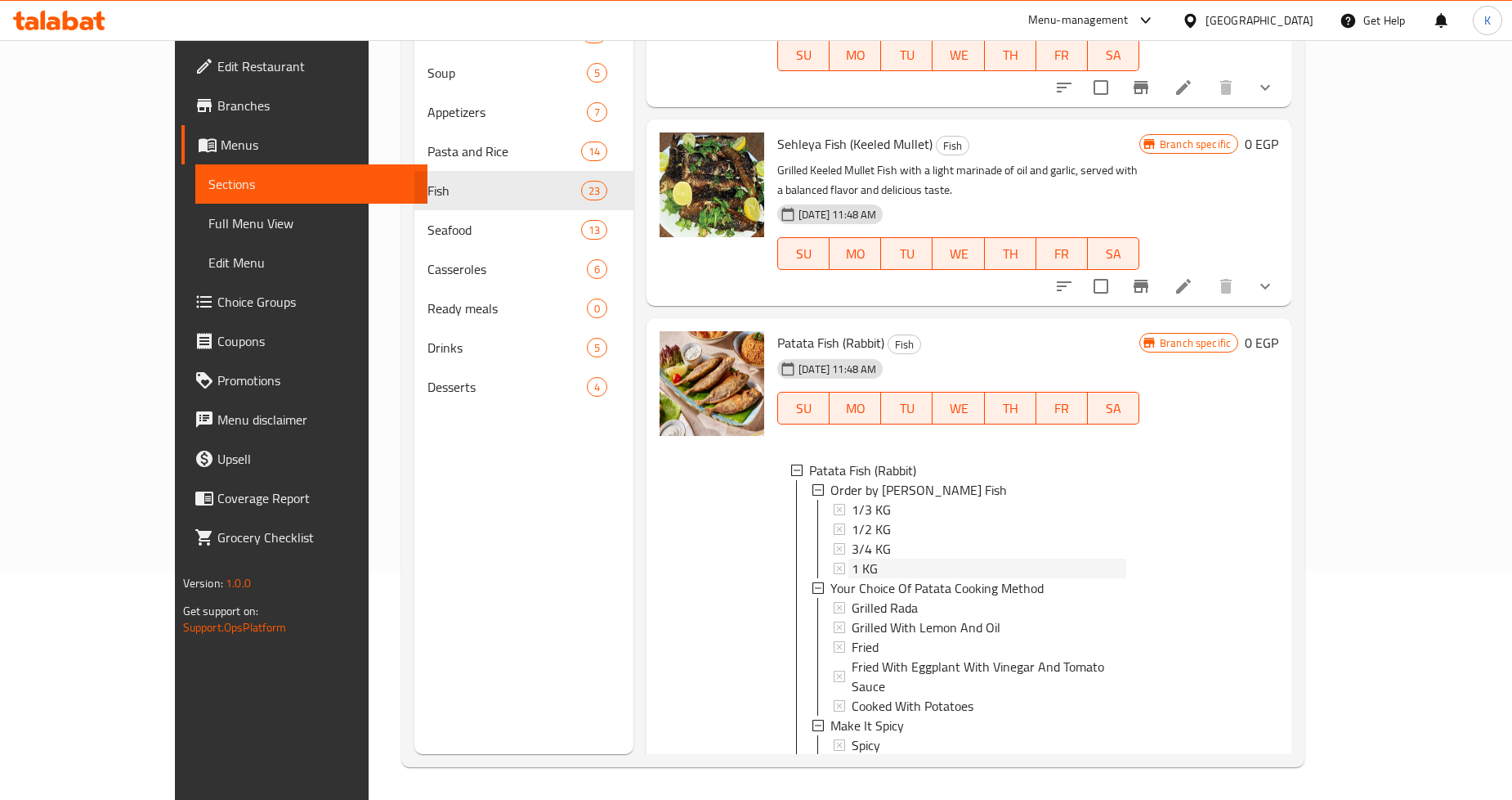
click at [852, 559] on div "1 KG" at bounding box center [989, 569] width 275 height 20
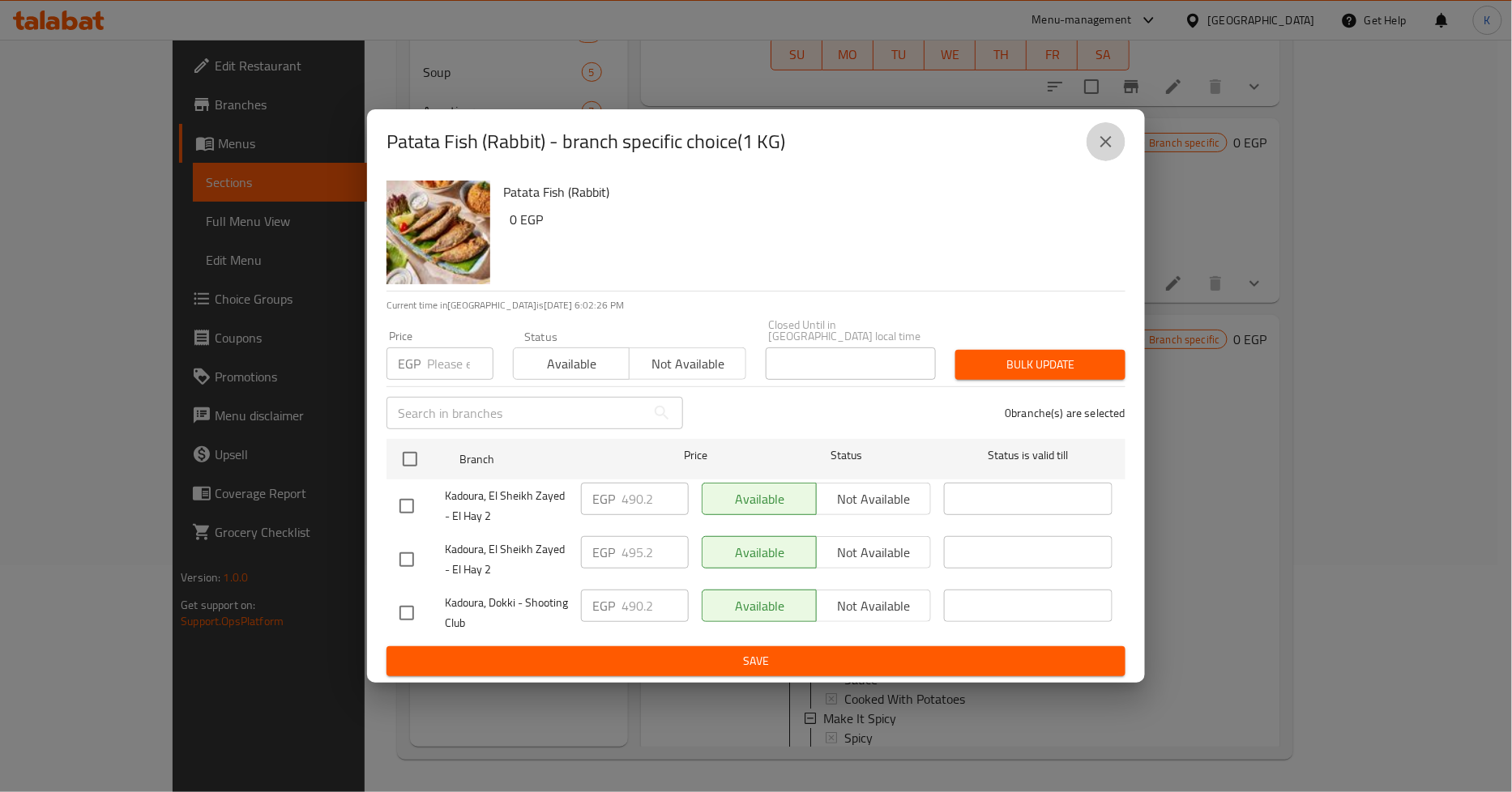
click at [1103, 147] on icon "close" at bounding box center [1106, 141] width 12 height 12
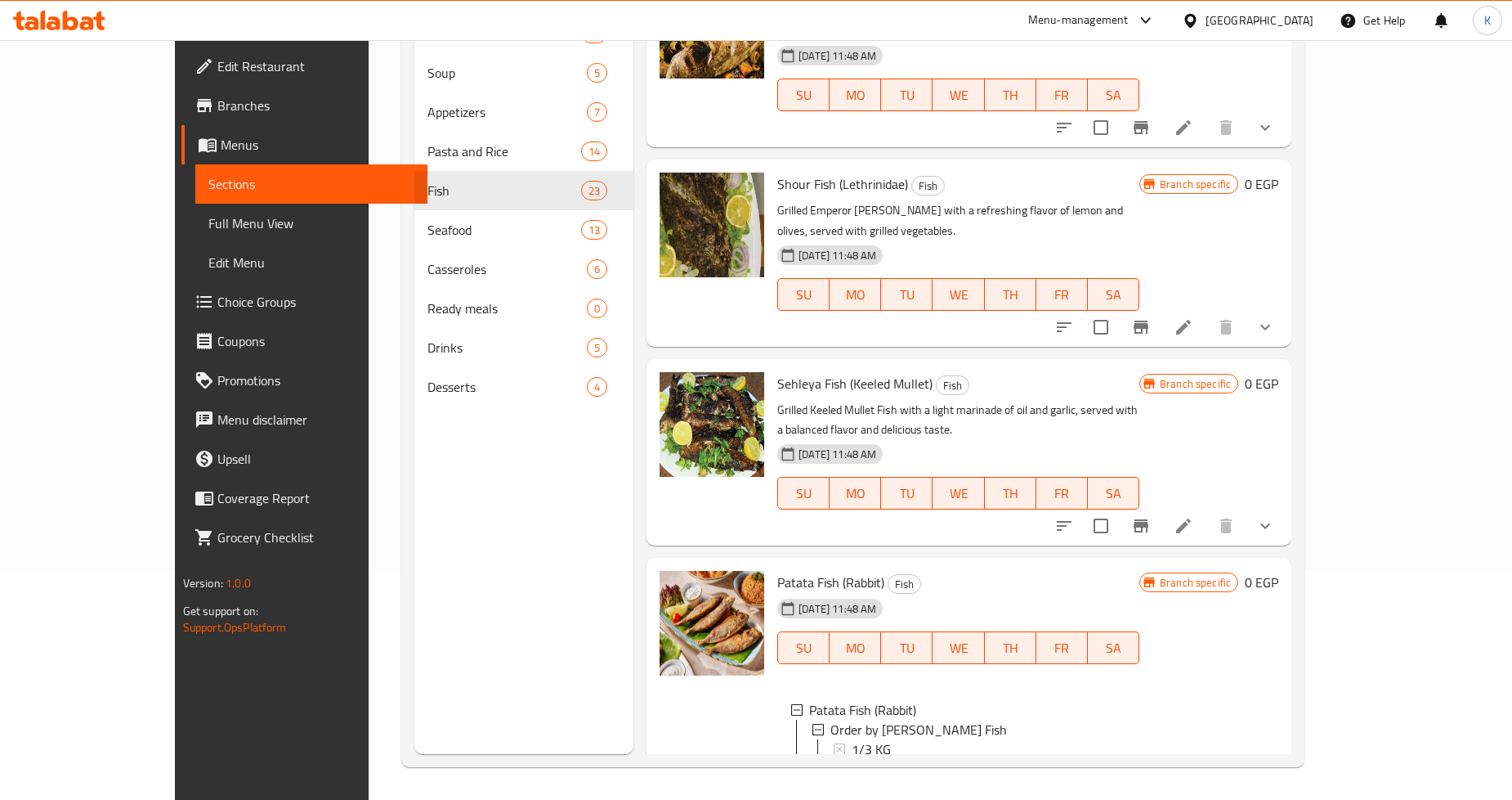
scroll to position [2118, 0]
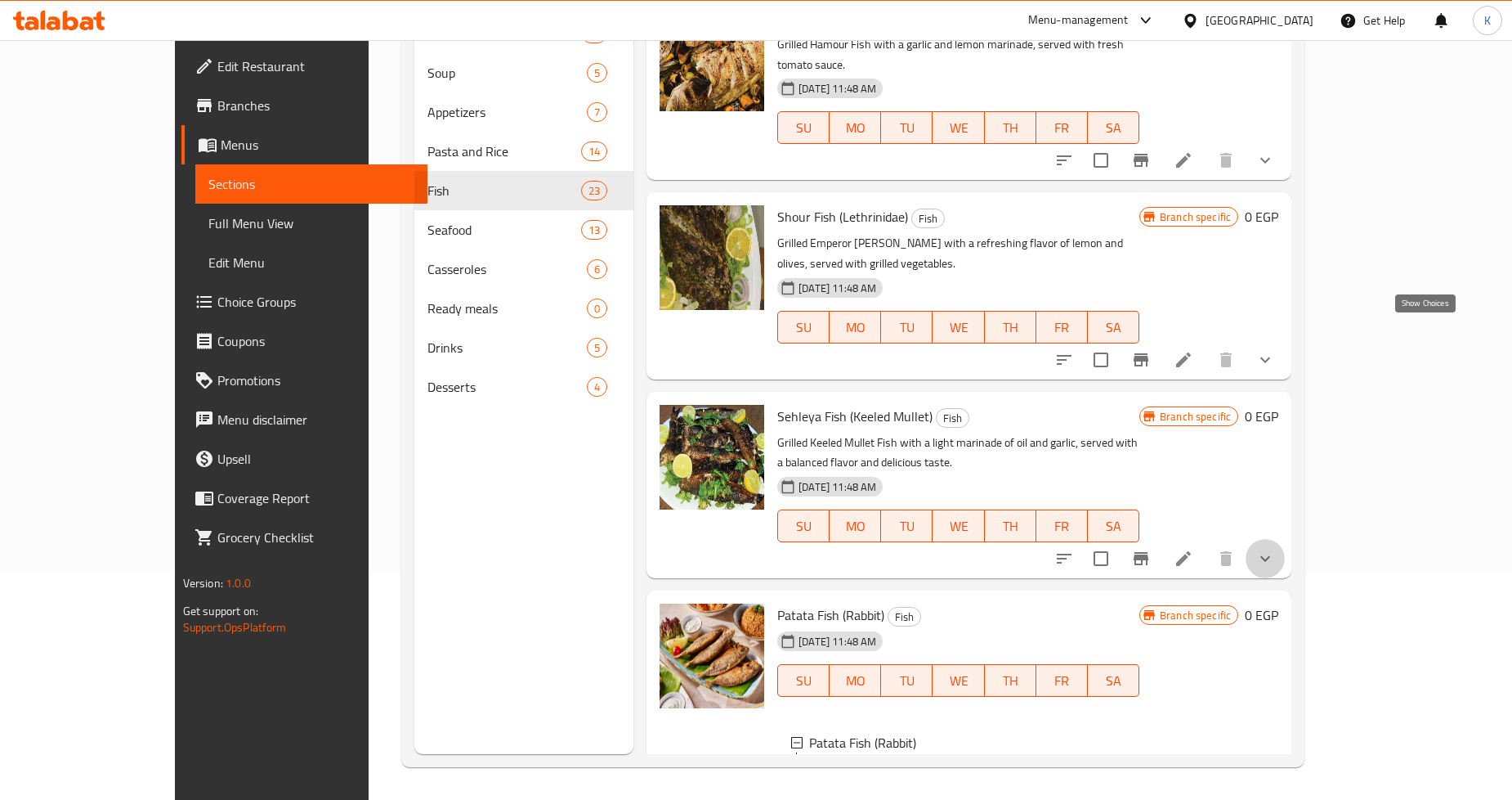
click at [1276, 549] on icon "show more" at bounding box center [1266, 559] width 20 height 20
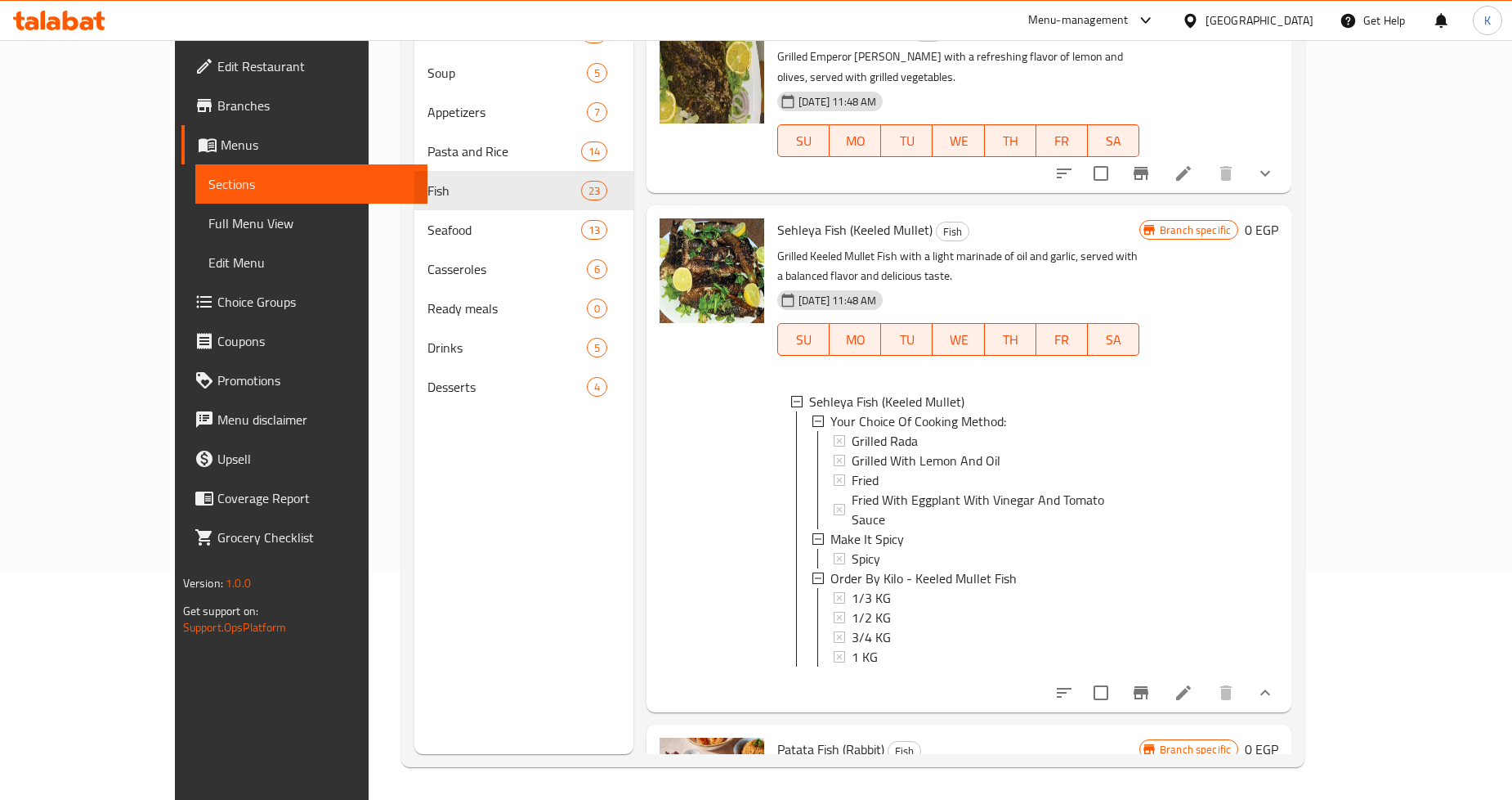
scroll to position [2573, 0]
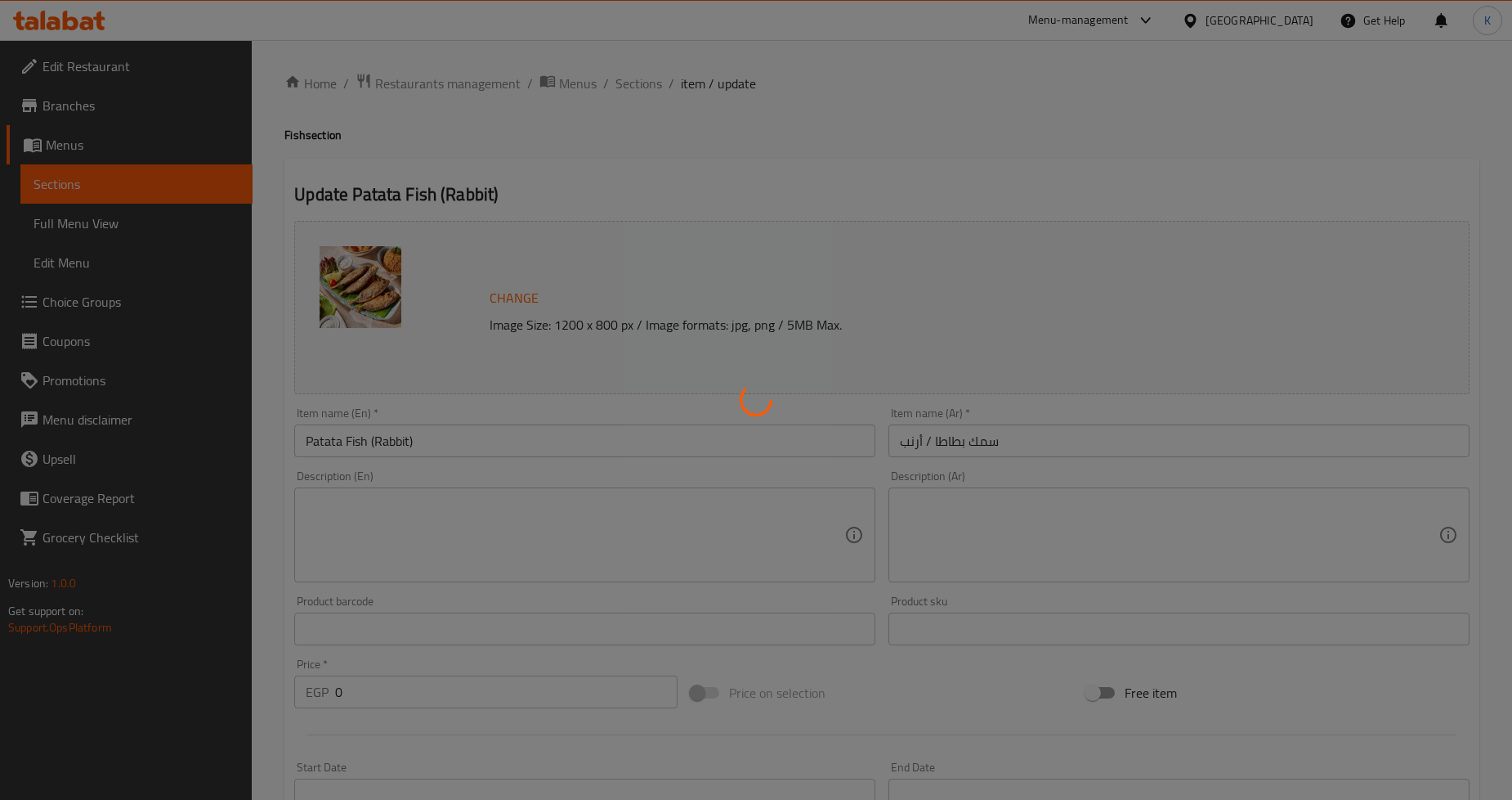
type input "السعر حسب الوزن سمك المكرونة"
type input "1"
type input "إختيارك من طريقة الطهي سمك بطاطا"
type input "1"
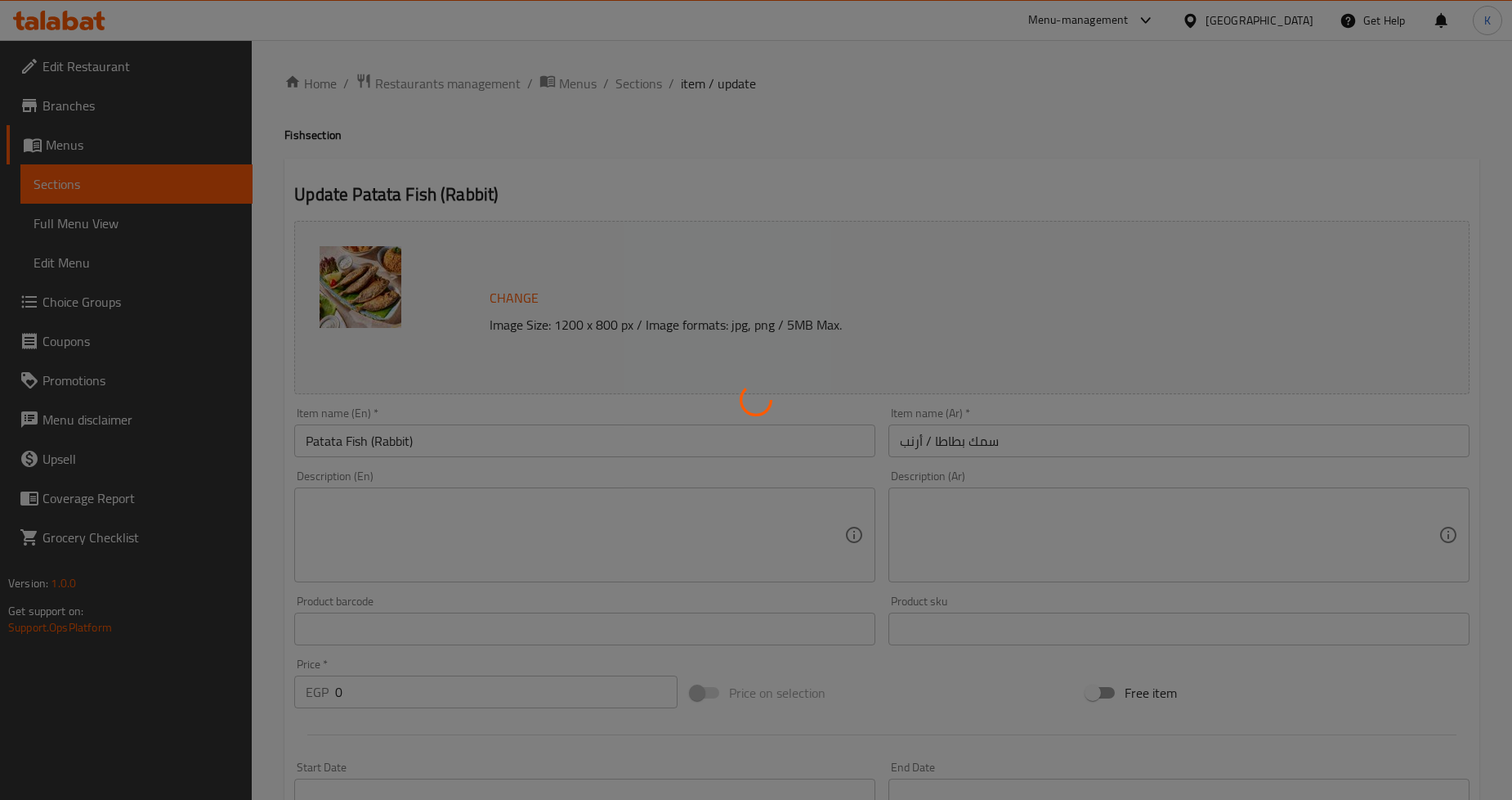
type input "1"
type input "اجعله حار"
type input "0"
type input "1"
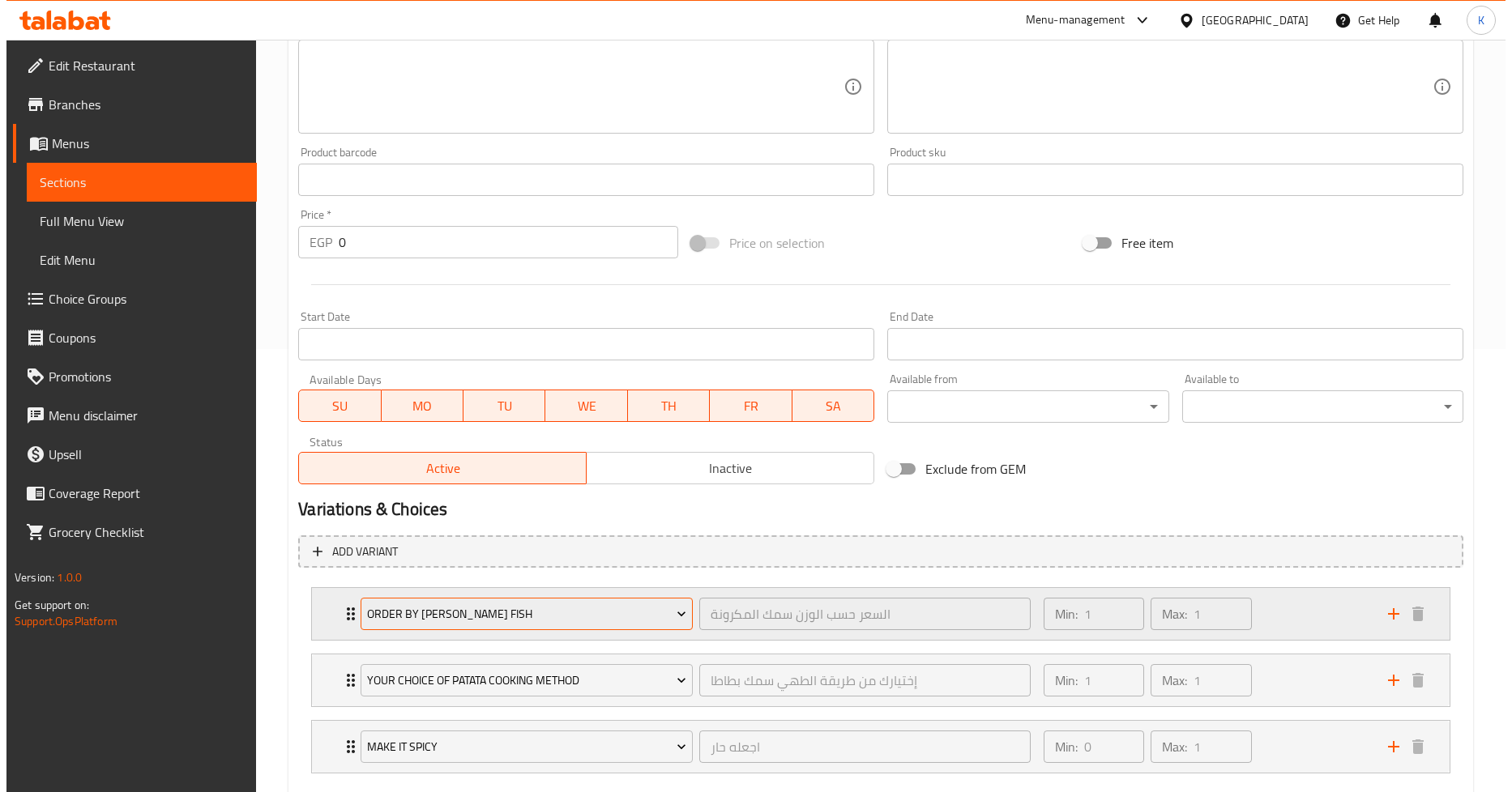
scroll to position [533, 0]
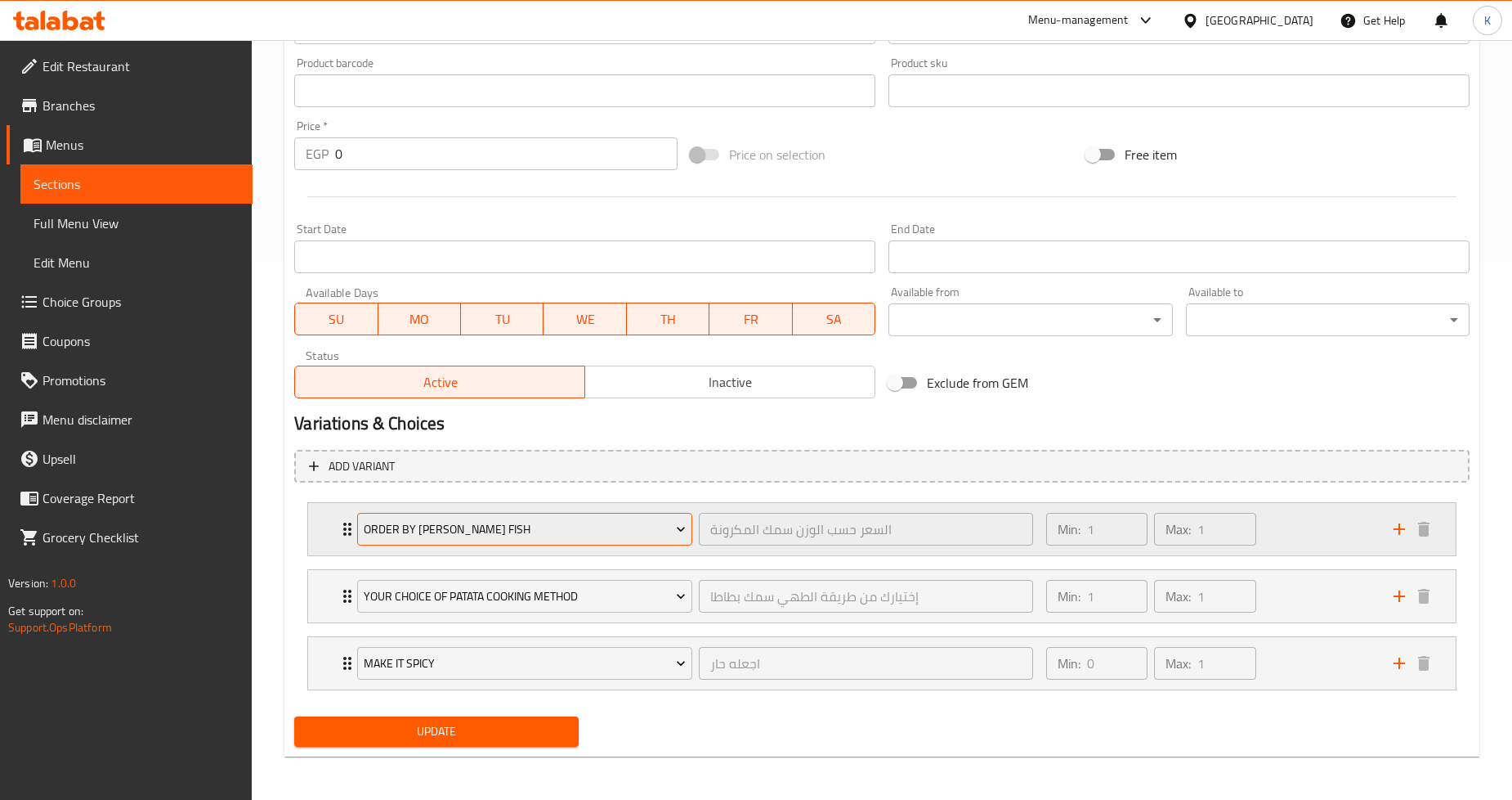
click at [528, 528] on span "Order by [PERSON_NAME] Fish" at bounding box center [525, 529] width 322 height 21
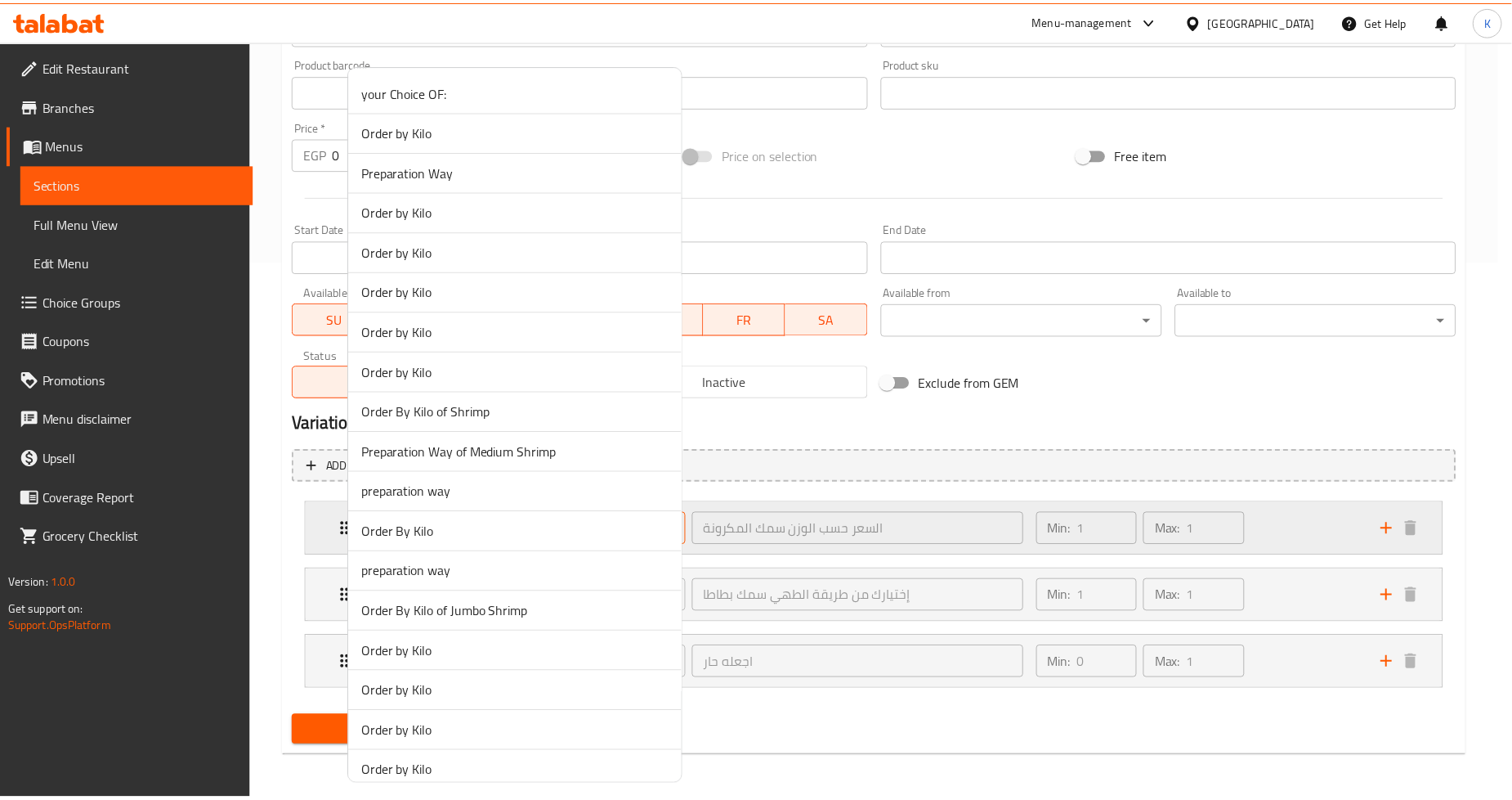
scroll to position [3947, 0]
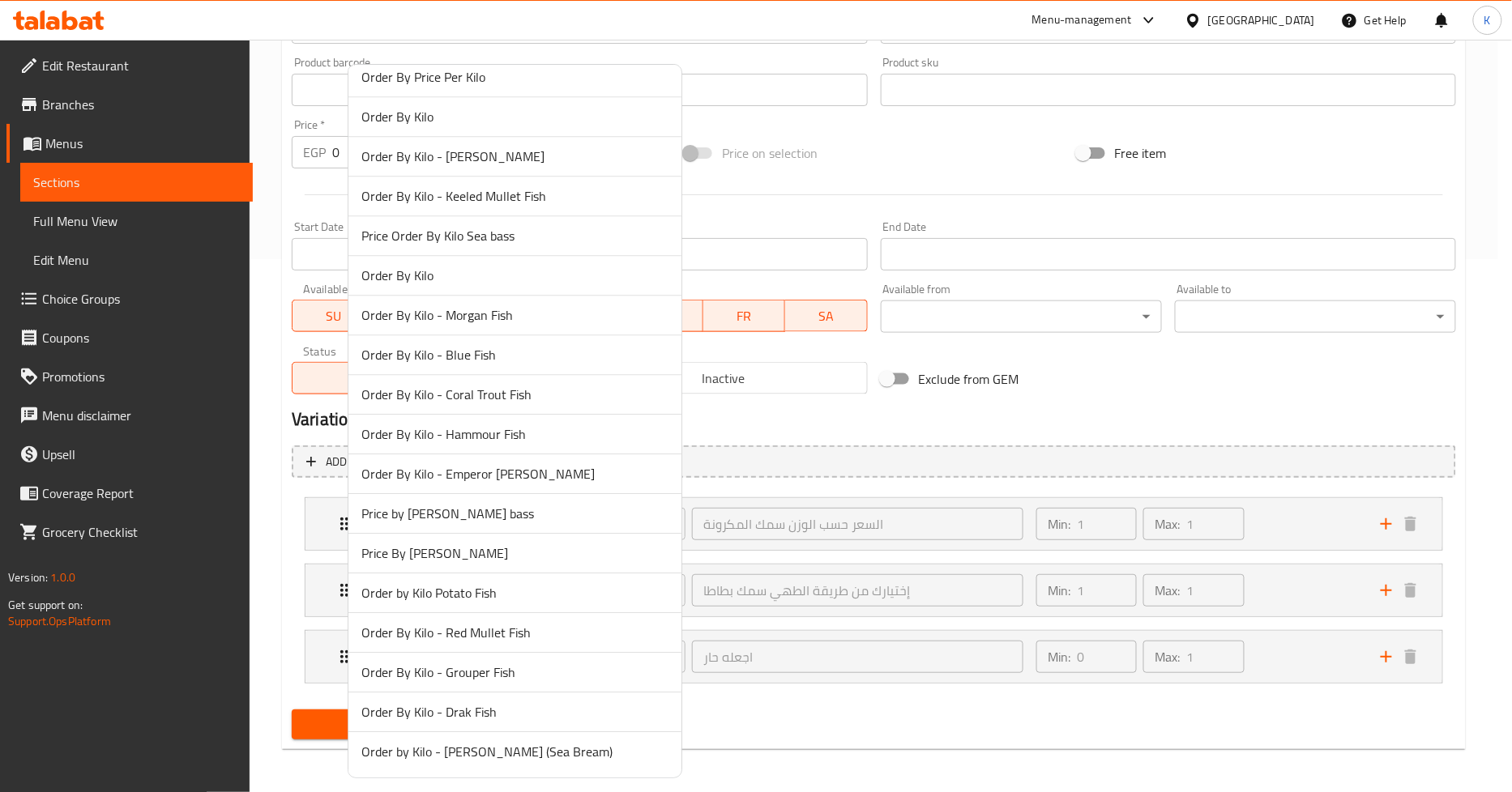
click at [407, 592] on span "Order by Kilo Potato Fish" at bounding box center [515, 593] width 307 height 20
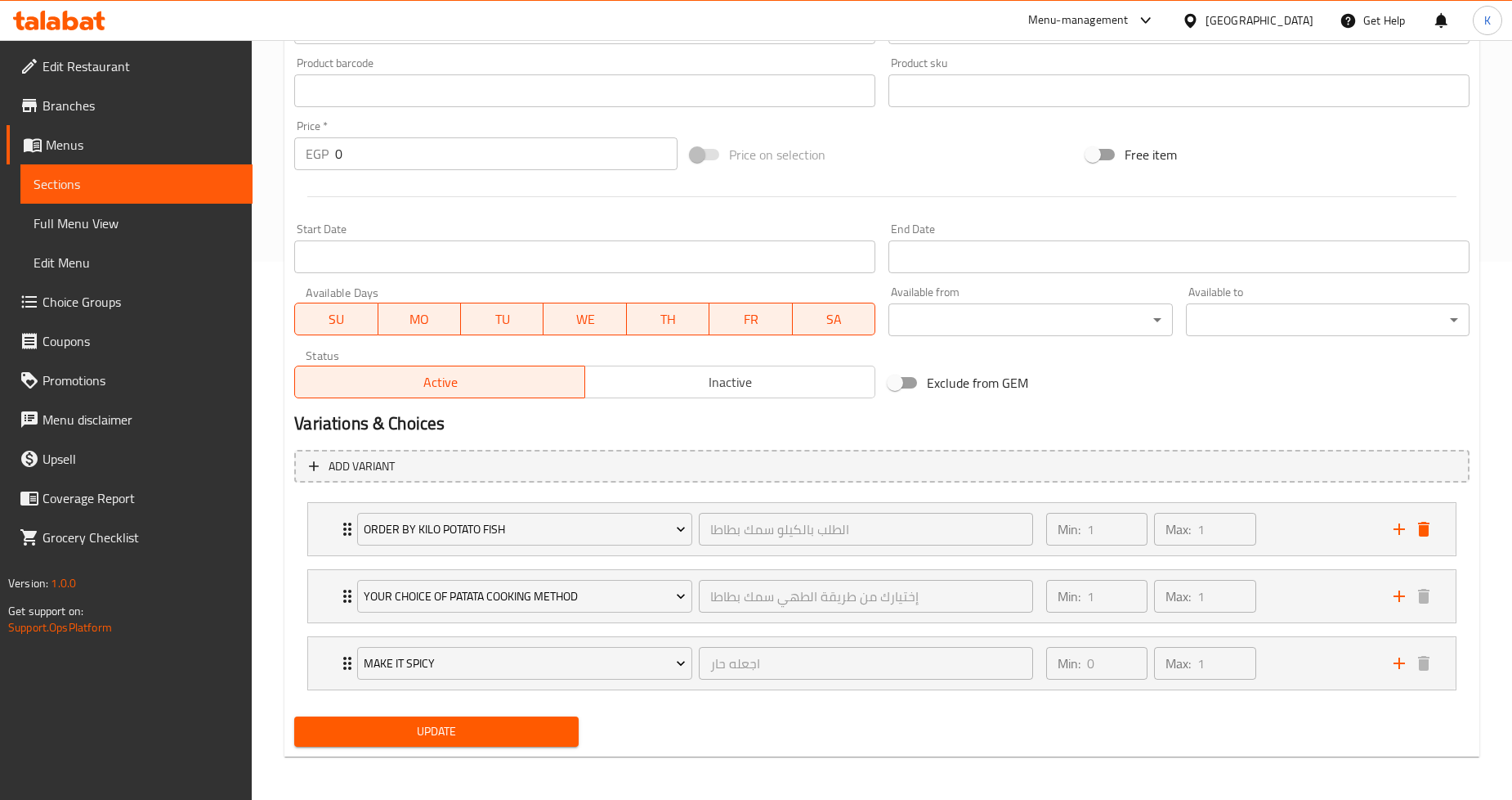
click at [406, 722] on span "Update" at bounding box center [437, 732] width 258 height 21
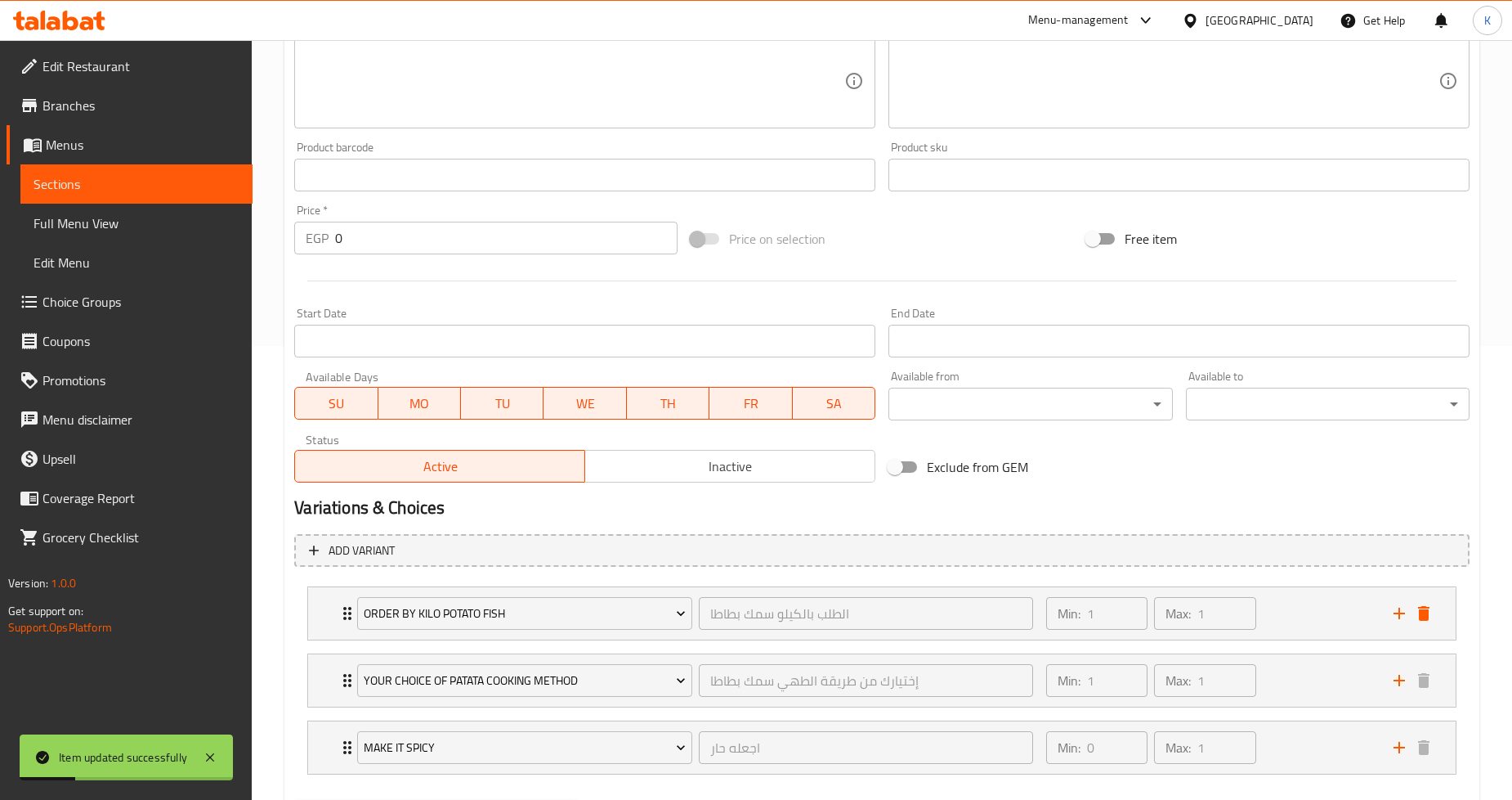
scroll to position [0, 0]
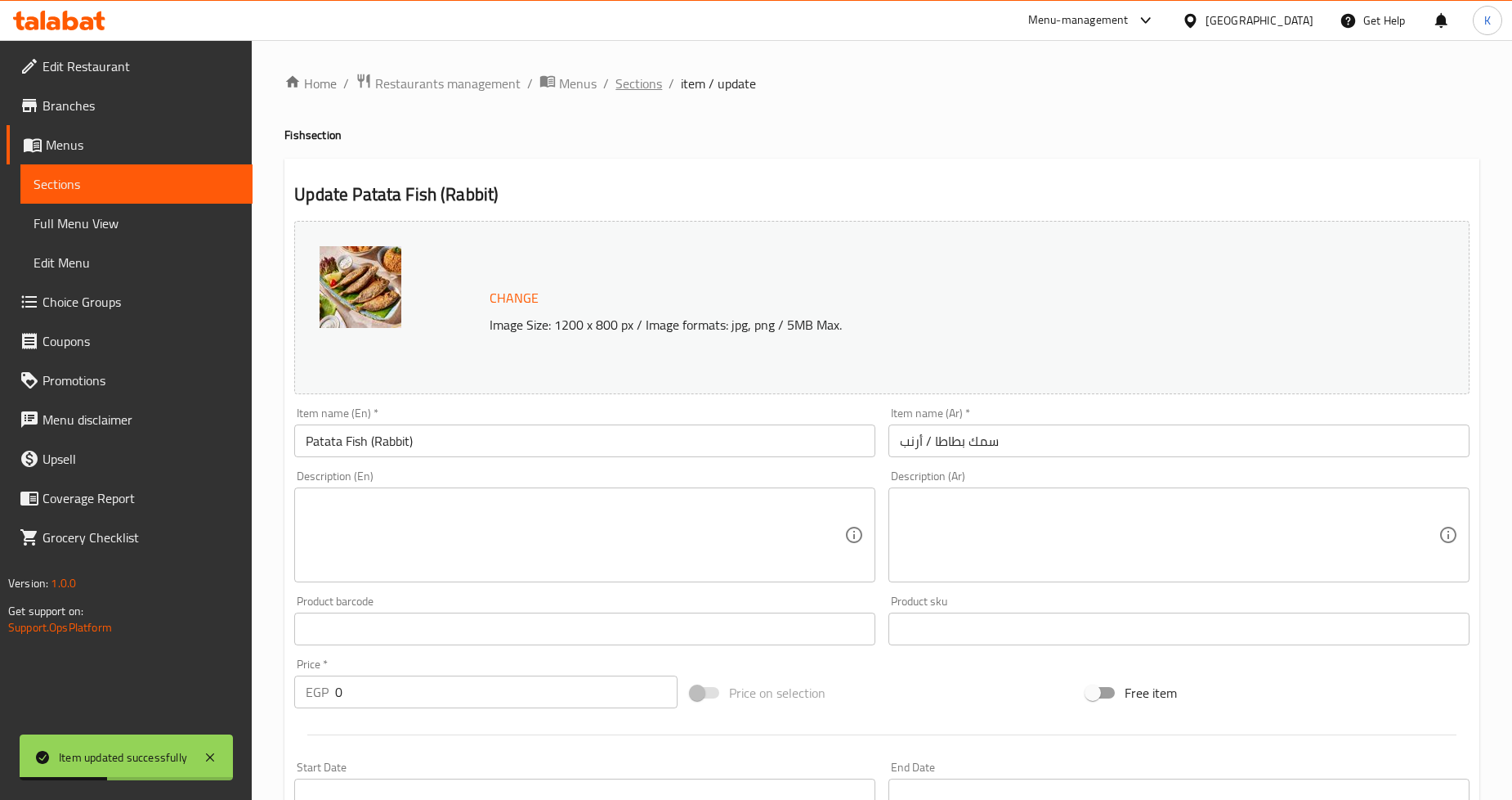
click at [644, 80] on span "Sections" at bounding box center [639, 83] width 47 height 20
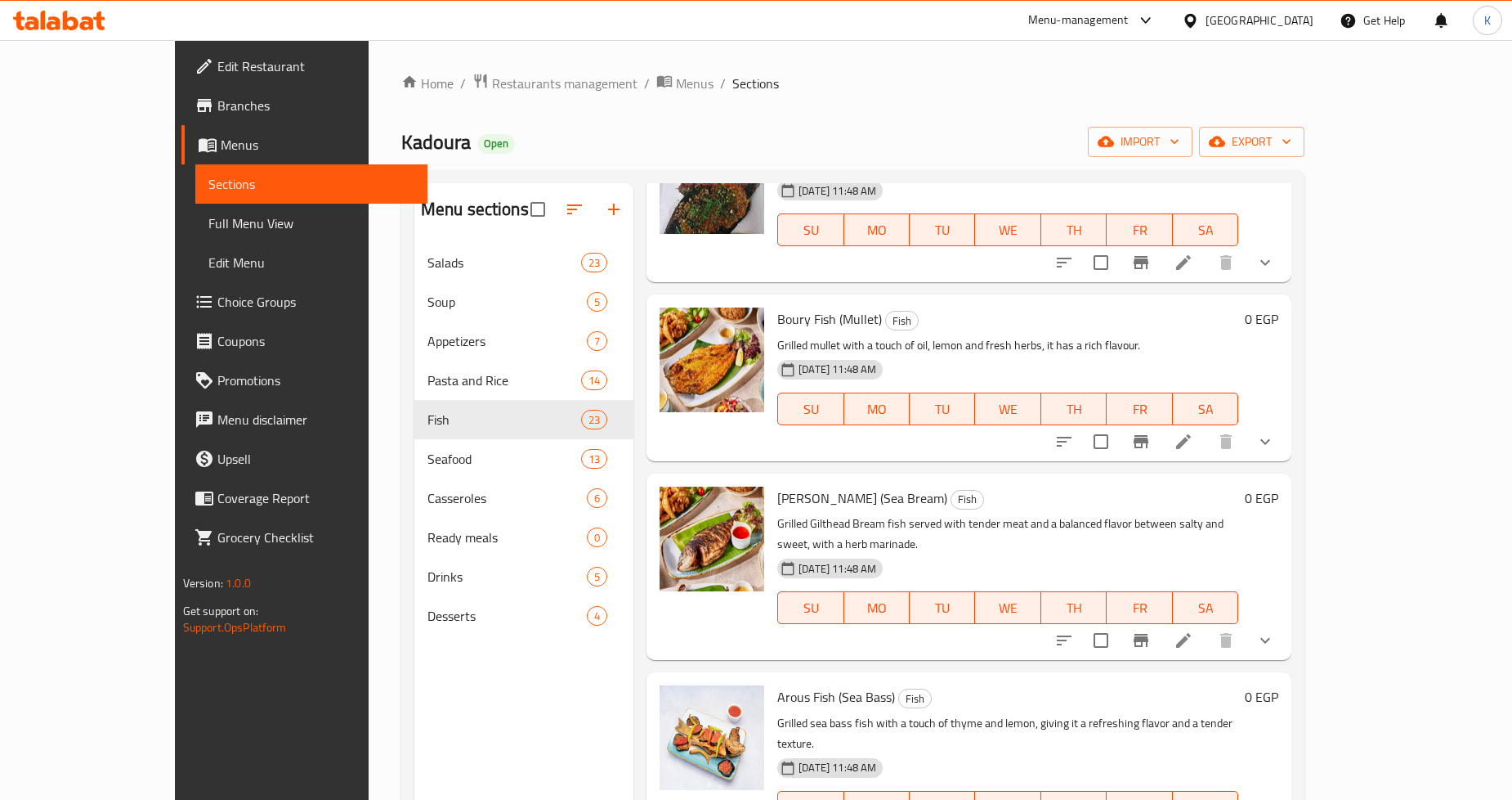
scroll to position [90, 0]
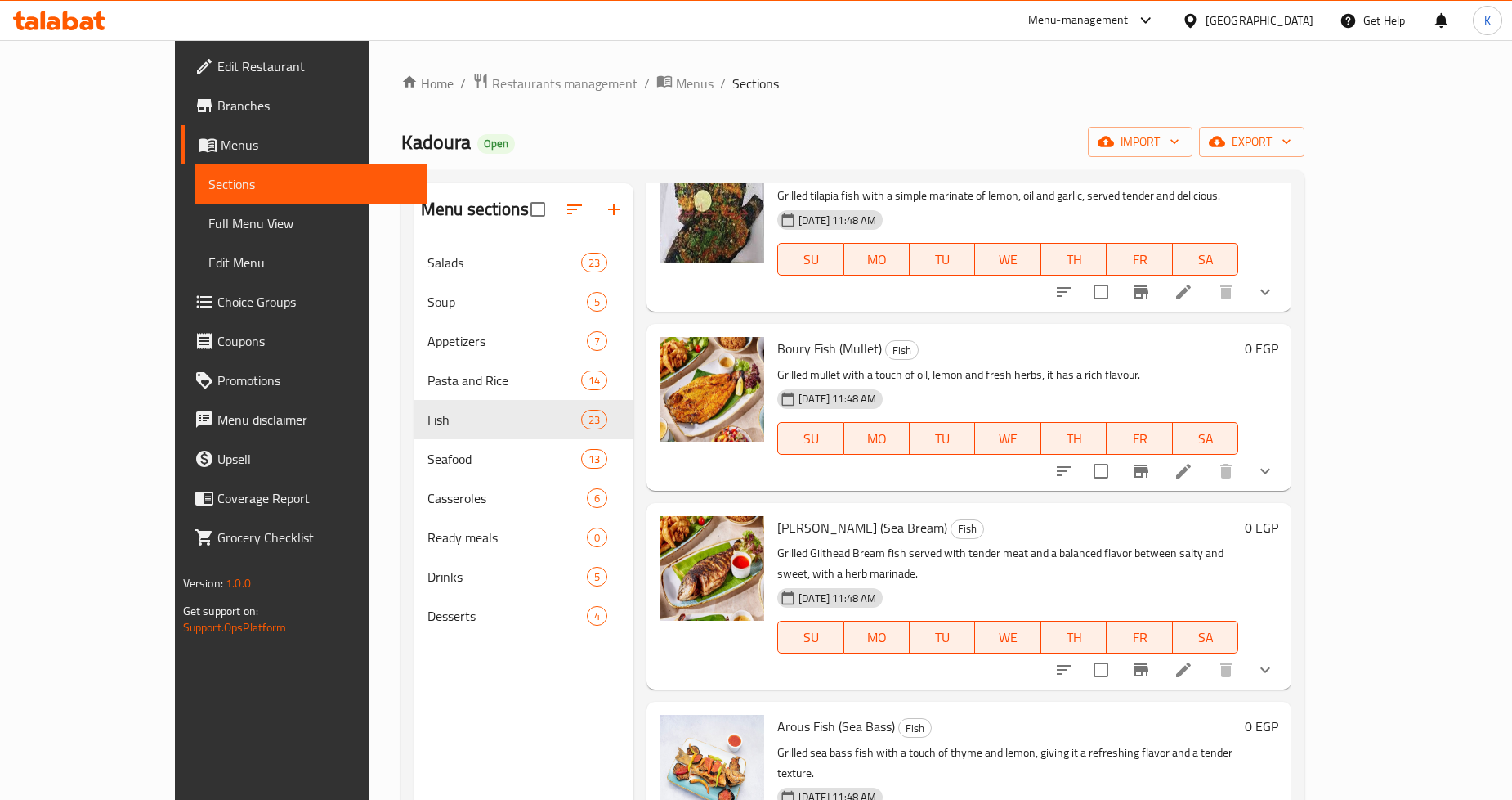
click at [1276, 282] on icon "show more" at bounding box center [1266, 292] width 20 height 20
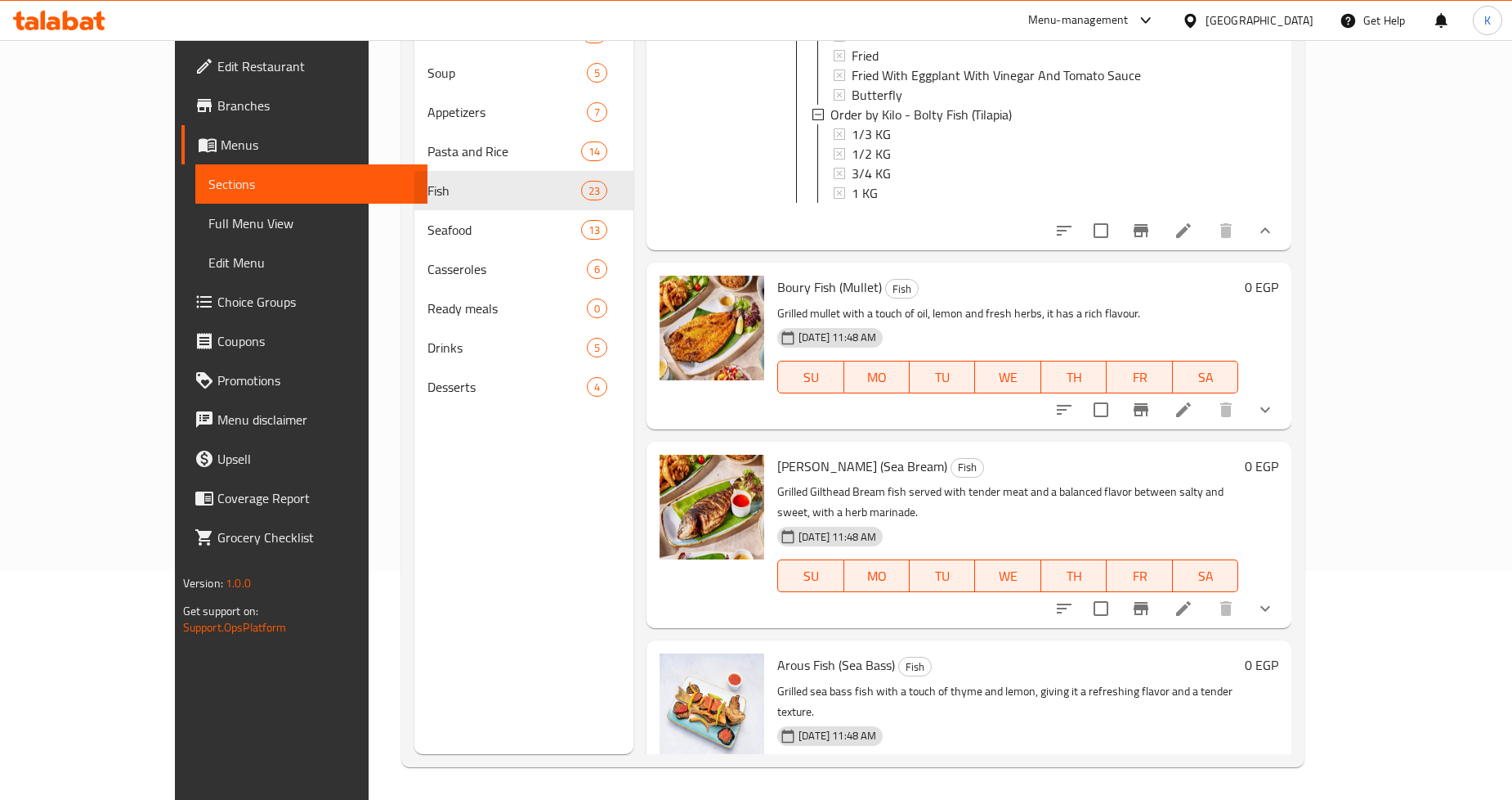
scroll to position [272, 0]
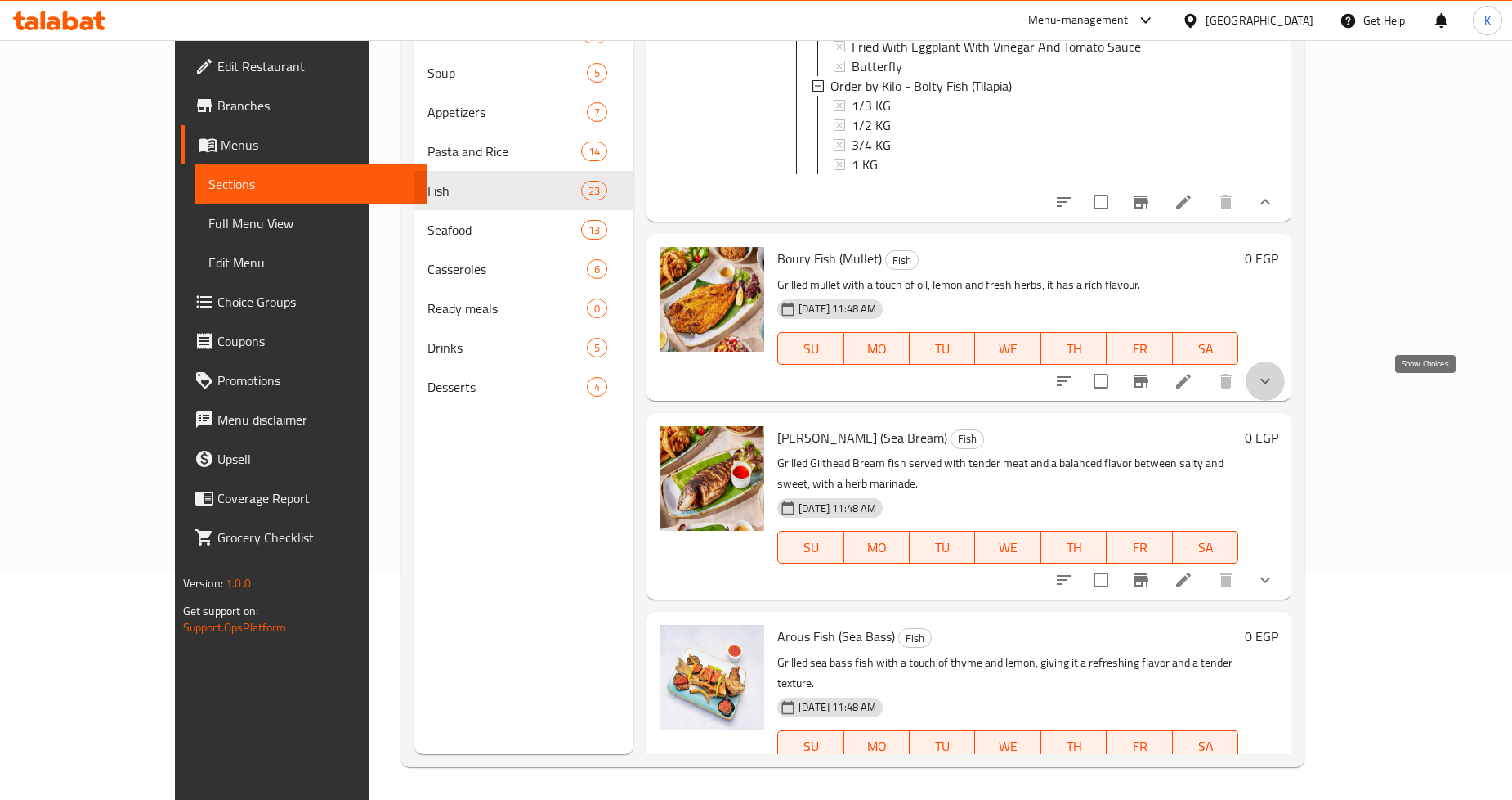
click at [1276, 386] on icon "show more" at bounding box center [1266, 381] width 20 height 20
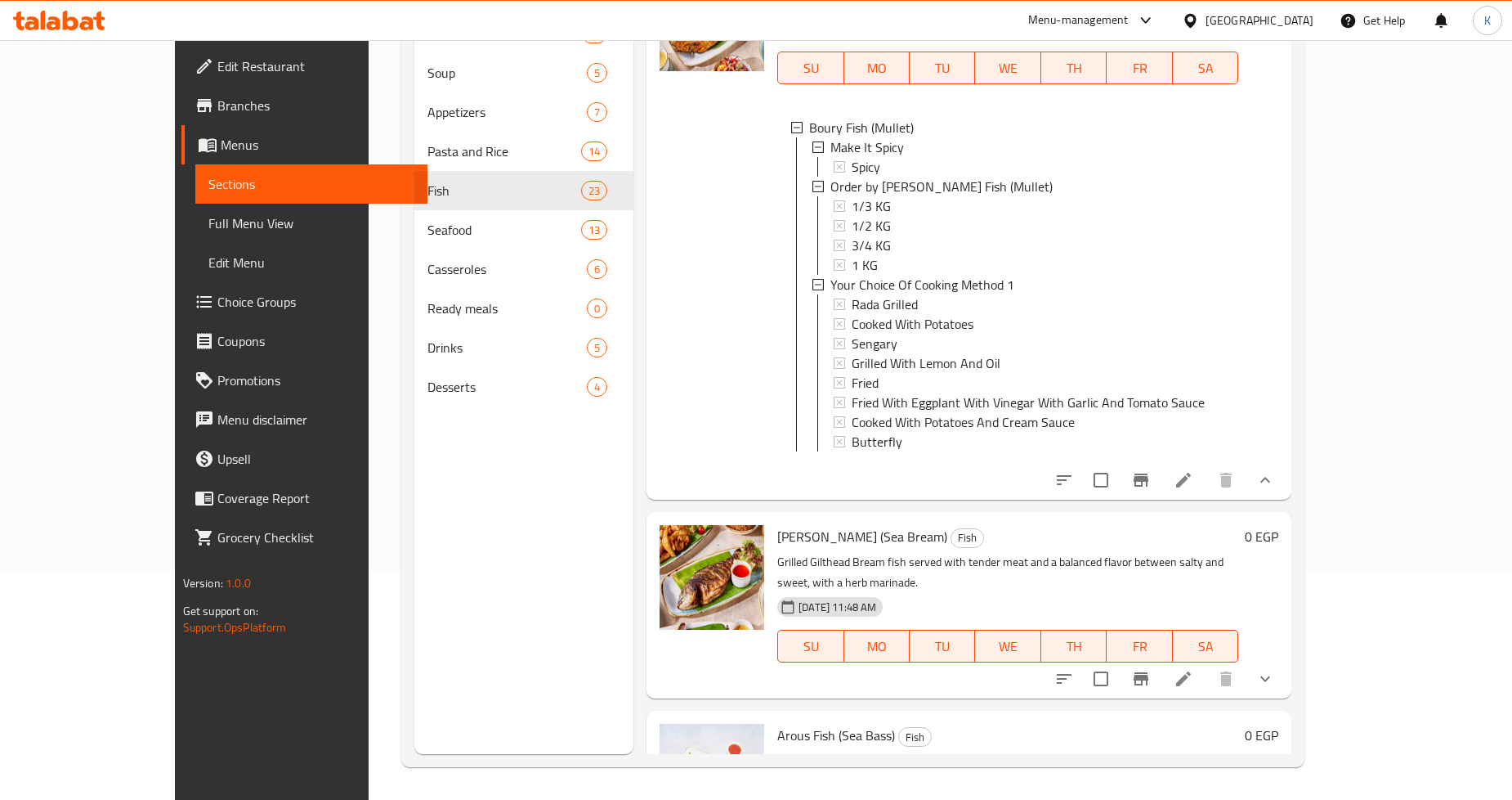
scroll to position [727, 0]
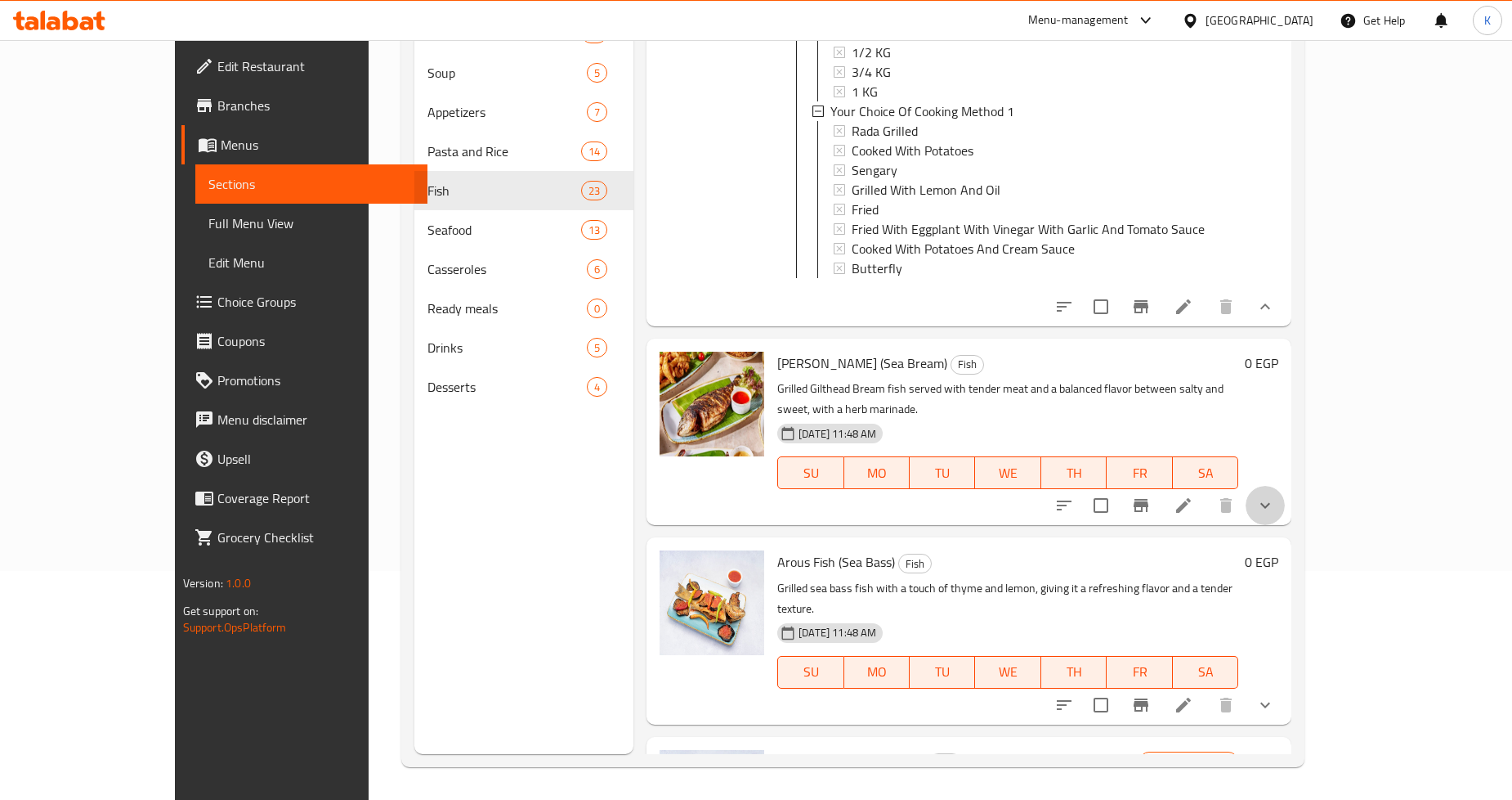
click at [1285, 513] on button "show more" at bounding box center [1266, 505] width 40 height 40
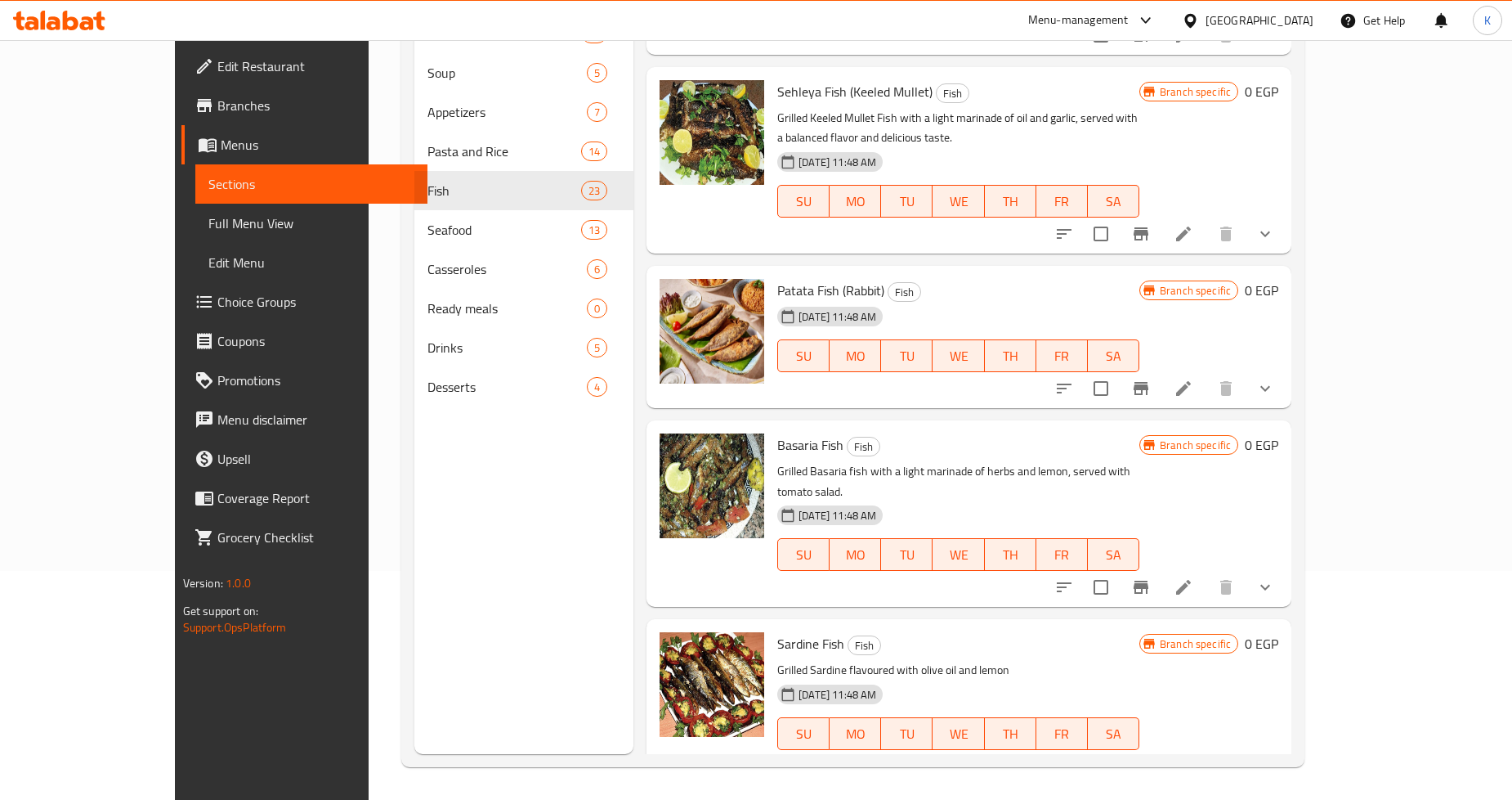
scroll to position [4400, 0]
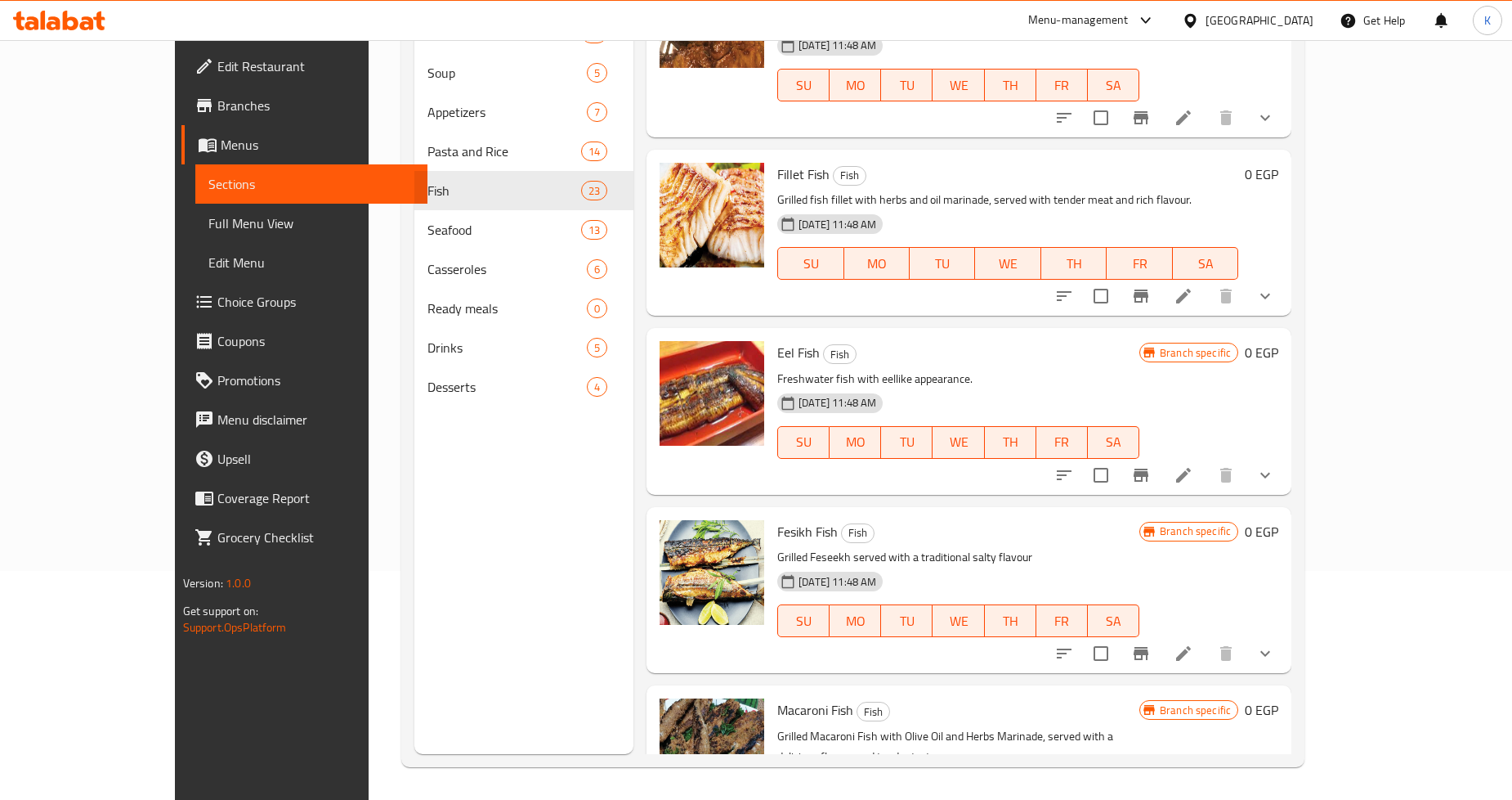
scroll to position [4582, 0]
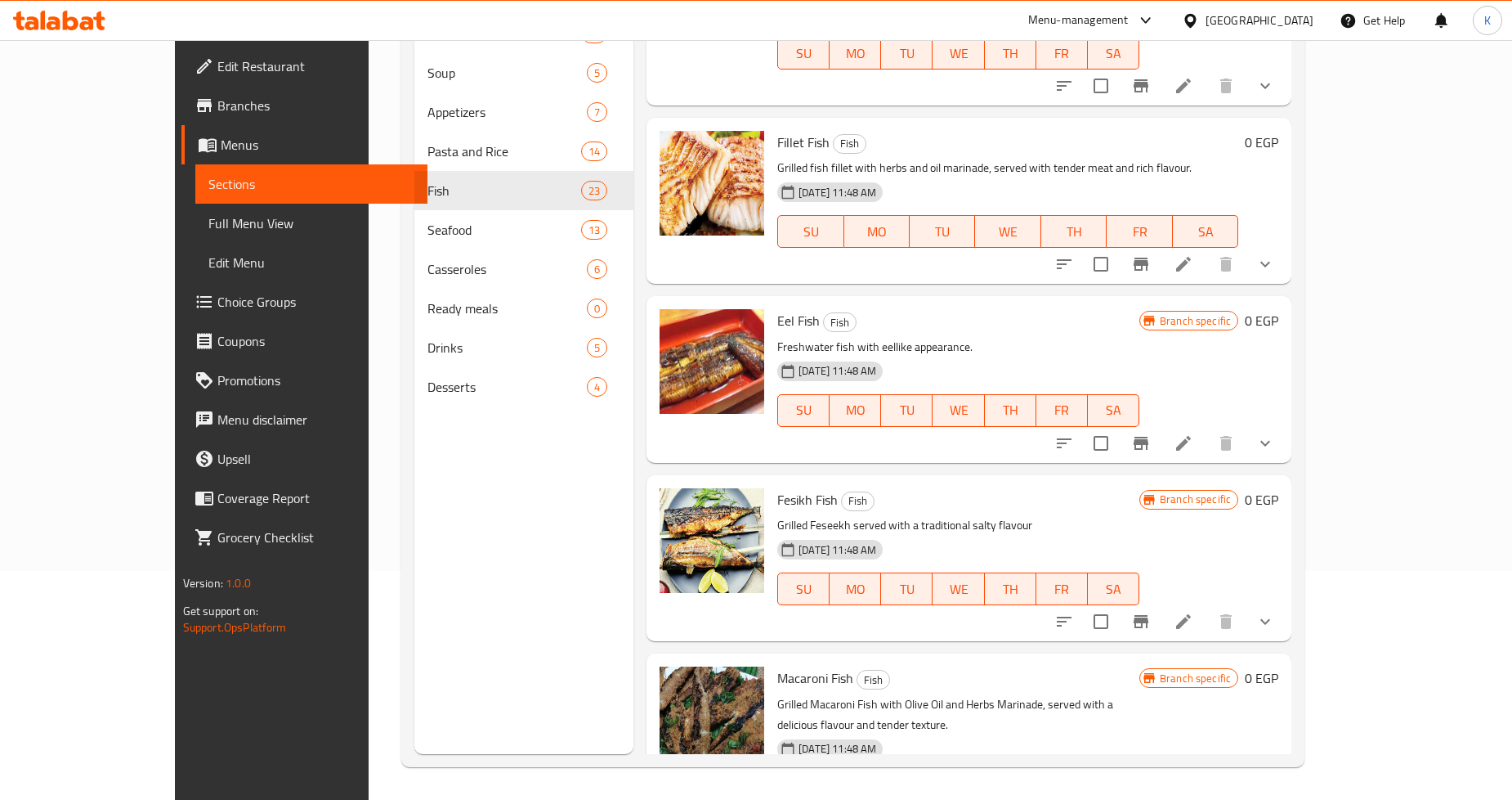
click at [1276, 611] on icon "show more" at bounding box center [1266, 621] width 20 height 20
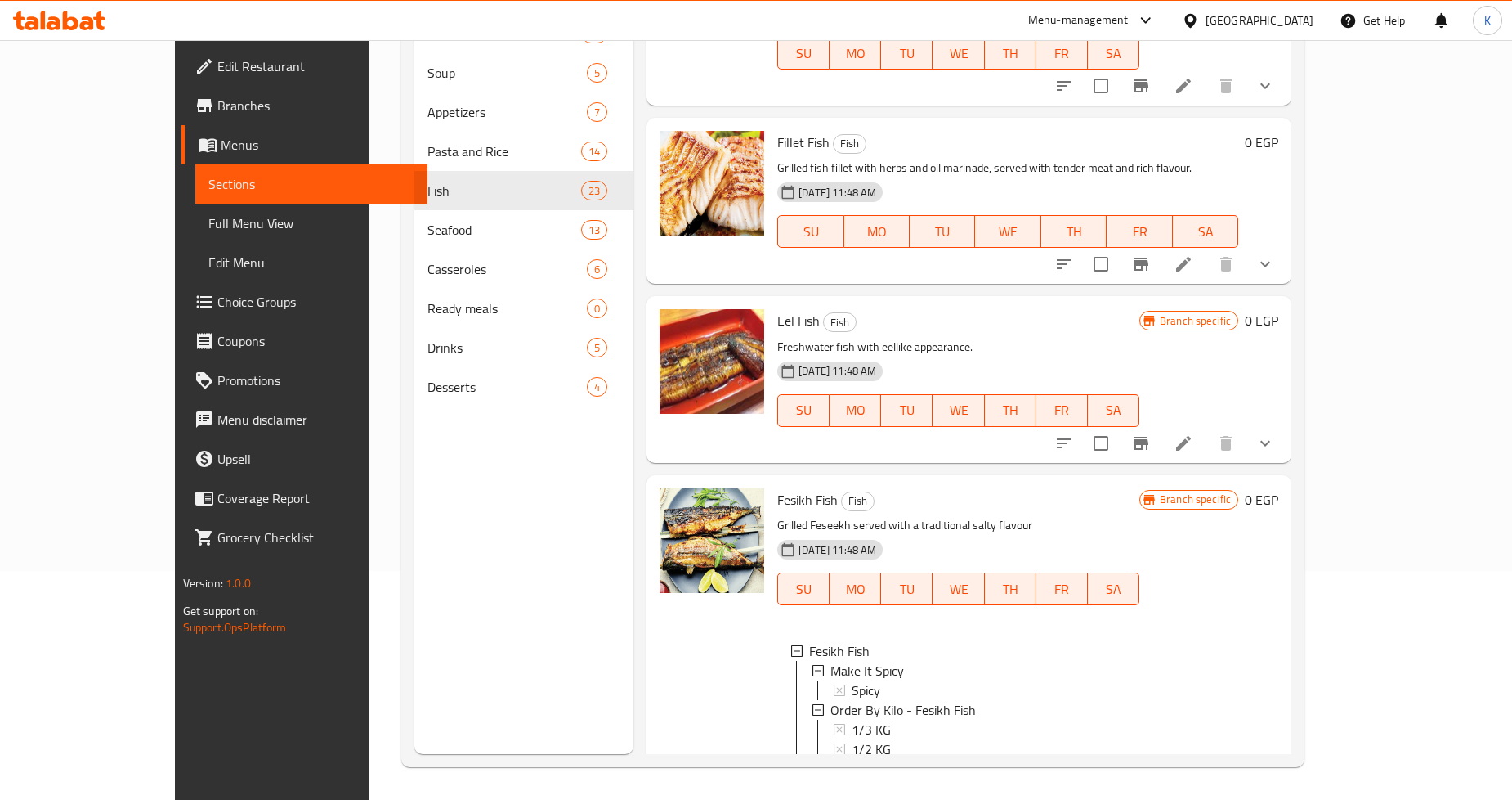
click at [1292, 218] on div "Menu items Add Sort Manage items Bolty Fish (Tilapia) Fish Grilled tilapia fish…" at bounding box center [962, 354] width 658 height 800
click at [1276, 434] on icon "show more" at bounding box center [1266, 444] width 20 height 20
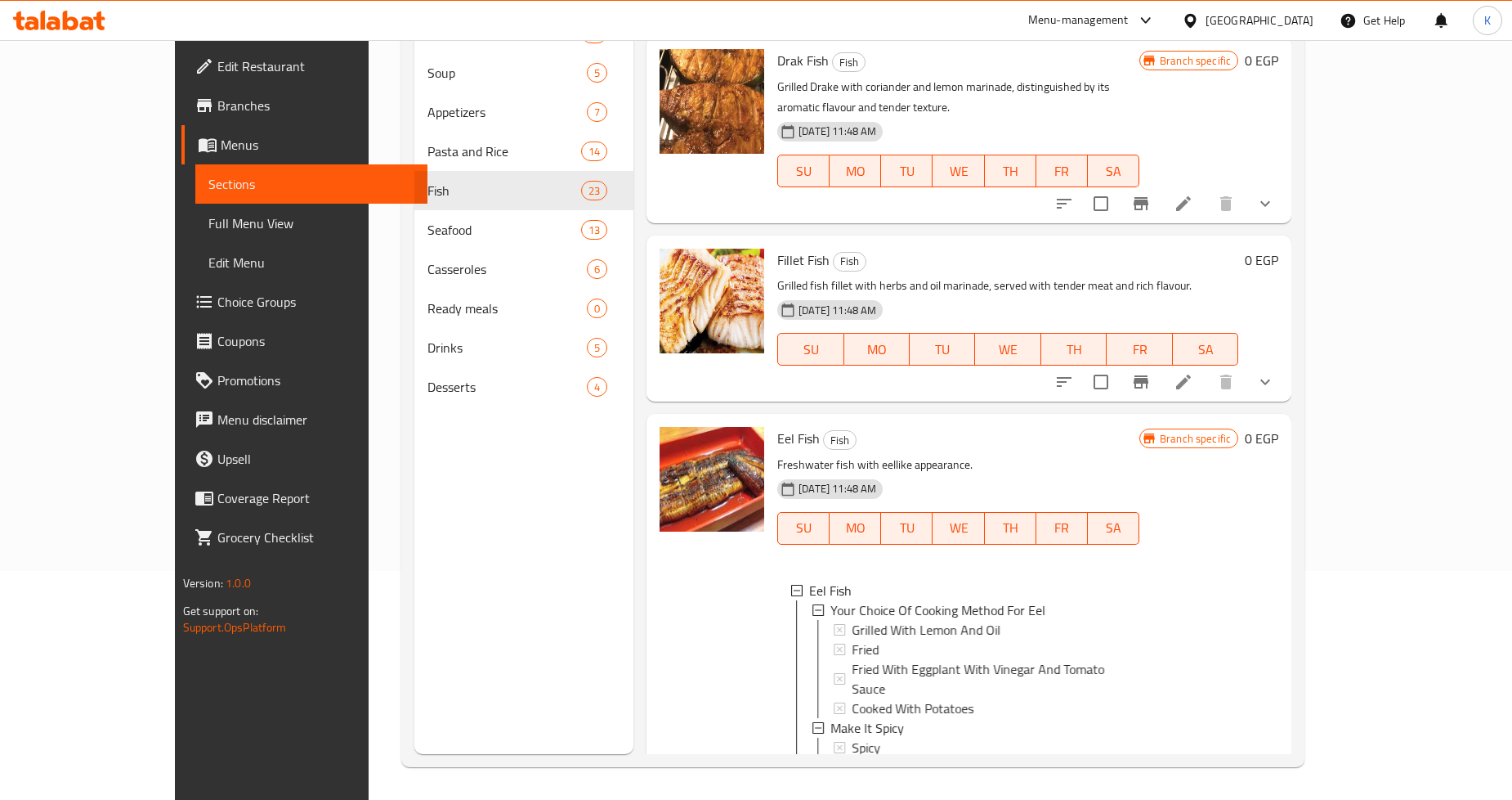
scroll to position [4309, 0]
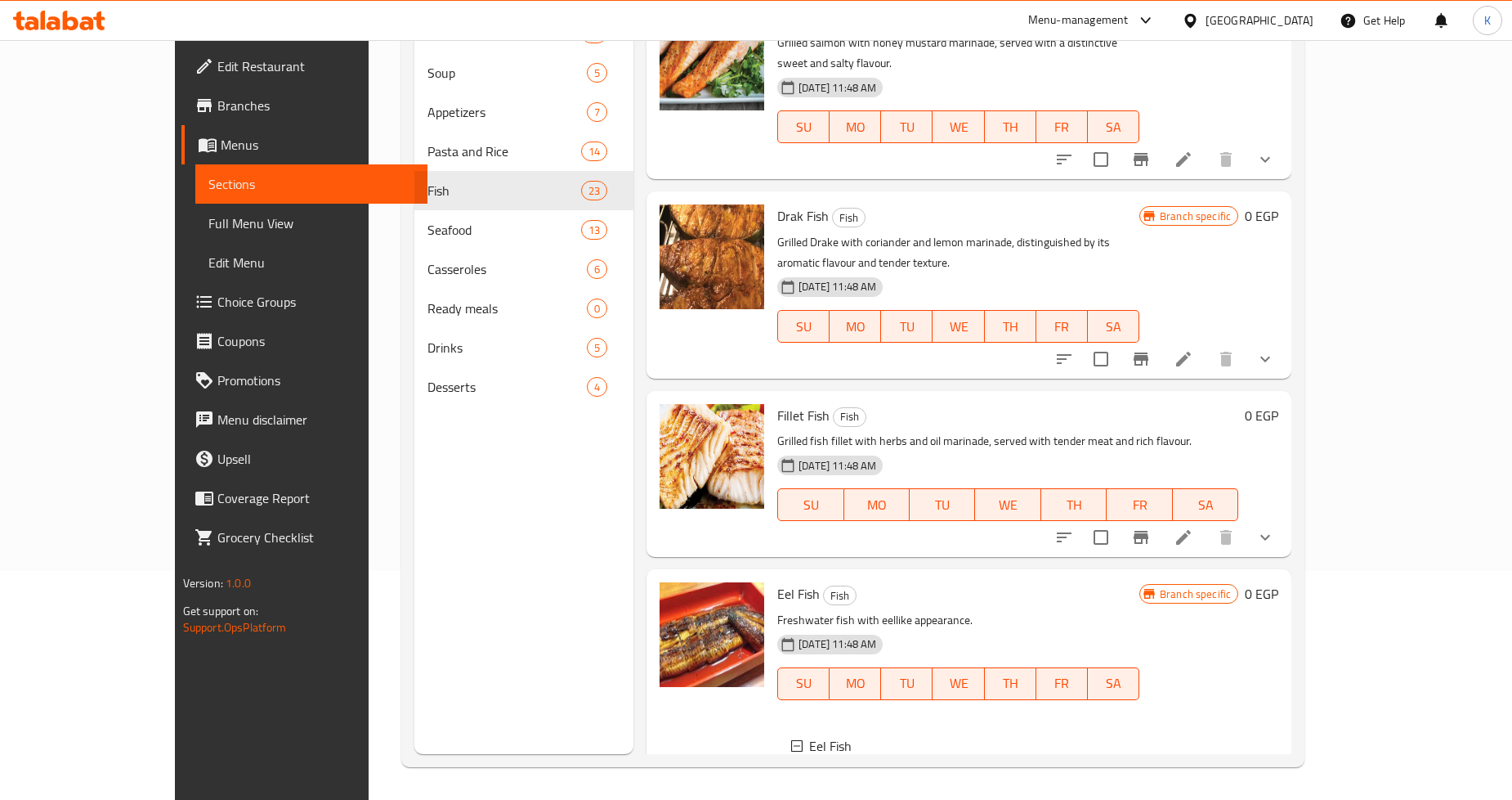
click at [1276, 528] on icon "show more" at bounding box center [1266, 538] width 20 height 20
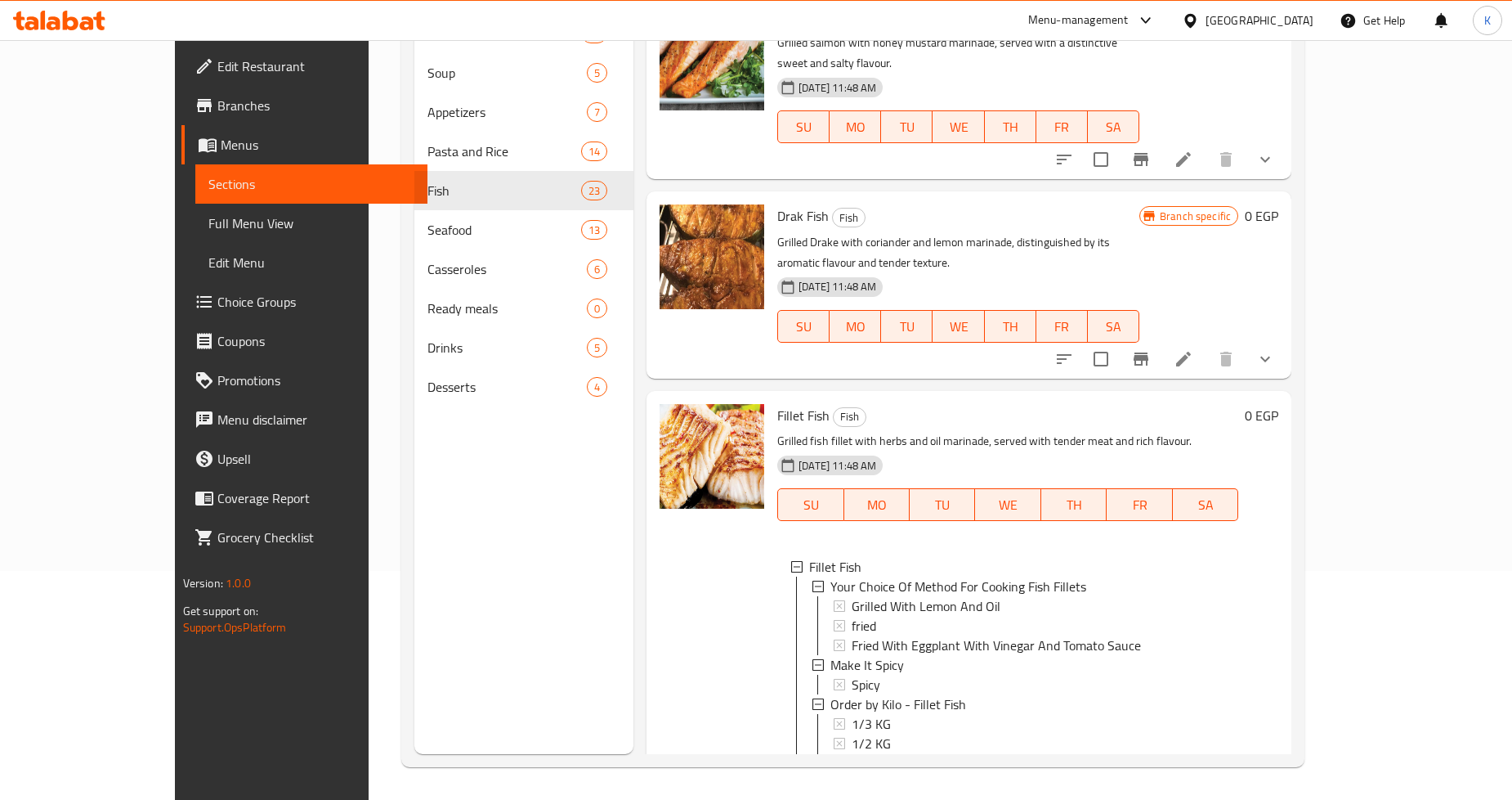
scroll to position [4127, 0]
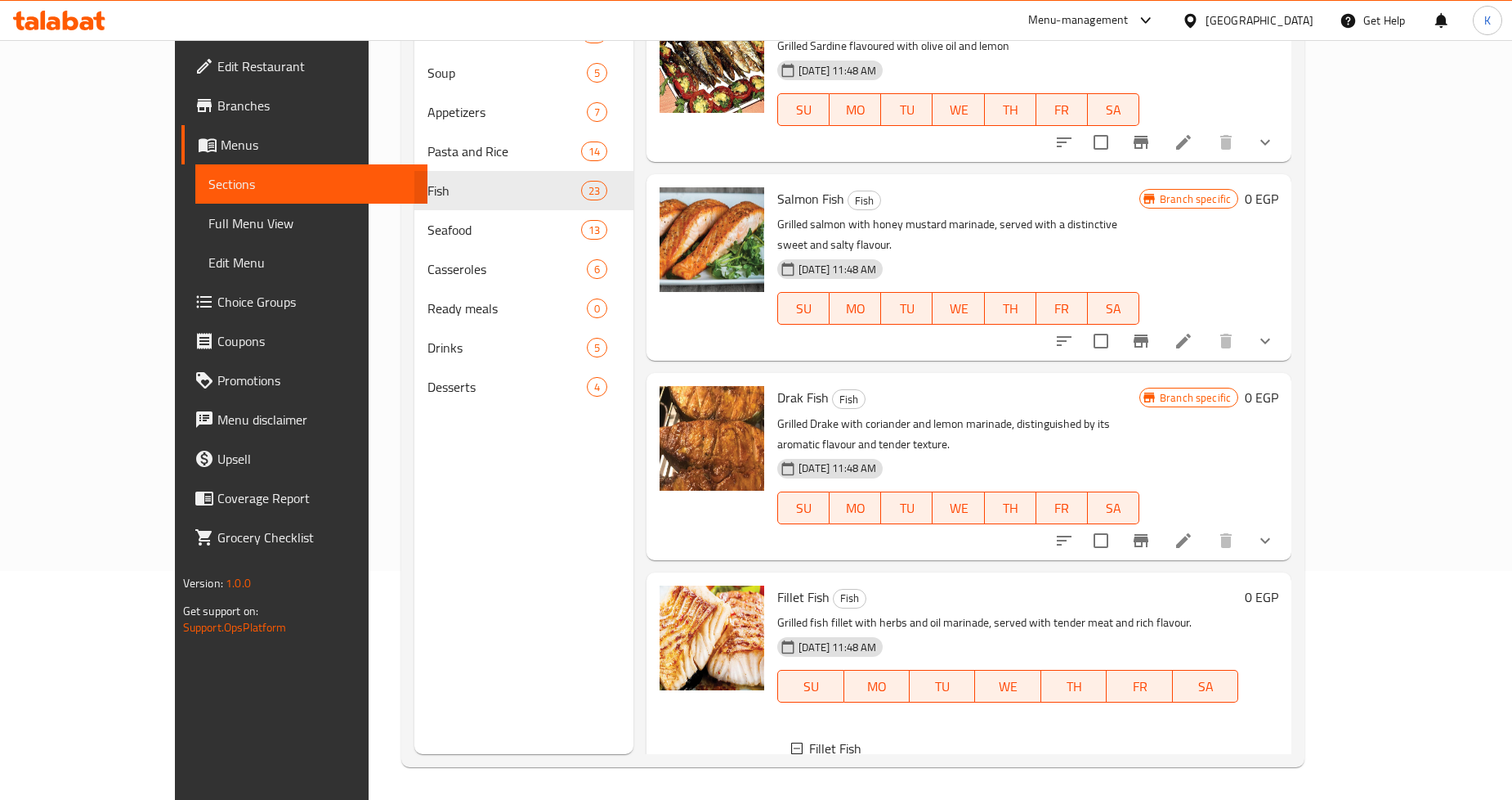
click at [1276, 531] on icon "show more" at bounding box center [1266, 541] width 20 height 20
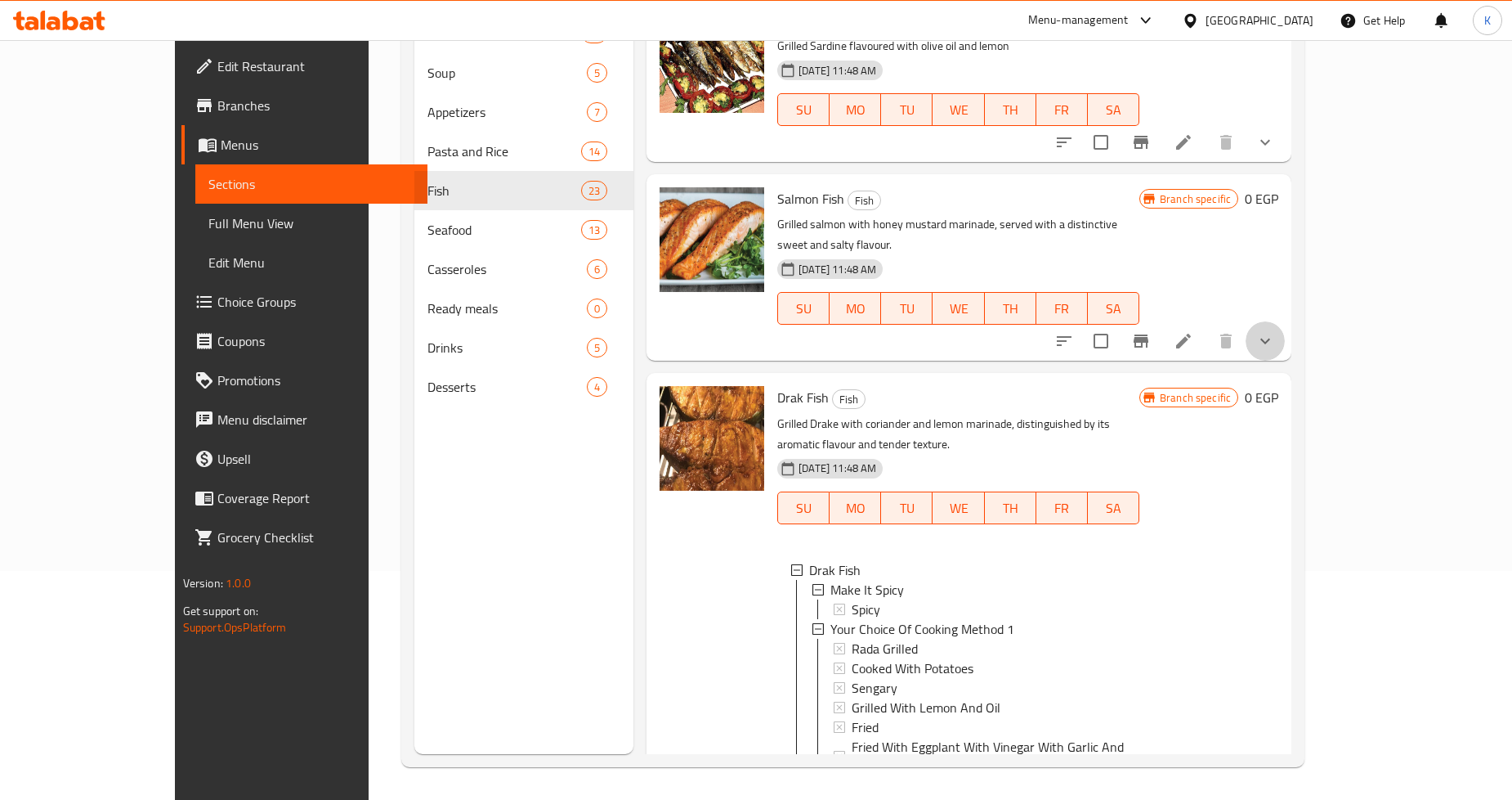
click at [1285, 322] on button "show more" at bounding box center [1266, 341] width 40 height 40
click at [1279, 188] on div "Branch specific 0 EGP" at bounding box center [1209, 268] width 139 height 161
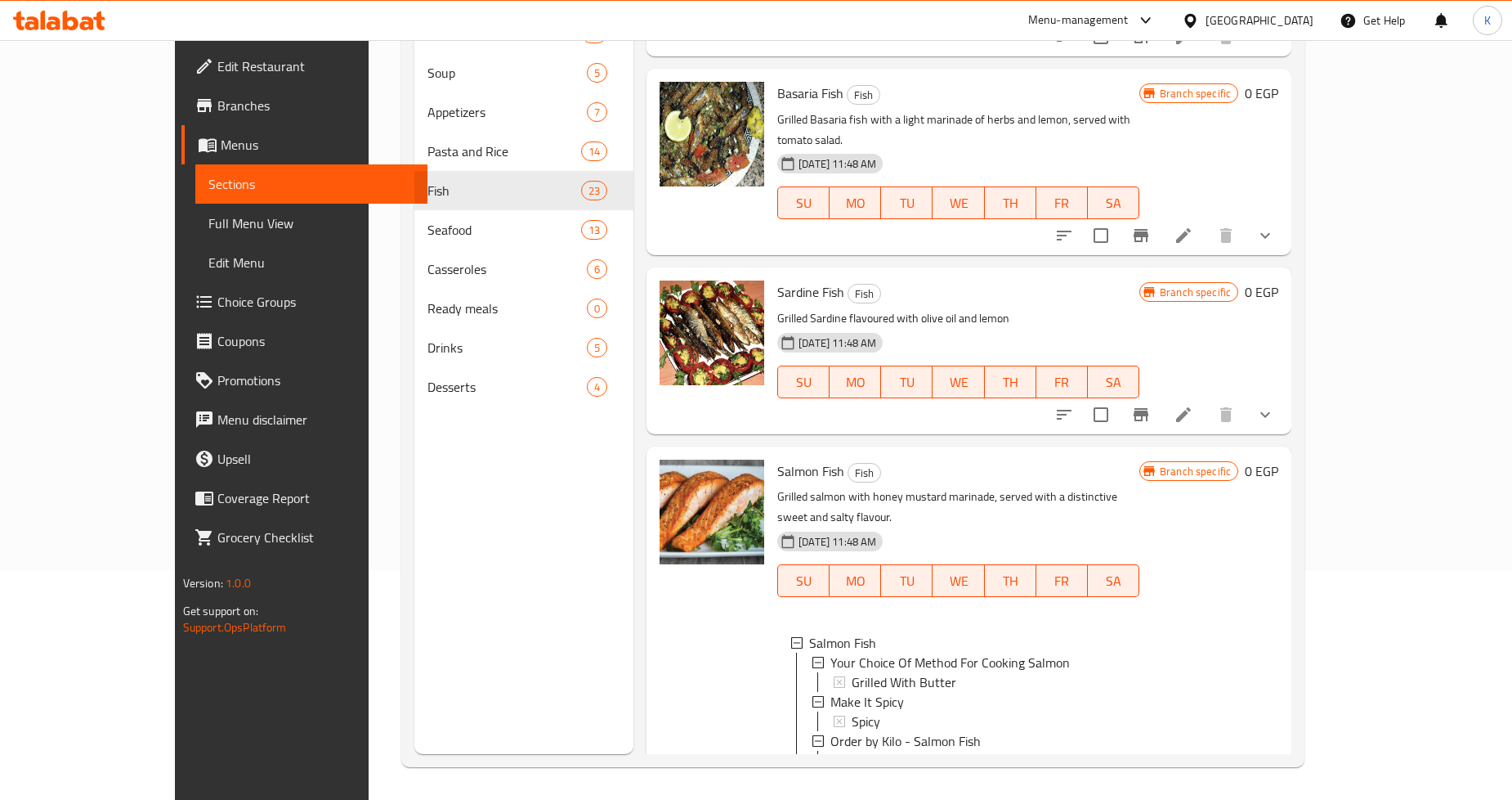
scroll to position [3764, 0]
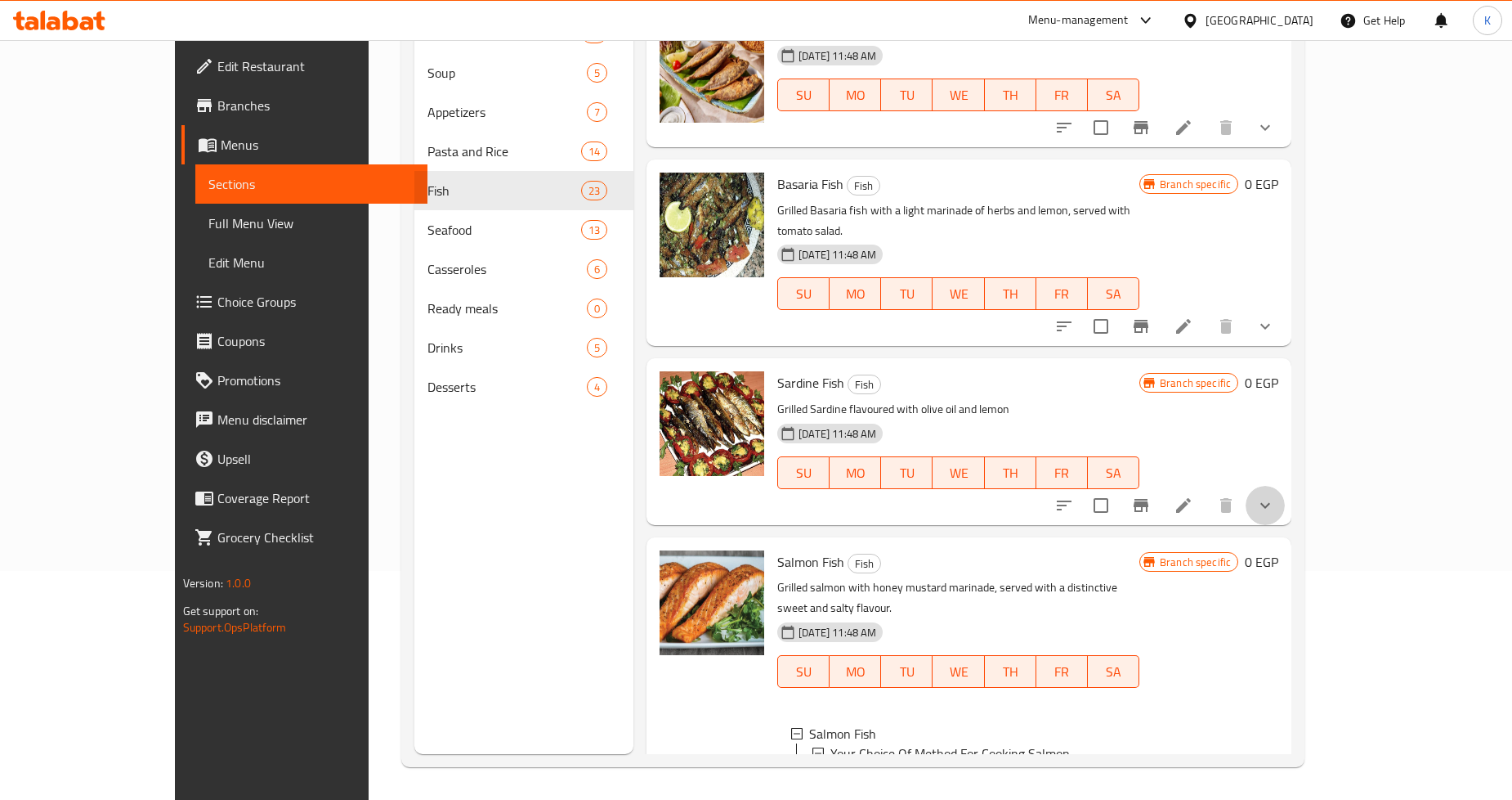
click at [1276, 495] on icon "show more" at bounding box center [1266, 505] width 20 height 20
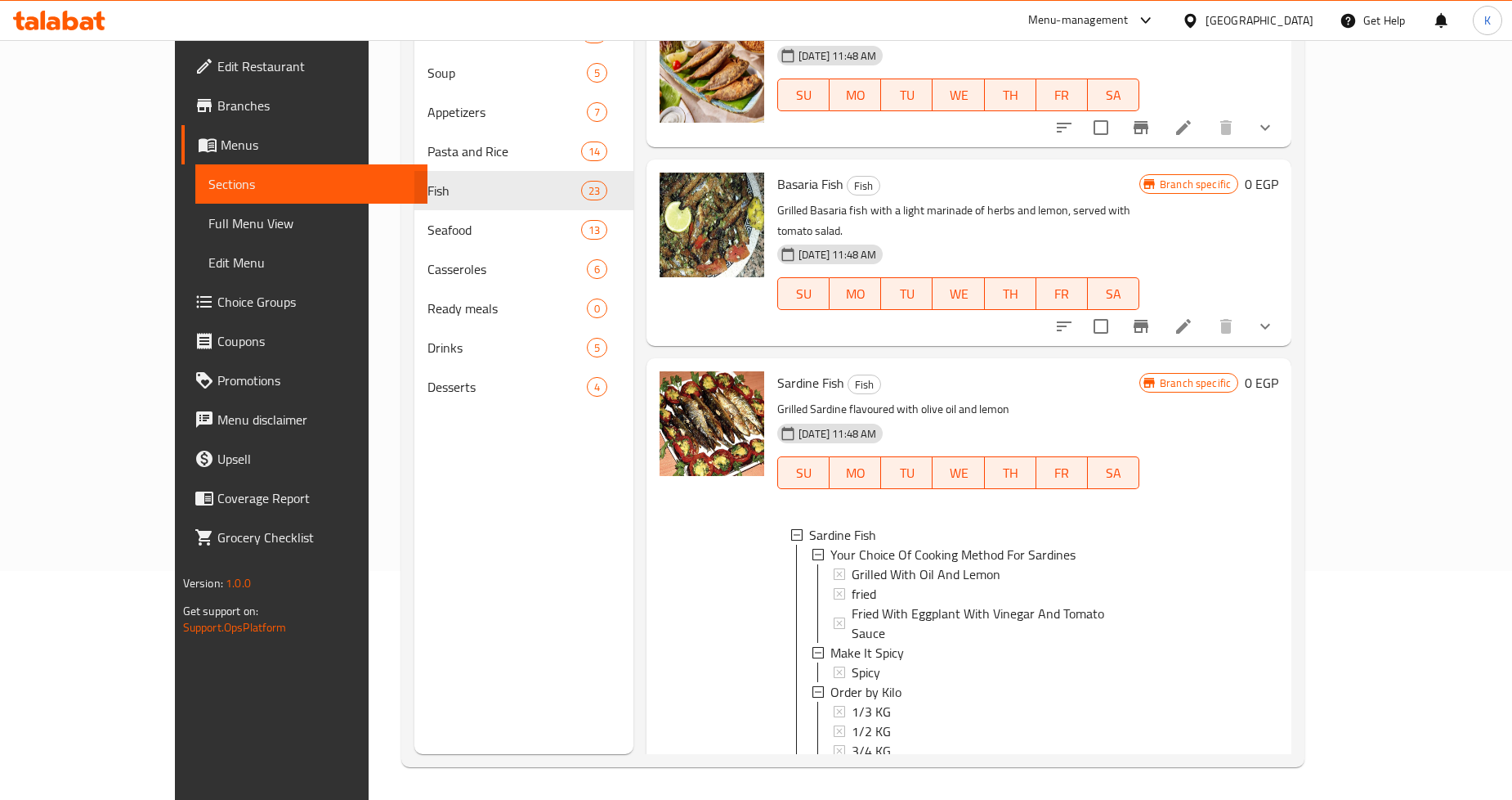
scroll to position [3673, 0]
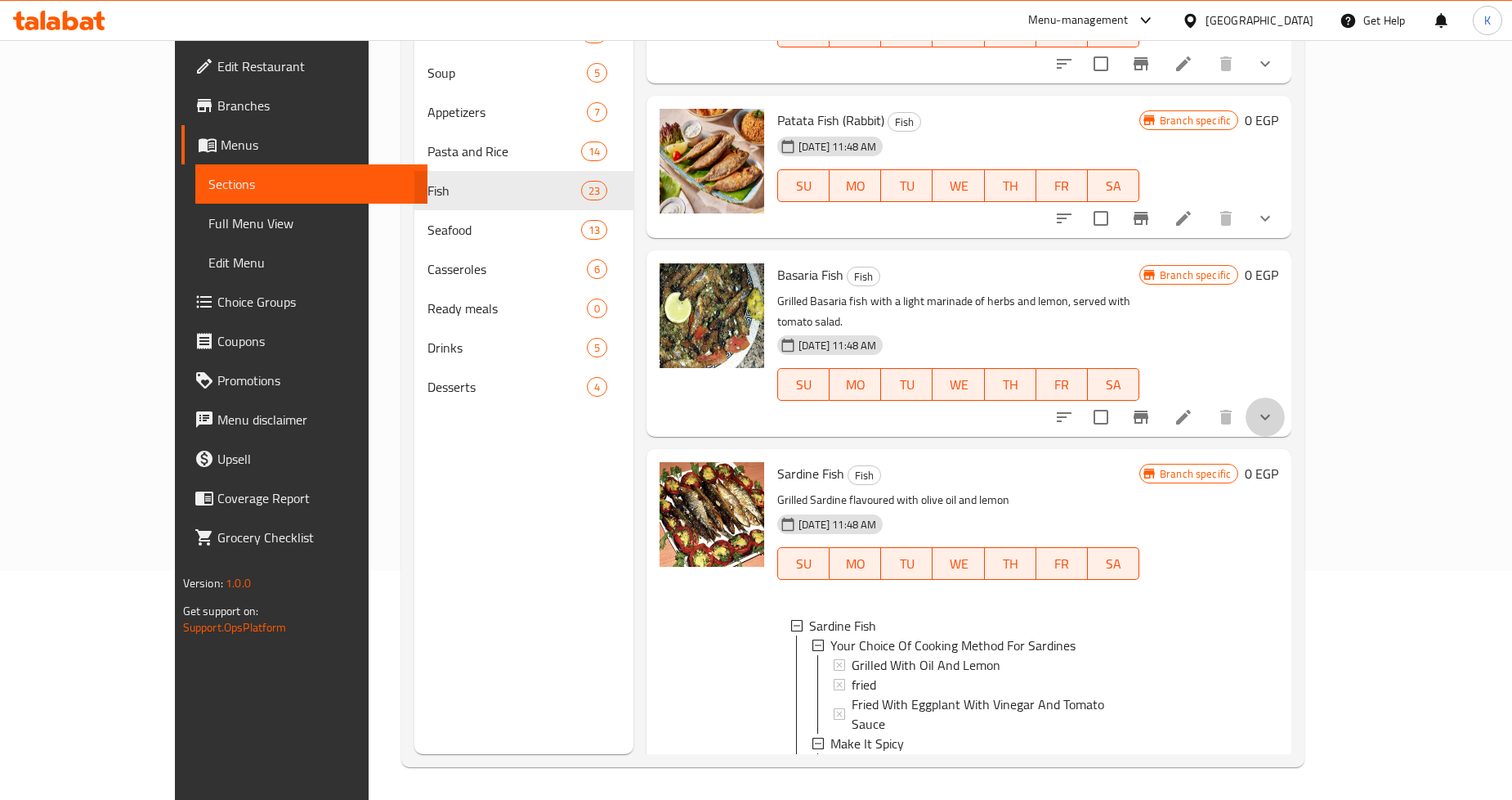
click at [1276, 407] on icon "show more" at bounding box center [1266, 417] width 20 height 20
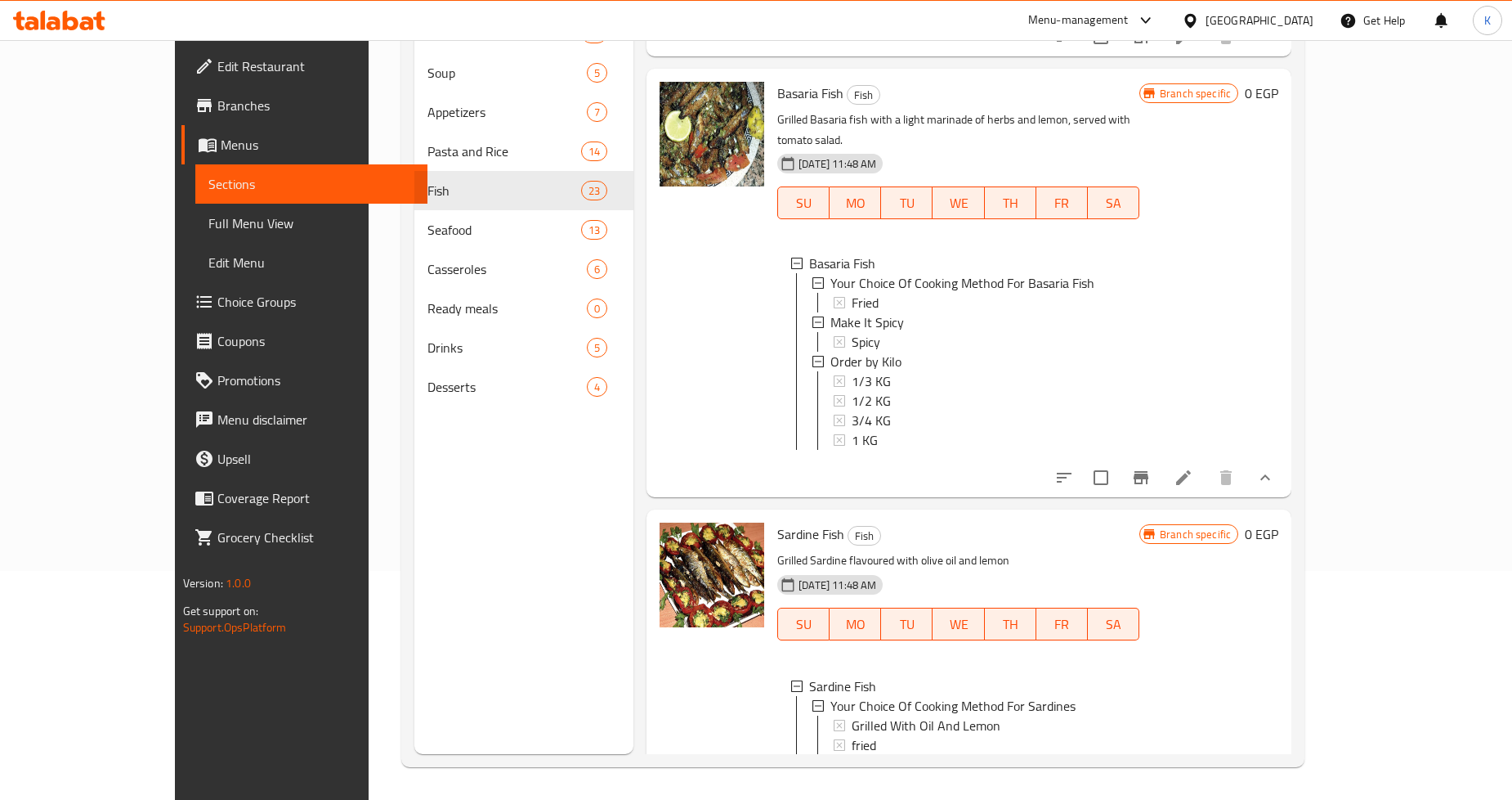
scroll to position [3945, 0]
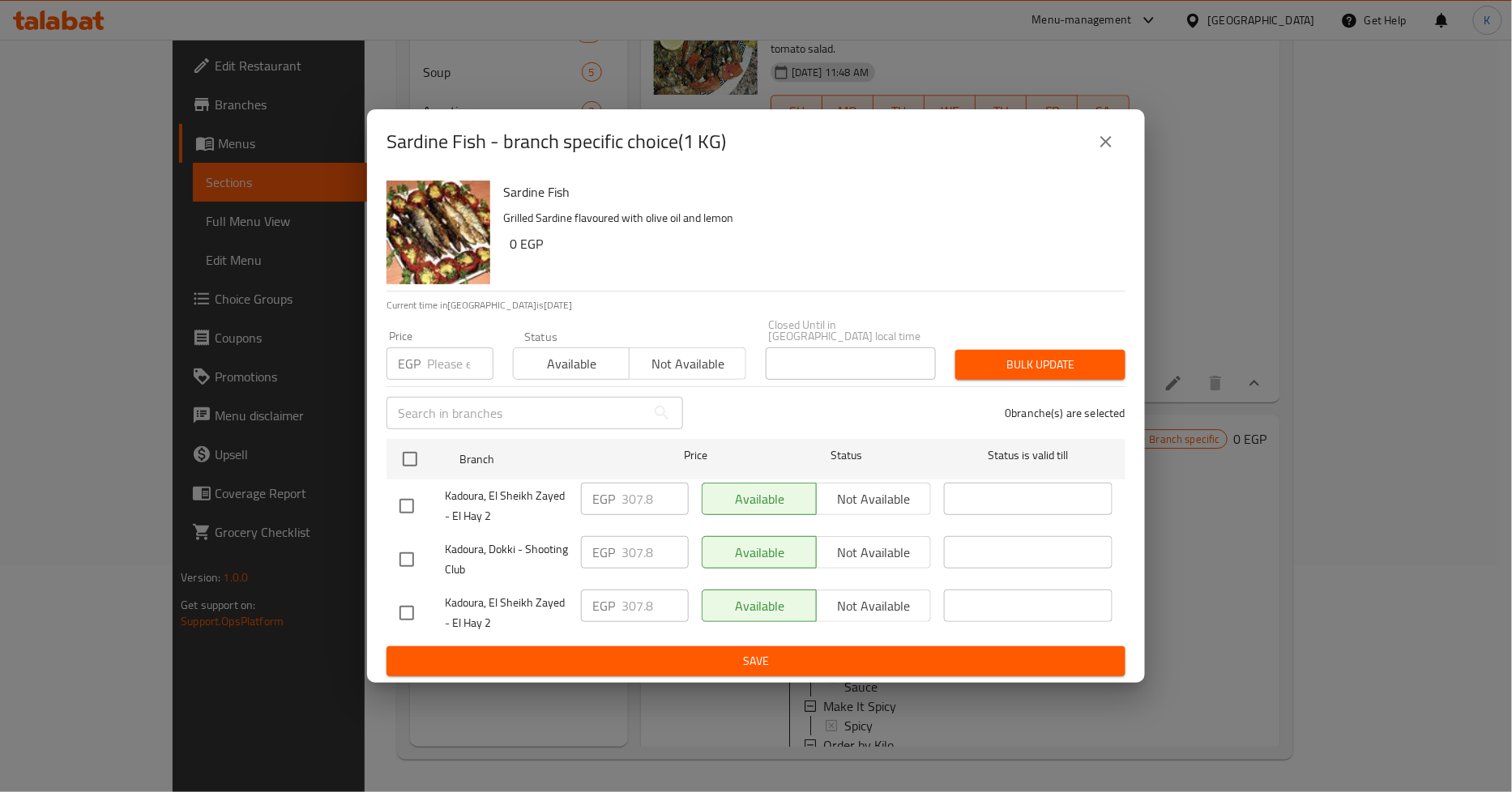
click at [1100, 150] on icon "close" at bounding box center [1106, 141] width 20 height 20
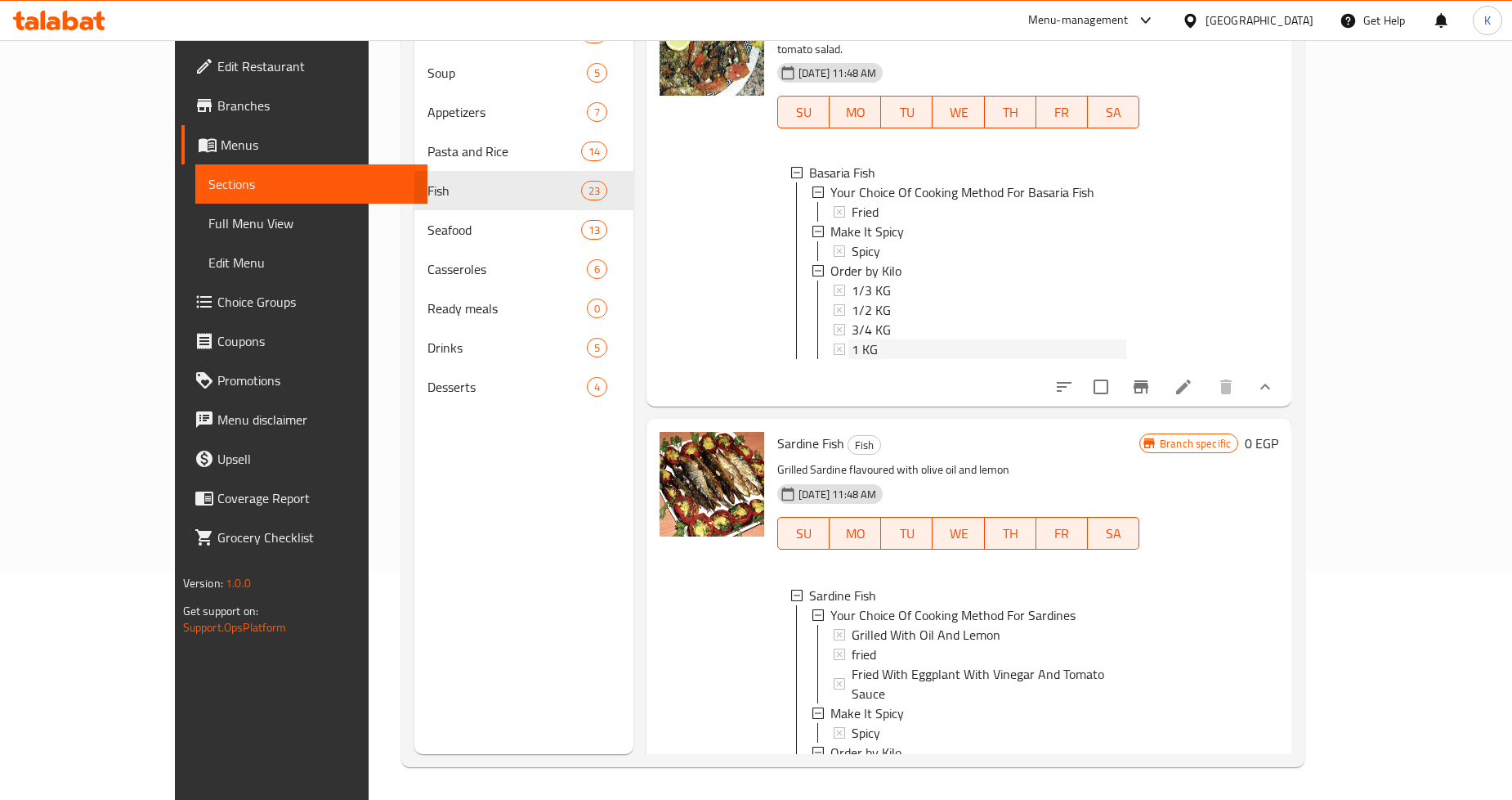
click at [852, 339] on div "1 KG" at bounding box center [989, 349] width 275 height 20
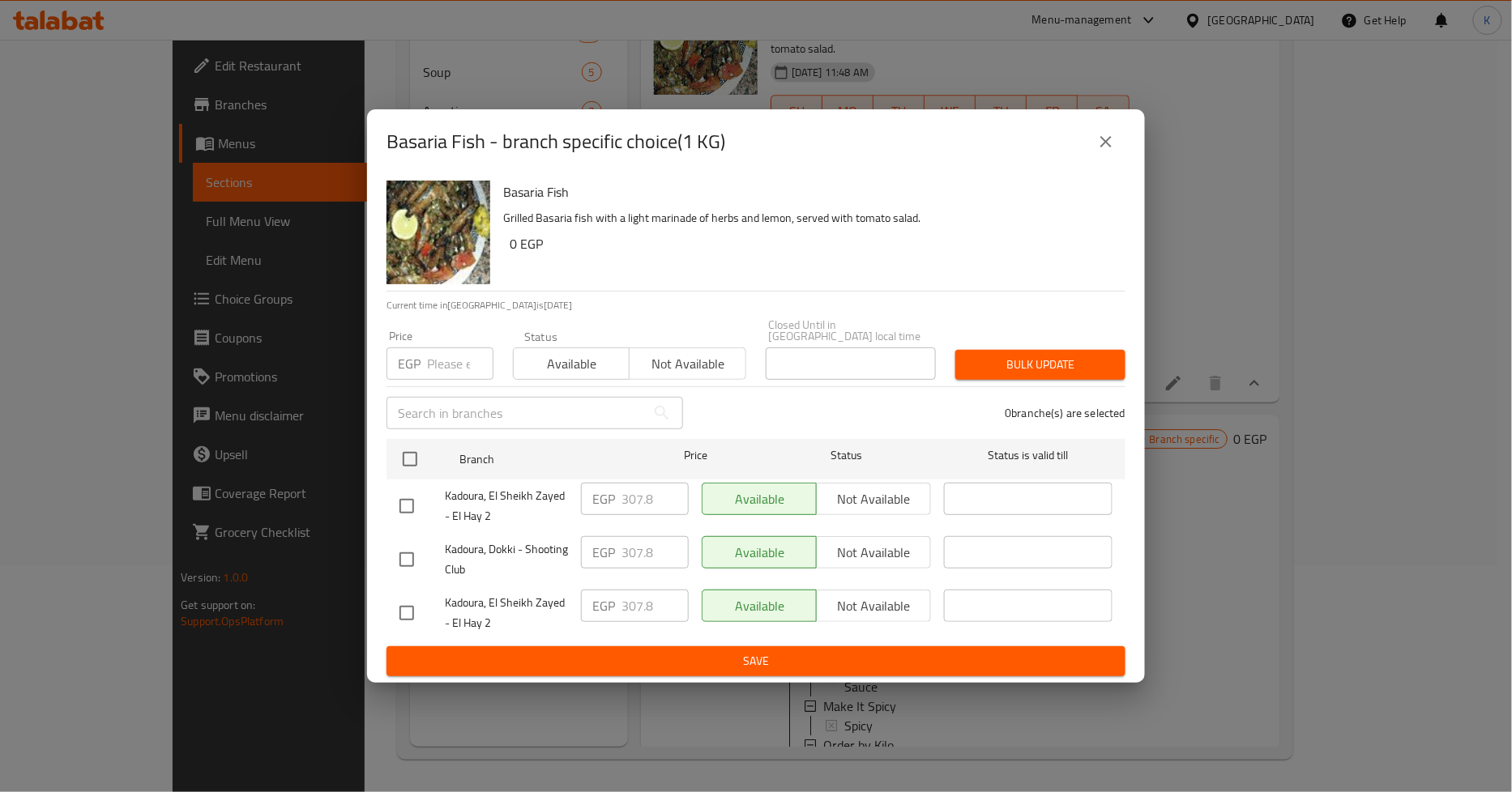
drag, startPoint x: 1089, startPoint y: 136, endPoint x: 1107, endPoint y: 136, distance: 18.0
click at [1092, 136] on button "close" at bounding box center [1106, 141] width 39 height 39
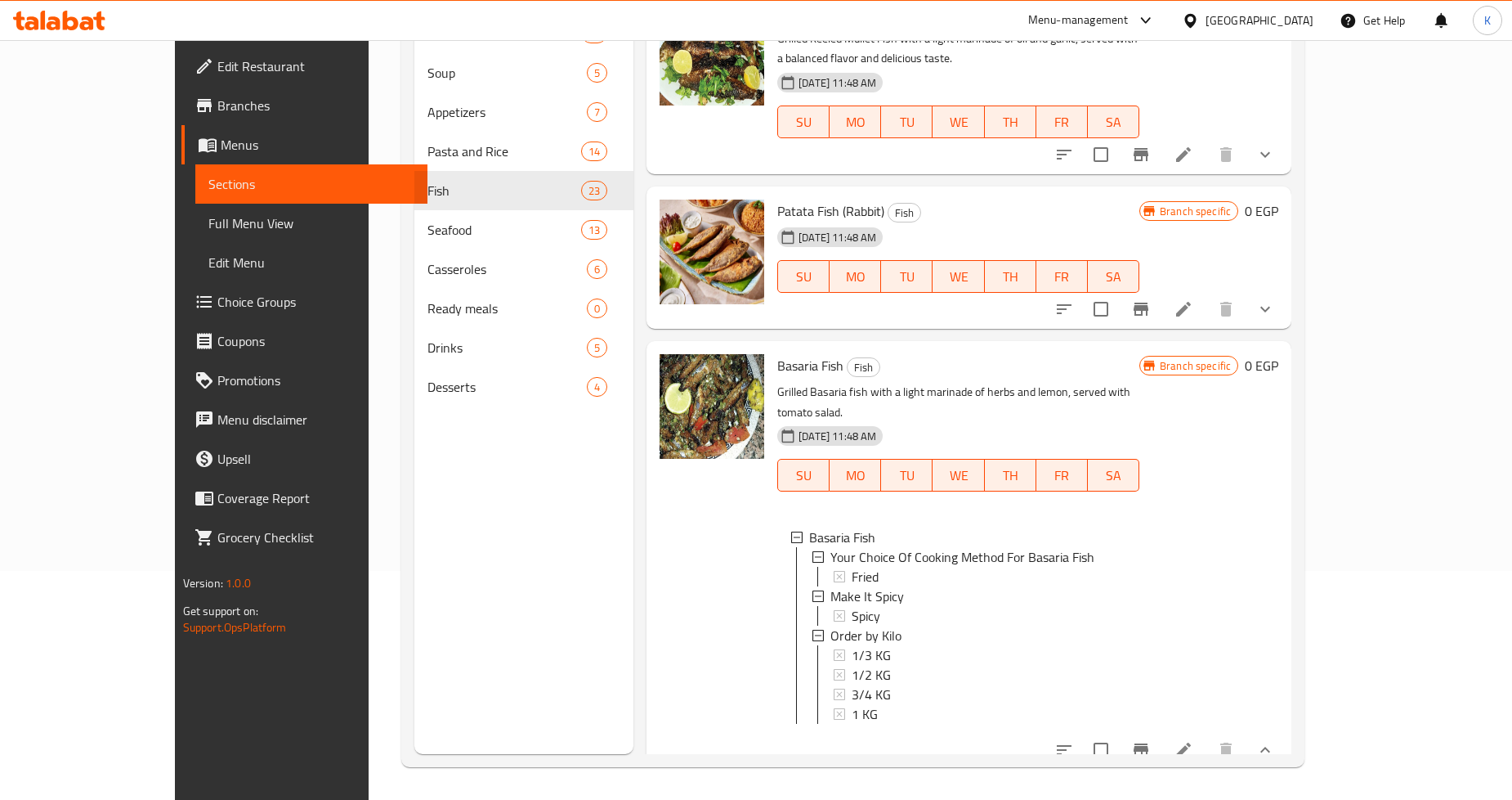
scroll to position [3309, 0]
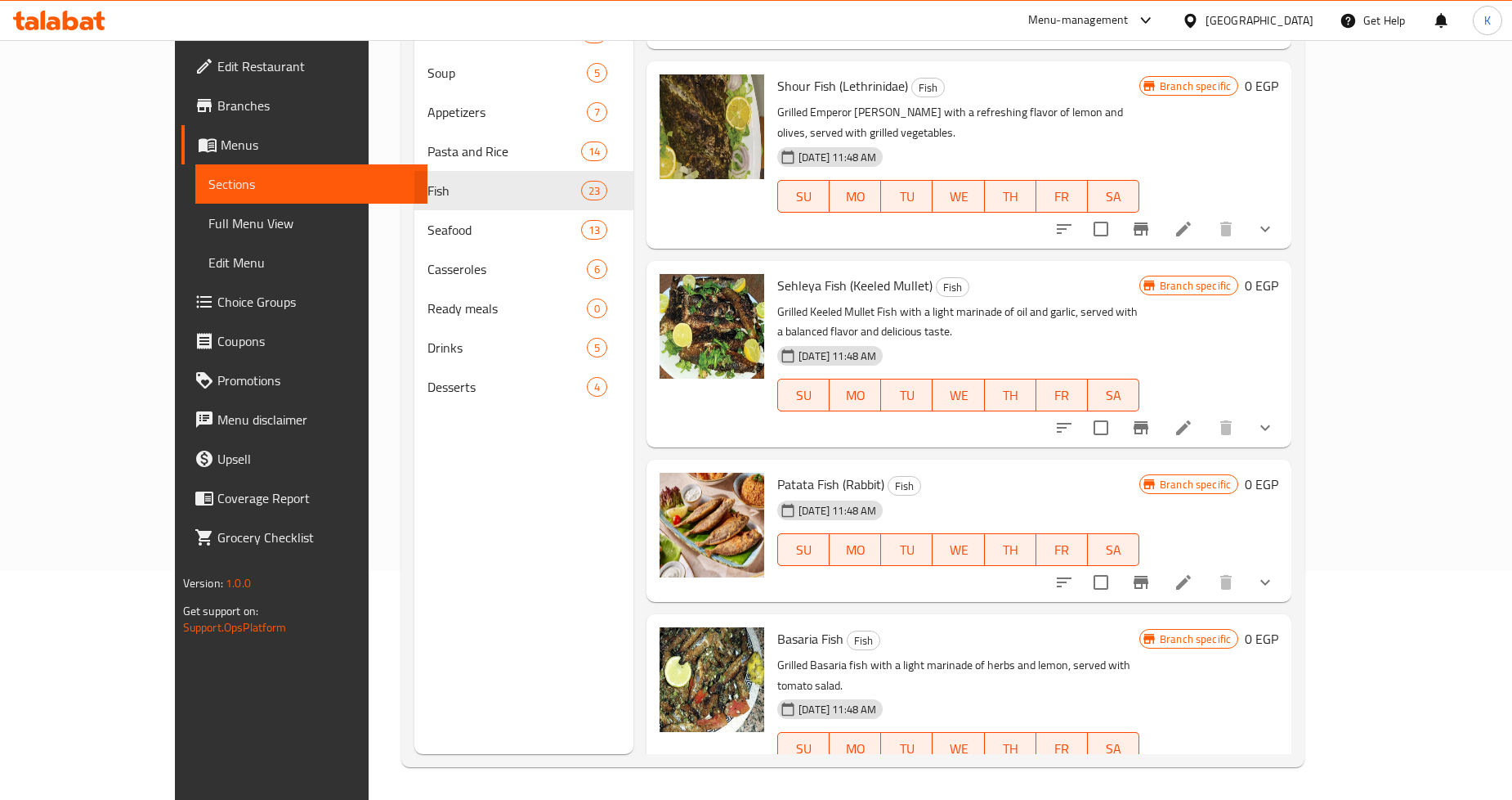
click at [1276, 573] on icon "show more" at bounding box center [1266, 583] width 20 height 20
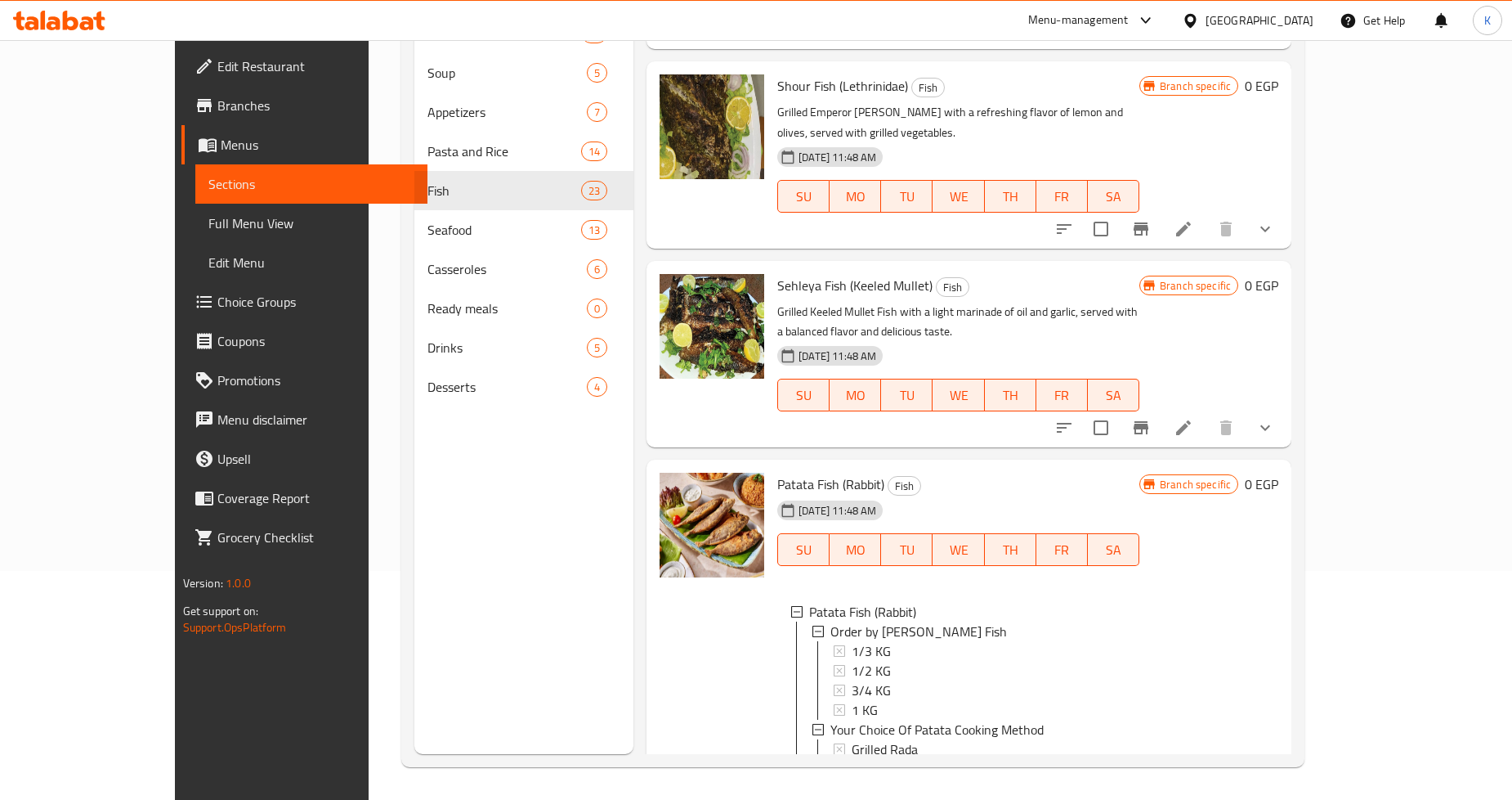
click at [1271, 426] on icon "show more" at bounding box center [1266, 429] width 10 height 6
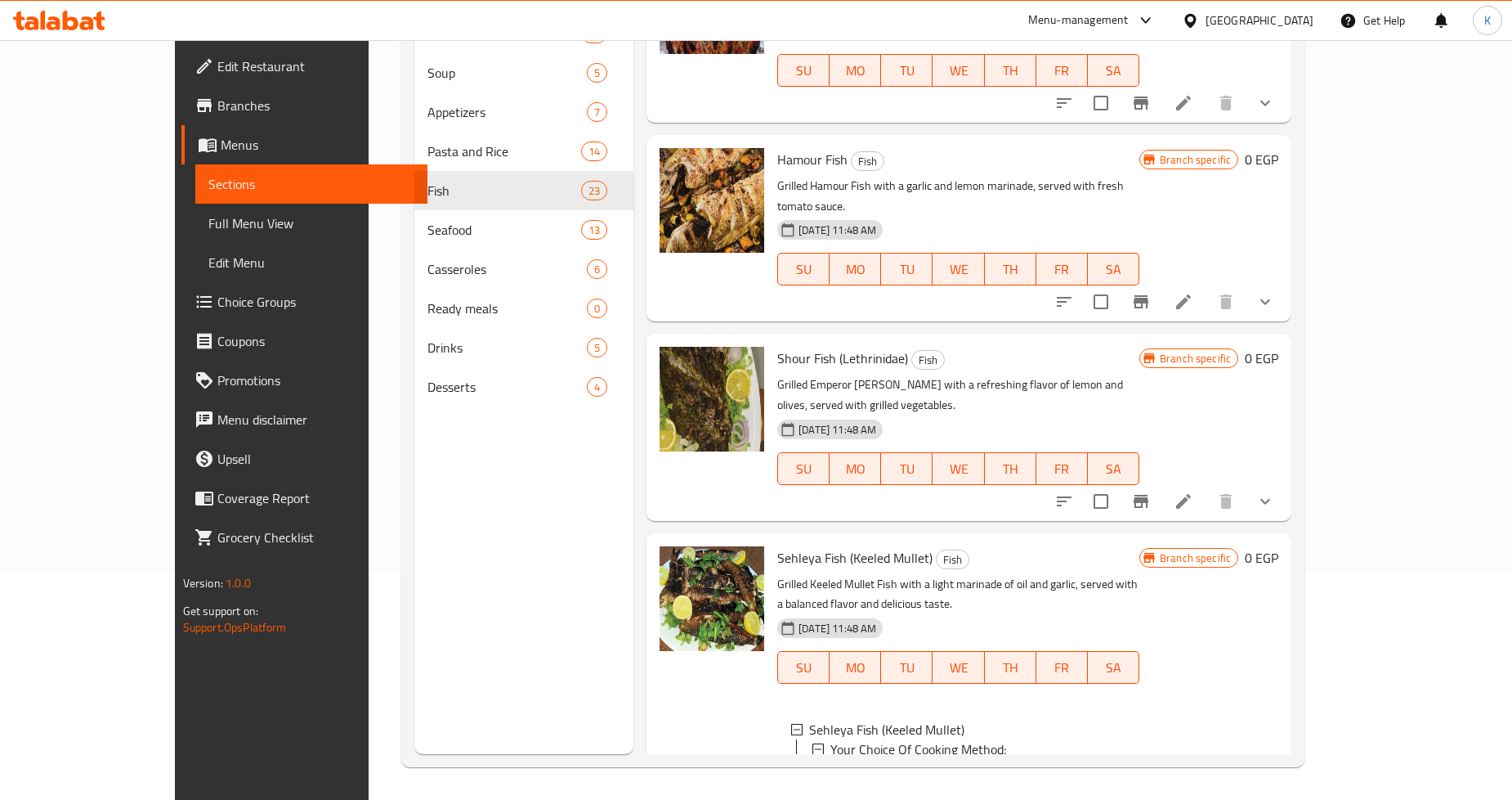
scroll to position [2673, 0]
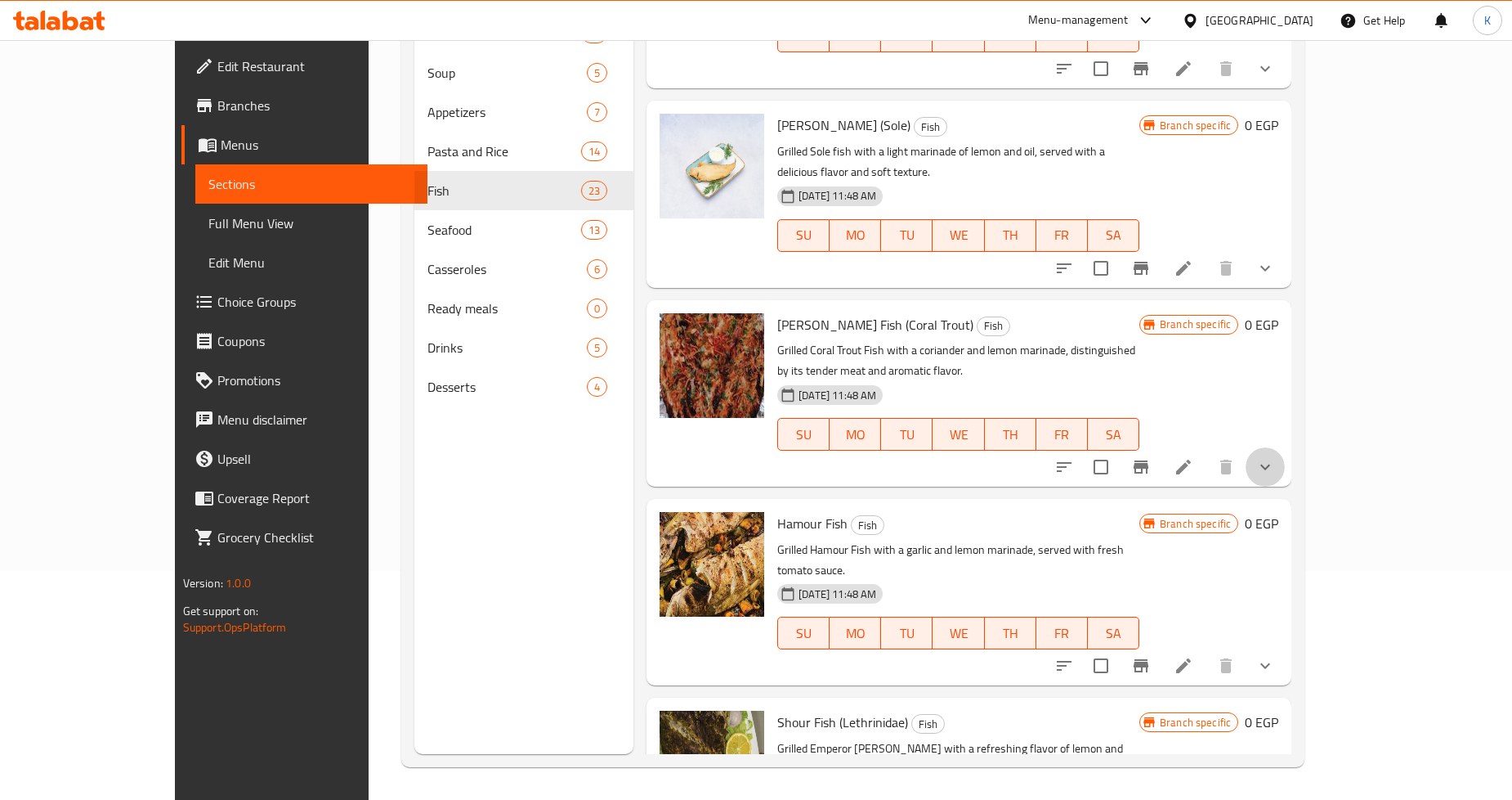
click at [1276, 458] on icon "show more" at bounding box center [1266, 467] width 20 height 20
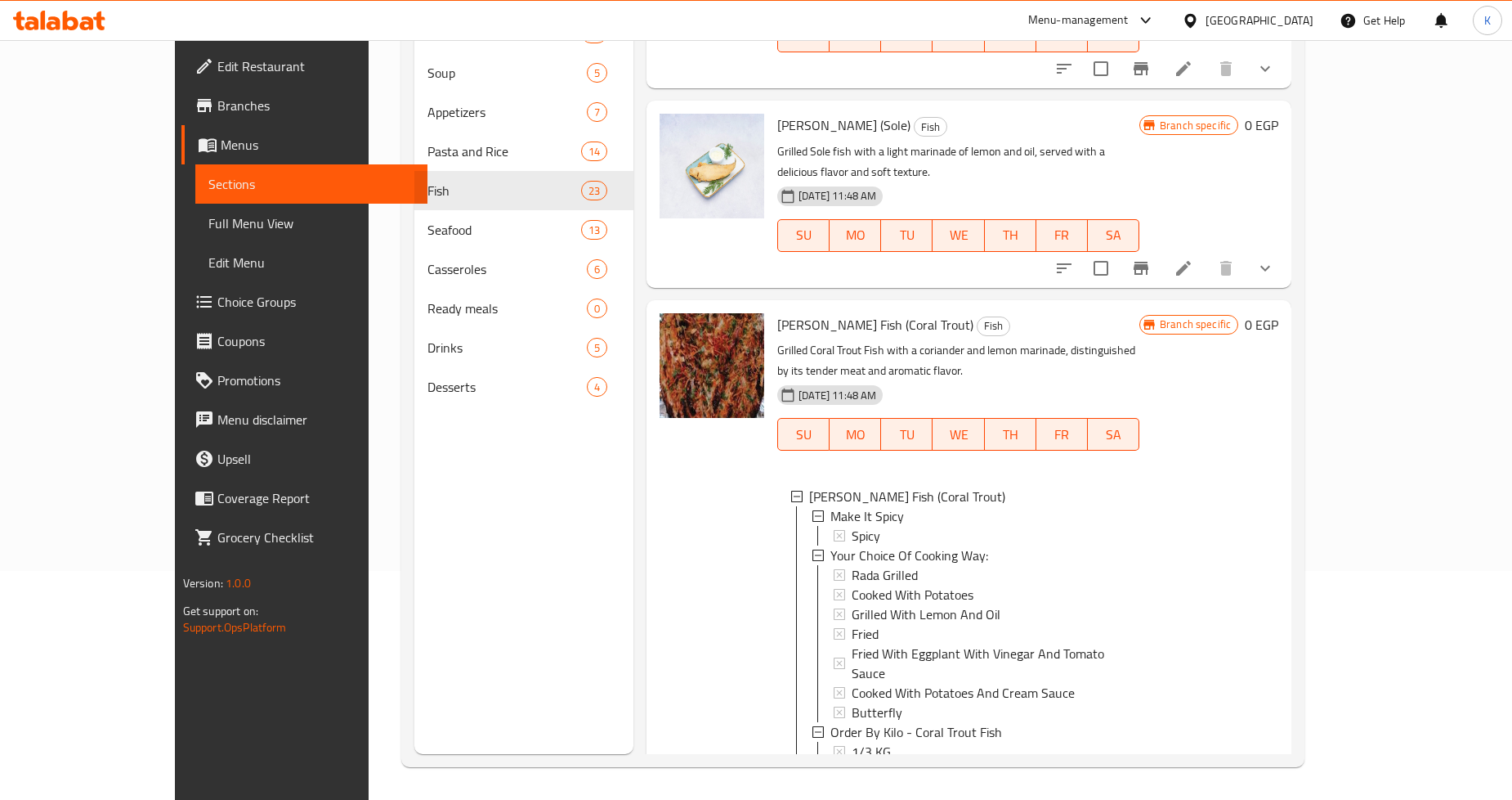
click at [496, 662] on div "Menu sections Salads 23 Soup 5 Appetizers 7 Pasta and Rice 14 Fish 23 Seafood 1…" at bounding box center [524, 354] width 219 height 800
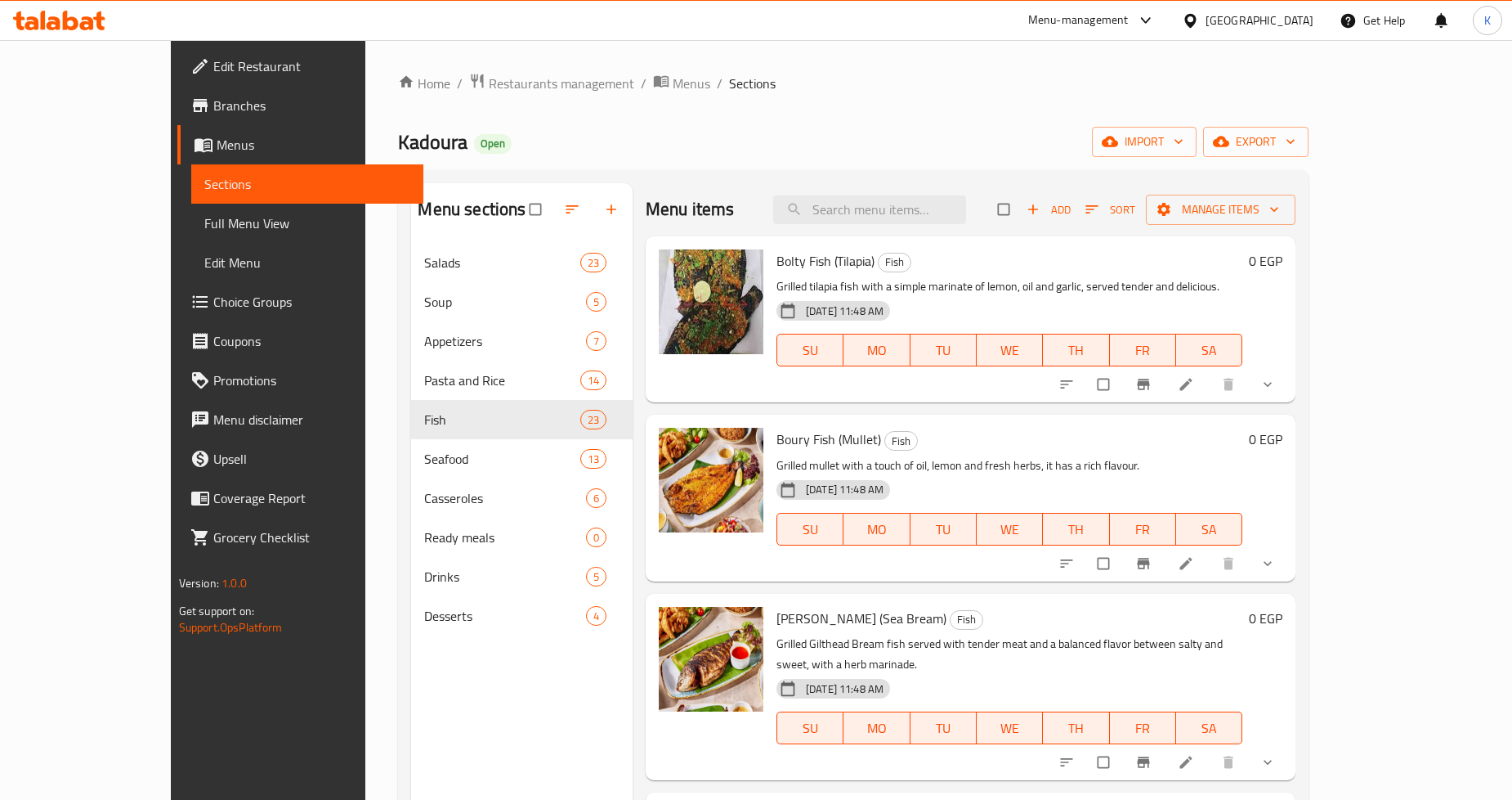
click at [213, 306] on span "Choice Groups" at bounding box center [312, 302] width 197 height 20
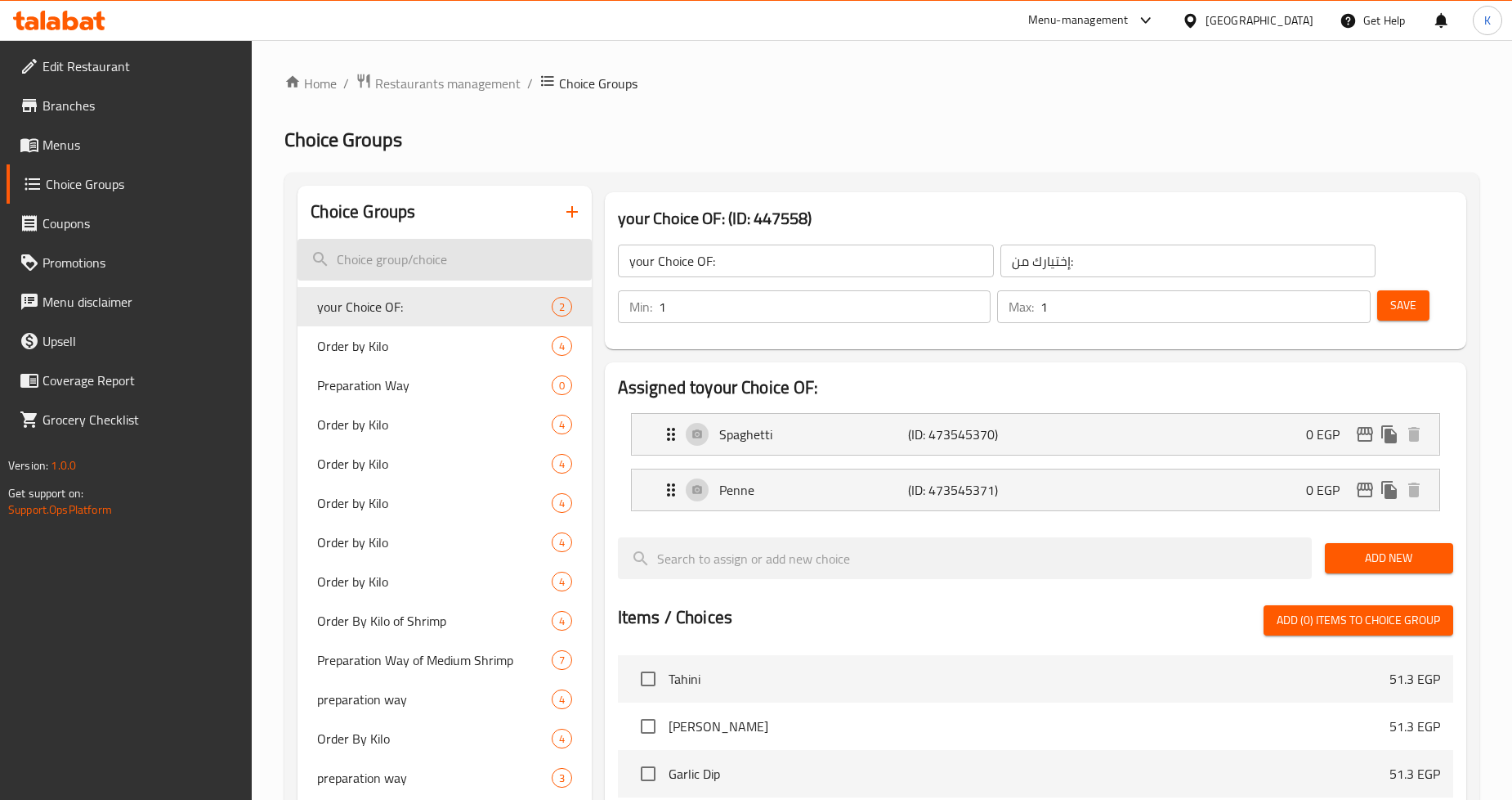
click at [430, 273] on input "search" at bounding box center [444, 260] width 294 height 42
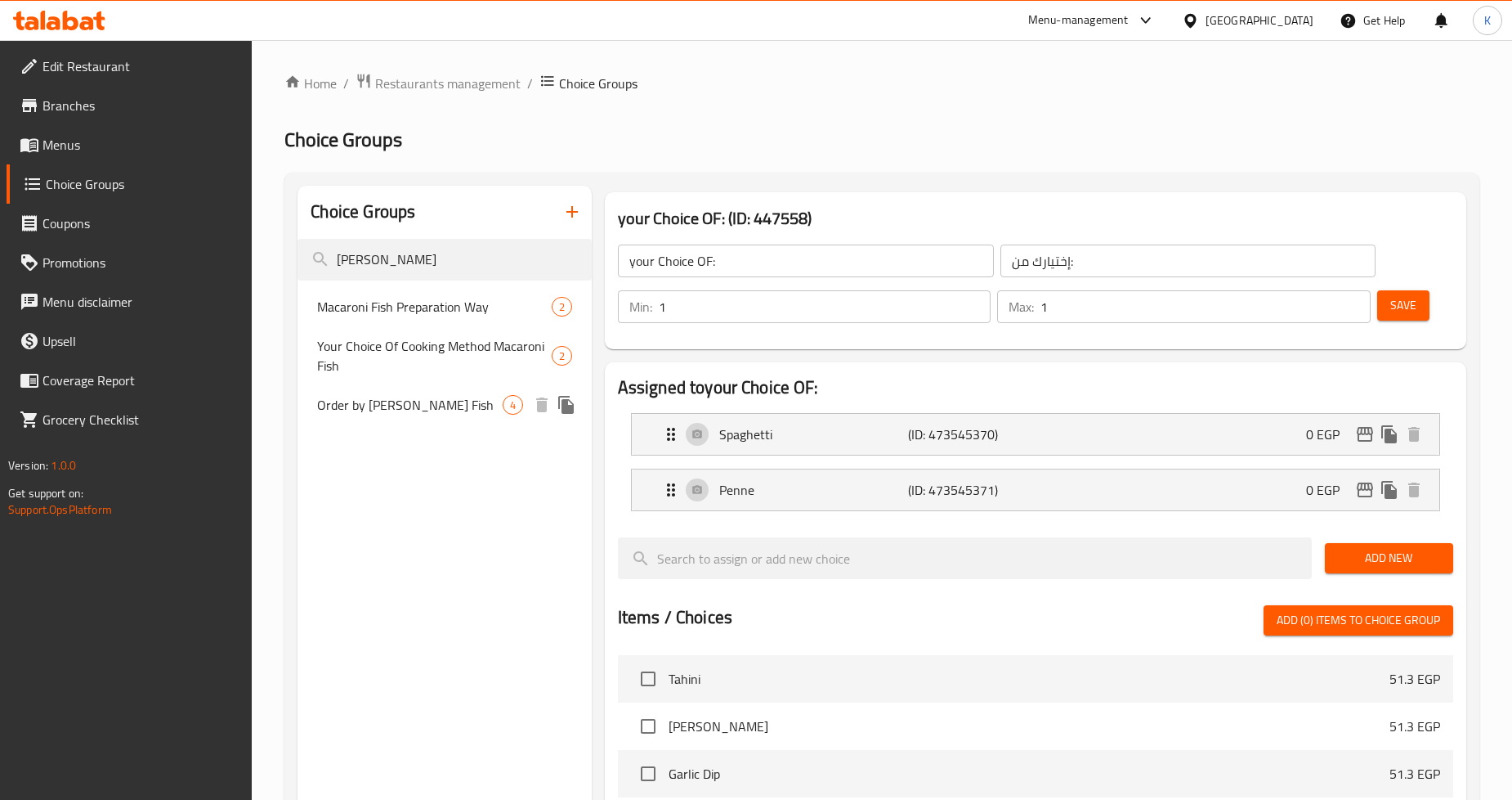
type input "Macaro"
click at [451, 422] on div "Order by Kilo Macaroni Fish 4" at bounding box center [444, 405] width 294 height 40
type input "Order by [PERSON_NAME] Fish"
type input "السعر حسب الوزن سمك المكرونة"
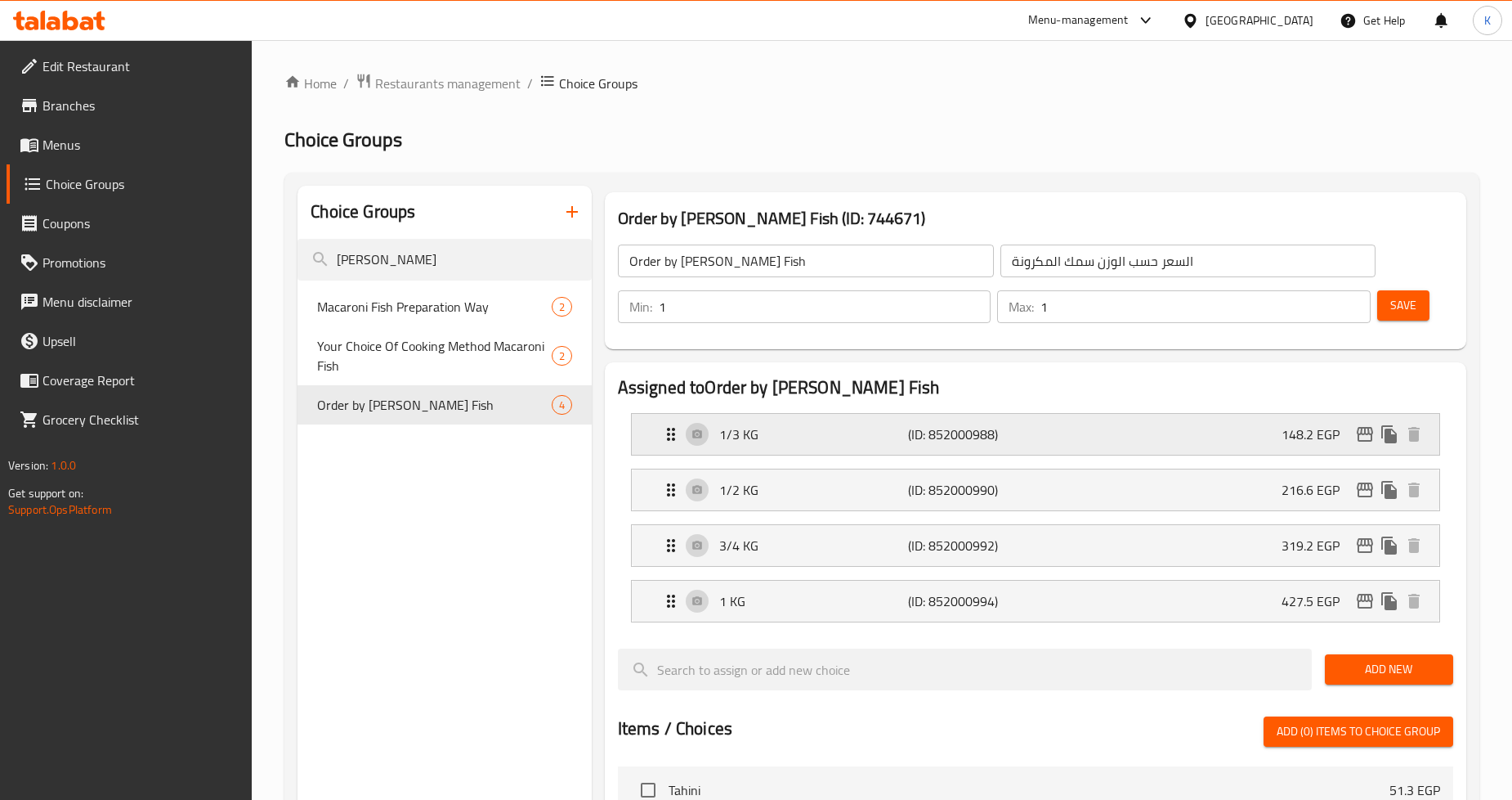
click at [1359, 431] on icon "edit" at bounding box center [1365, 435] width 20 height 20
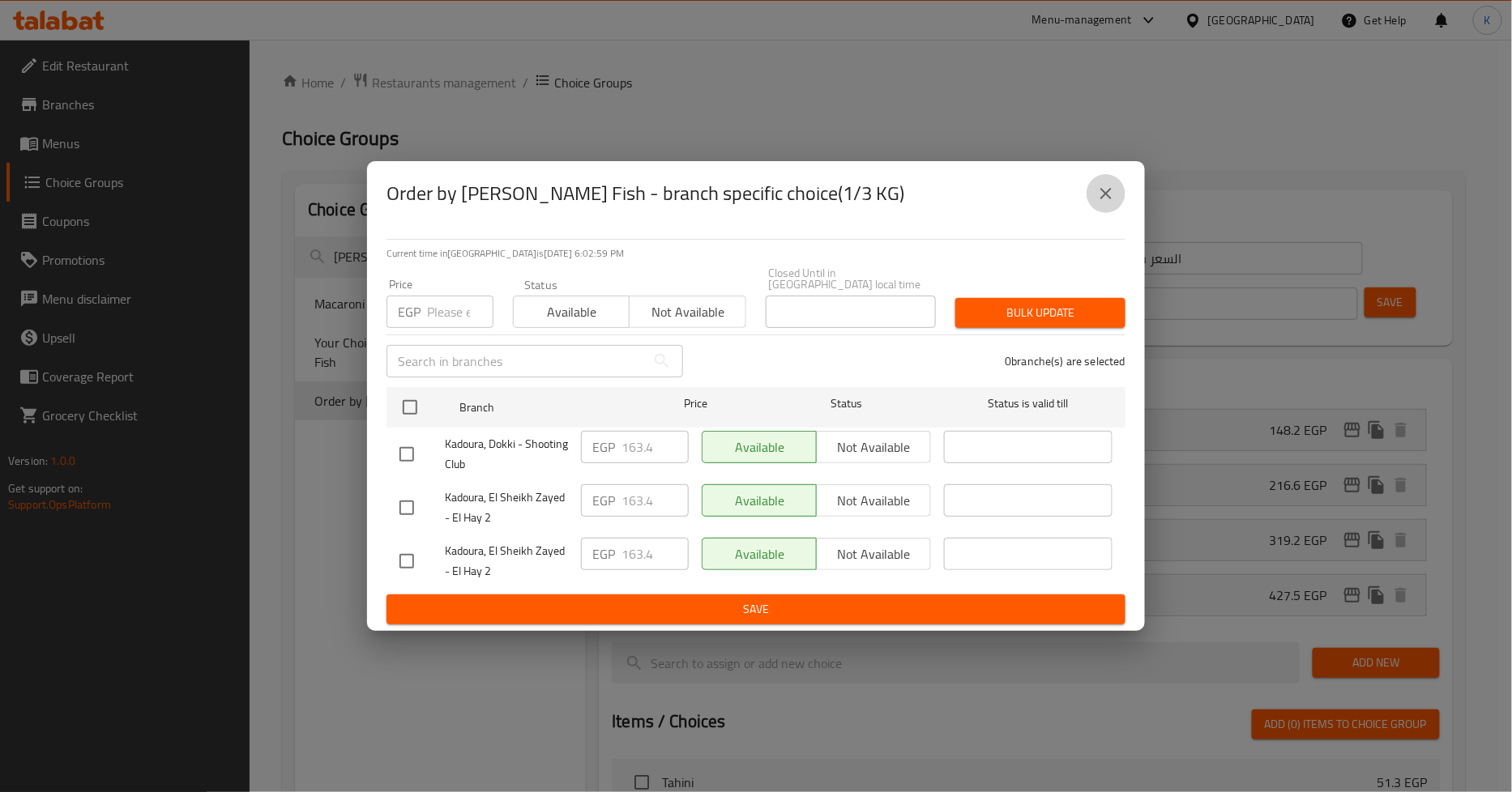
click at [1114, 203] on icon "close" at bounding box center [1106, 194] width 20 height 20
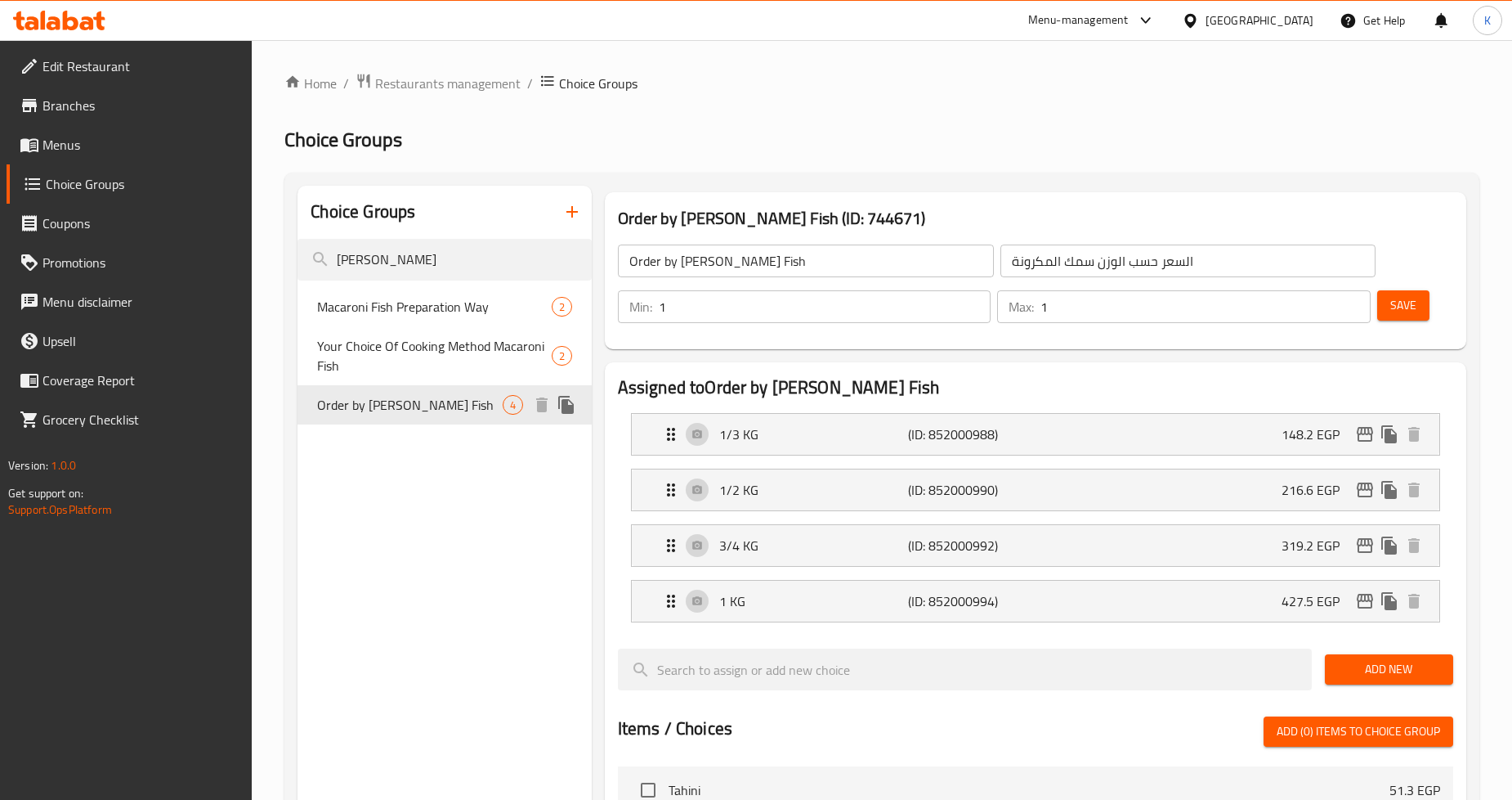
click at [569, 406] on icon "duplicate" at bounding box center [567, 405] width 16 height 18
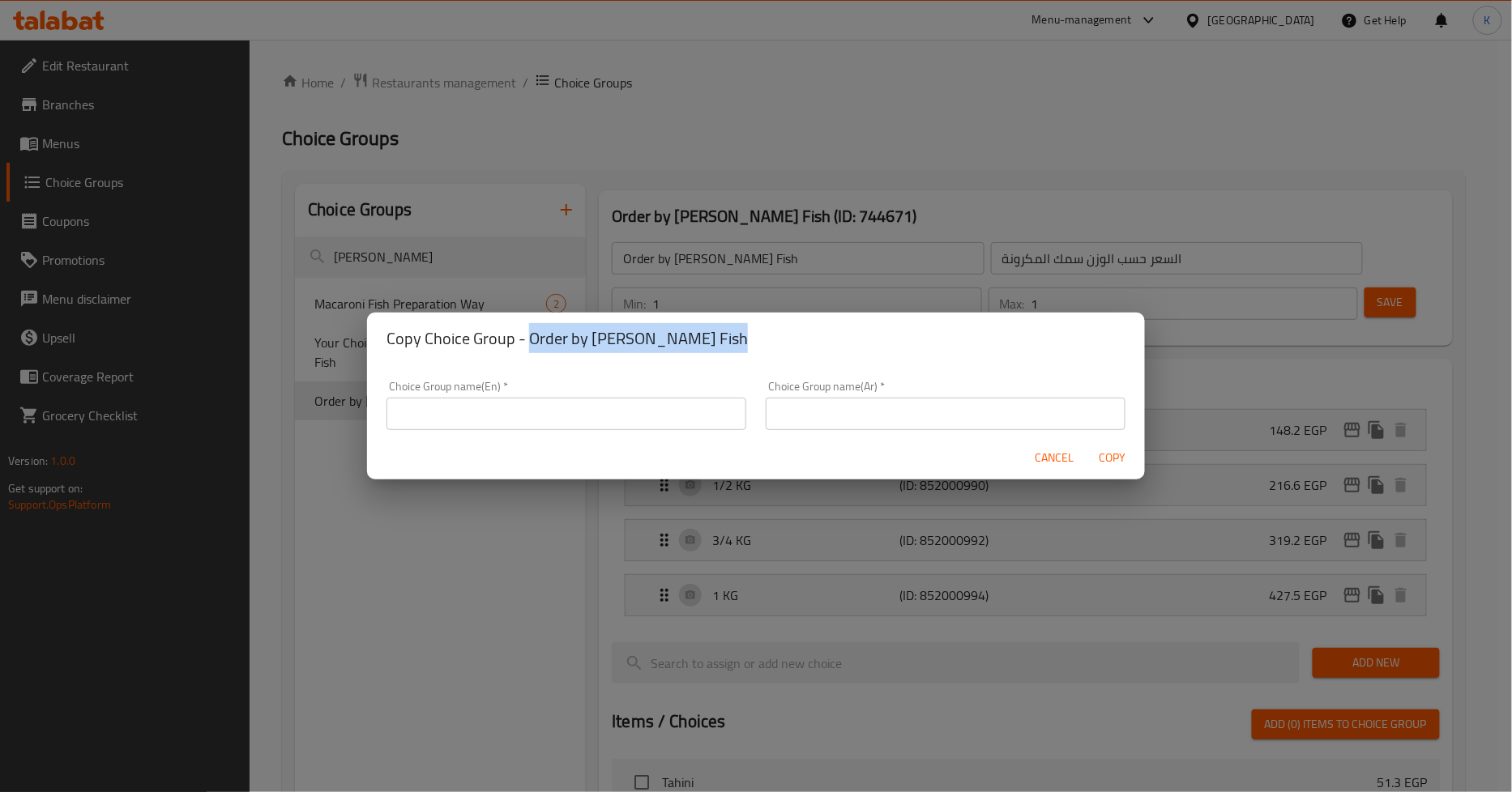
drag, startPoint x: 684, startPoint y: 347, endPoint x: 527, endPoint y: 350, distance: 157.0
click at [527, 350] on h2 "Copy Choice Group - Order by Kilo Macaroni Fish" at bounding box center [756, 338] width 739 height 26
copy h2 "Order by [PERSON_NAME] Fish"
click at [537, 416] on input "text" at bounding box center [566, 414] width 360 height 32
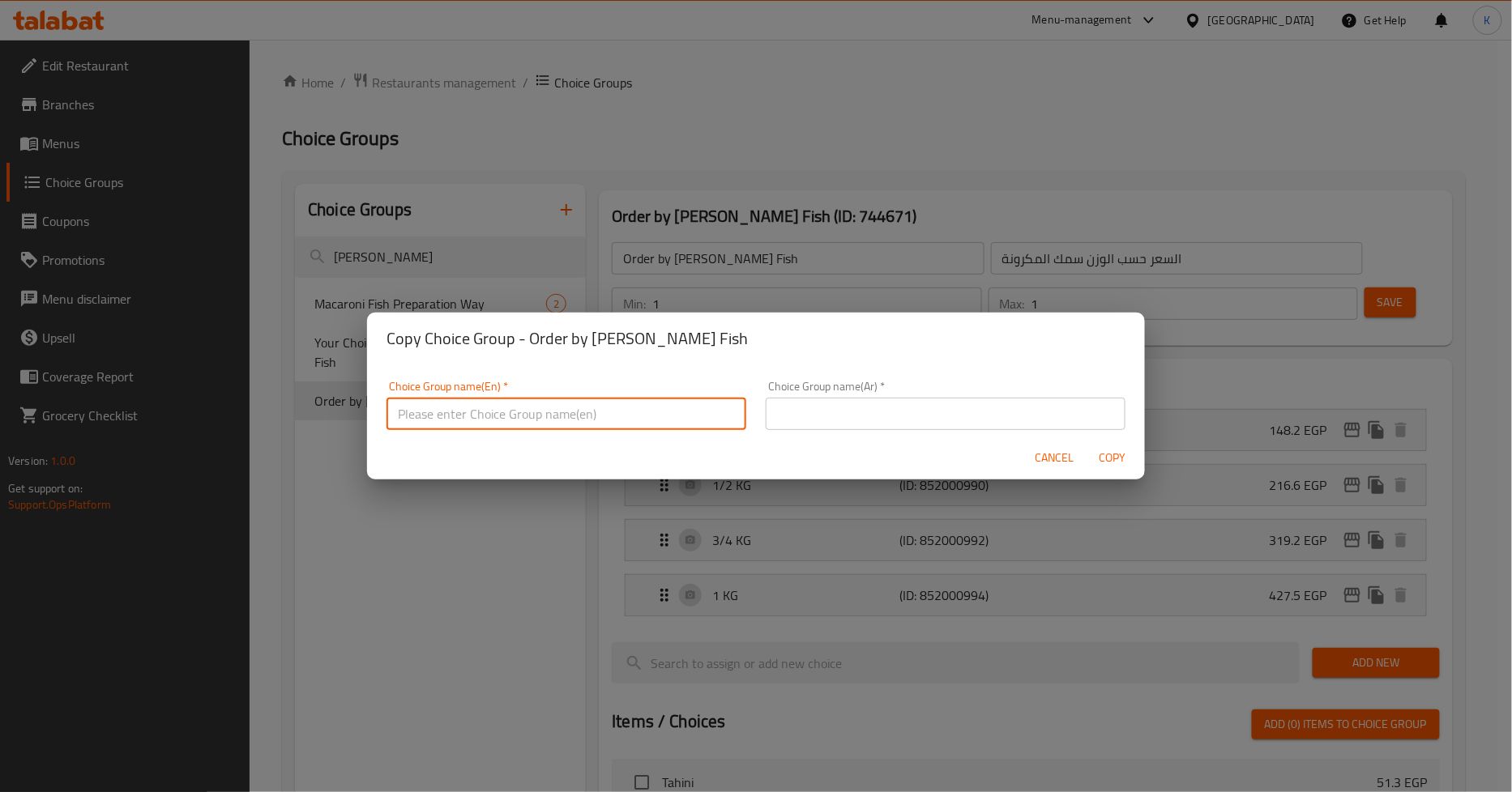
paste input "Order by [PERSON_NAME] Fish"
click at [490, 417] on input "Order by [PERSON_NAME] Fish" at bounding box center [566, 414] width 360 height 32
type input "Order by Kilo Potato Fish"
click at [872, 393] on div "Choice Group name(Ar)   * Choice Group name(Ar) *" at bounding box center [946, 405] width 360 height 49
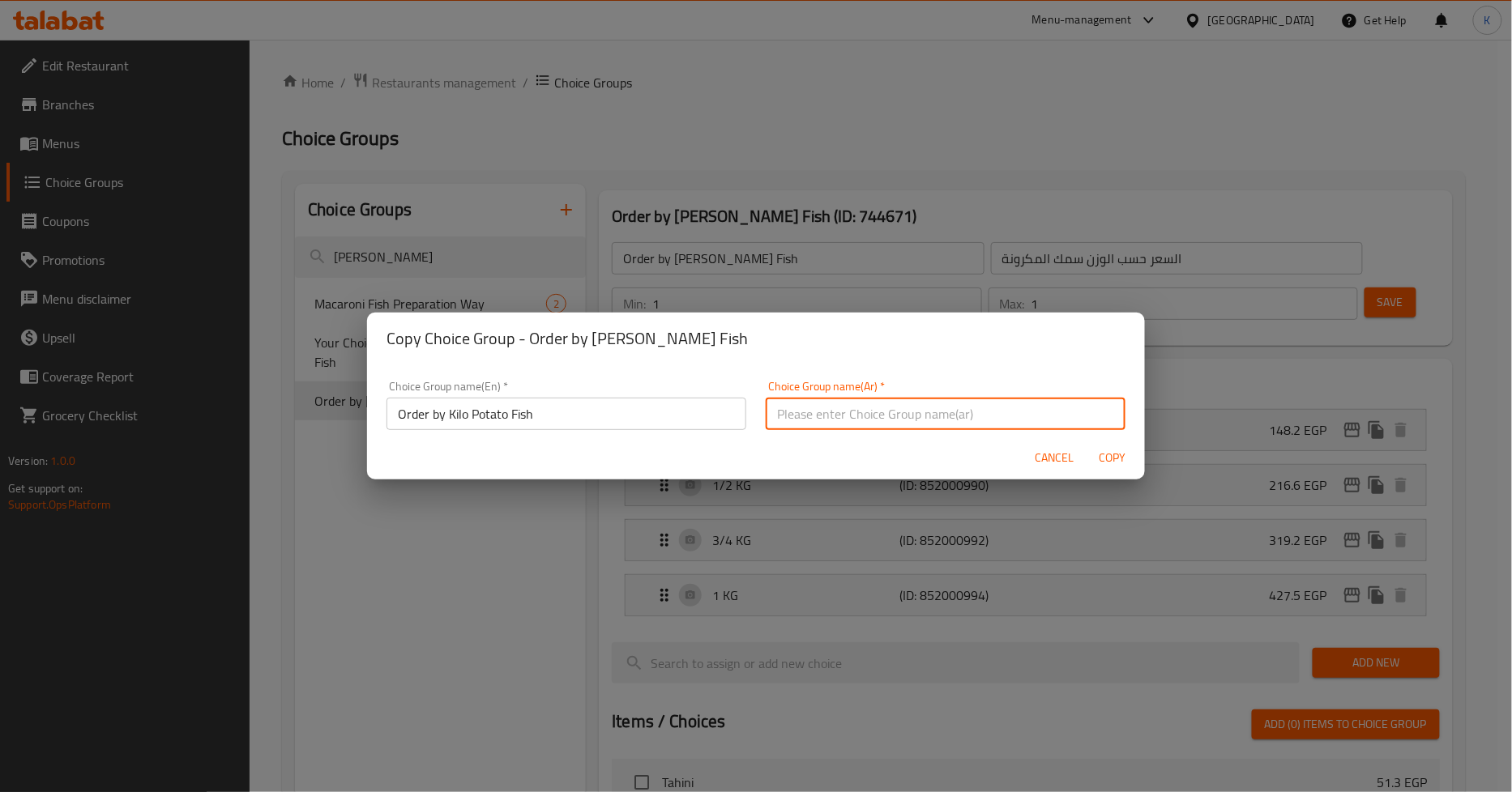
click at [882, 401] on input "text" at bounding box center [946, 414] width 360 height 32
type input "الطلب بالكيلو سمك بطاطا"
click at [1119, 460] on span "Copy" at bounding box center [1113, 458] width 39 height 21
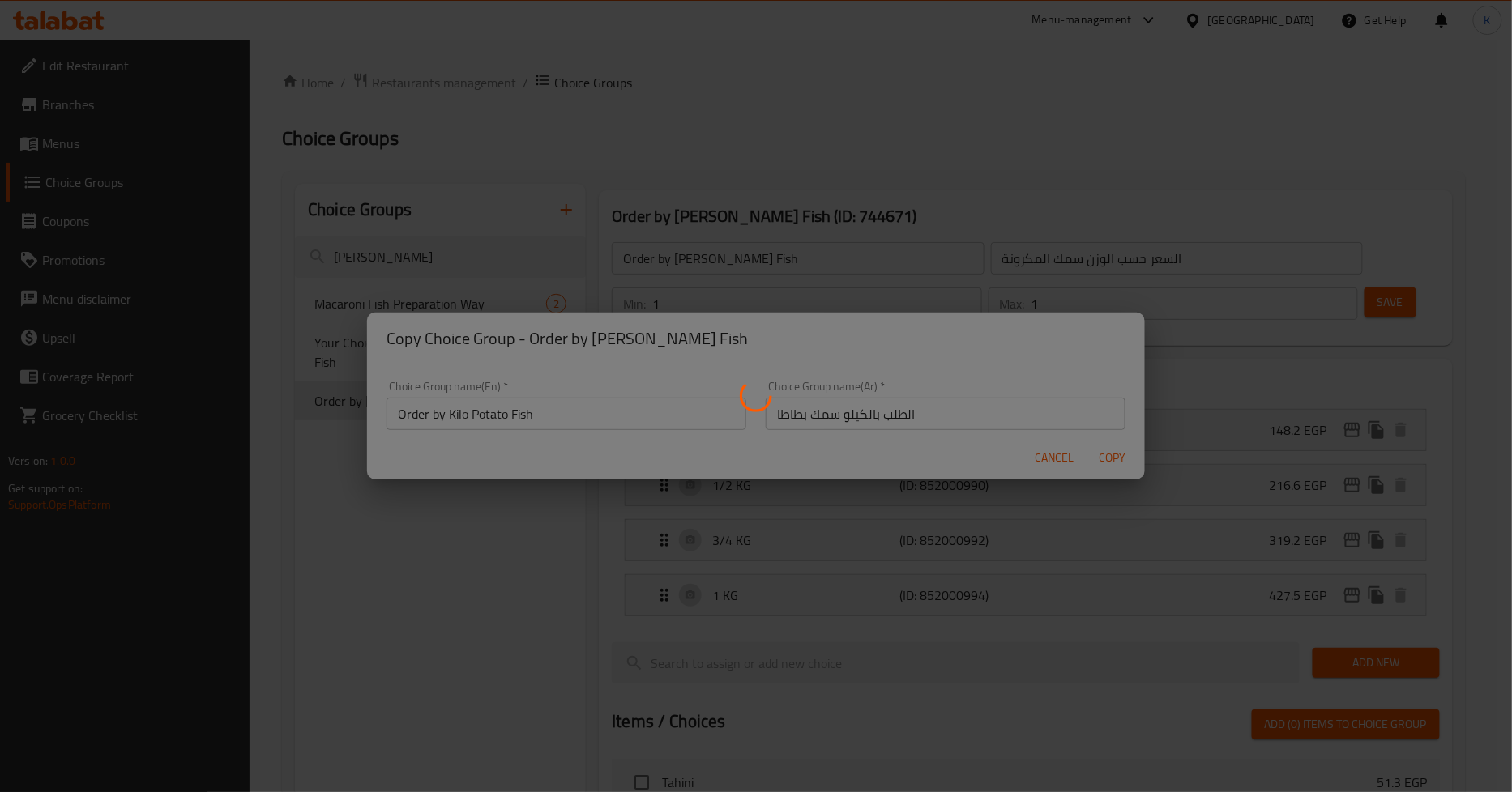
type input "Order by Kilo Potato Fish"
type input "الطلب بالكيلو سمك بطاطا"
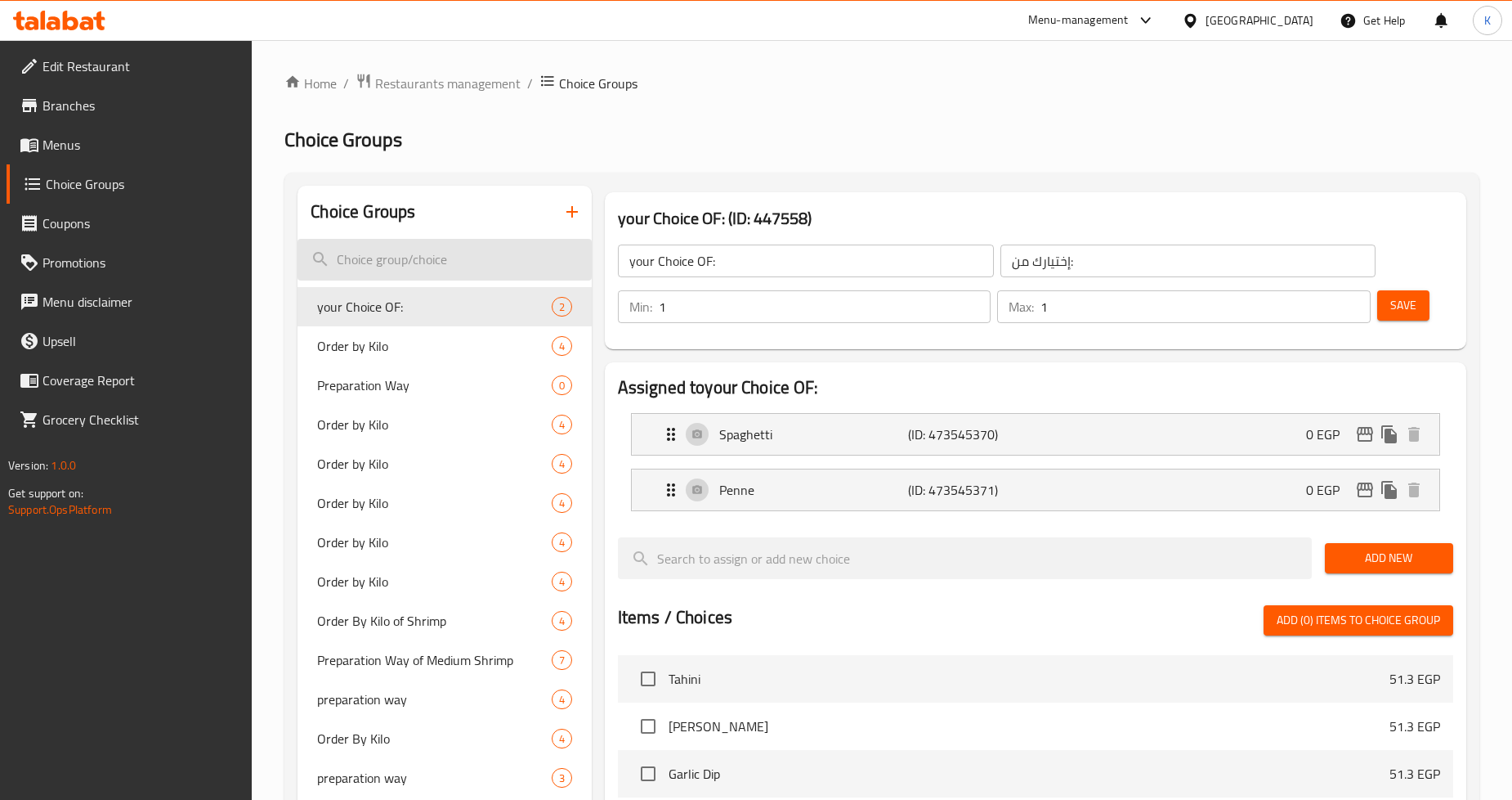
click at [440, 258] on input "search" at bounding box center [444, 260] width 294 height 42
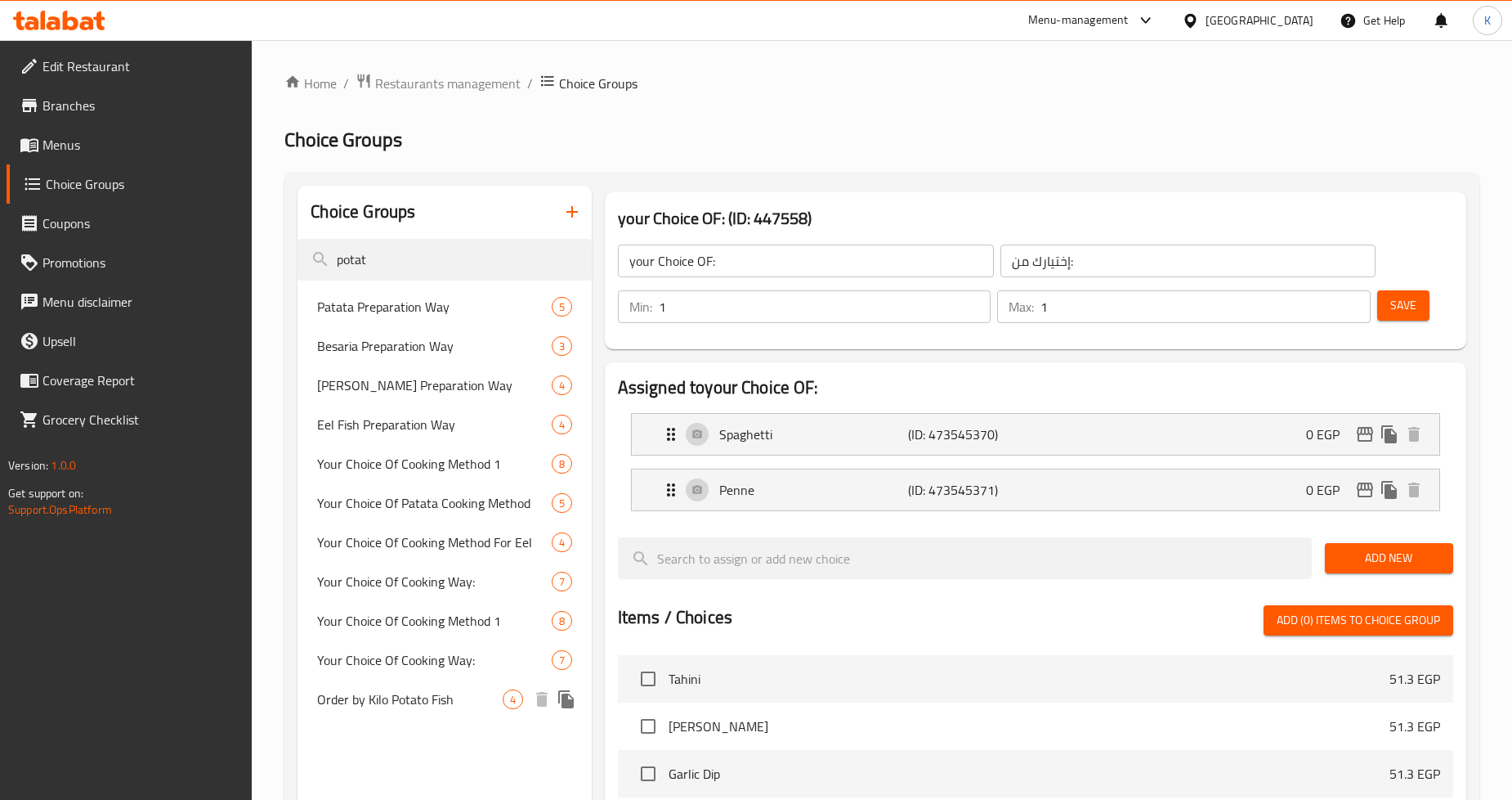
type input "potat"
click at [432, 705] on span "Order by Kilo Potato Fish" at bounding box center [410, 700] width 185 height 20
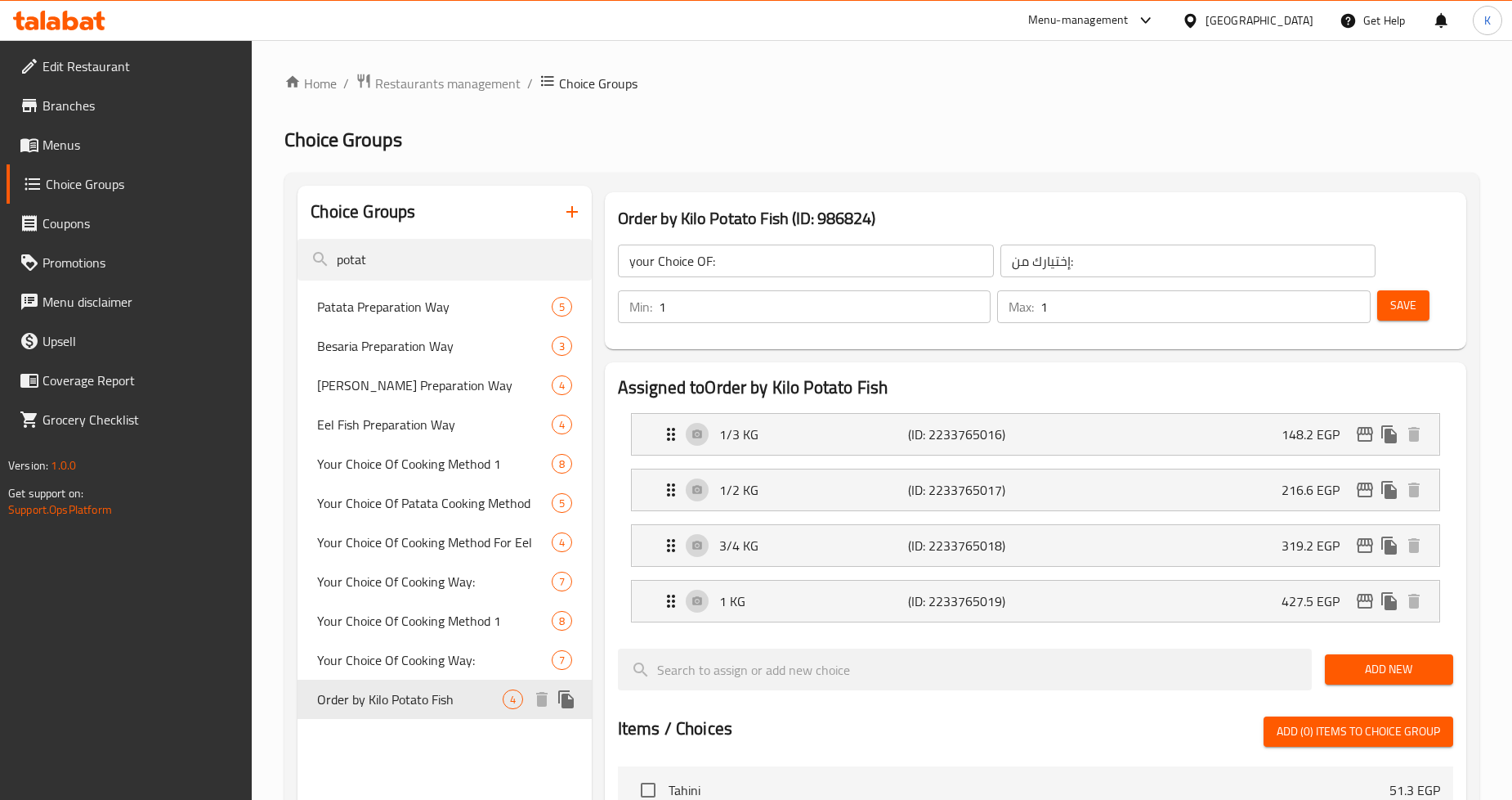
type input "Order by Kilo Potato Fish"
type input "الطلب بالكيلو سمك بطاطا"
click at [1370, 435] on icon "edit" at bounding box center [1365, 434] width 16 height 15
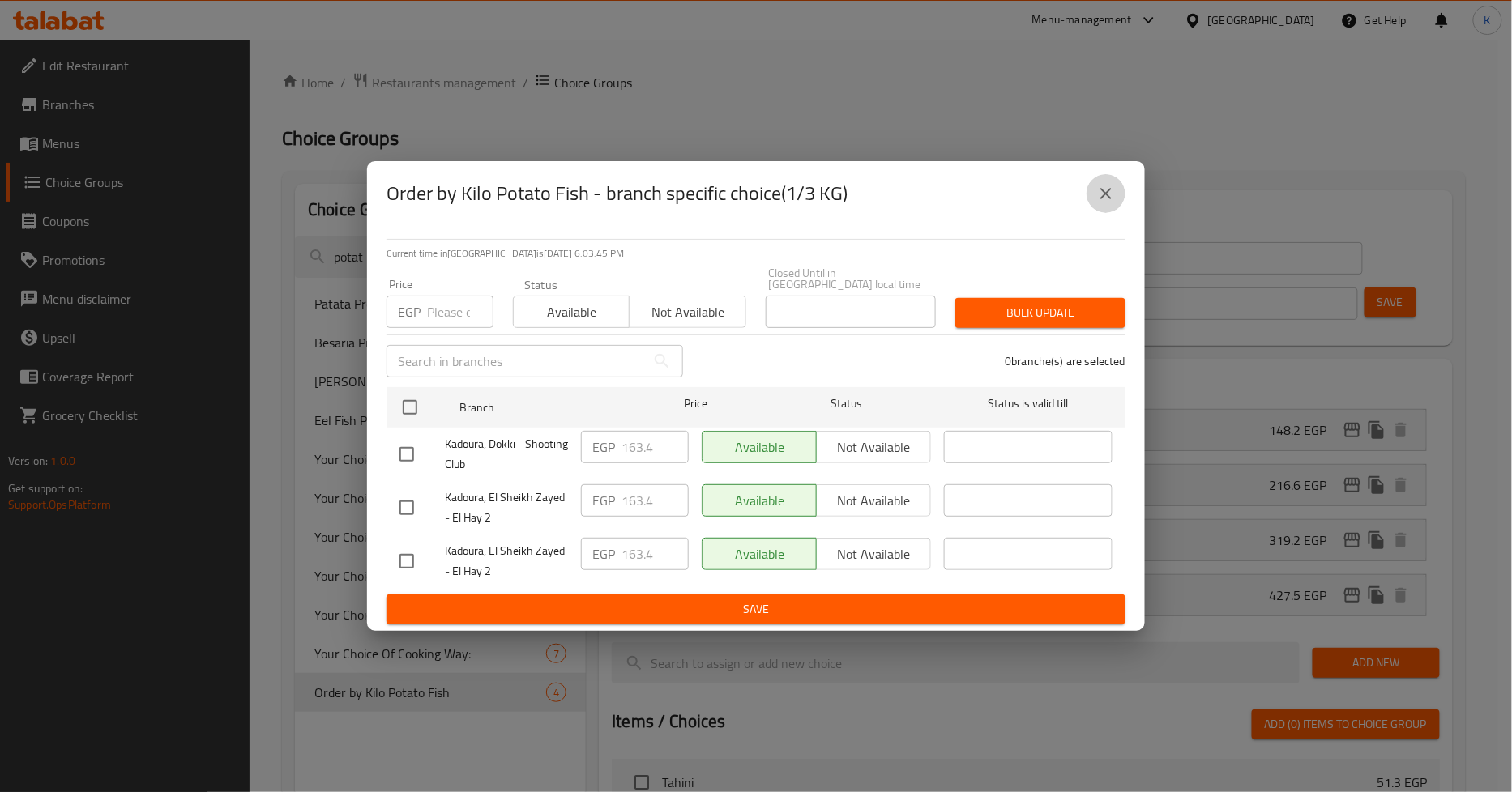
drag, startPoint x: 1107, startPoint y: 196, endPoint x: 1117, endPoint y: 204, distance: 12.8
click at [1107, 196] on icon "close" at bounding box center [1106, 194] width 20 height 20
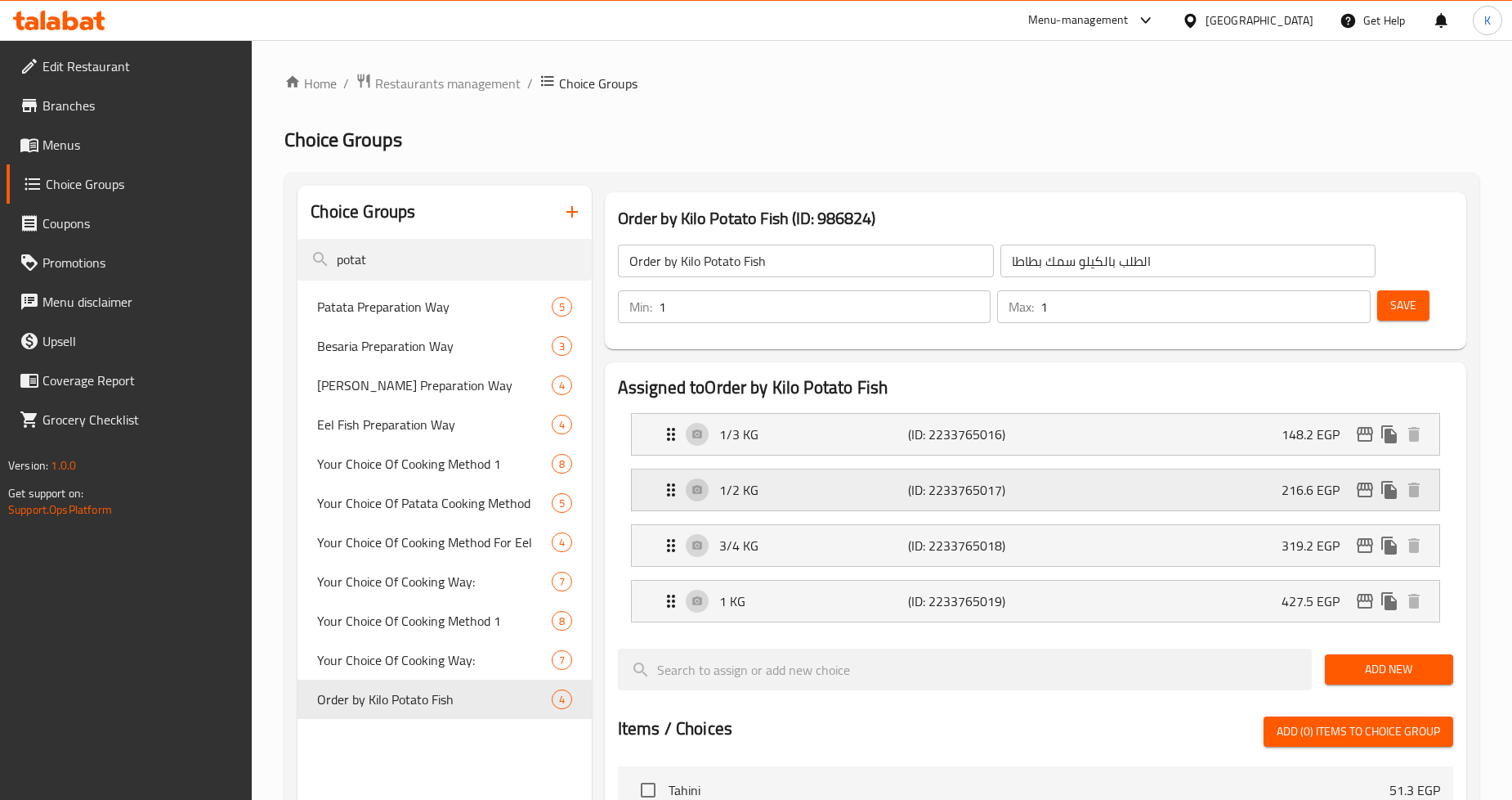
click at [1364, 492] on icon "edit" at bounding box center [1365, 490] width 20 height 20
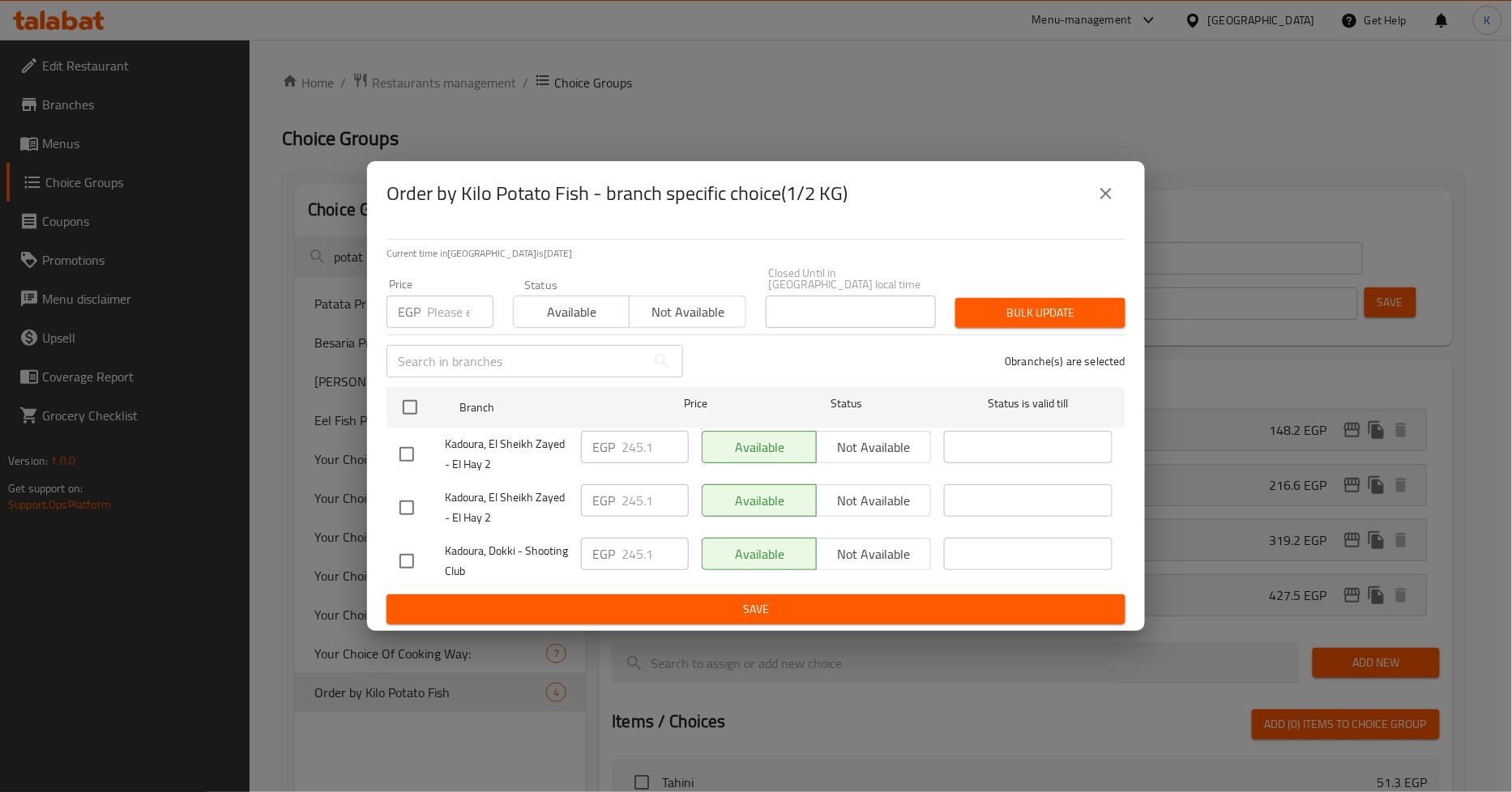
click at [1107, 182] on button "close" at bounding box center [1106, 194] width 39 height 39
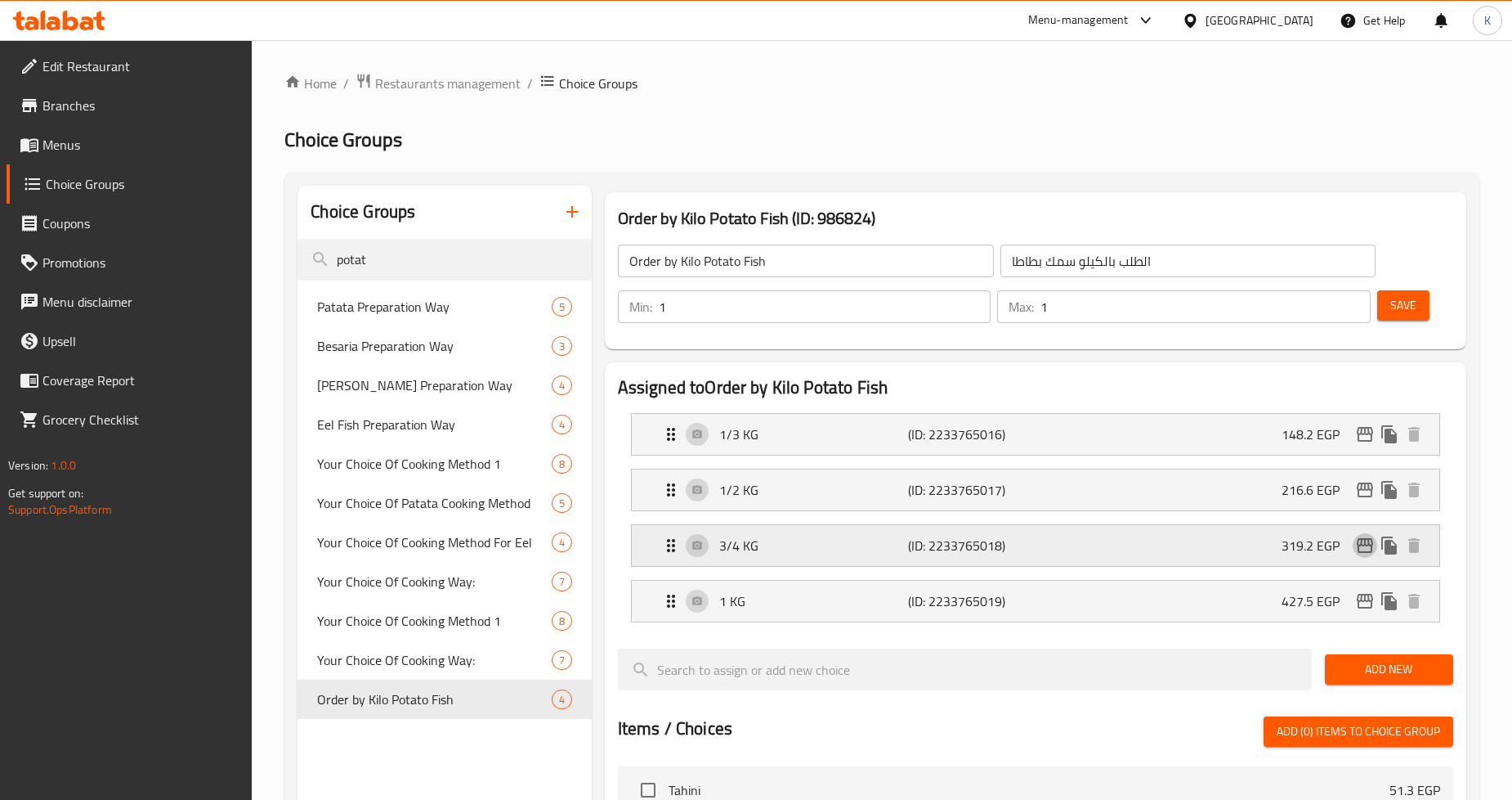
click at [1363, 546] on icon "edit" at bounding box center [1365, 545] width 16 height 15
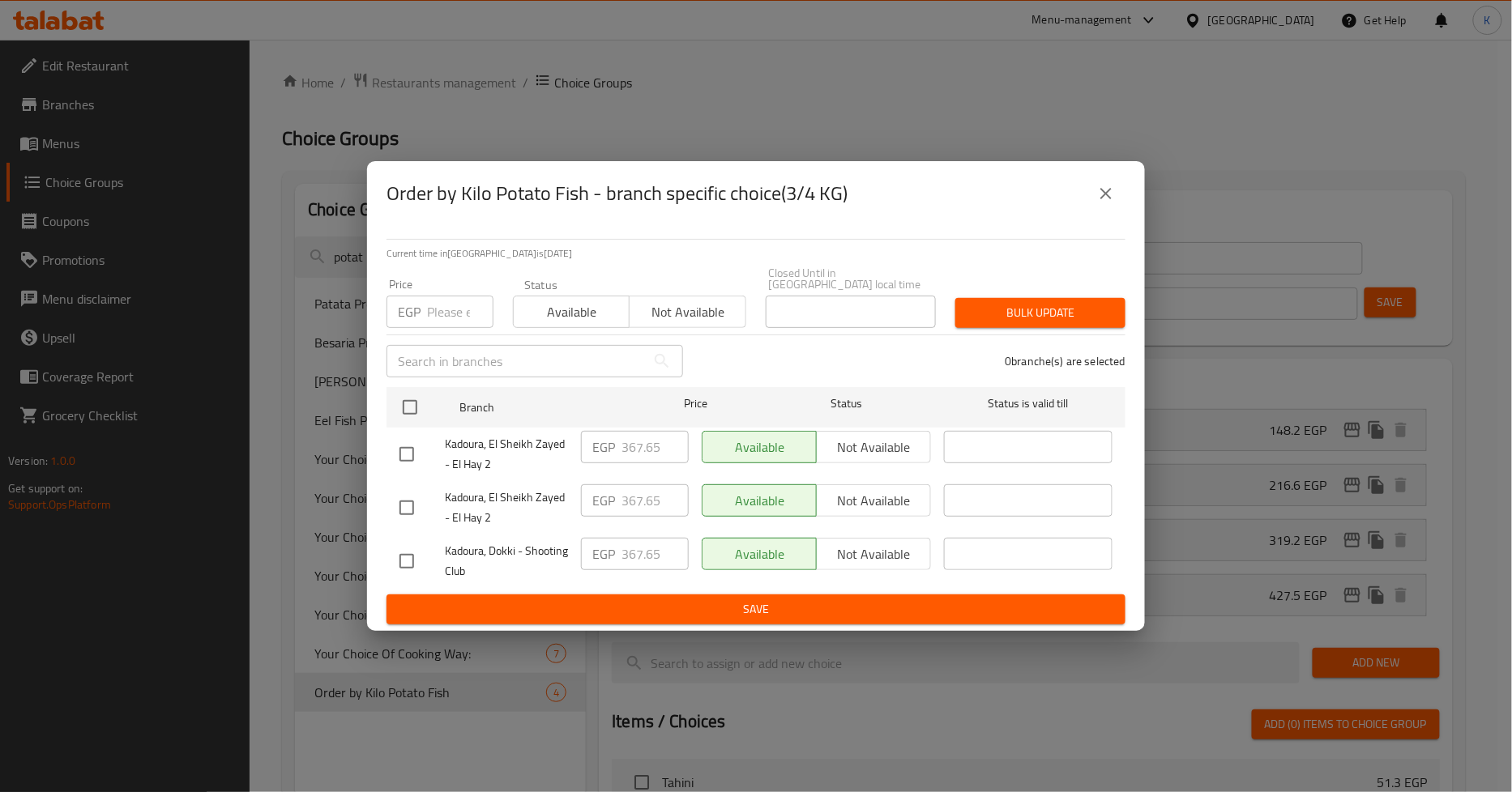
click at [1112, 190] on icon "close" at bounding box center [1106, 194] width 20 height 20
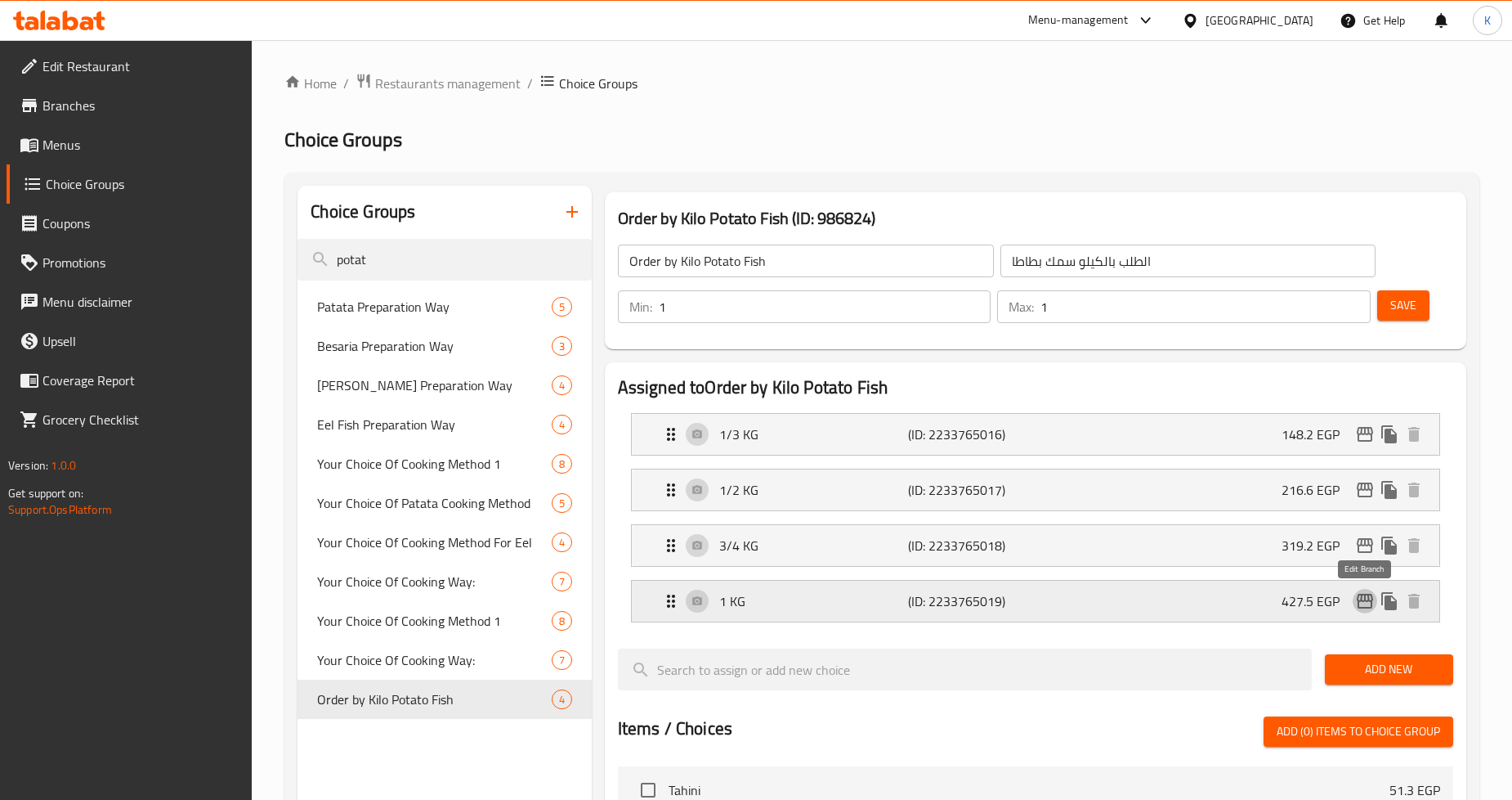
click at [1367, 603] on icon "edit" at bounding box center [1365, 601] width 20 height 20
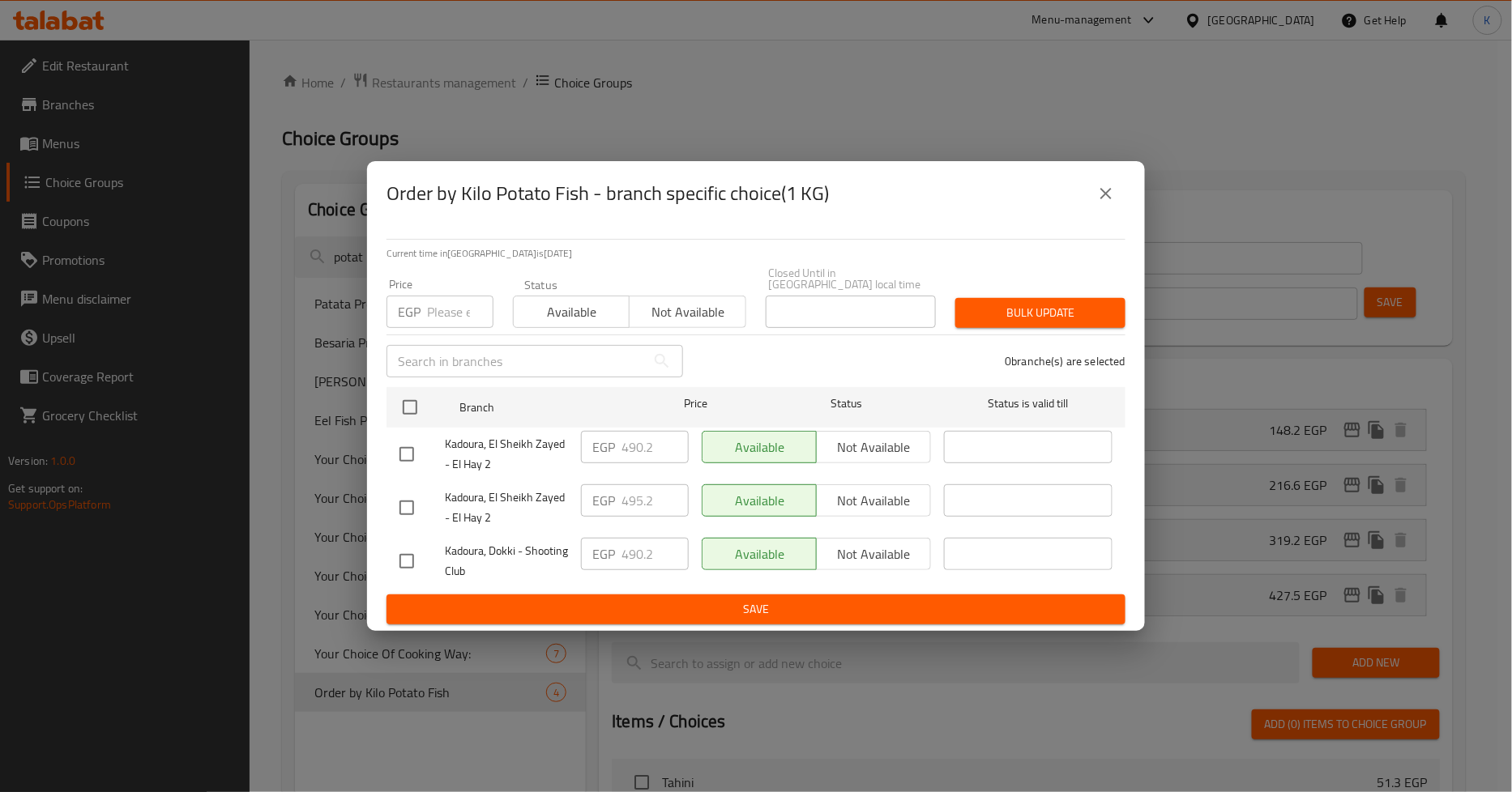
click at [1104, 203] on icon "close" at bounding box center [1106, 194] width 20 height 20
